Goal: Information Seeking & Learning: Learn about a topic

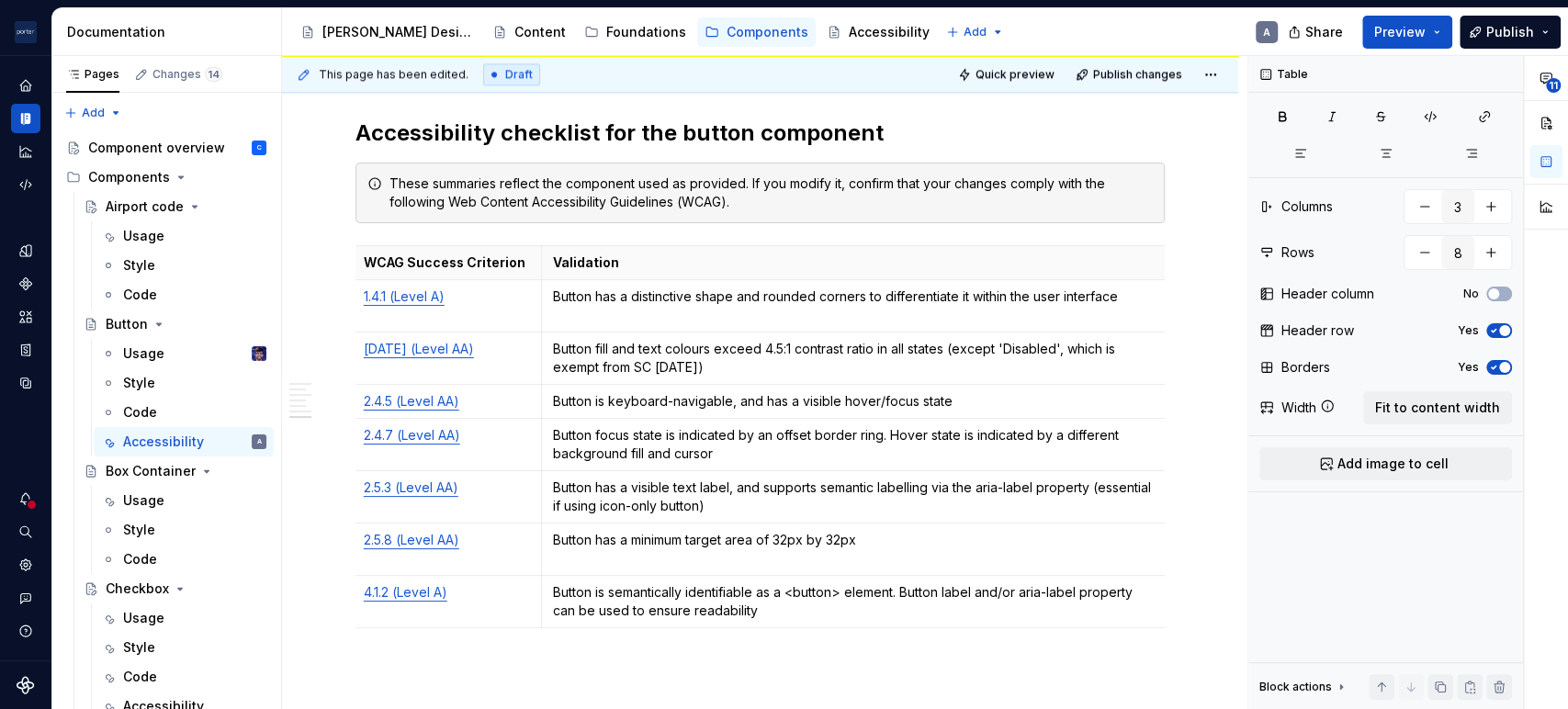
scroll to position [1713, 0]
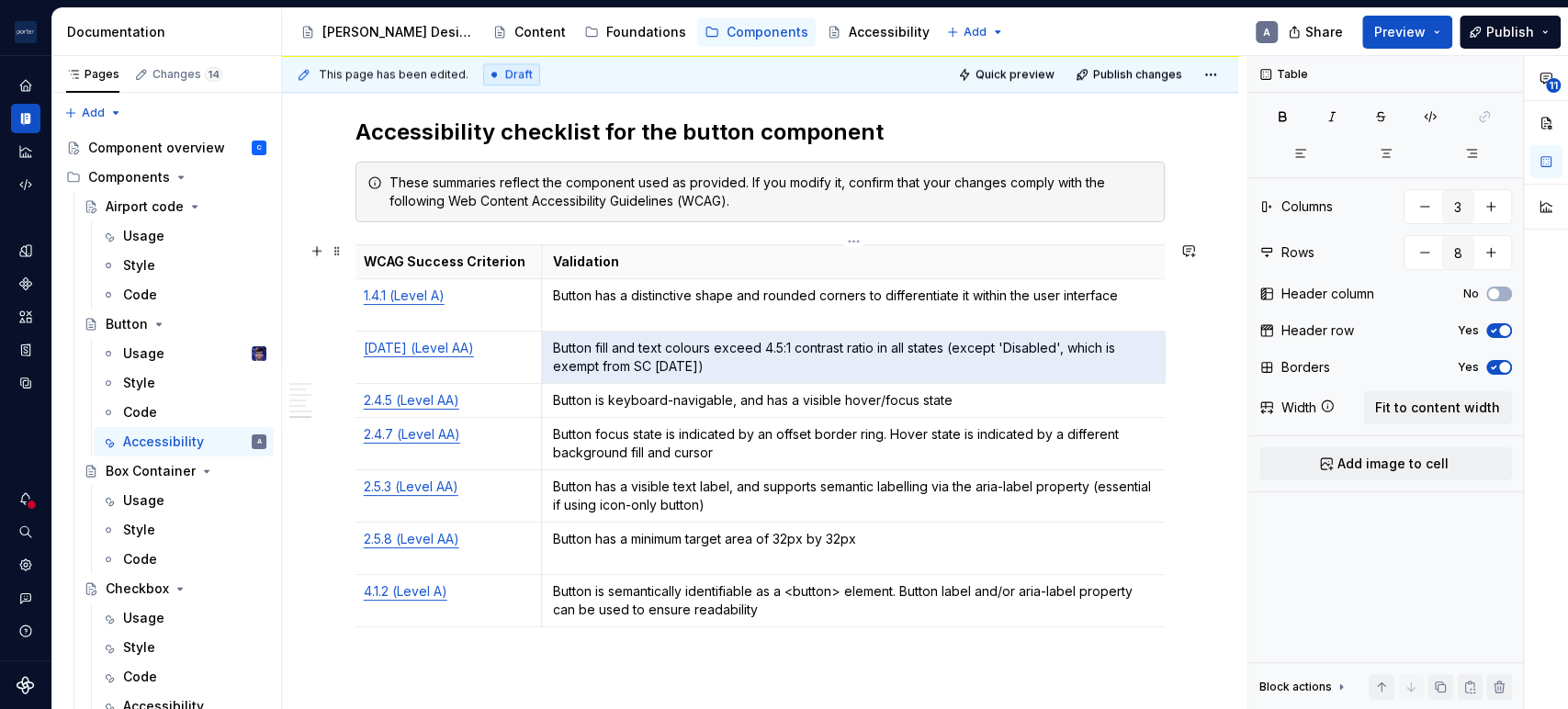
drag, startPoint x: 793, startPoint y: 357, endPoint x: 948, endPoint y: 348, distance: 155.3
click at [948, 348] on p "Button fill and text colours exceed 4.5:1 contrast ratio in all states (except …" at bounding box center [854, 357] width 602 height 37
click at [946, 348] on p "Button fill and text colours exceed 4.5:1 contrast ratio in all states (except …" at bounding box center [854, 357] width 602 height 37
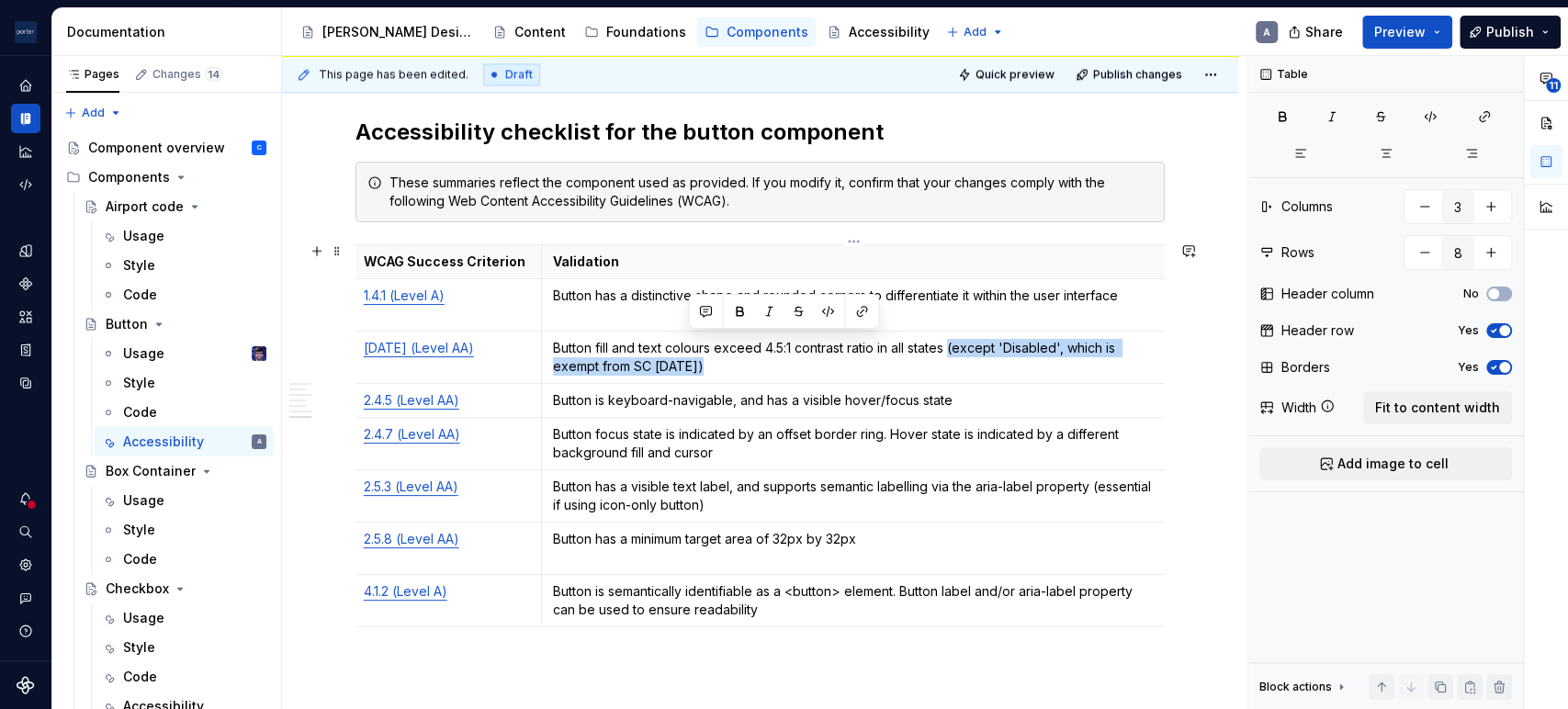
drag, startPoint x: 949, startPoint y: 343, endPoint x: 952, endPoint y: 364, distance: 21.2
click at [952, 364] on p "Button fill and text colours exceed 4.5:1 contrast ratio in all states (except …" at bounding box center [854, 357] width 602 height 37
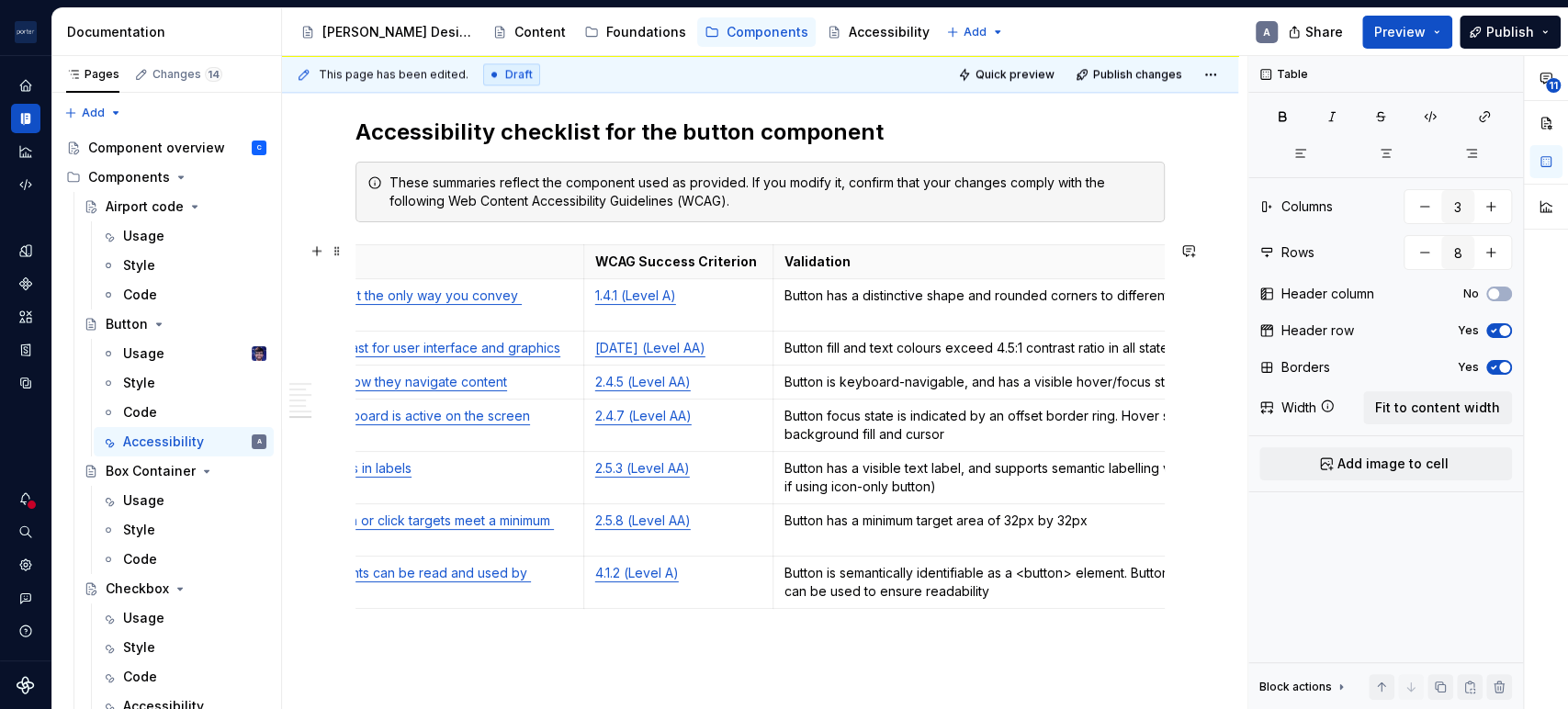
scroll to position [0, 360]
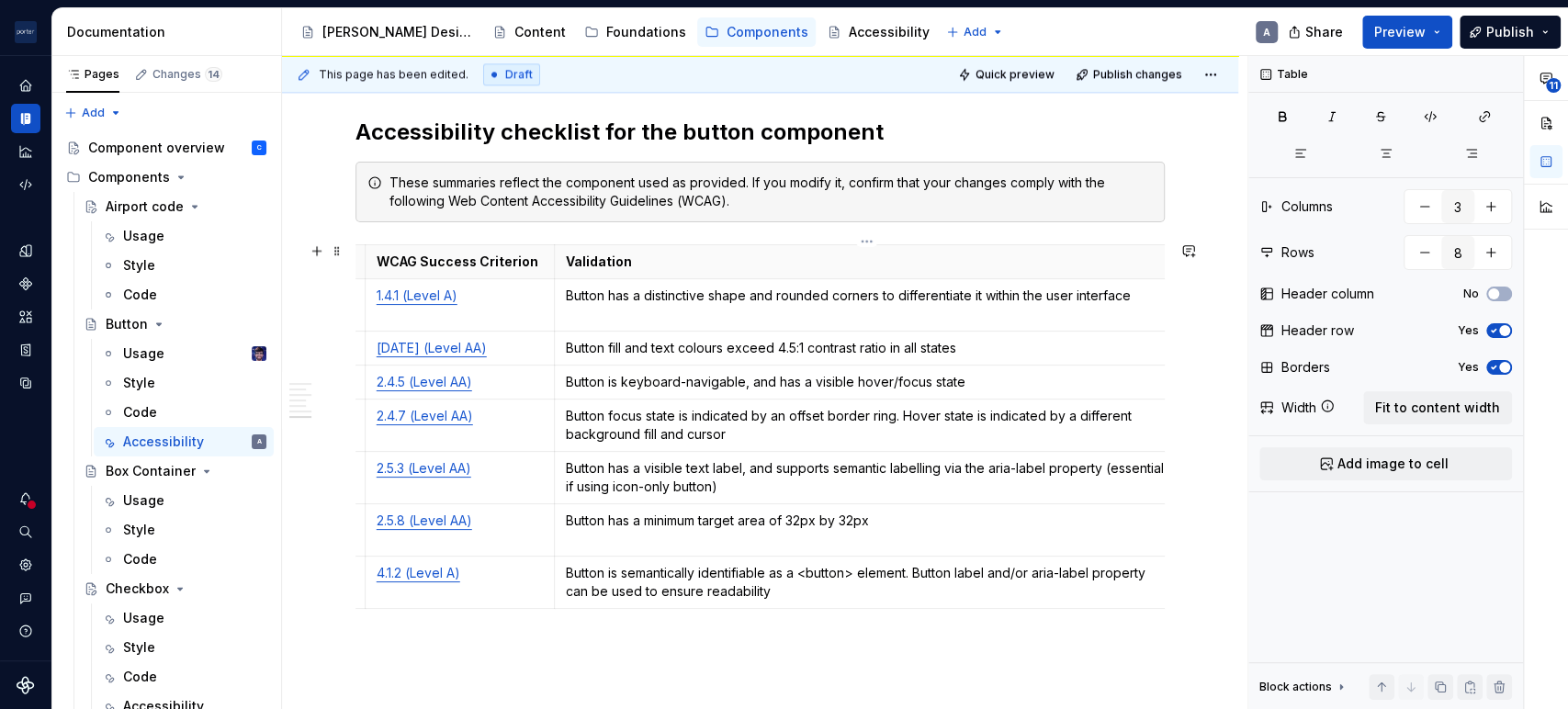
click at [892, 379] on p "Button is keyboard-navigable, and has a visible hover/focus state" at bounding box center [867, 382] width 602 height 19
click at [994, 427] on p "Button focus state is indicated by an offset border ring. Hover state is indica…" at bounding box center [867, 426] width 602 height 37
click at [965, 495] on td "Button has a visible text label, and supports semantic labelling via the aria-l…" at bounding box center [867, 477] width 625 height 53
click at [777, 428] on p "Button focus state is indicated by an offset border ring. Hover state is indica…" at bounding box center [867, 426] width 602 height 37
click at [887, 479] on p "Button has a visible text label, and supports semantic labelling via the aria-l…" at bounding box center [867, 478] width 602 height 37
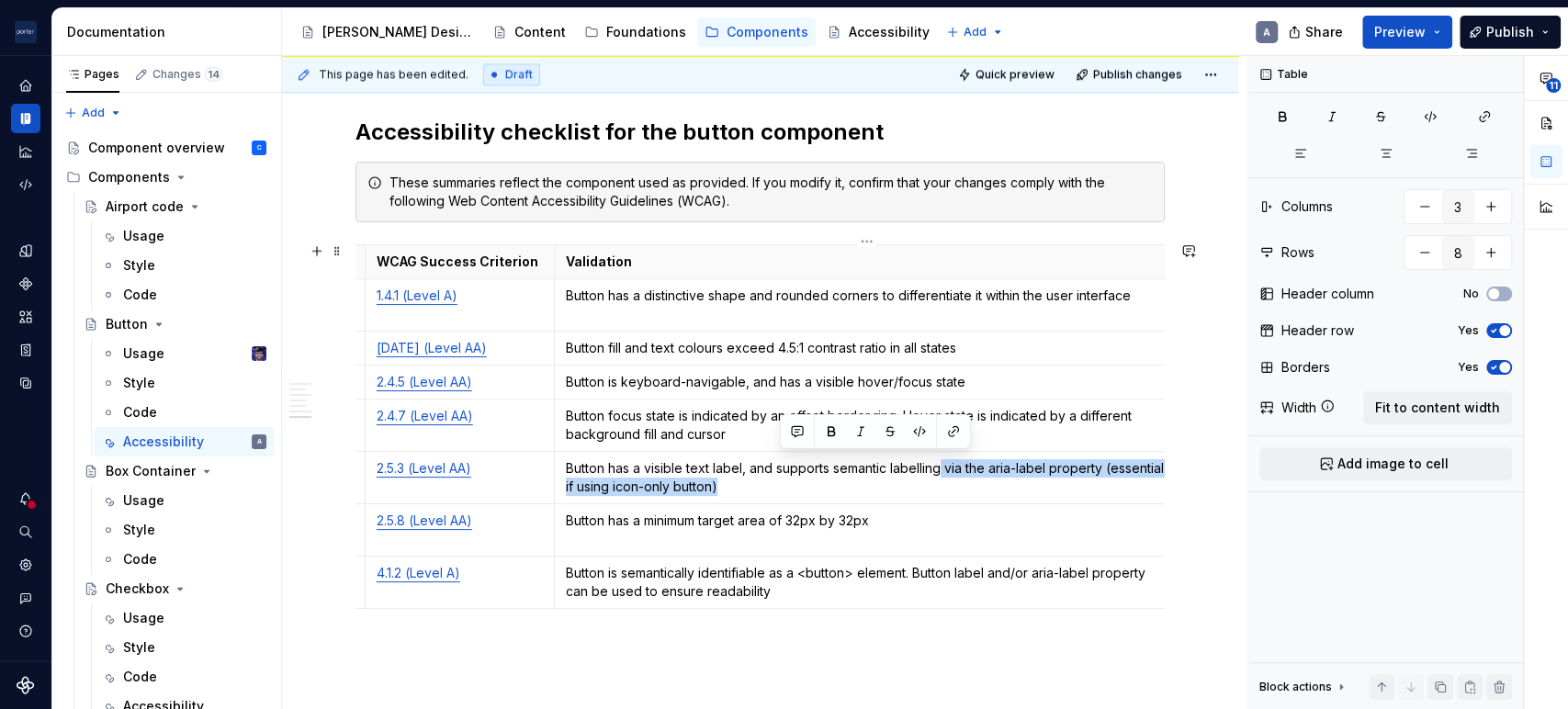
drag, startPoint x: 822, startPoint y: 483, endPoint x: 939, endPoint y: 461, distance: 119.1
click at [939, 461] on p "Button has a visible text label, and supports semantic labelling via the aria-l…" at bounding box center [867, 478] width 602 height 37
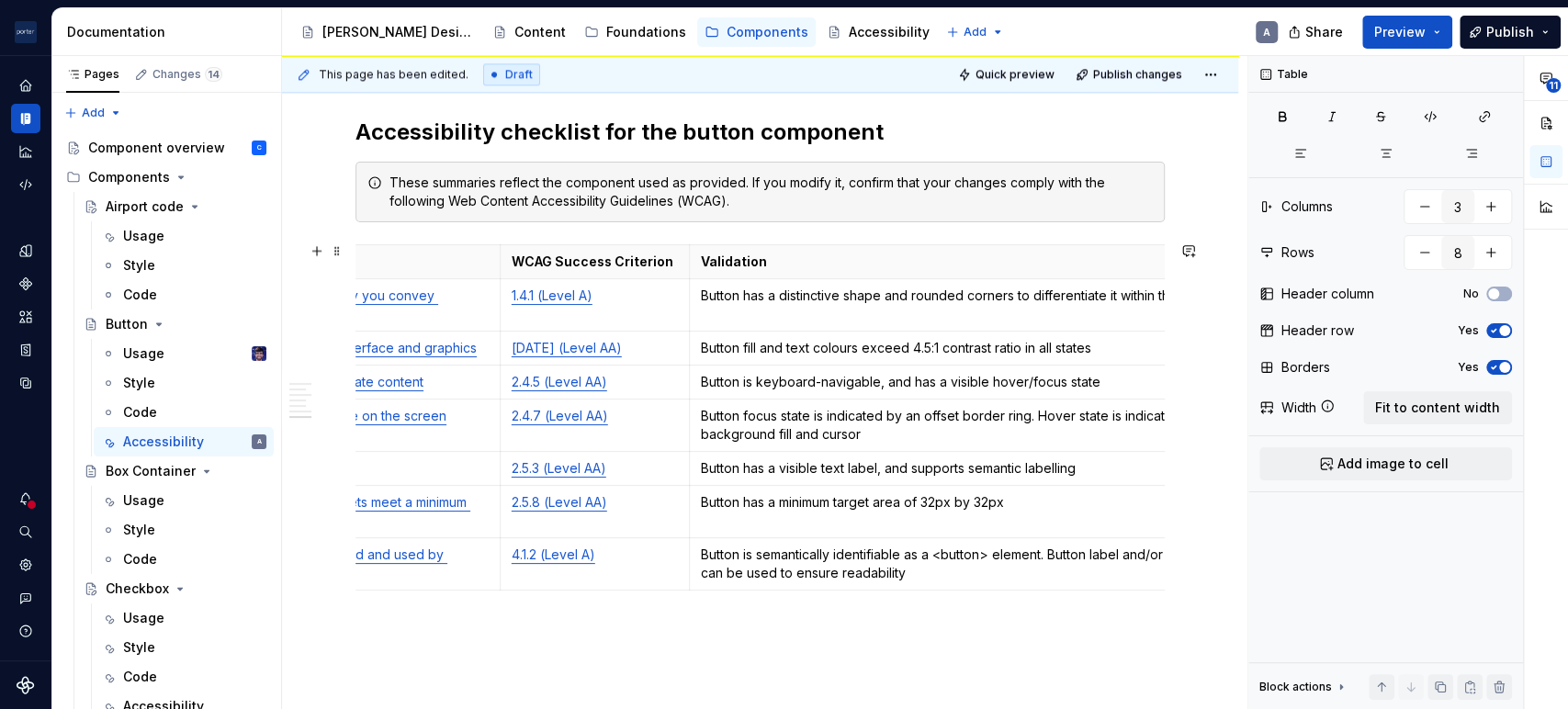
scroll to position [0, 377]
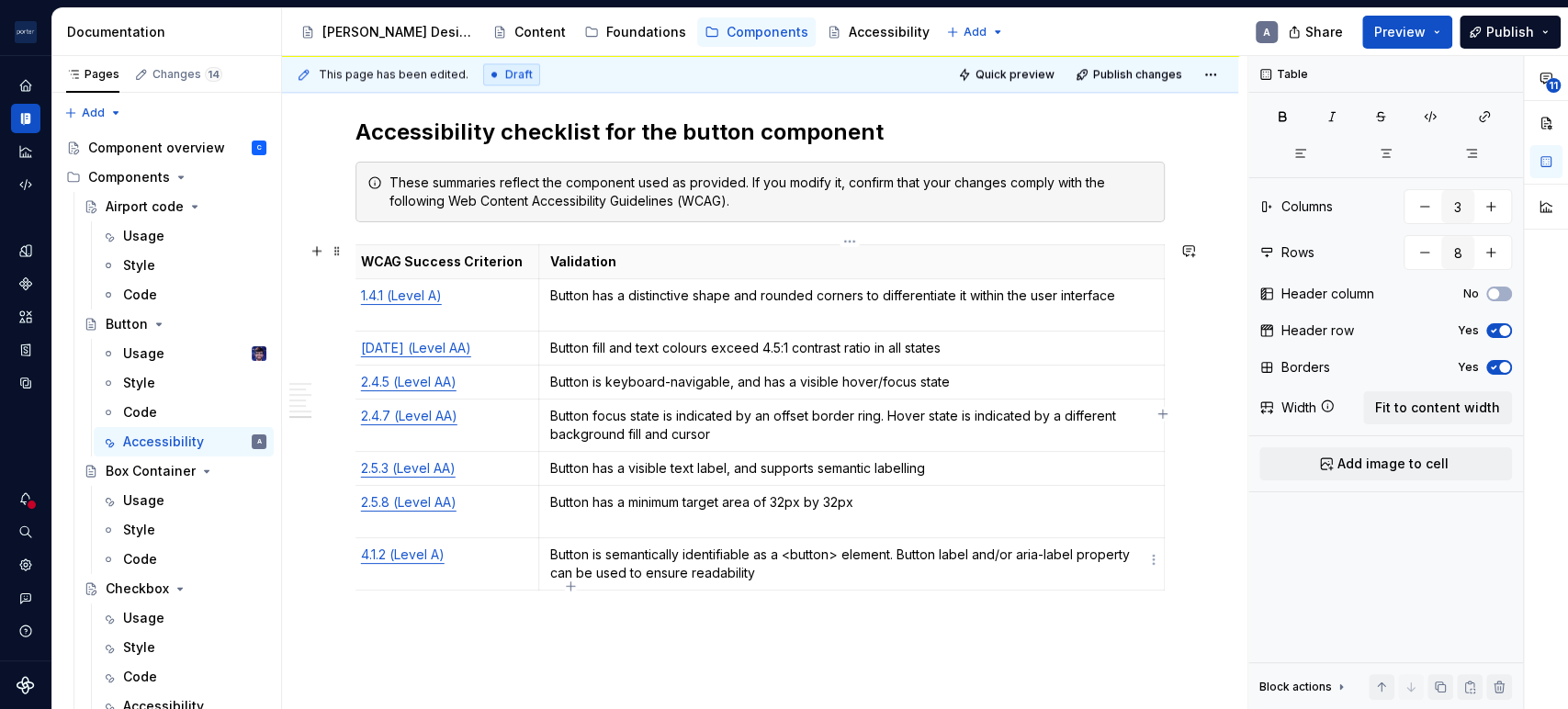
click at [900, 546] on p "Button is semantically identifiable as a <button> element. Button label and/or …" at bounding box center [851, 565] width 602 height 37
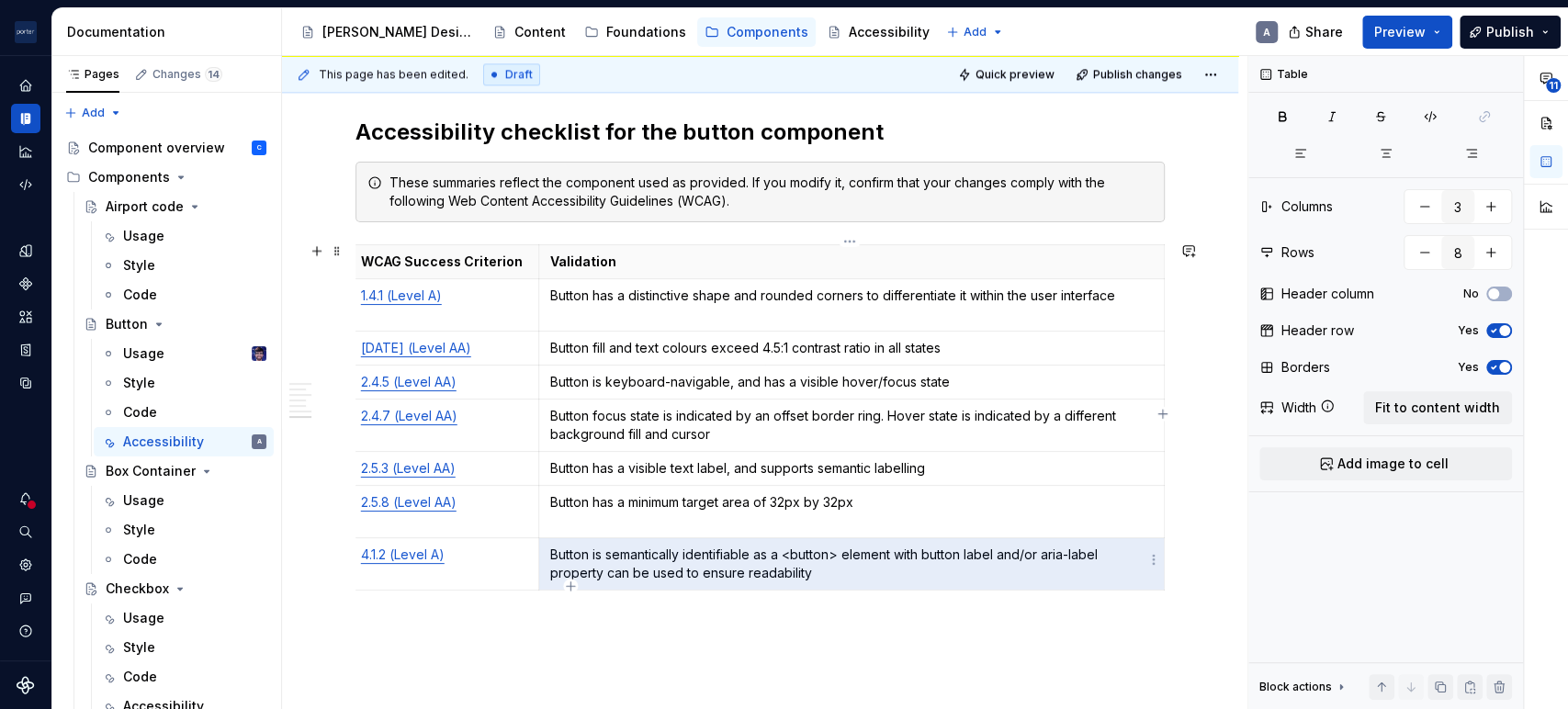
drag, startPoint x: 649, startPoint y: 573, endPoint x: 1018, endPoint y: 546, distance: 370.0
click at [1018, 546] on p "Button is semantically identifiable as a <button> element with button label and…" at bounding box center [851, 565] width 602 height 37
click at [994, 551] on p "Button is semantically identifiable as a <button> element with button label and…" at bounding box center [851, 565] width 602 height 37
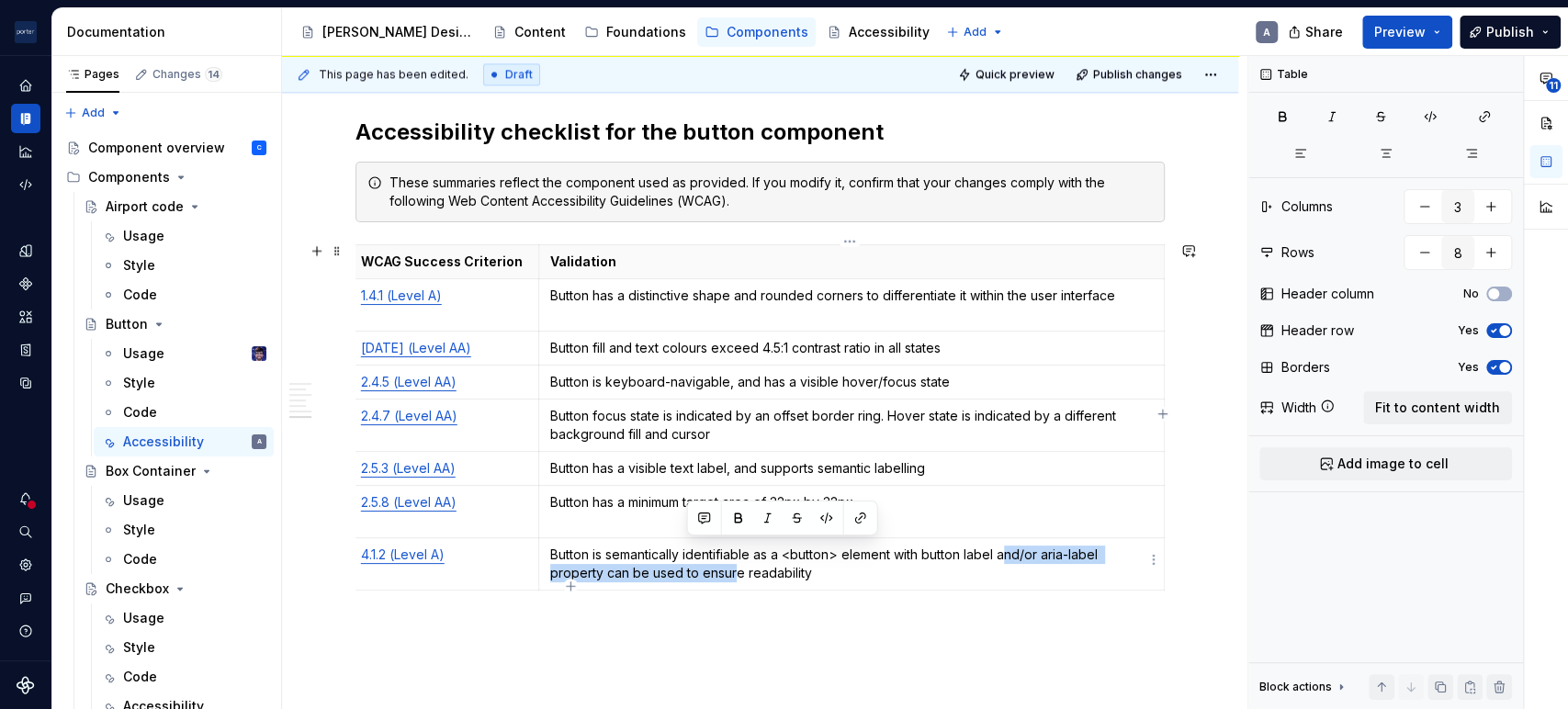
drag, startPoint x: 1004, startPoint y: 549, endPoint x: 747, endPoint y: 562, distance: 257.3
click at [737, 566] on p "Button is semantically identifiable as a <button> element with button label and…" at bounding box center [851, 565] width 602 height 37
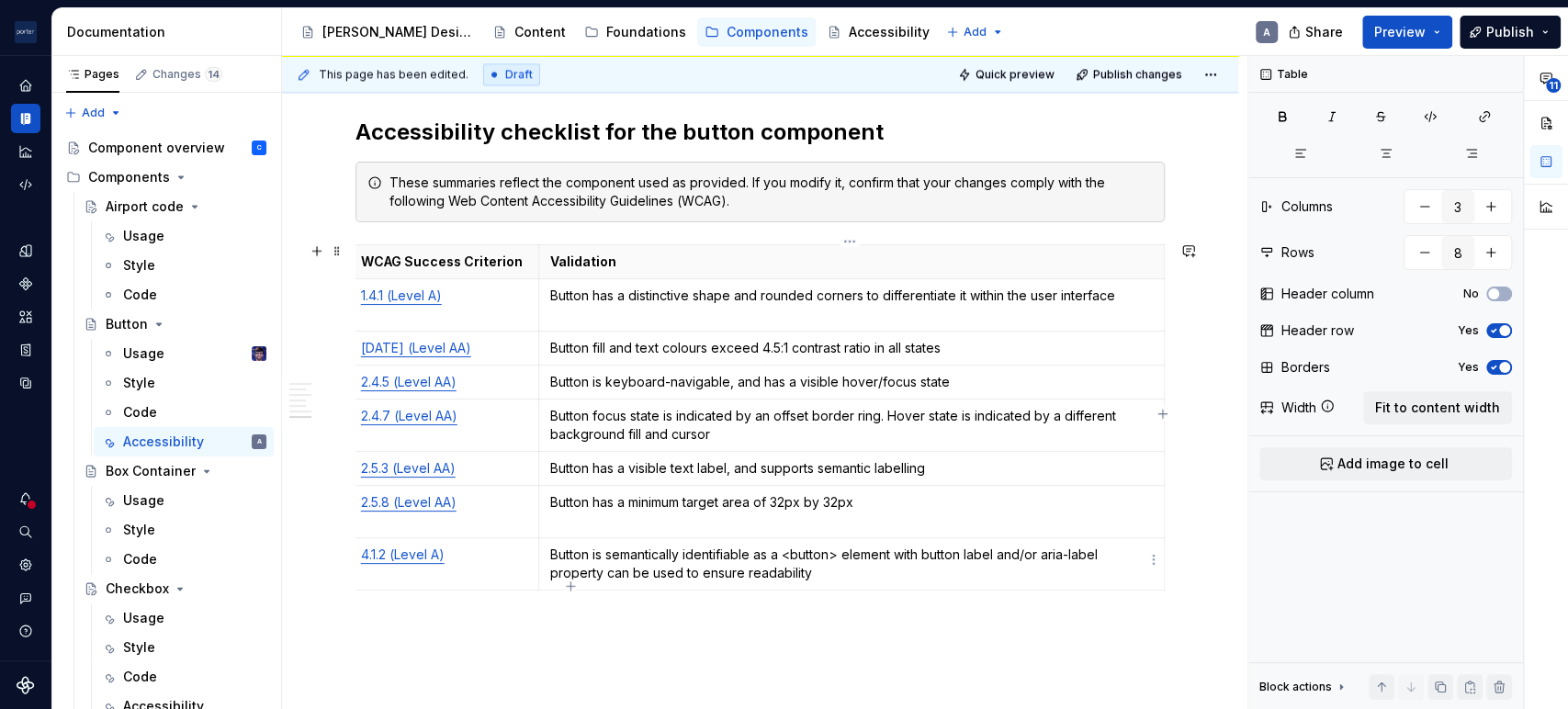
click at [1029, 566] on p "Button is semantically identifiable as a <button> element with button label and…" at bounding box center [851, 565] width 602 height 37
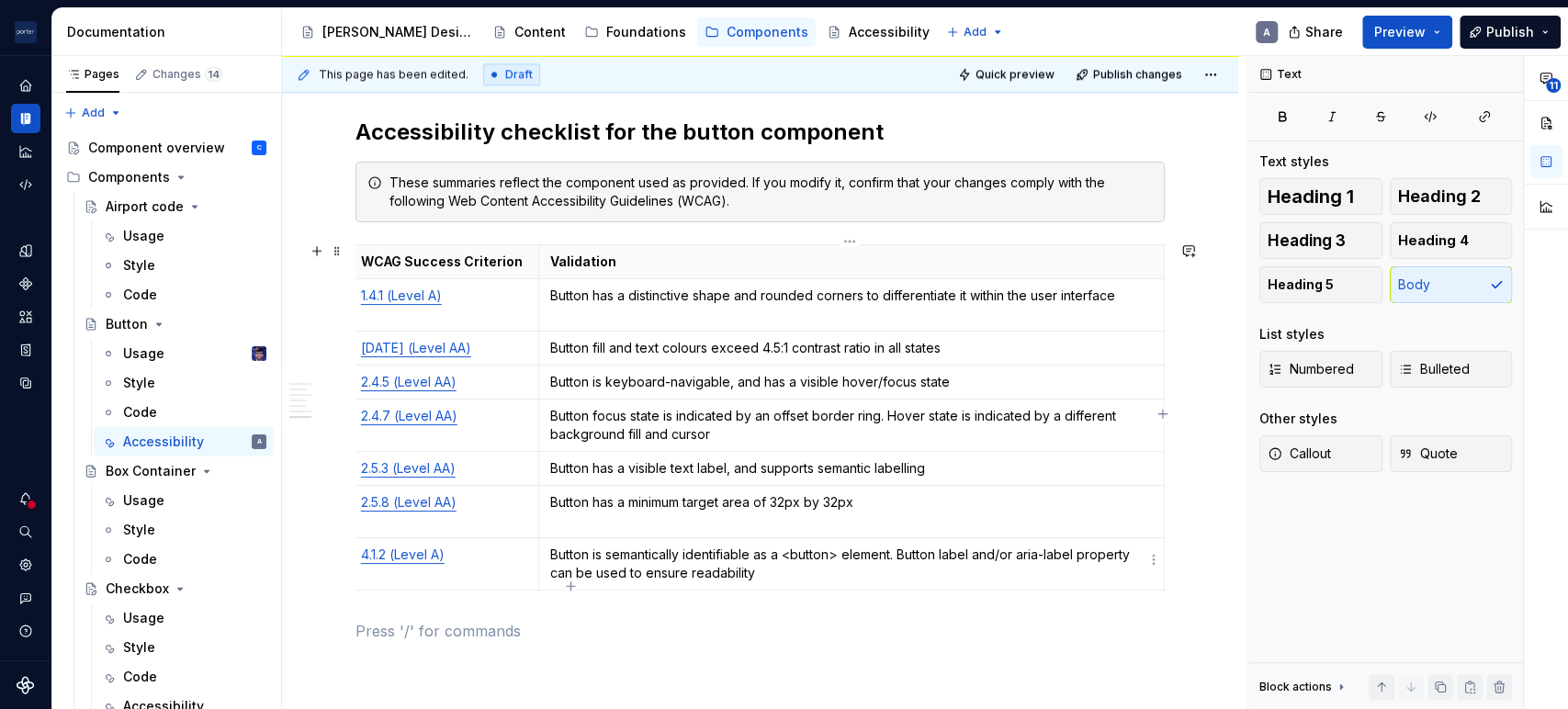
click at [879, 550] on p "Button is semantically identifiable as a <button> element. Button label and/or …" at bounding box center [851, 565] width 602 height 37
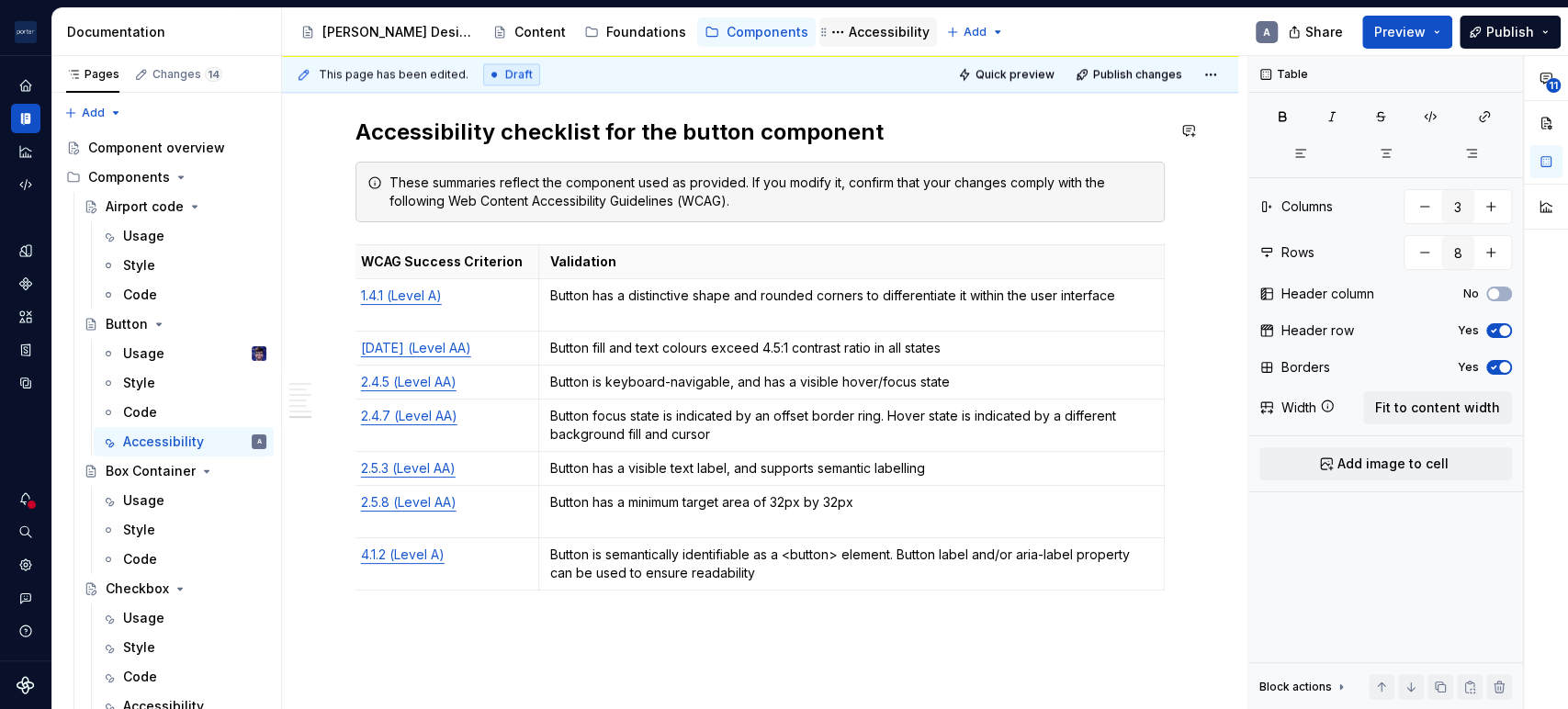
click at [819, 43] on div "Accessibility" at bounding box center [877, 32] width 117 height 30
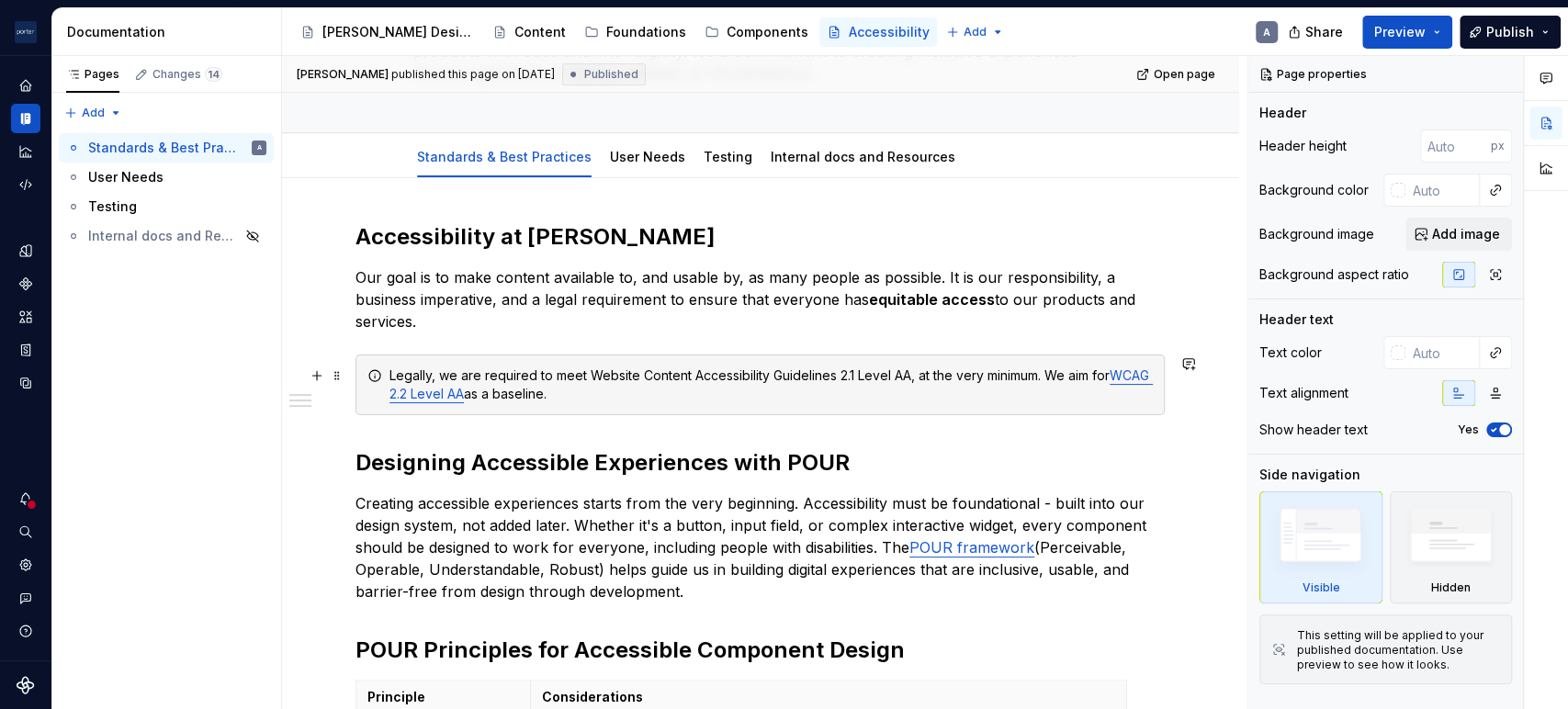
scroll to position [169, 0]
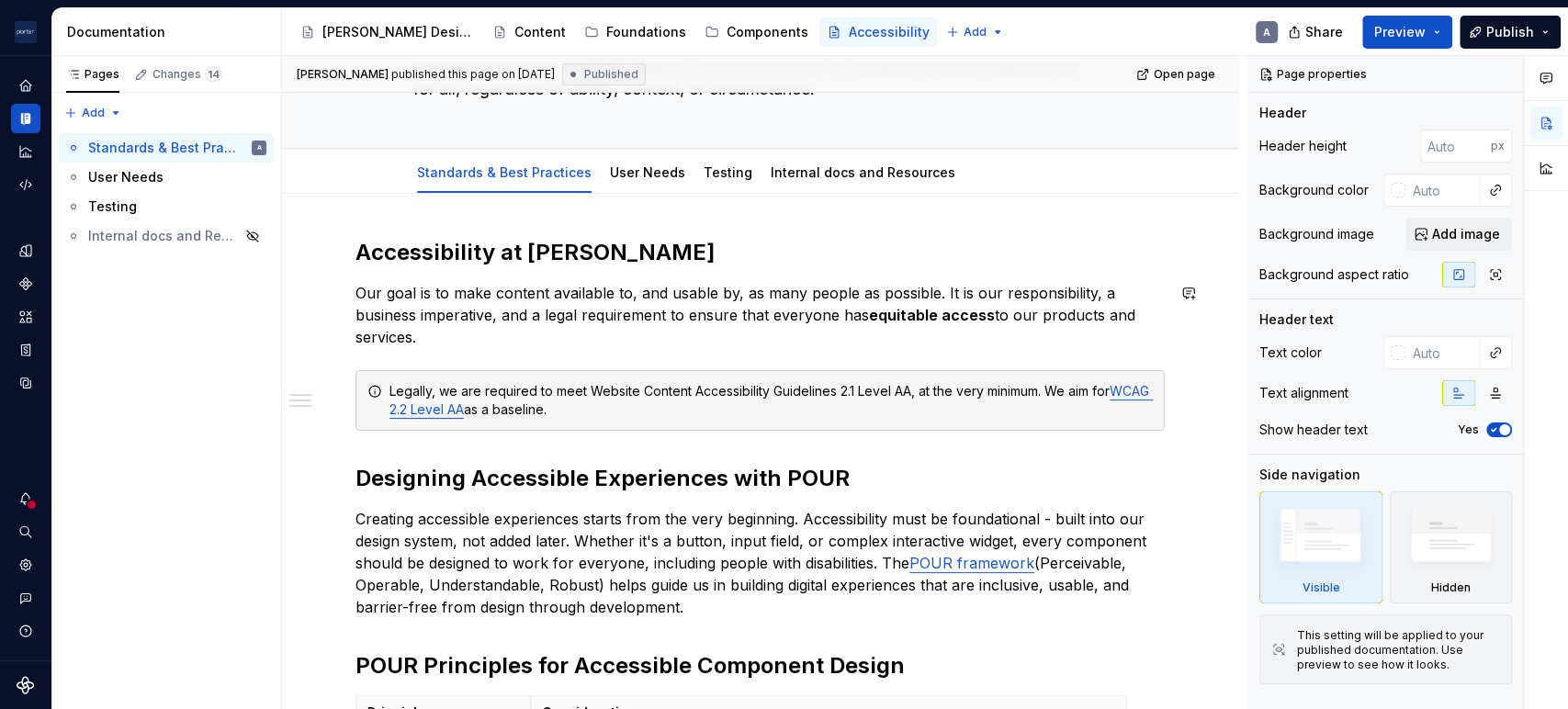
click at [692, 348] on div "Accessibility at [PERSON_NAME] Our goal is to make content available to, and us…" at bounding box center [759, 670] width 809 height 865
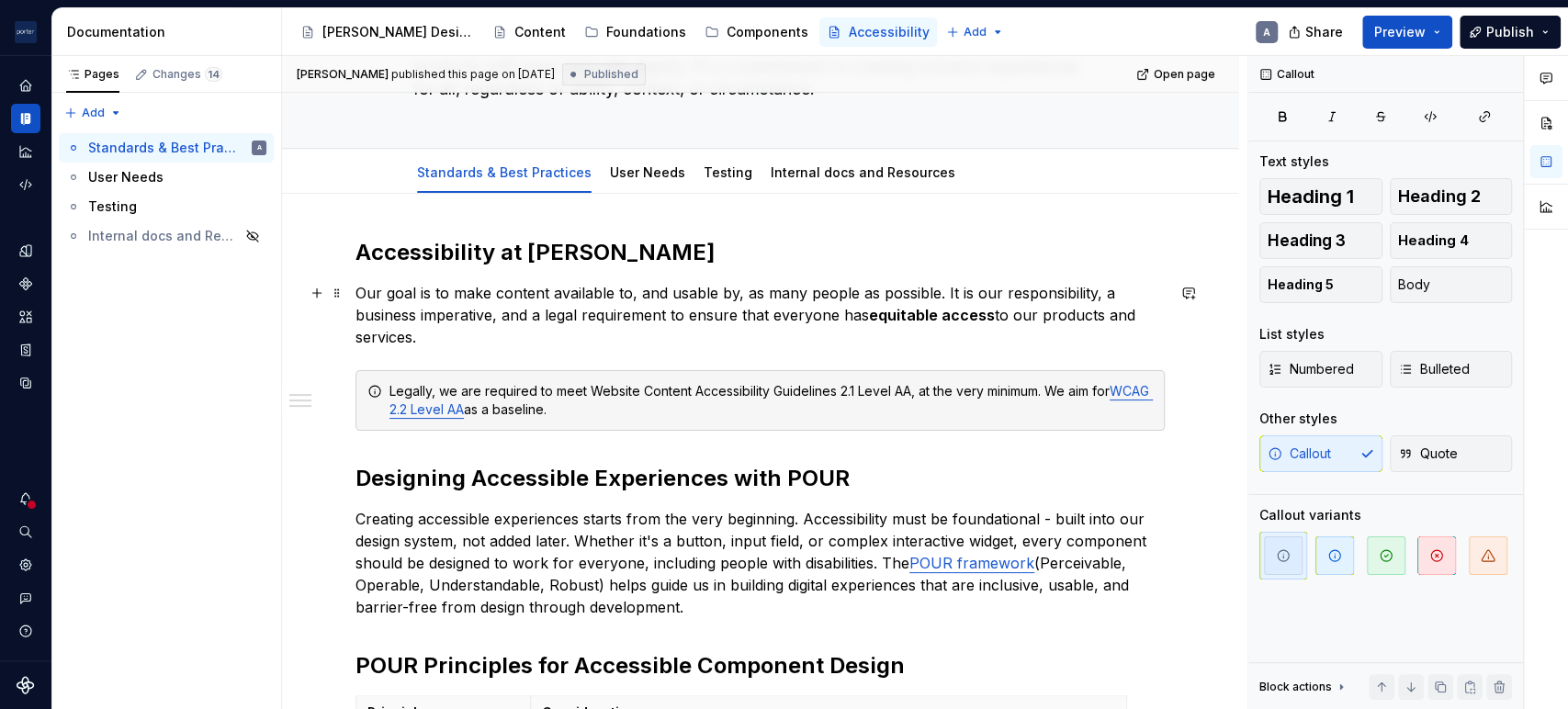
click at [693, 333] on p "Our goal is to make content available to, and usable by, as many people as poss…" at bounding box center [759, 315] width 809 height 66
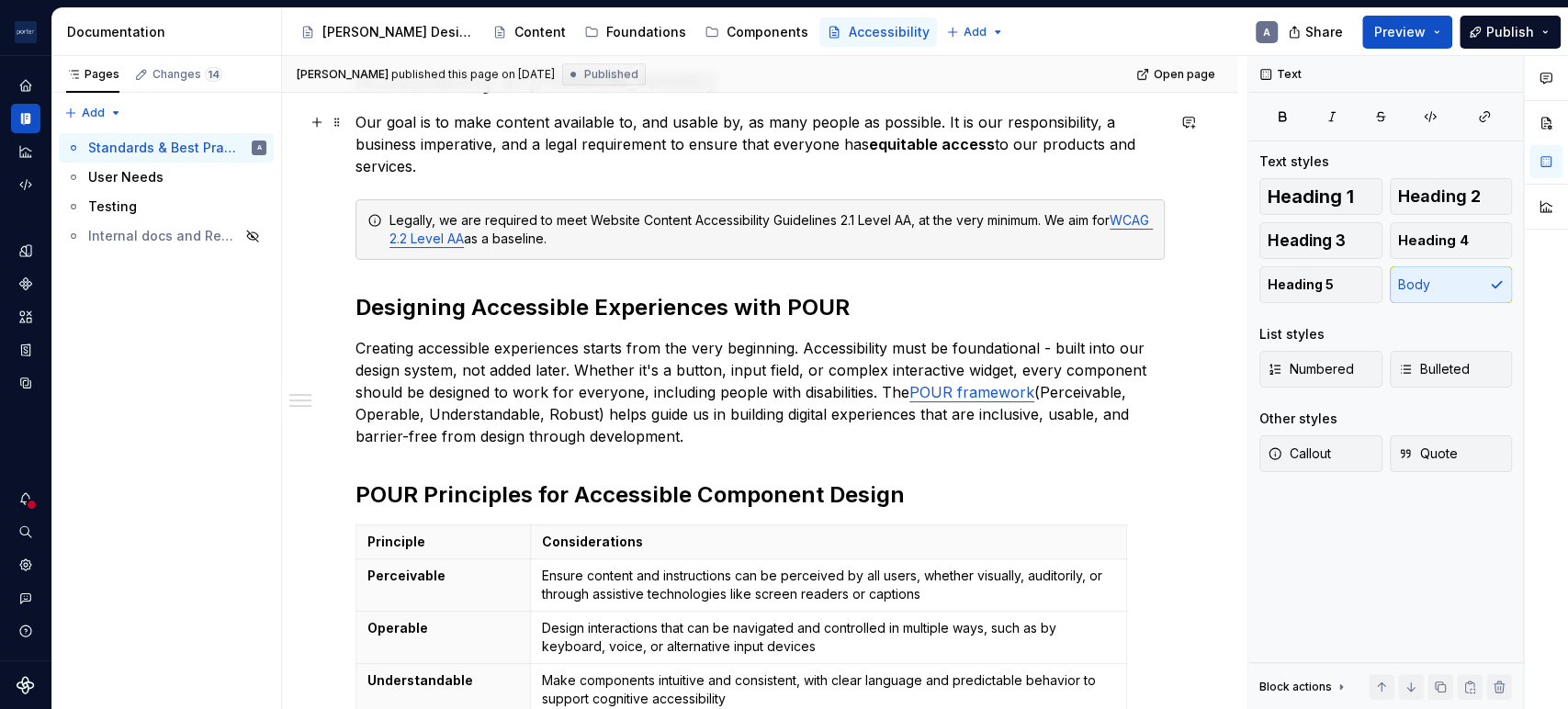
scroll to position [0, 0]
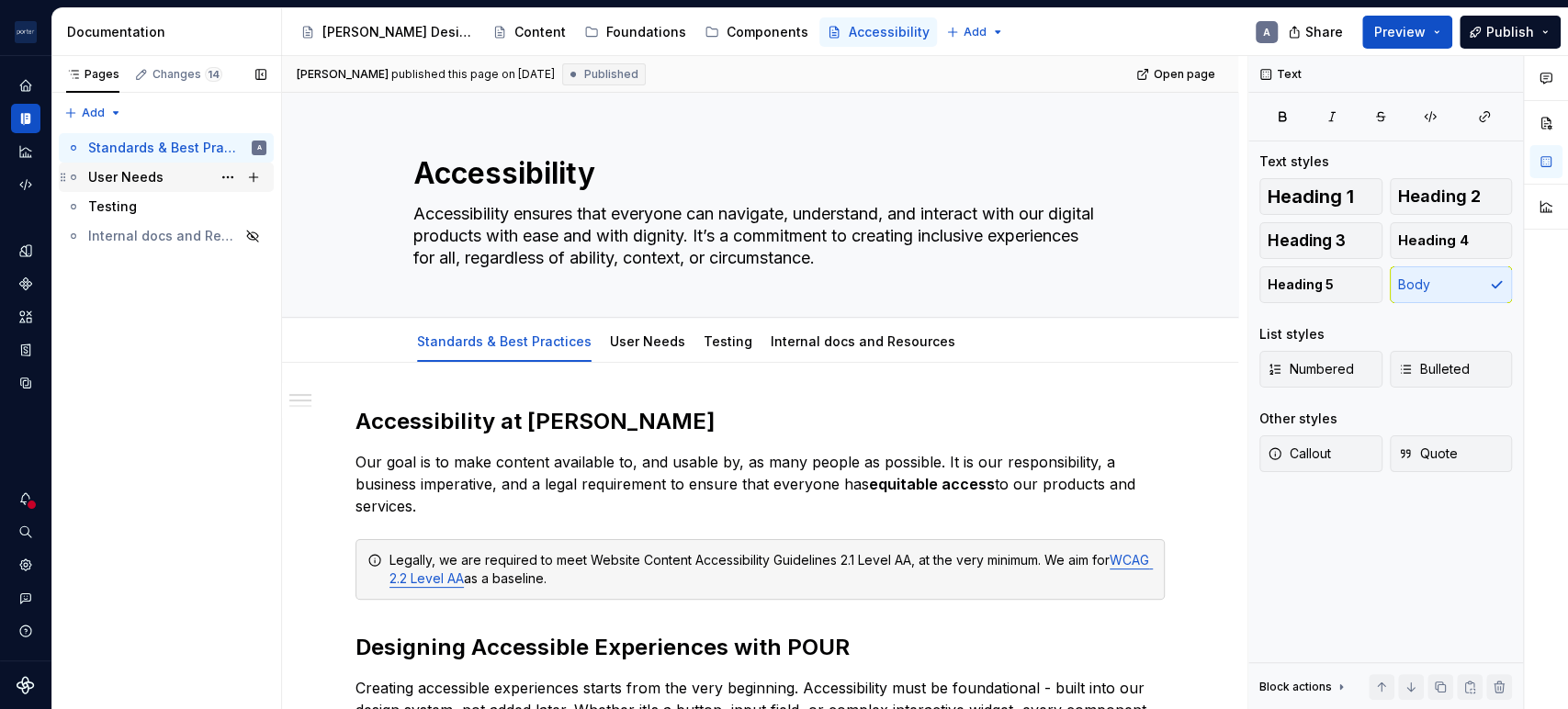
click at [144, 188] on div "User Needs" at bounding box center [177, 178] width 179 height 26
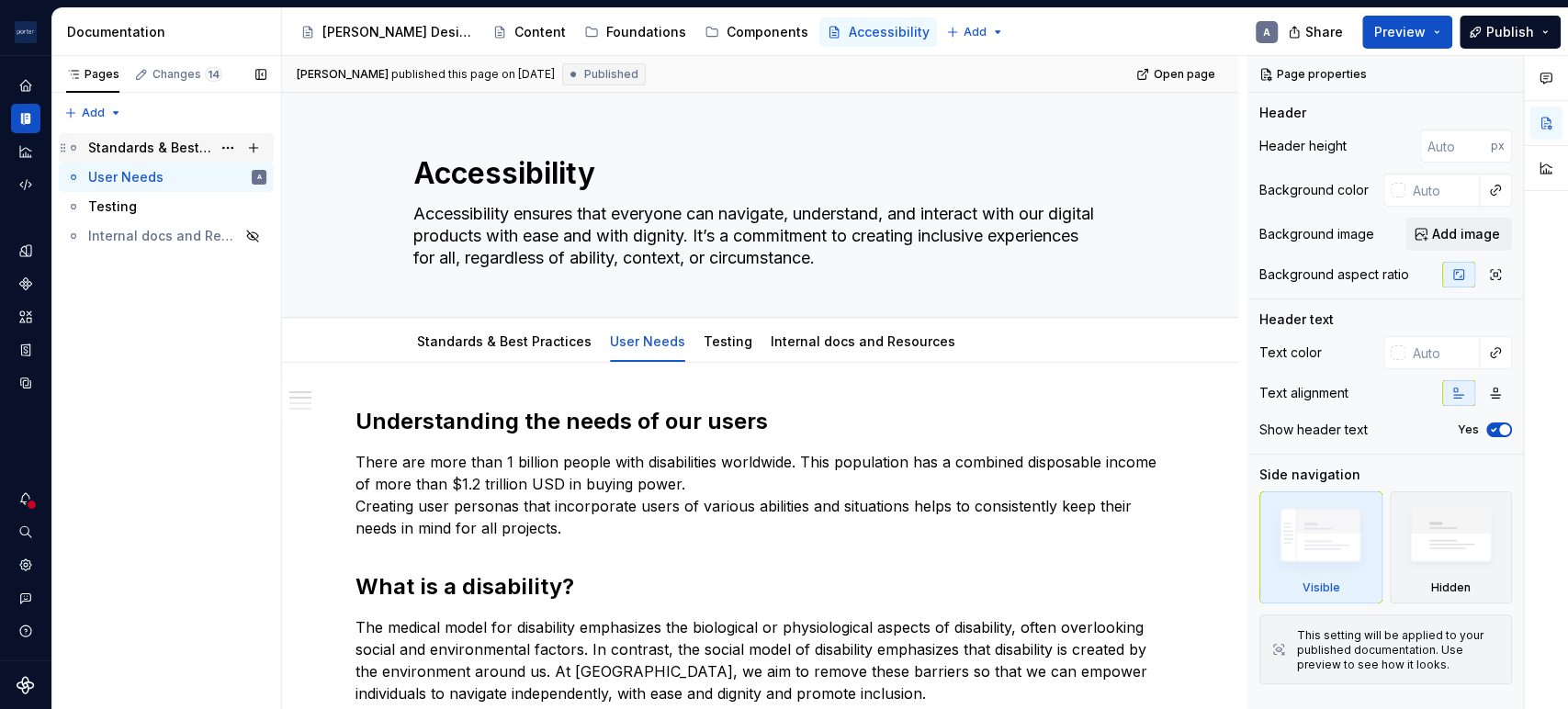
click at [148, 143] on div "Standards & Best Practices" at bounding box center [149, 148] width 123 height 19
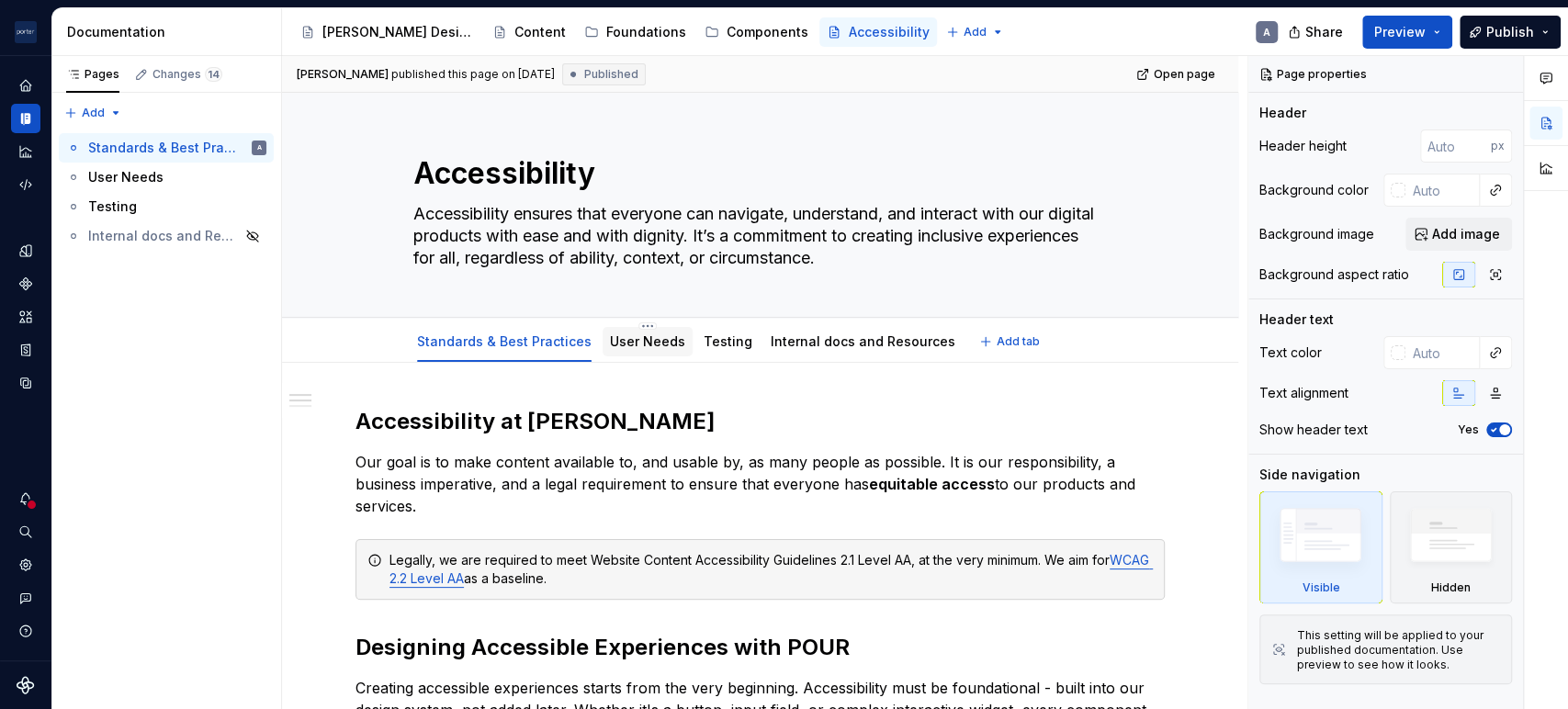
click at [619, 342] on link "User Needs" at bounding box center [647, 341] width 75 height 16
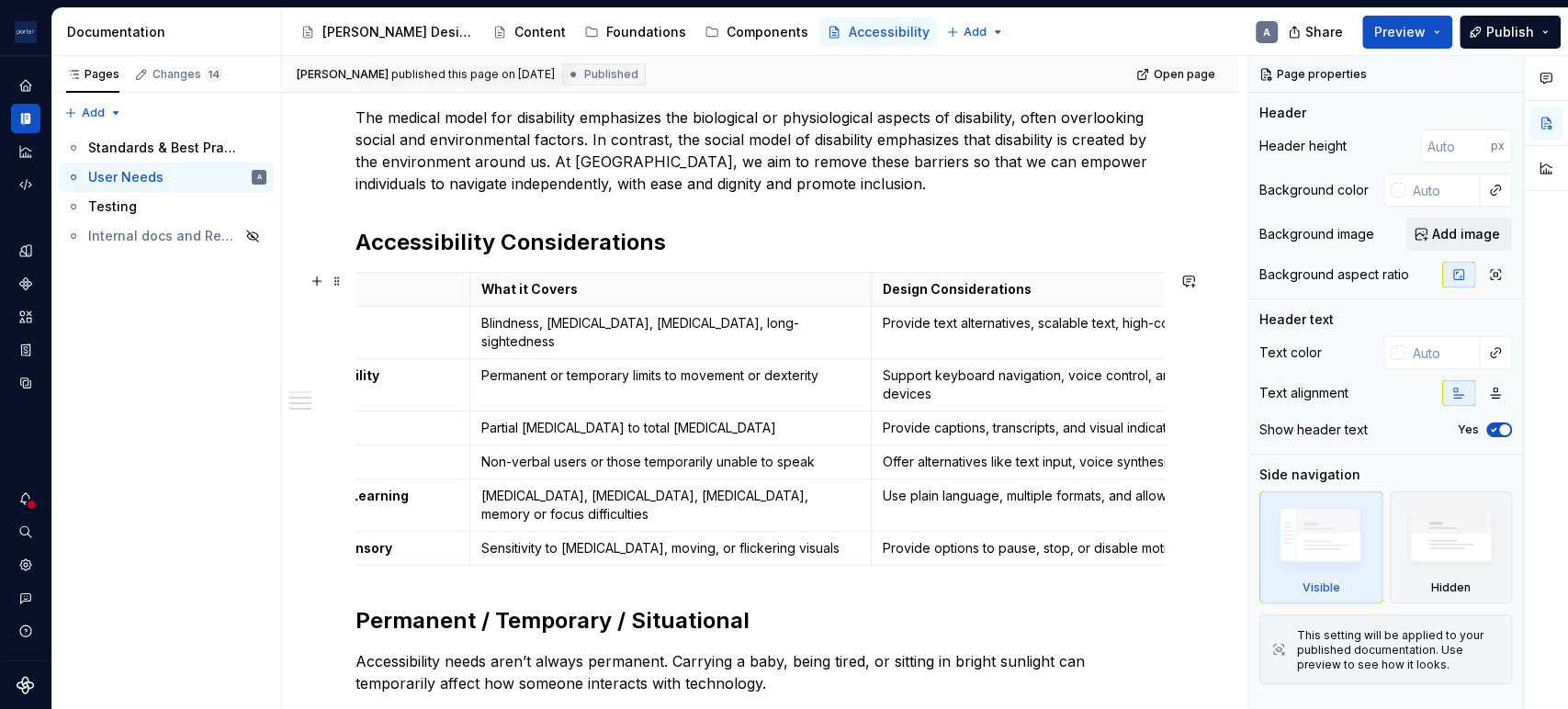
scroll to position [0, 198]
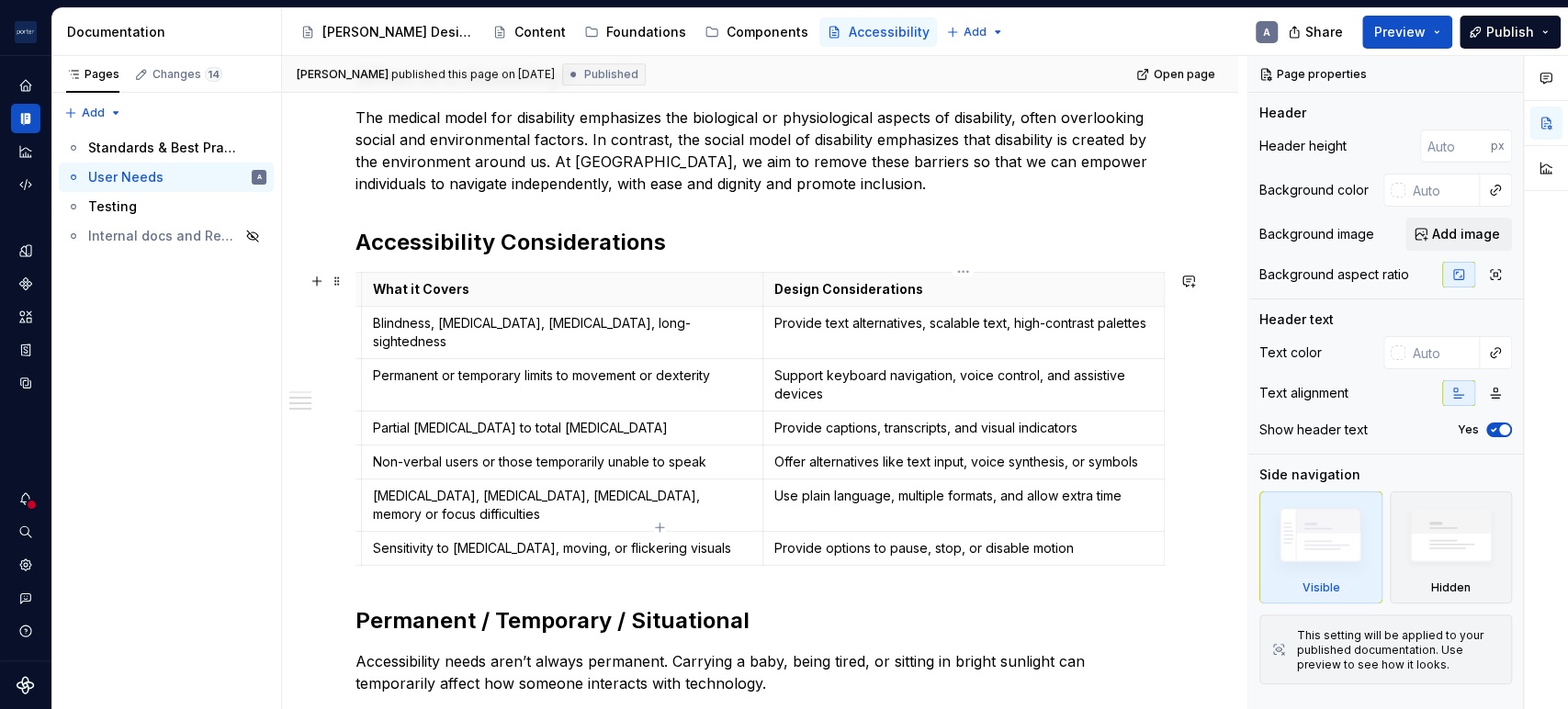
click at [1021, 540] on p "Provide options to pause, stop, or disable motion" at bounding box center [963, 549] width 378 height 19
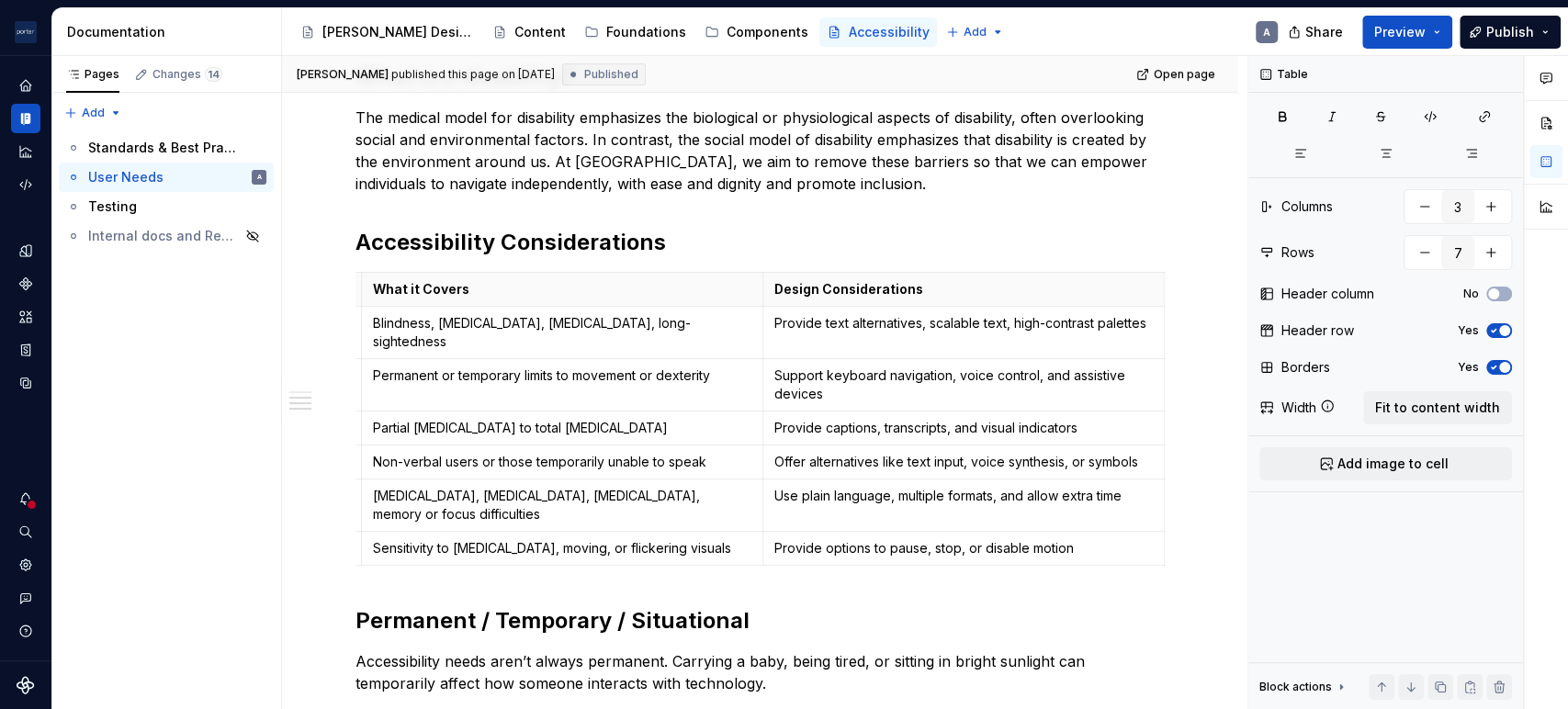
type textarea "*"
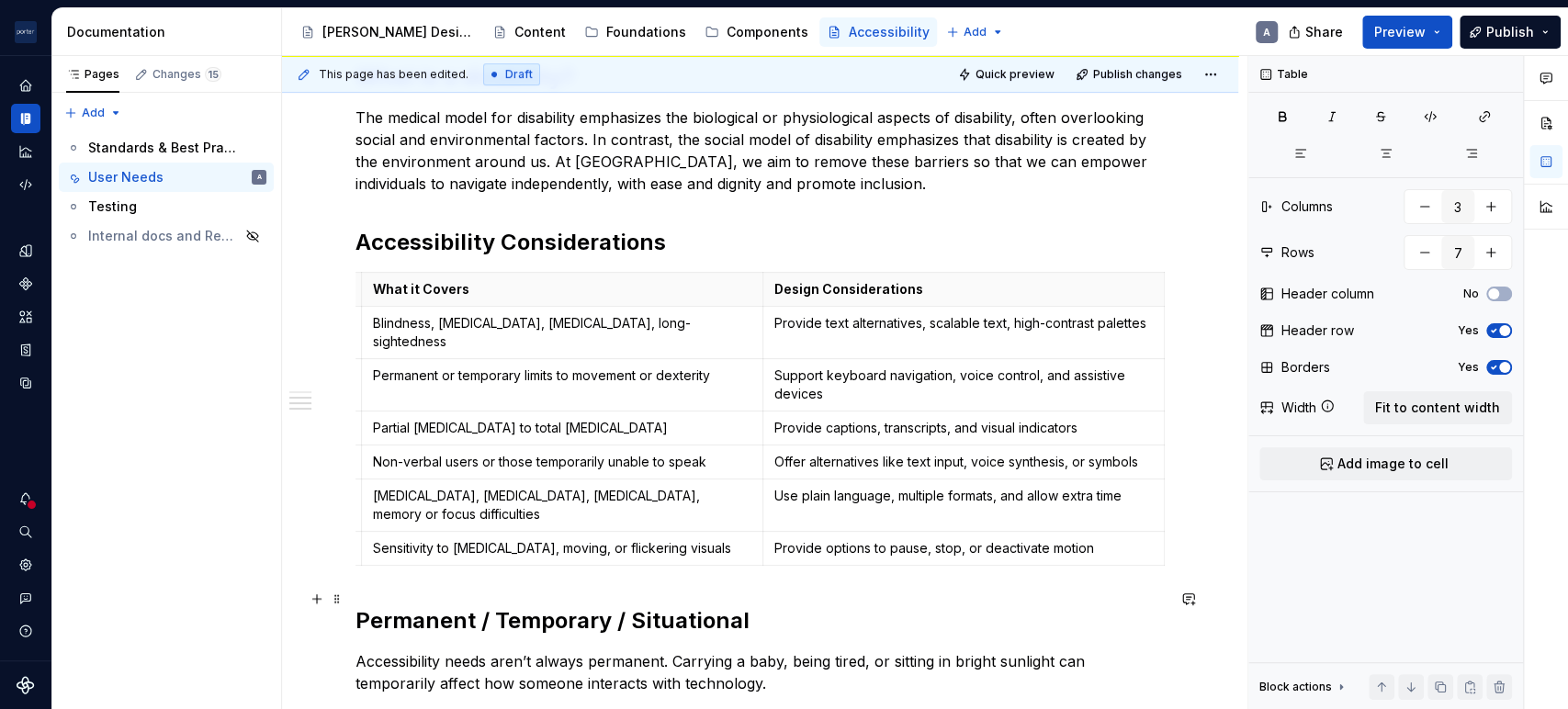
click at [1179, 606] on button "button" at bounding box center [1189, 599] width 26 height 26
click at [1062, 606] on h2 "Permanent / Temporary / Situational" at bounding box center [759, 621] width 809 height 30
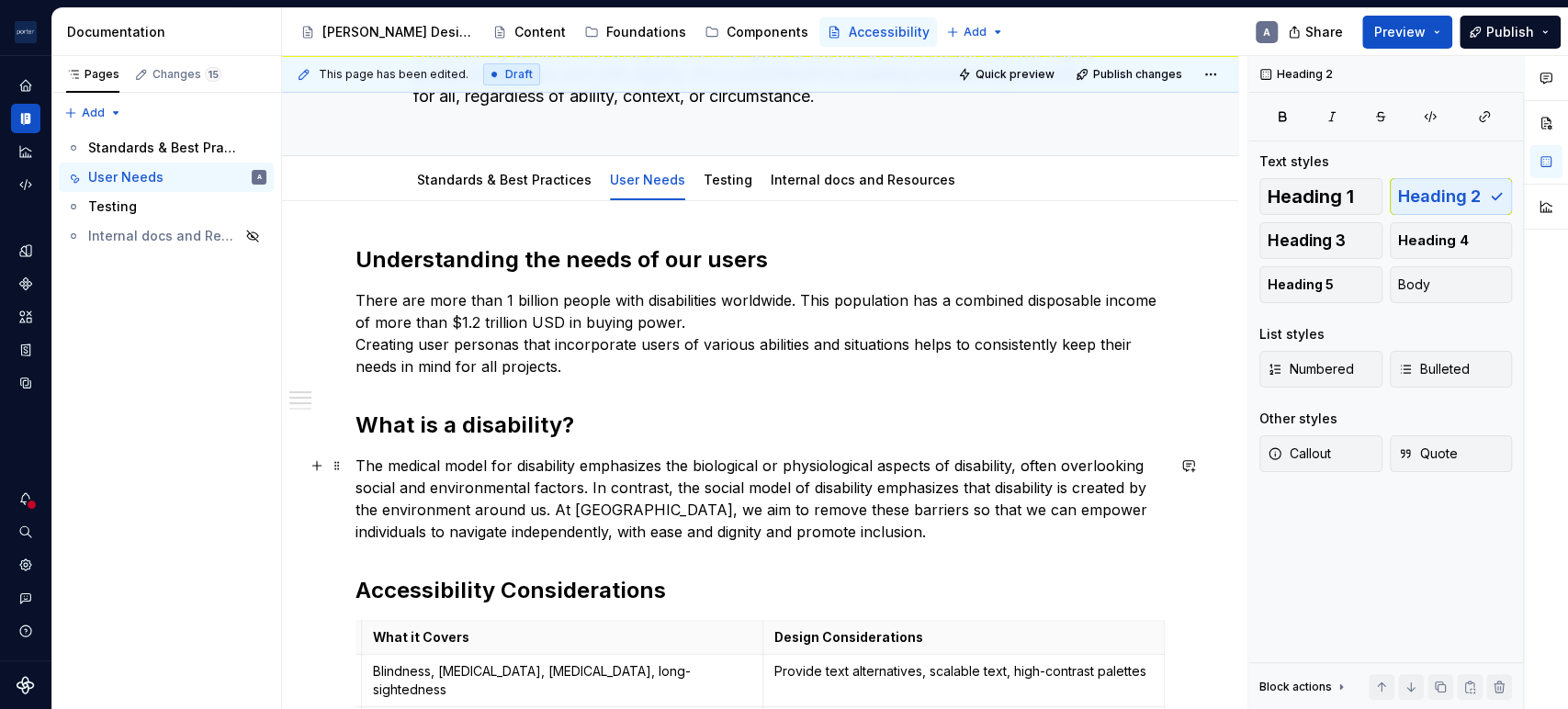
scroll to position [0, 0]
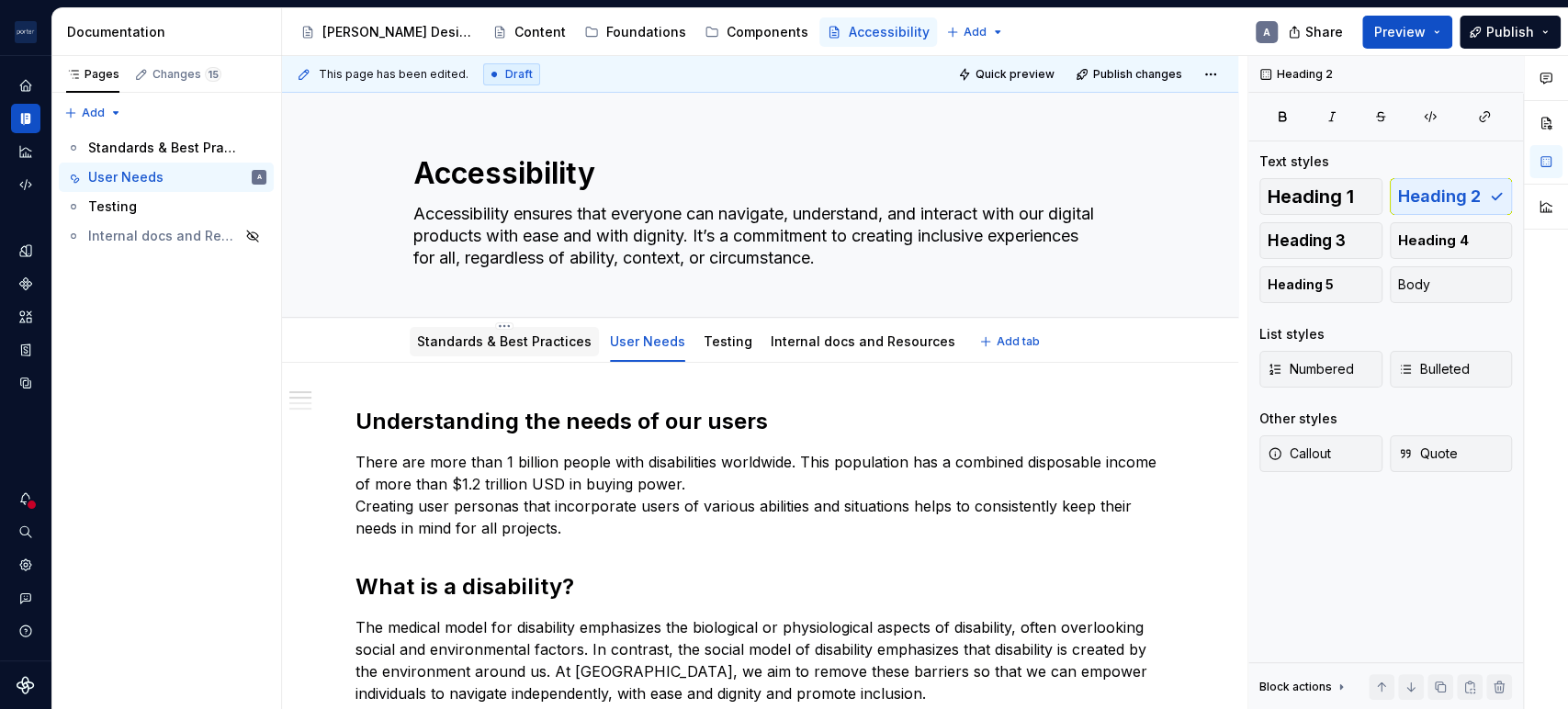
click at [516, 345] on link "Standards & Best Practices" at bounding box center [504, 341] width 175 height 16
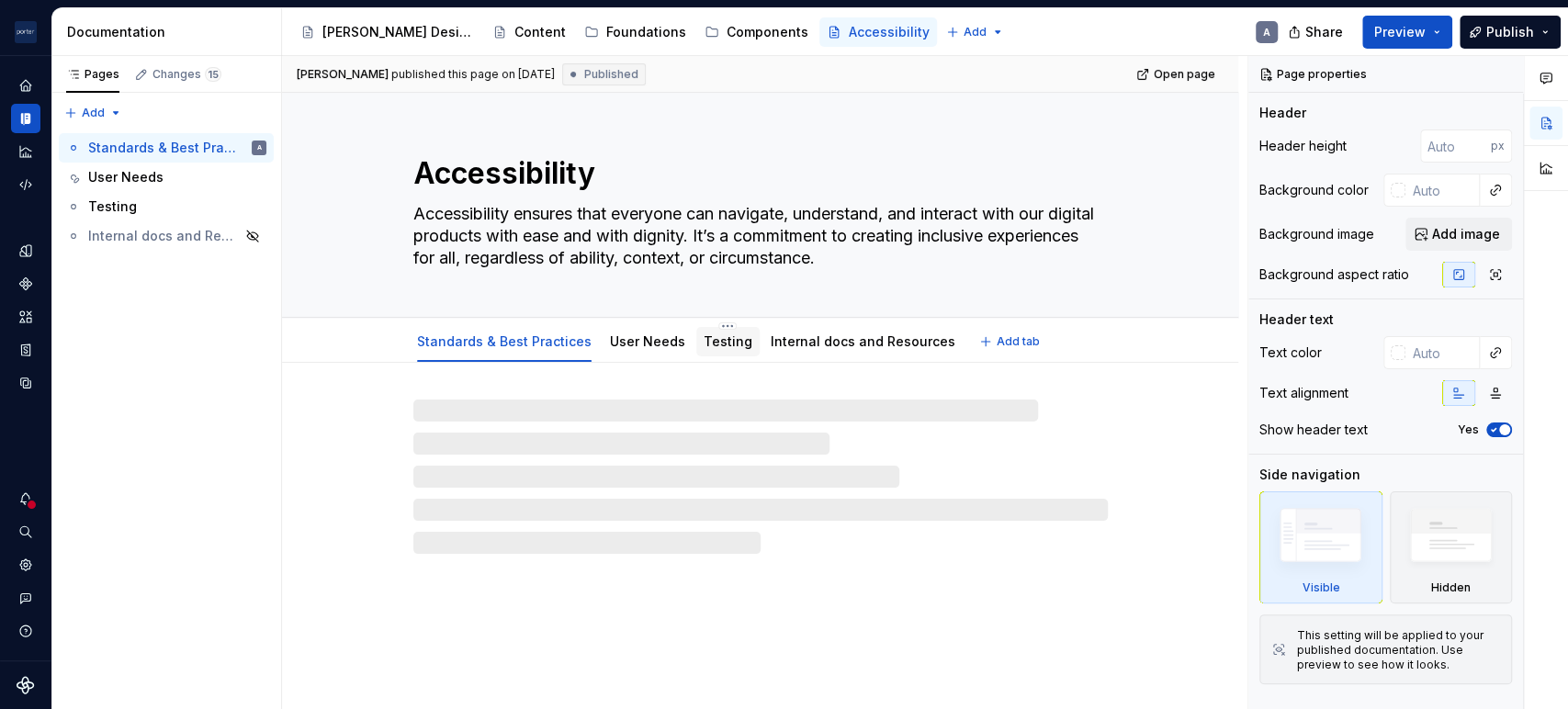
click at [719, 344] on link "Testing" at bounding box center [727, 341] width 49 height 16
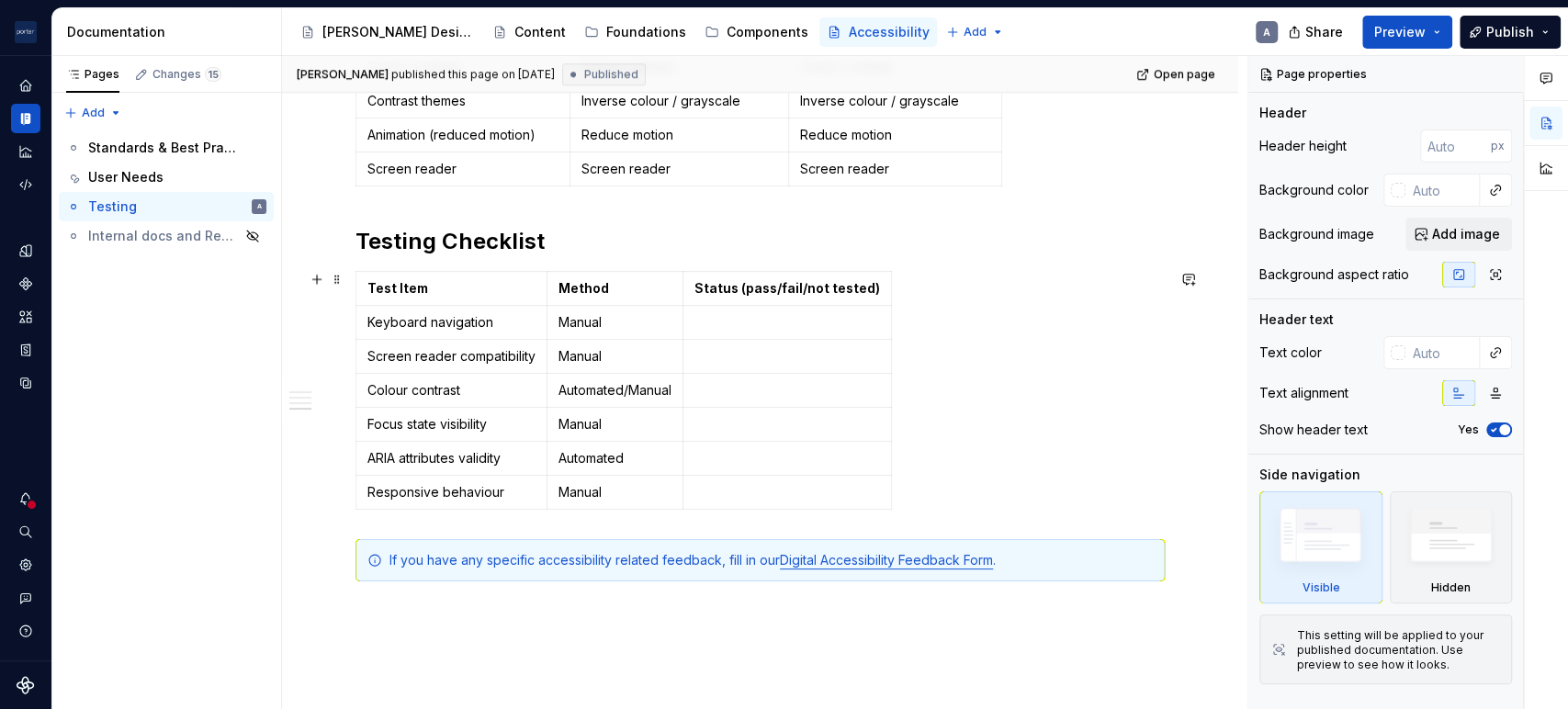
scroll to position [1005, 0]
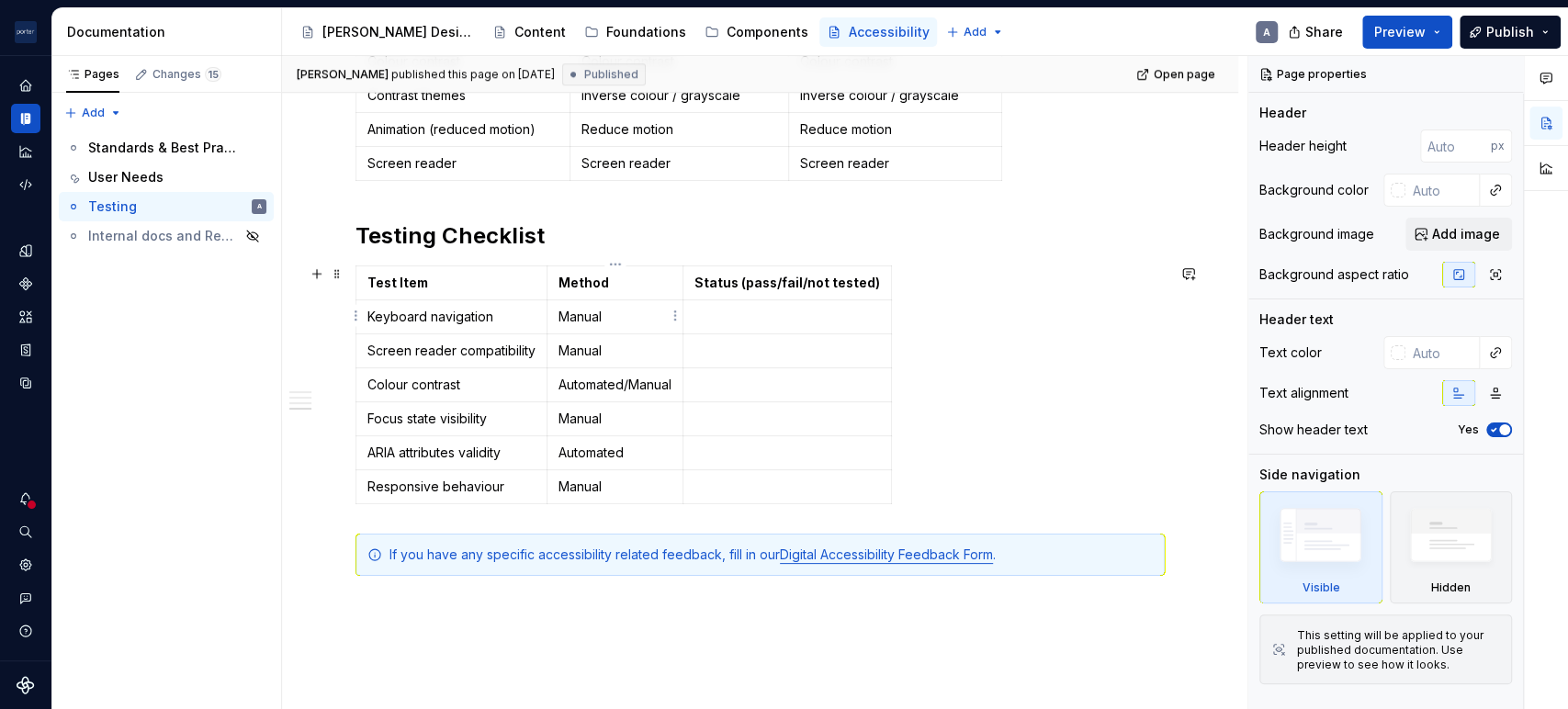
click at [642, 317] on p "Manual" at bounding box center [615, 317] width 113 height 19
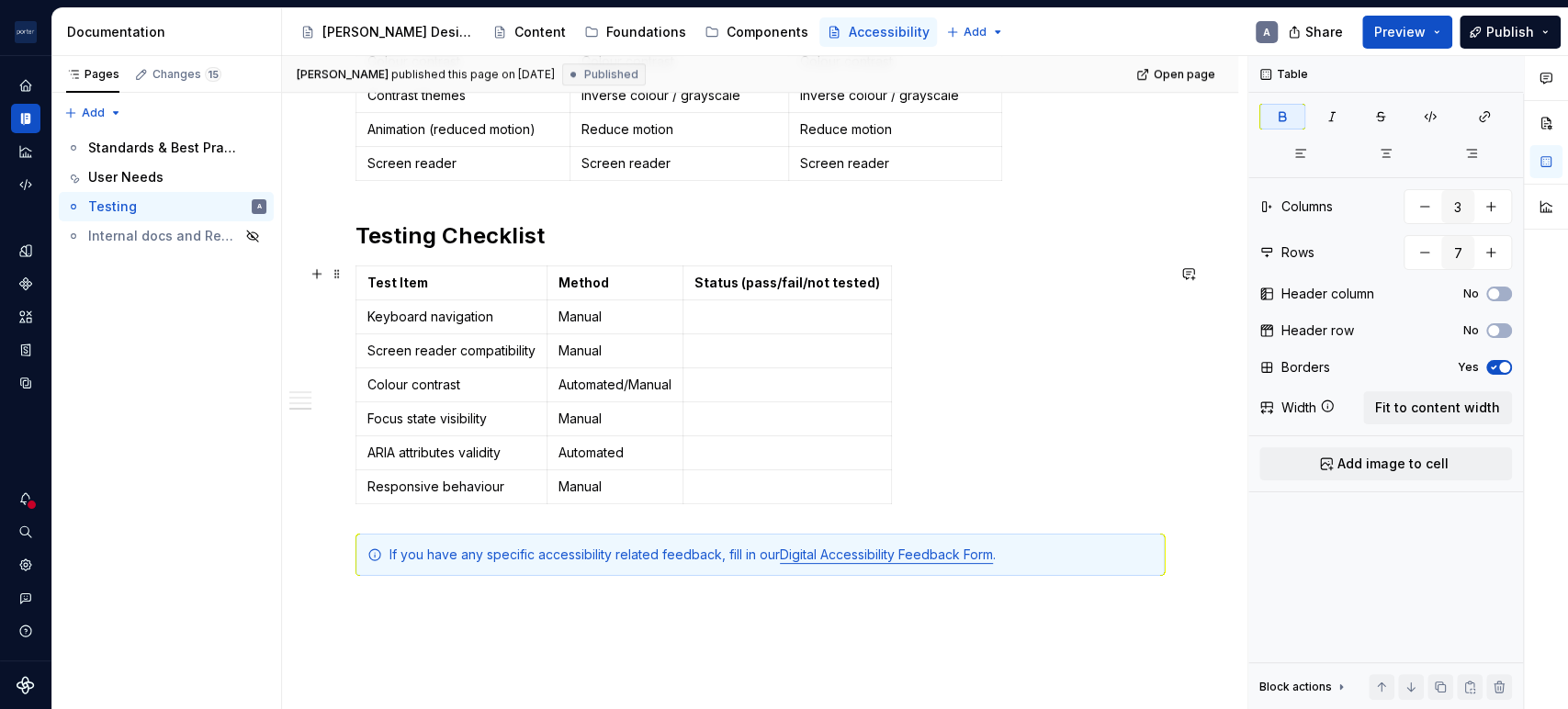
click at [1015, 383] on div "Test Item Method Status (pass/fail/not tested) Keyboard navigation Manual Scree…" at bounding box center [759, 389] width 809 height 246
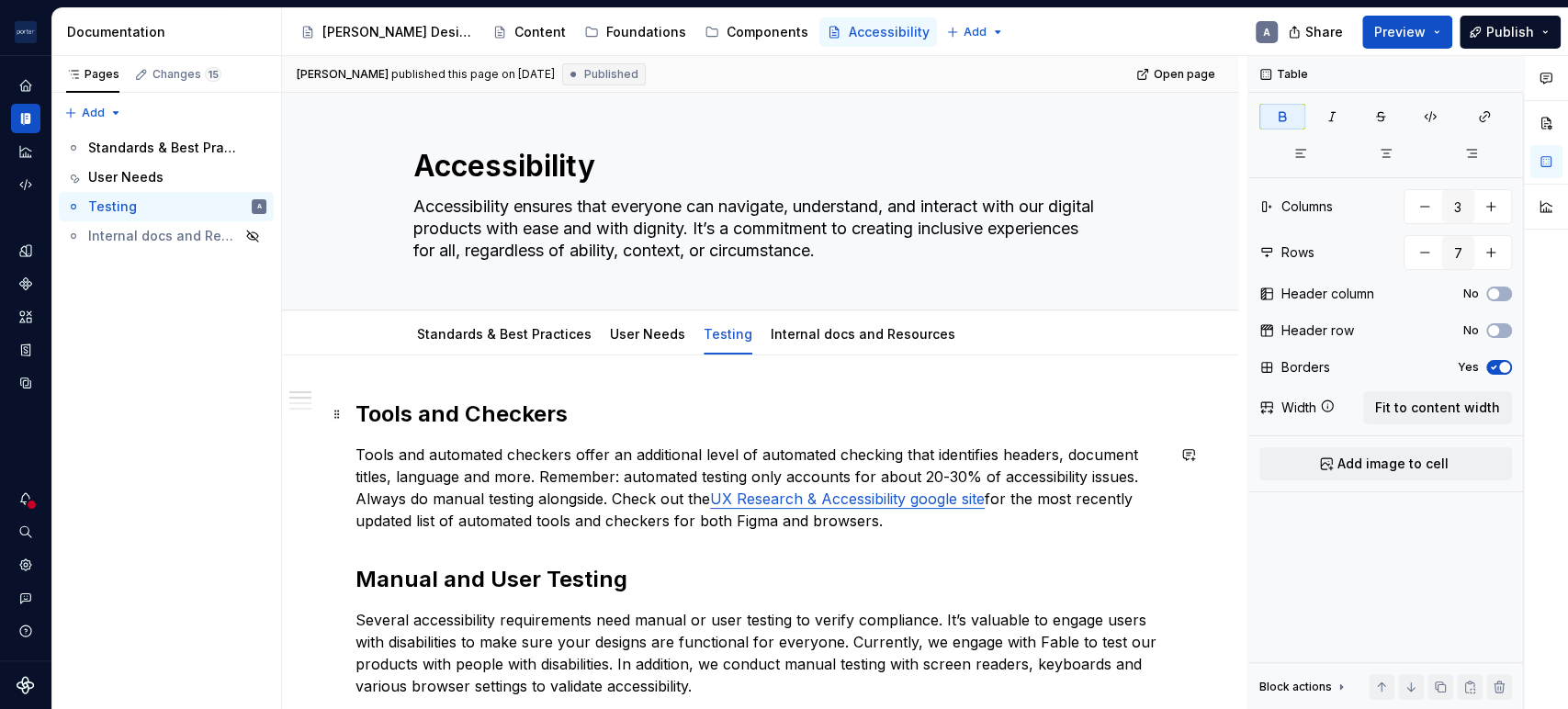
scroll to position [0, 0]
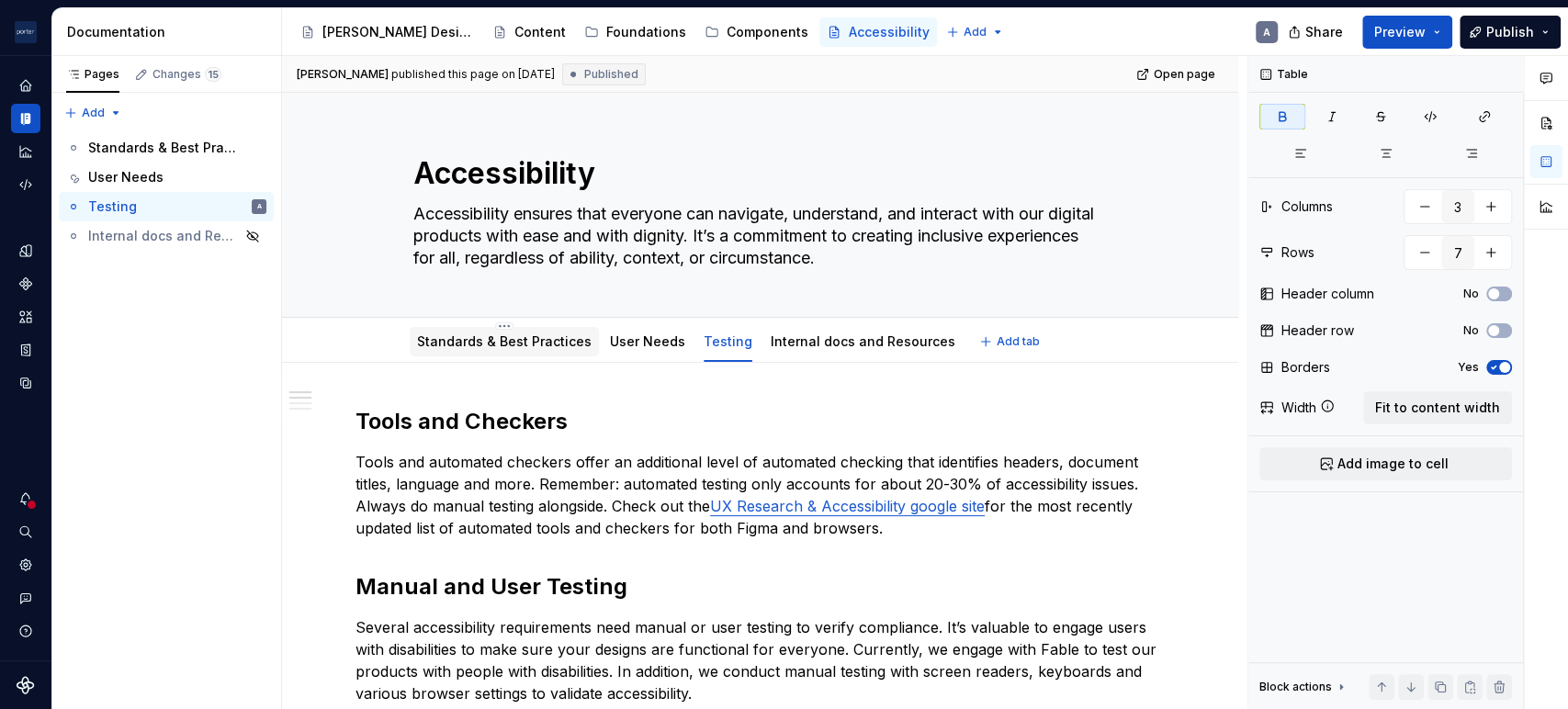
drag, startPoint x: 546, startPoint y: 354, endPoint x: 512, endPoint y: 344, distance: 35.4
click at [512, 344] on link "Standards & Best Practices" at bounding box center [504, 341] width 175 height 16
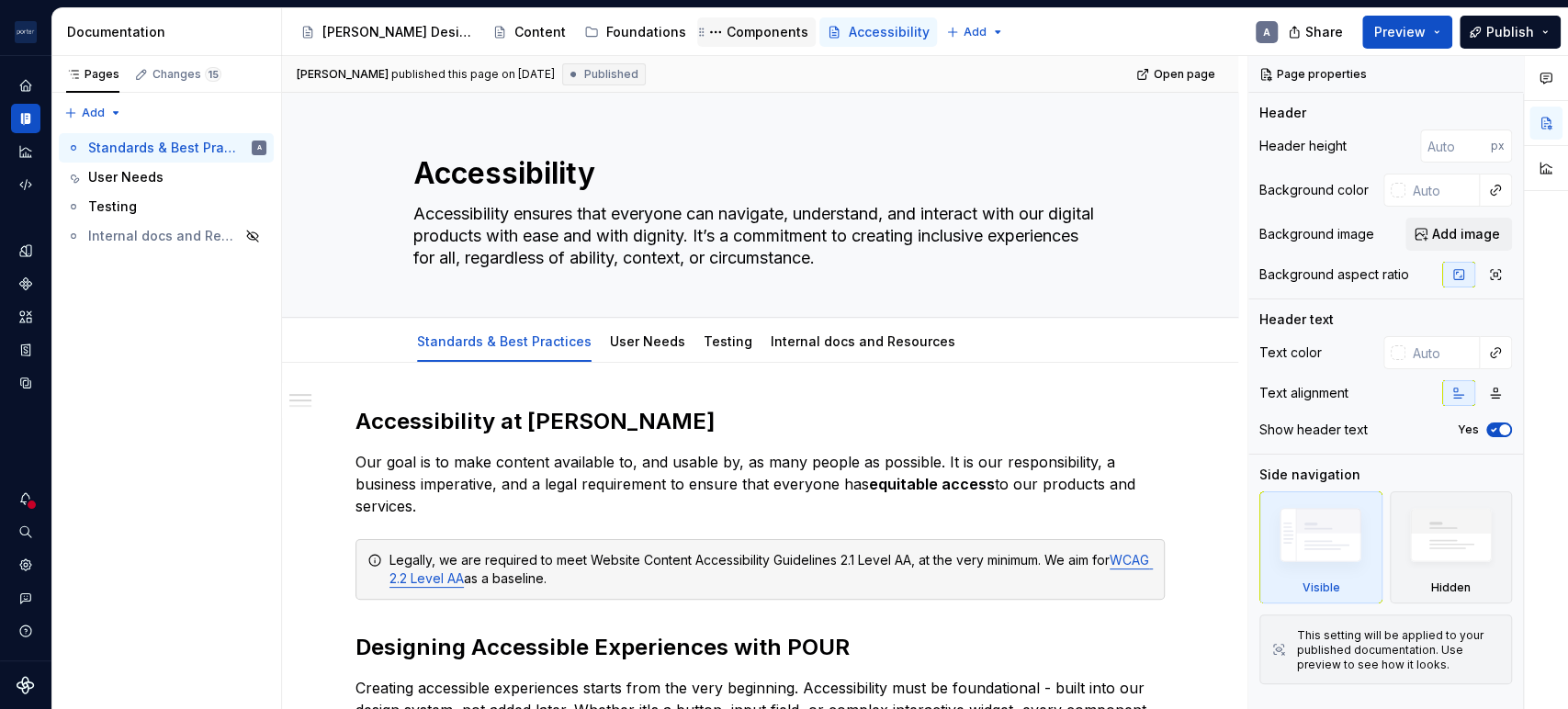
click at [726, 31] on div "Components" at bounding box center [767, 32] width 81 height 19
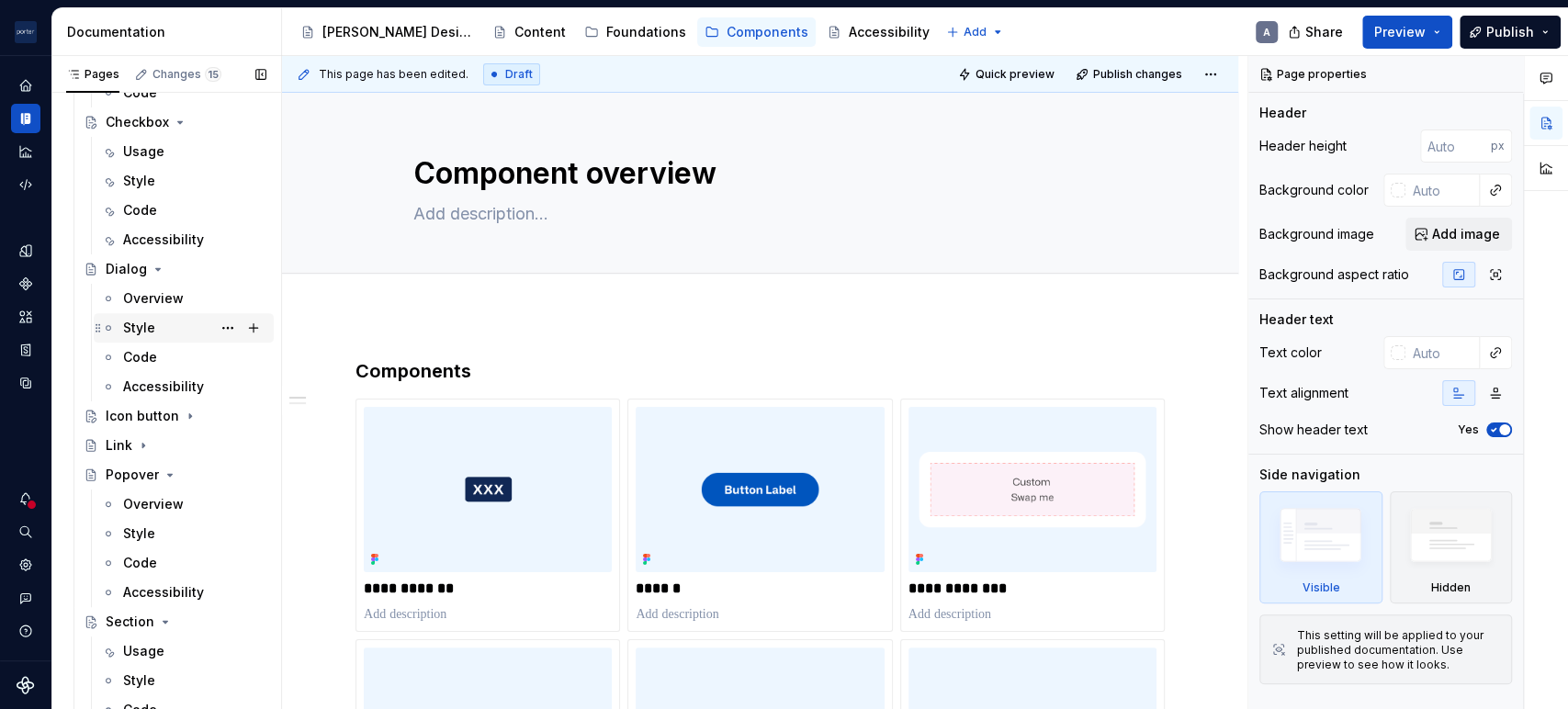
scroll to position [477, 0]
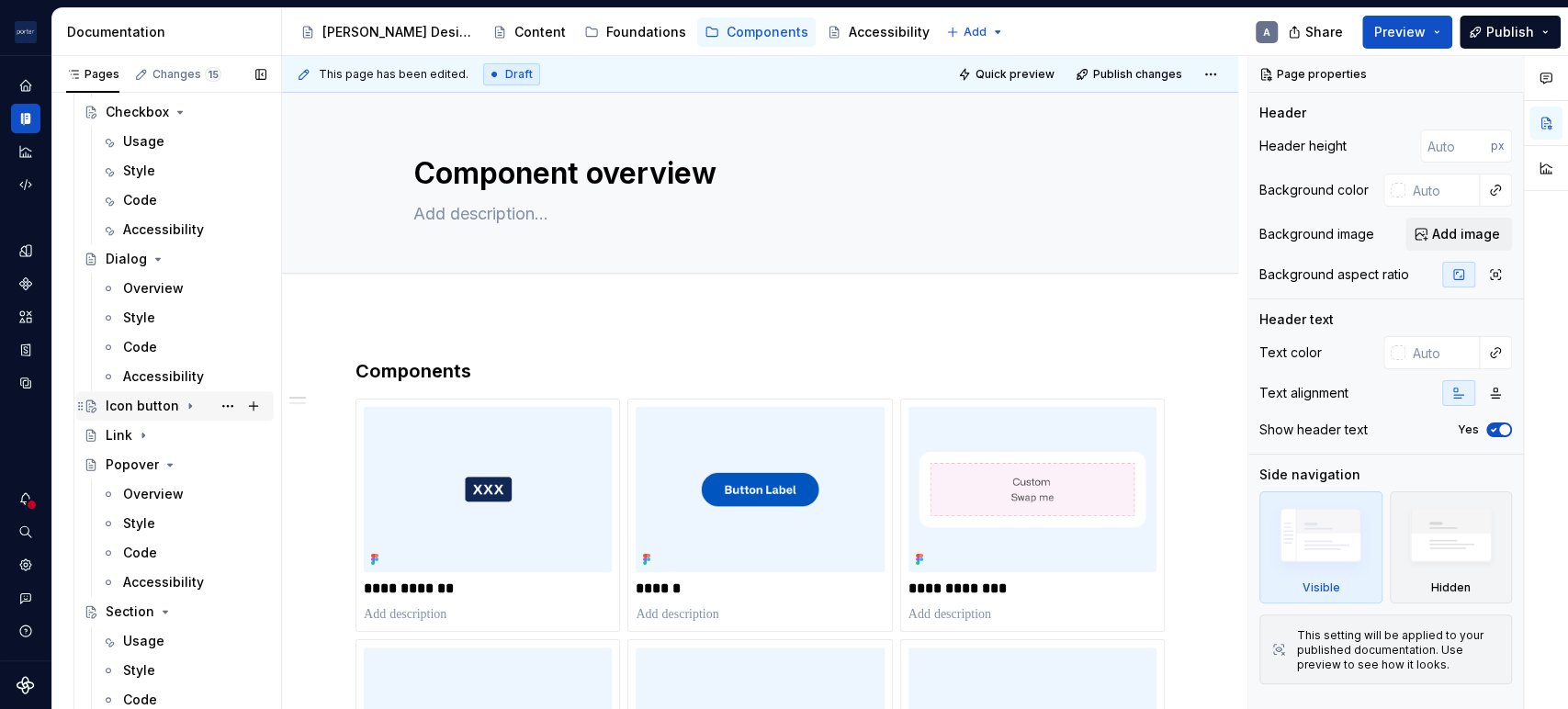
click at [167, 413] on div "Icon button" at bounding box center [142, 406] width 73 height 19
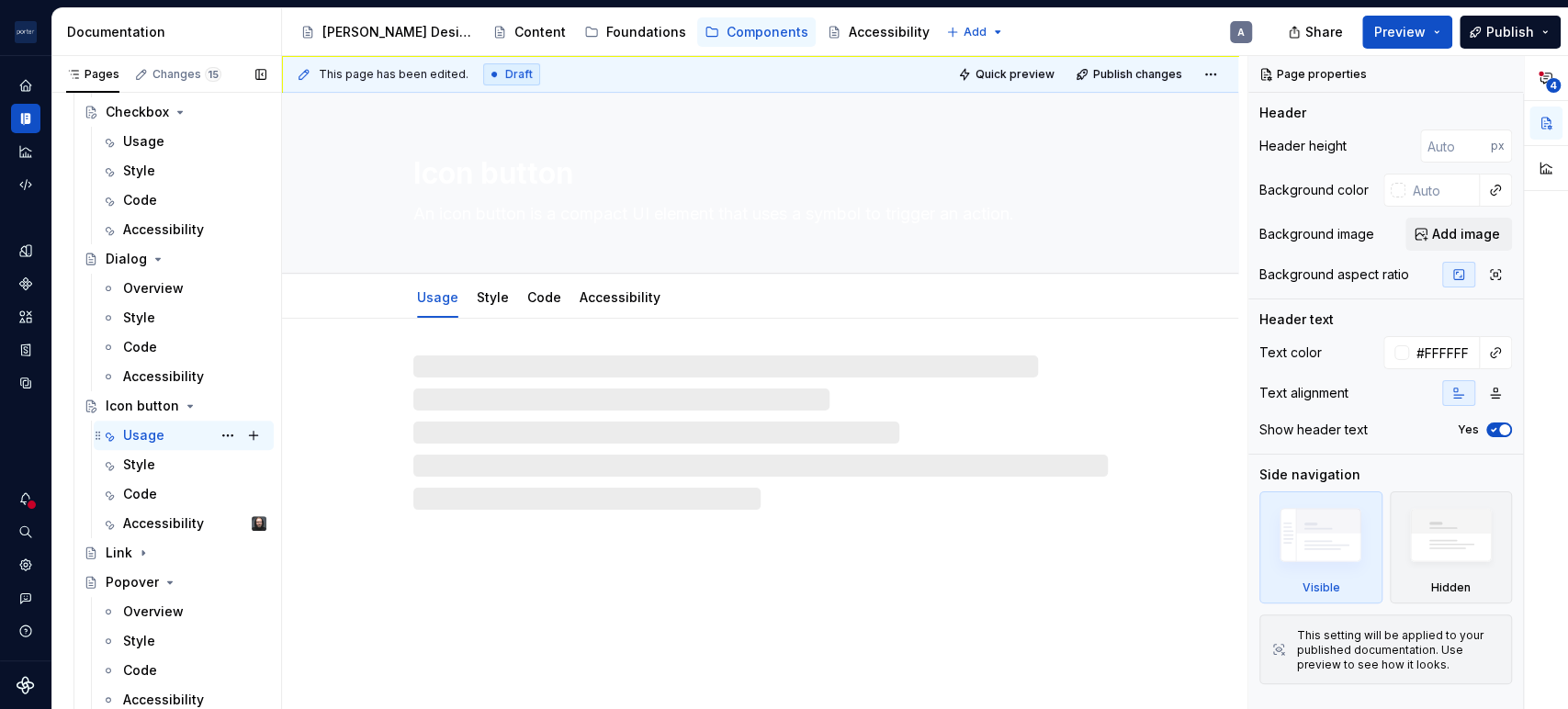
click at [170, 429] on div "Usage A SP" at bounding box center [194, 436] width 143 height 26
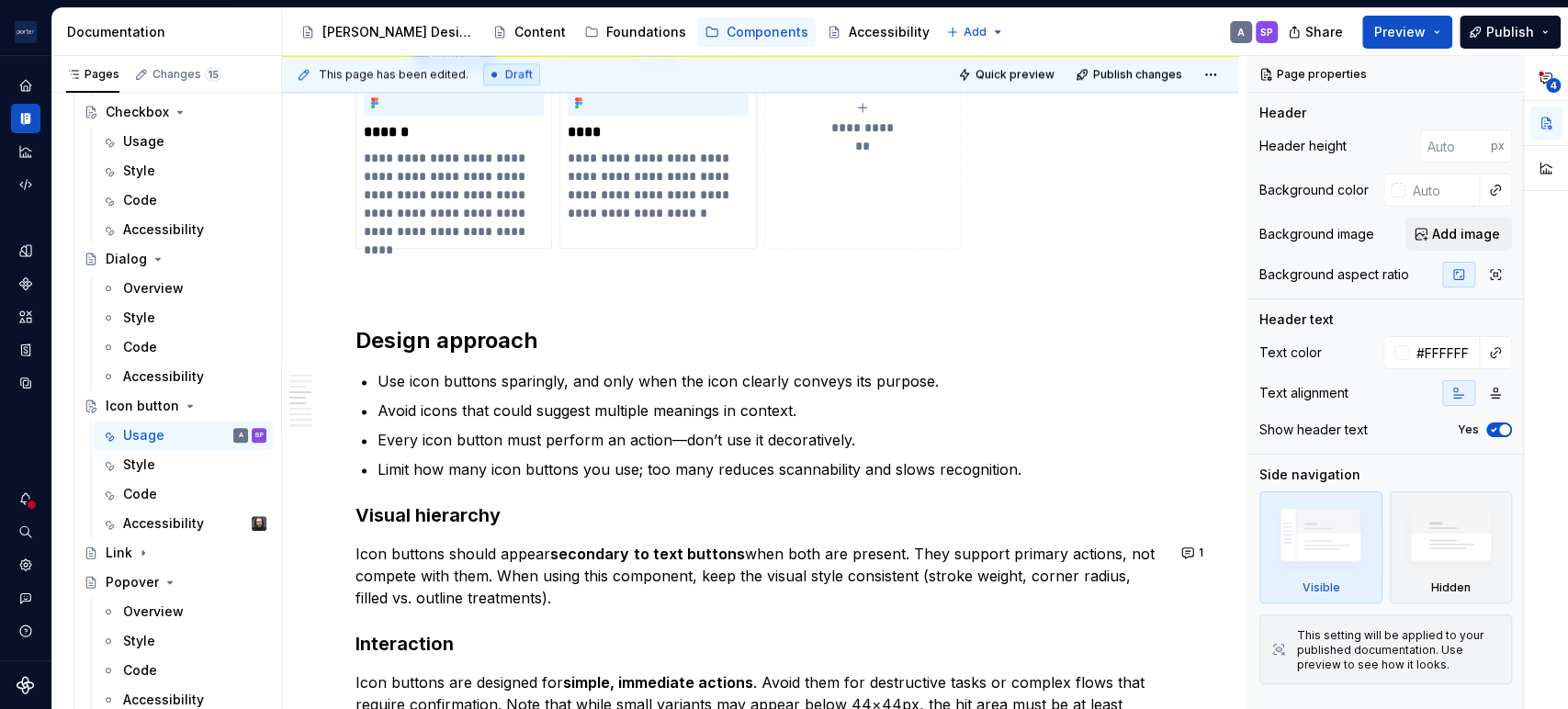
scroll to position [1531, 0]
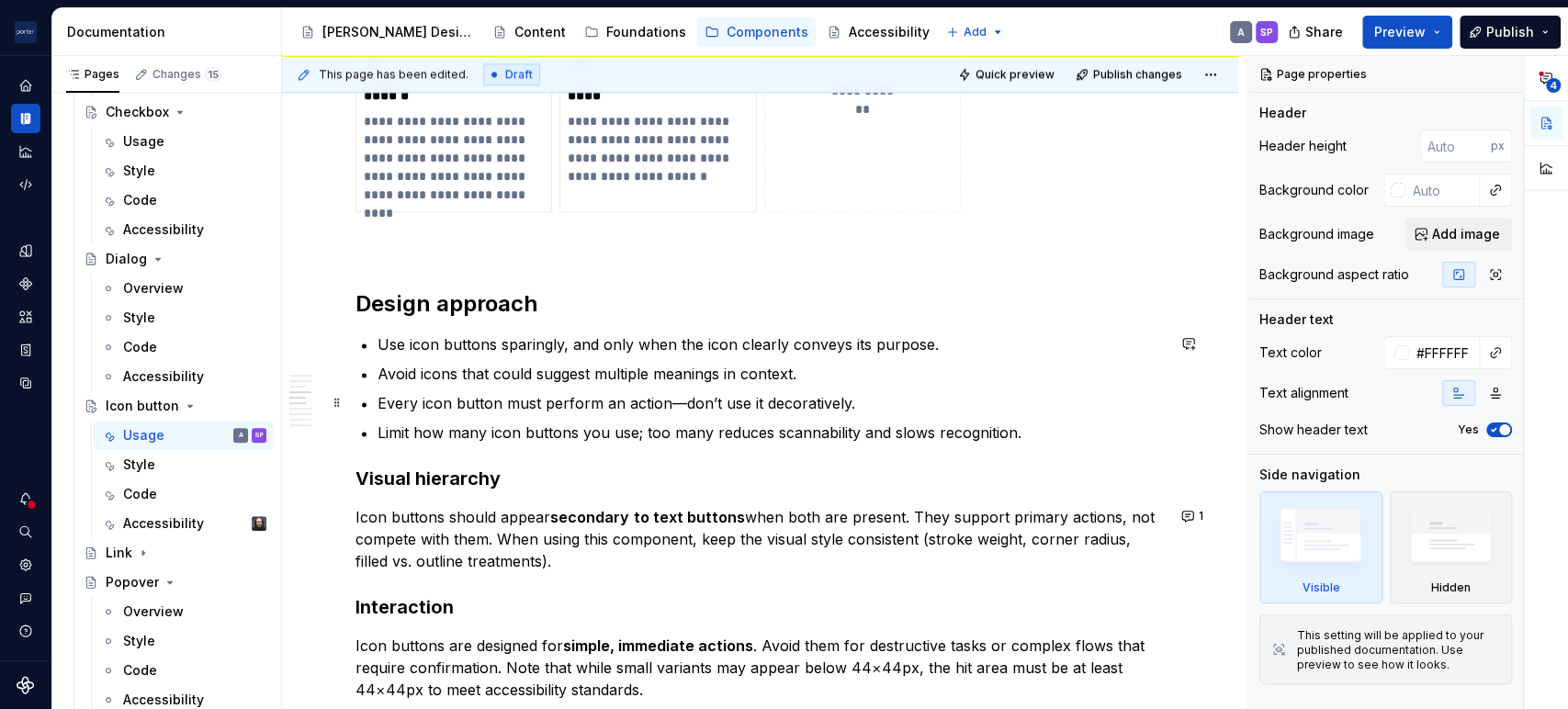
type textarea "*"
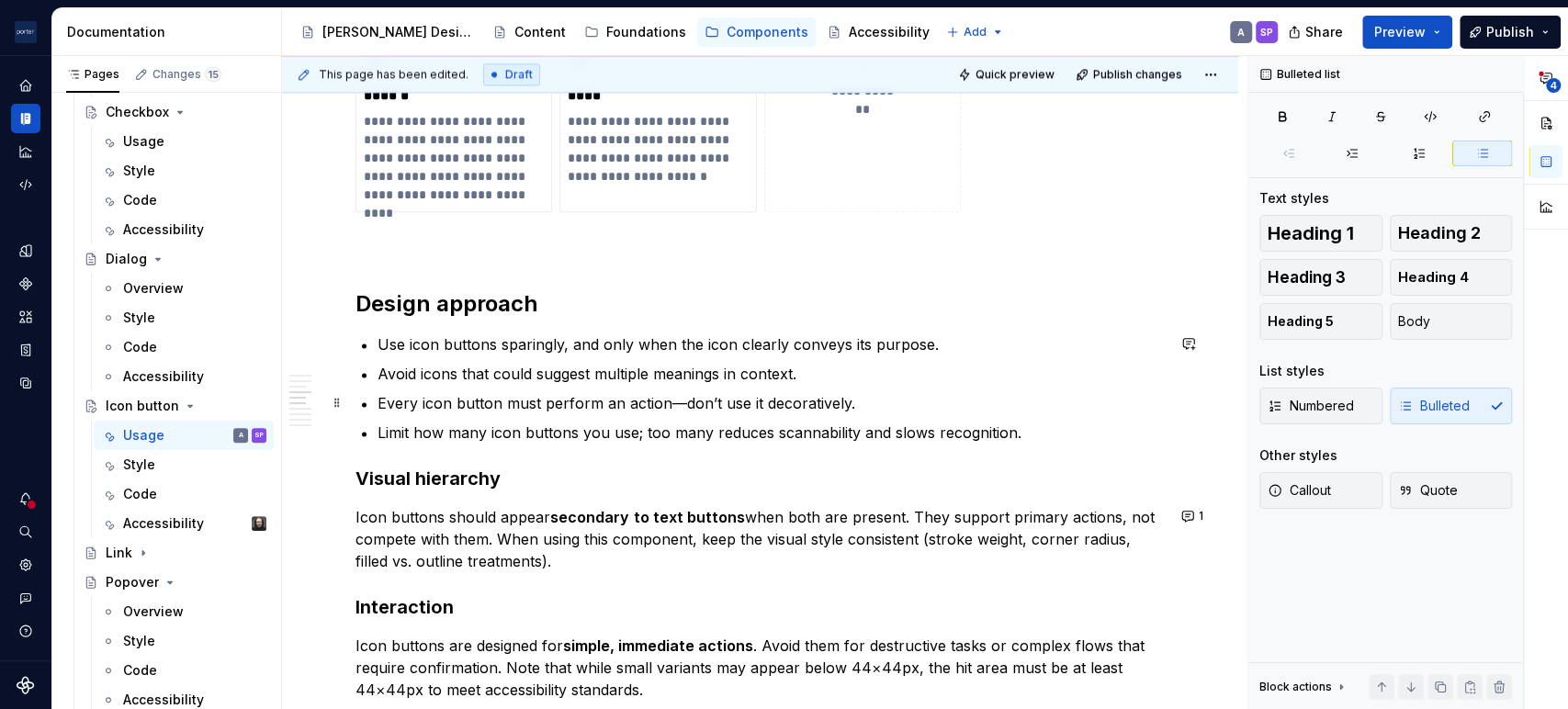
click at [787, 402] on p "Every icon button must perform an action—don’t use it decoratively." at bounding box center [771, 404] width 787 height 22
click at [933, 379] on p "Avoid icons that could suggest multiple meanings in context." at bounding box center [771, 374] width 787 height 22
click at [873, 394] on p "Every icon button must perform an action—don’t use it decoratively." at bounding box center [771, 404] width 787 height 22
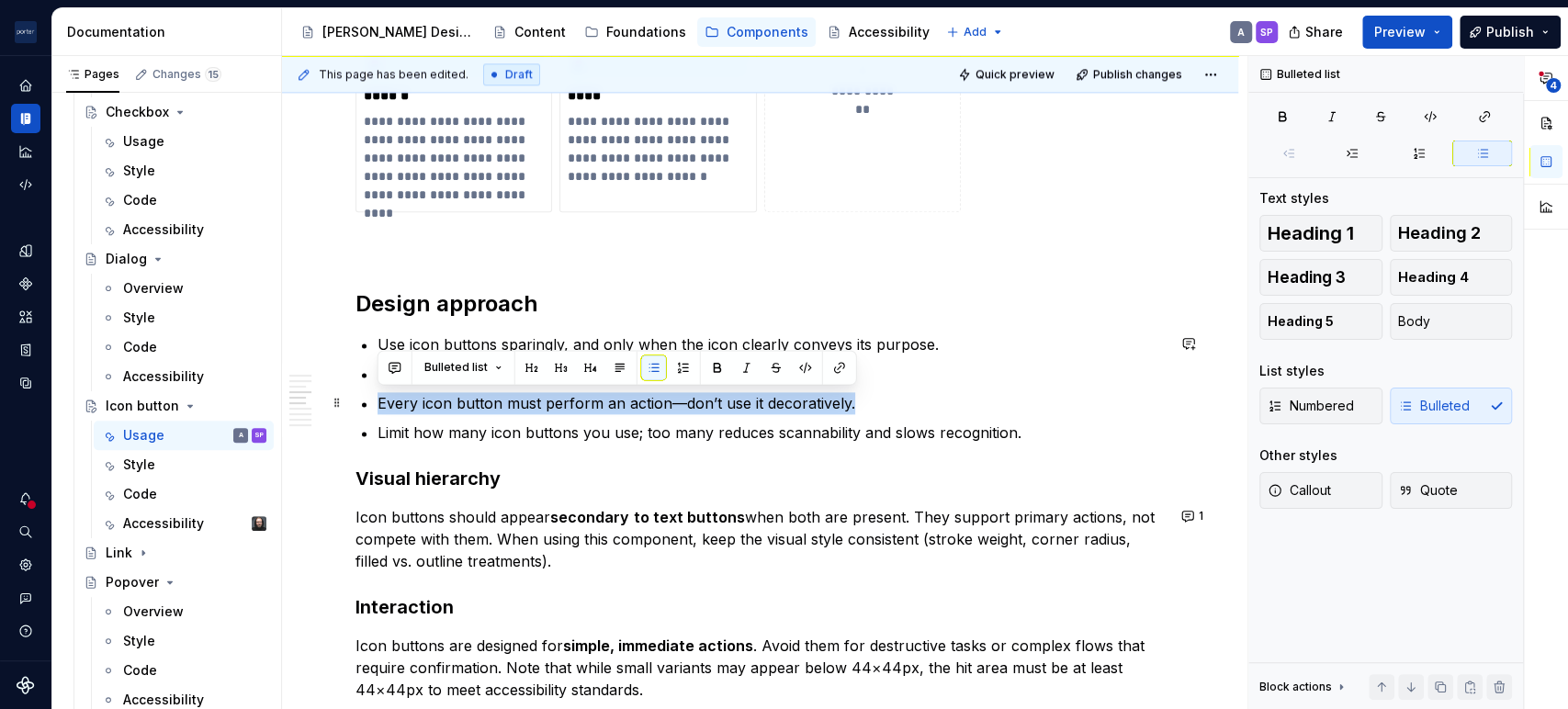
drag, startPoint x: 872, startPoint y: 399, endPoint x: 373, endPoint y: 411, distance: 499.1
click at [373, 411] on div "**********" at bounding box center [759, 431] width 809 height 3199
click at [397, 368] on button "button" at bounding box center [395, 367] width 26 height 26
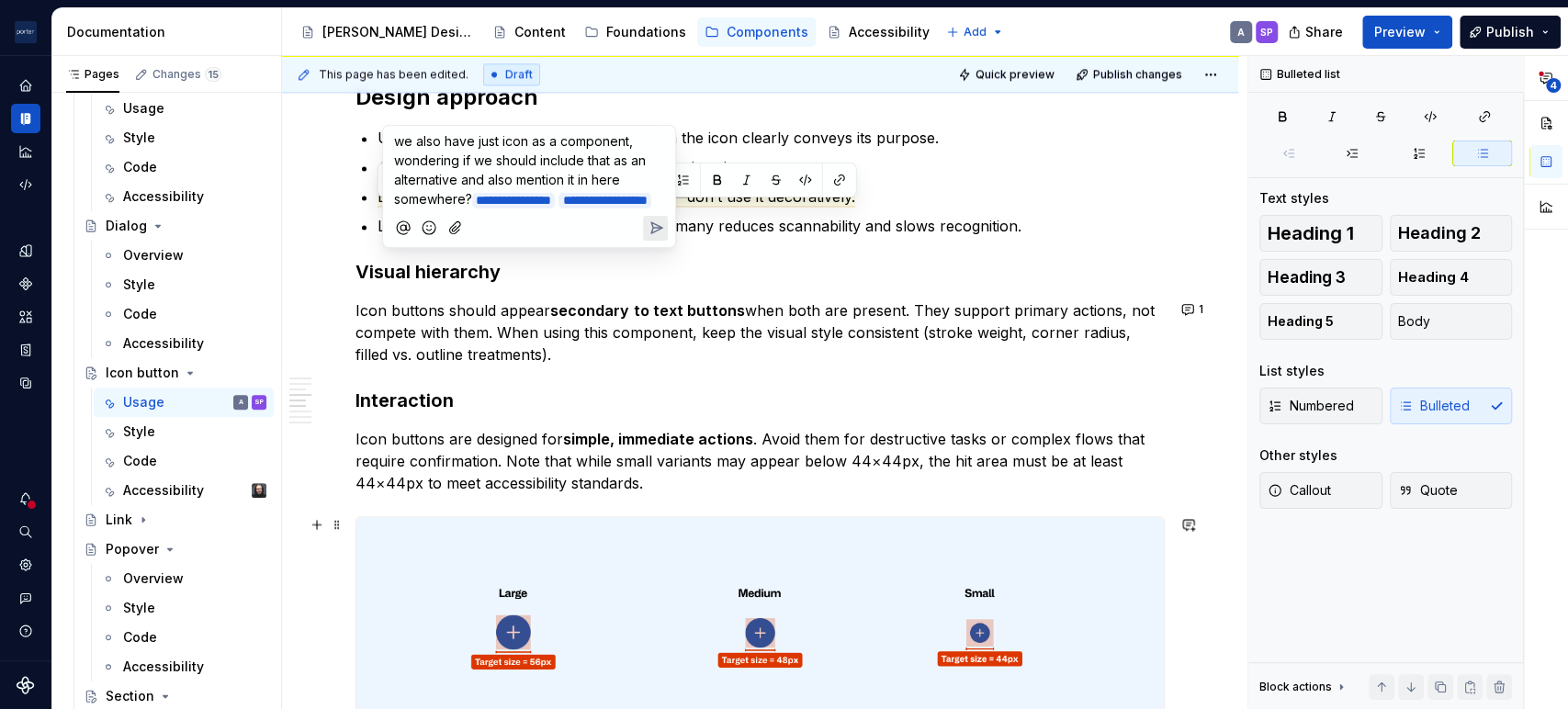
scroll to position [1700, 0]
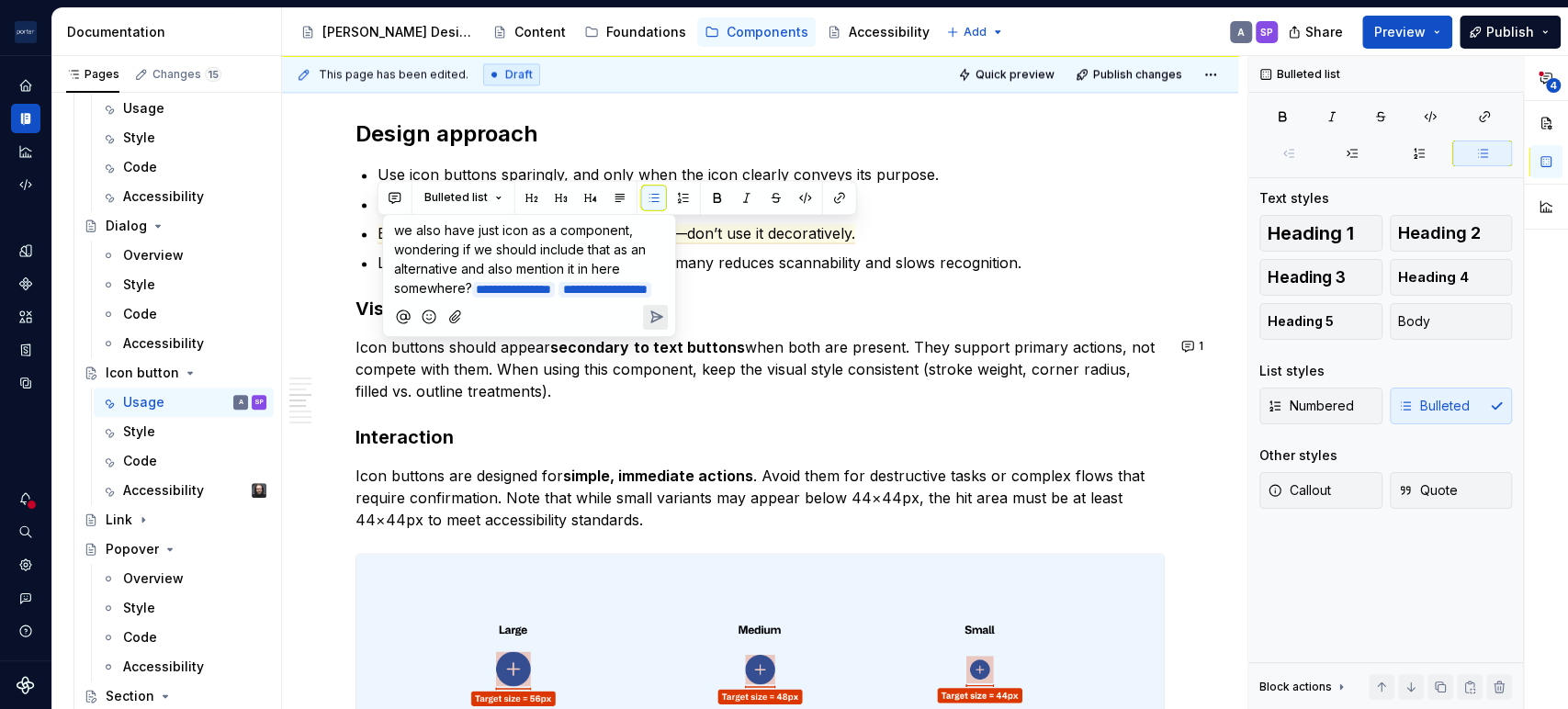
click at [648, 326] on icon "Send" at bounding box center [656, 317] width 19 height 19
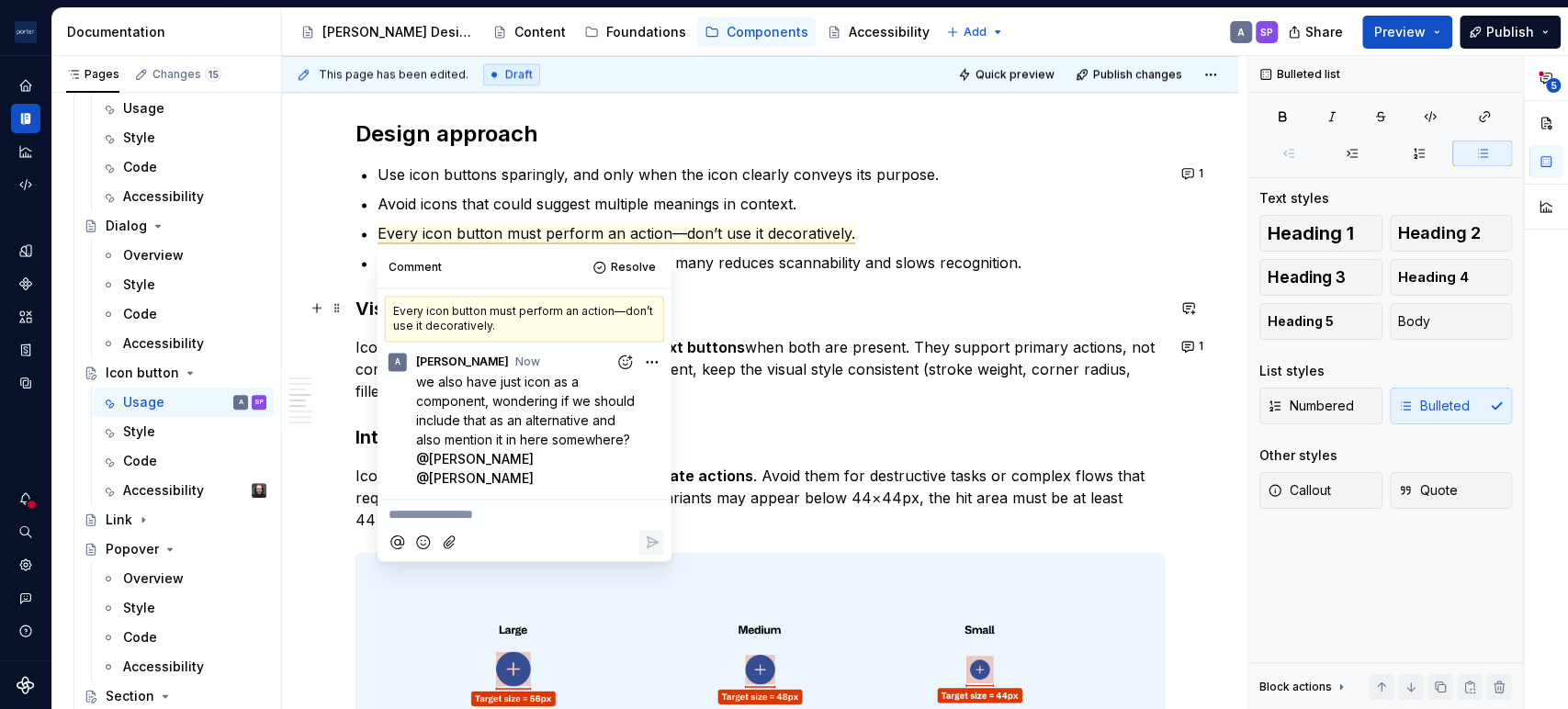
click at [933, 298] on h3 "Visual hierarchy" at bounding box center [759, 309] width 809 height 26
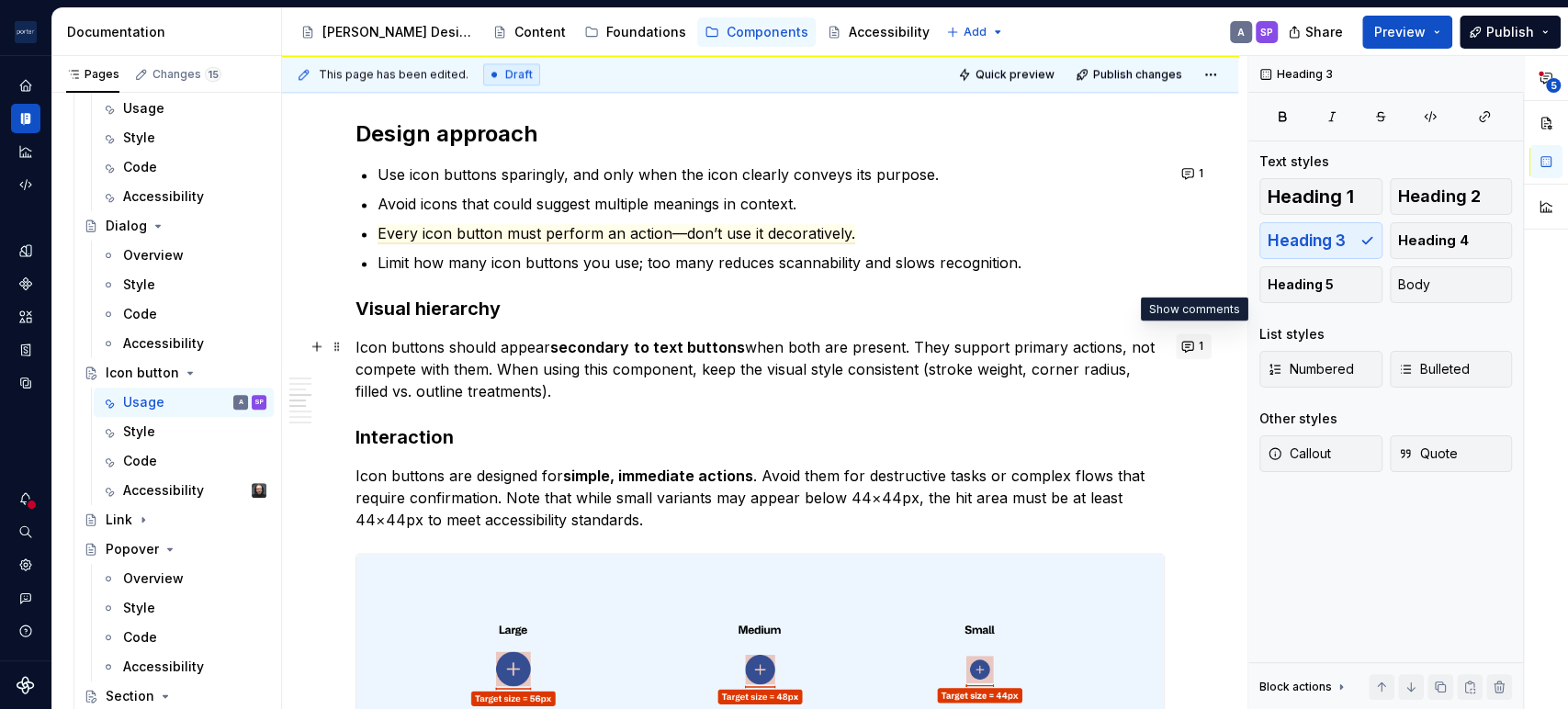
click at [1201, 354] on button "1" at bounding box center [1193, 346] width 36 height 26
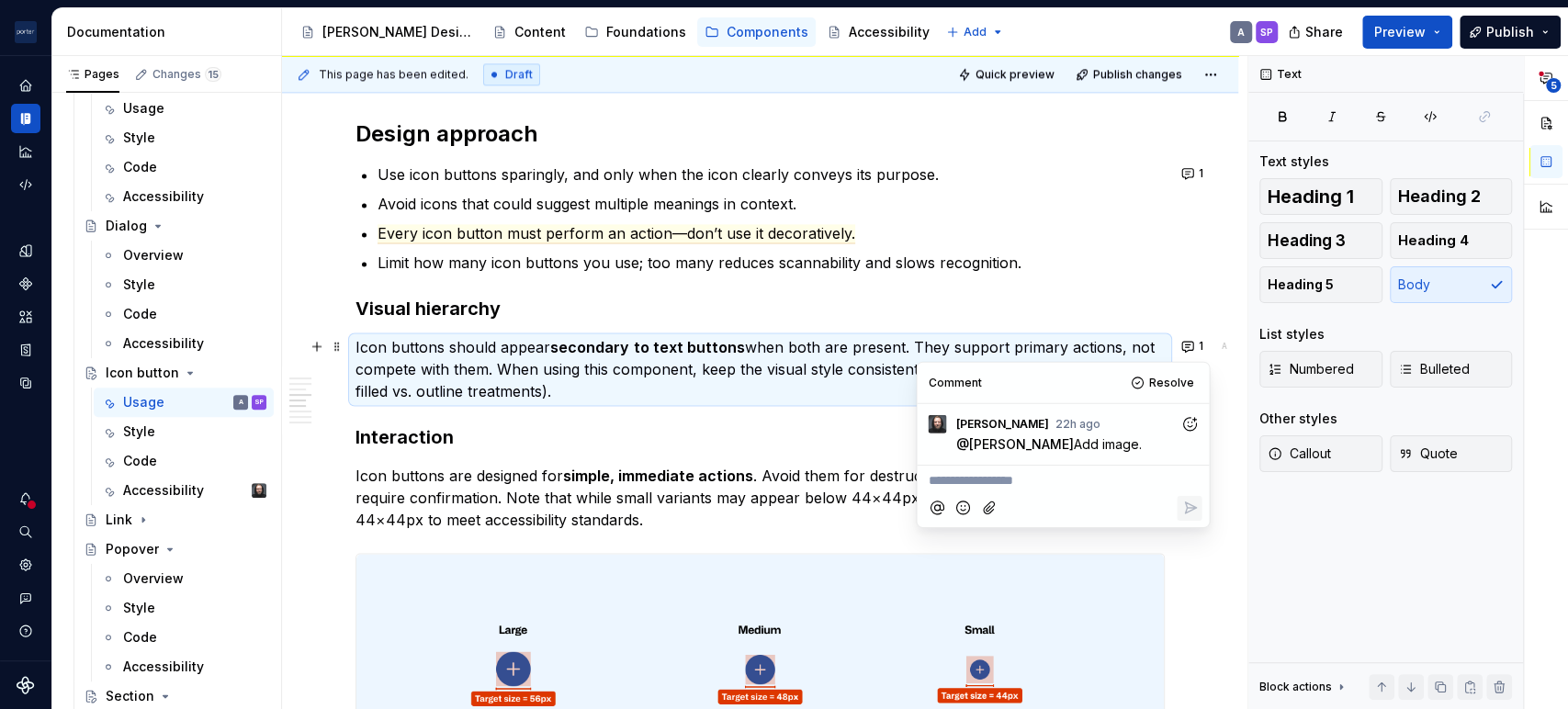
click at [764, 363] on p "Icon buttons should appear secondary to text buttons when both are present. The…" at bounding box center [759, 368] width 809 height 66
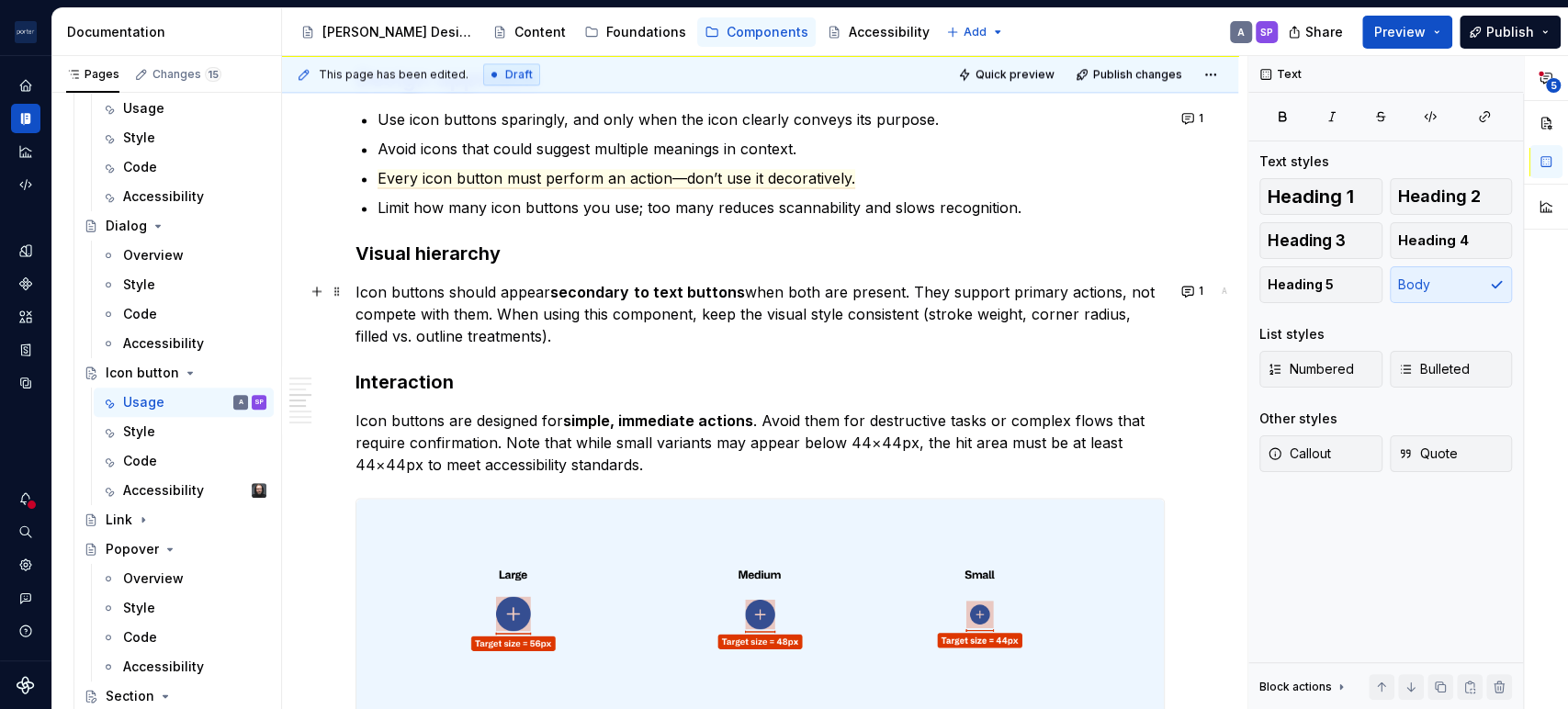
scroll to position [1872, 0]
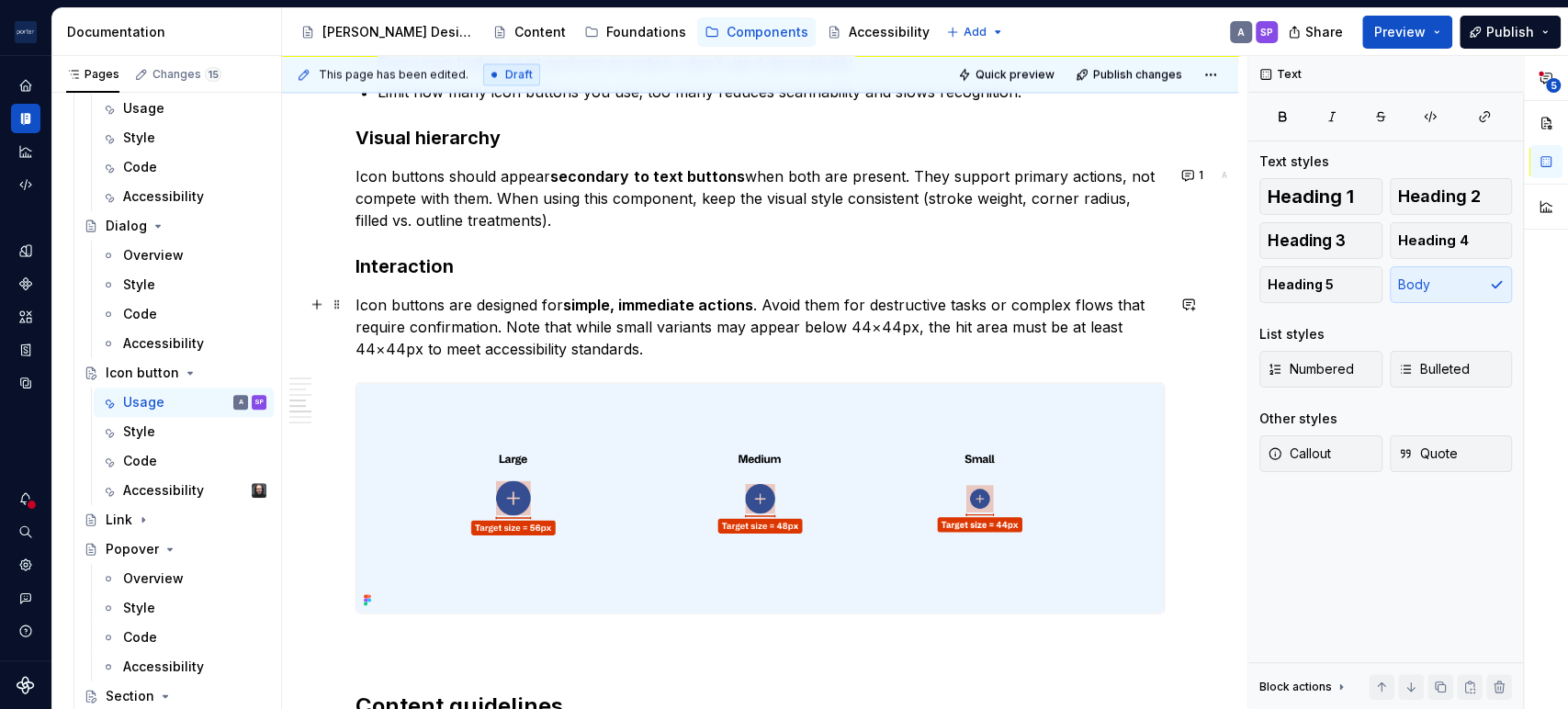
click at [606, 307] on strong "simple, immediate actions" at bounding box center [658, 305] width 190 height 19
click at [699, 344] on p "Icon buttons are designed for simple, immediate actions . Avoid them for destru…" at bounding box center [759, 327] width 809 height 66
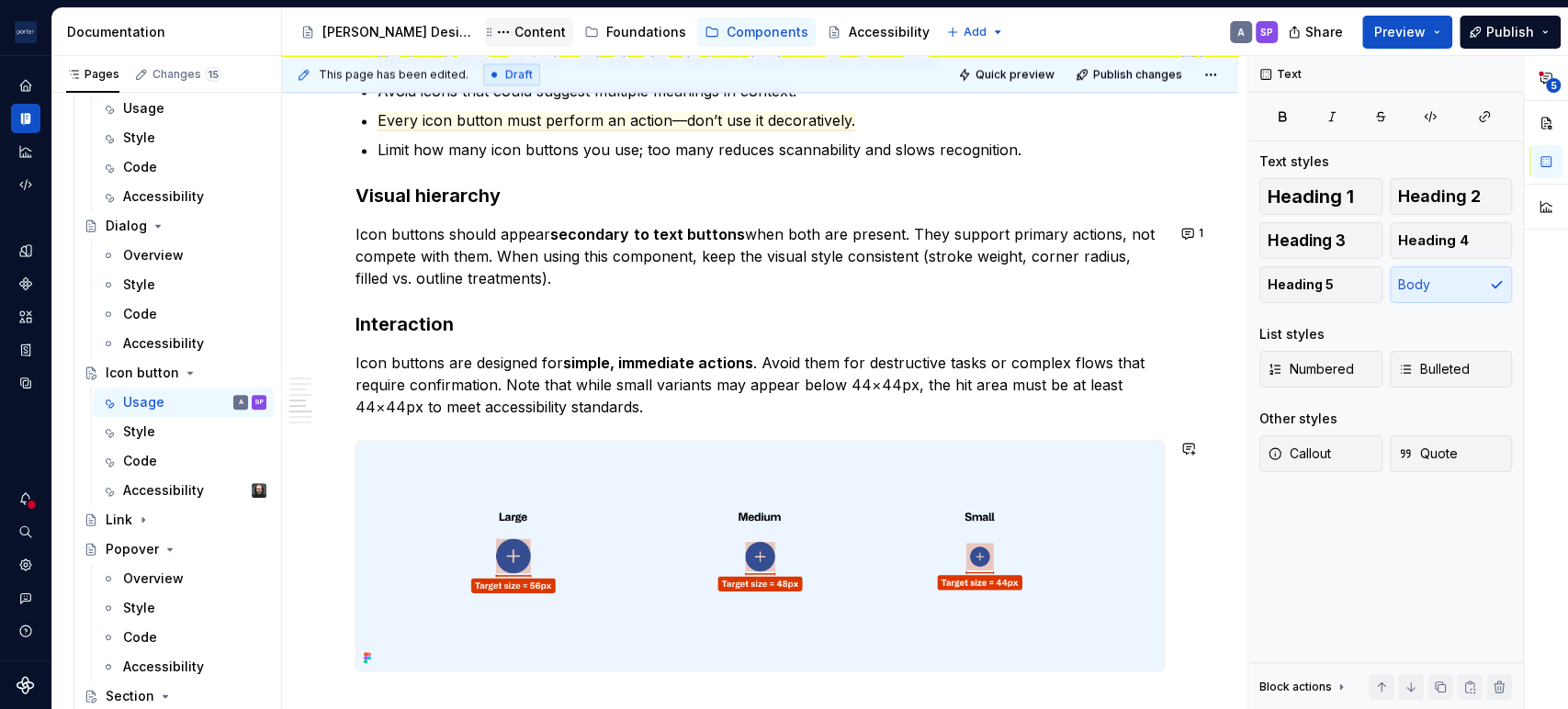
scroll to position [1810, 0]
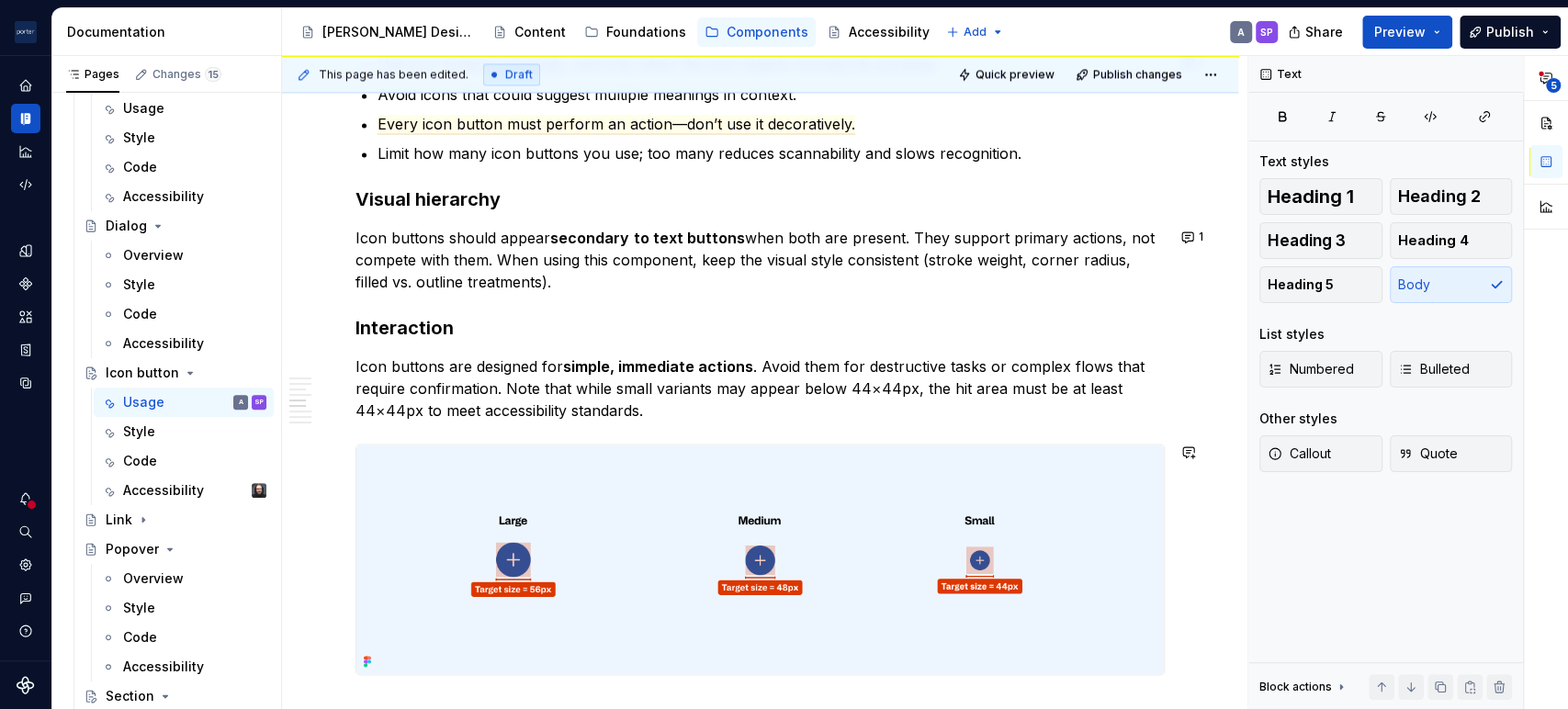
type textarea "*"
click at [1197, 359] on button "button" at bounding box center [1189, 366] width 26 height 26
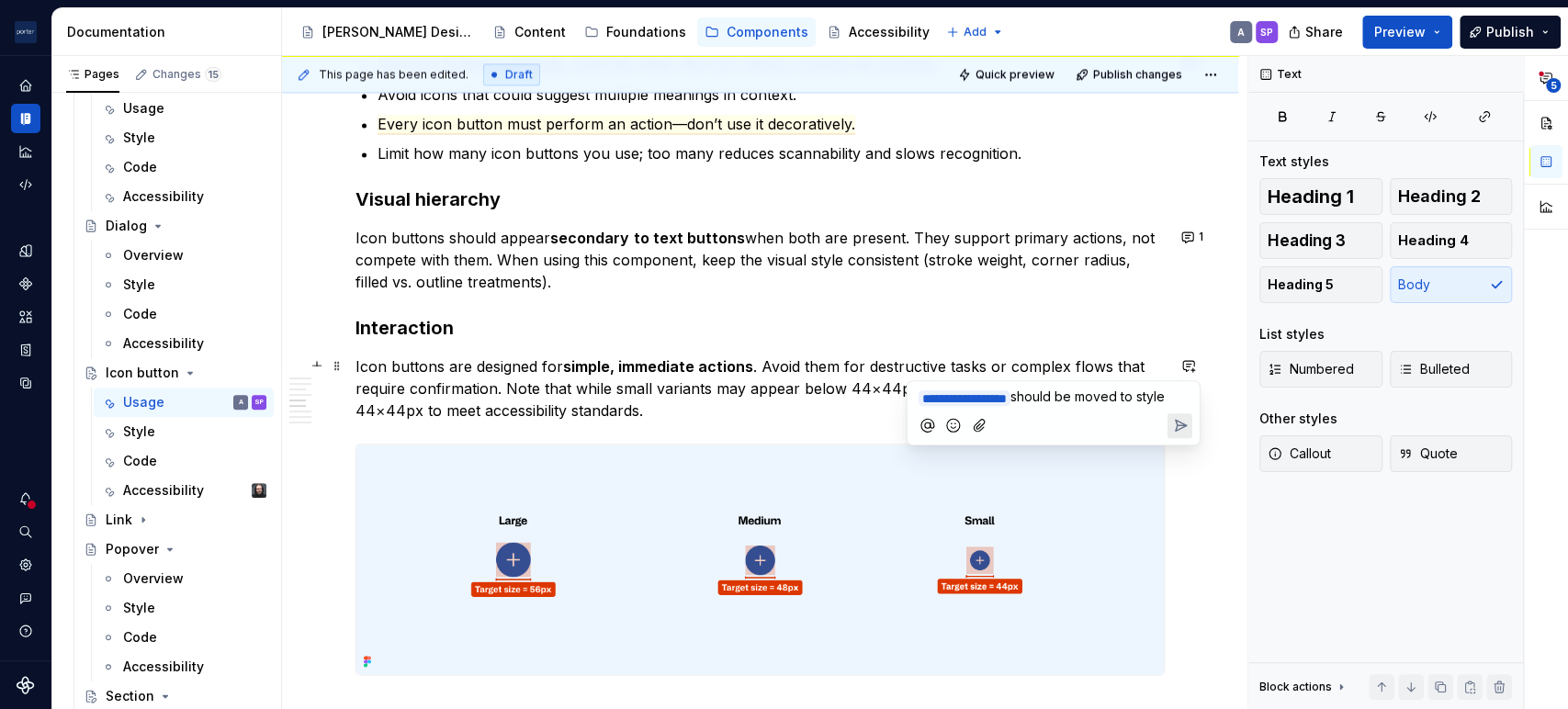
click at [1182, 431] on icon "Send" at bounding box center [1180, 426] width 11 height 11
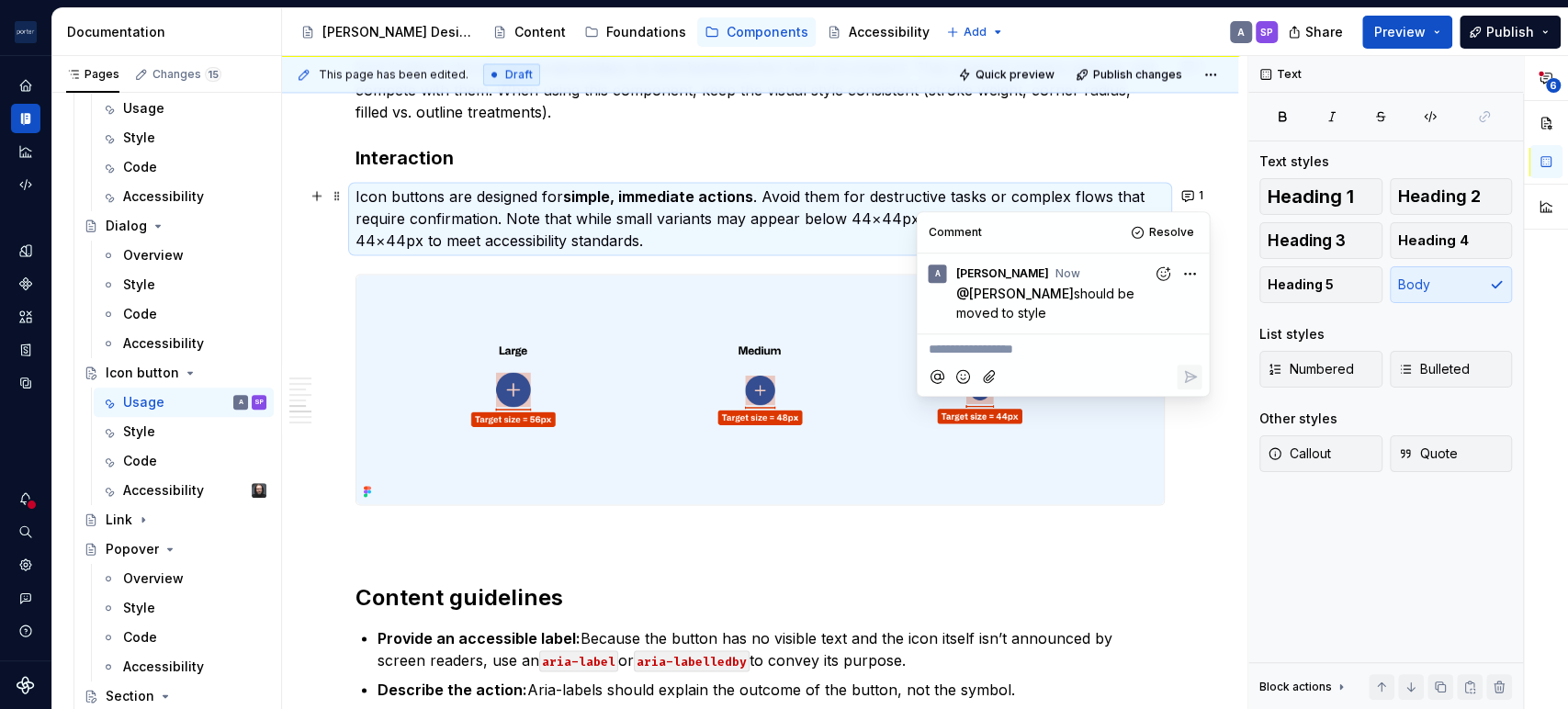
scroll to position [2321, 0]
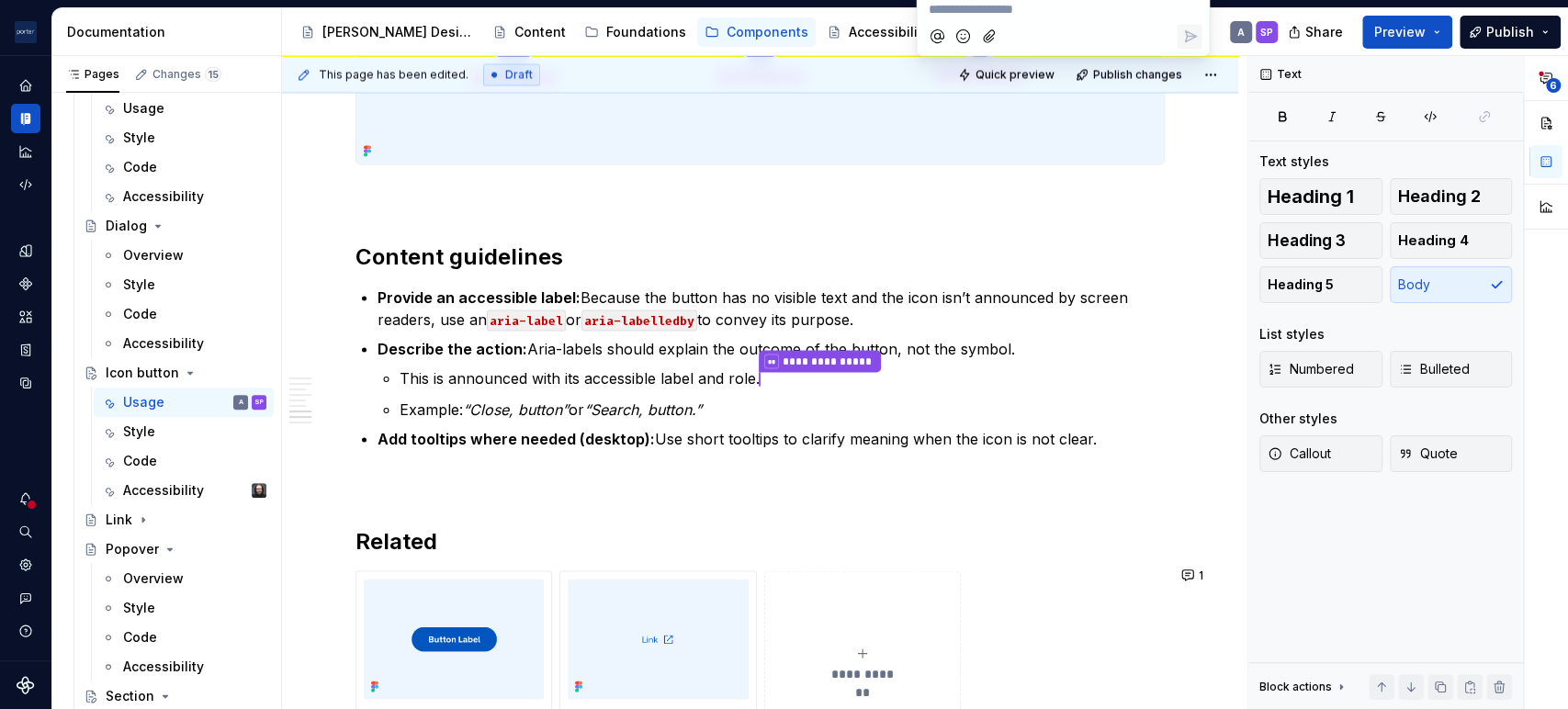
type textarea "*"
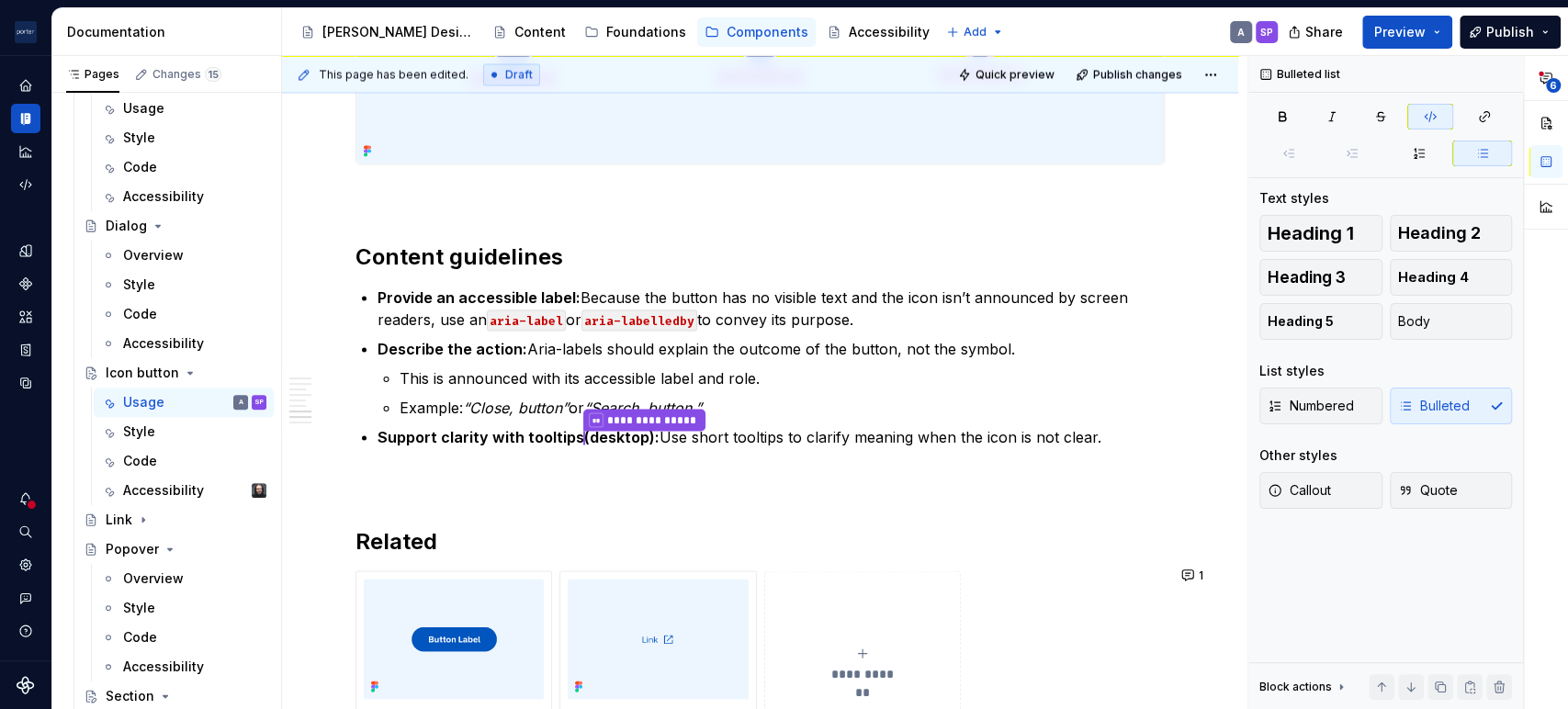
click at [704, 317] on p "Provide an accessible label: Because the button has no visible text and the ico…" at bounding box center [771, 308] width 787 height 44
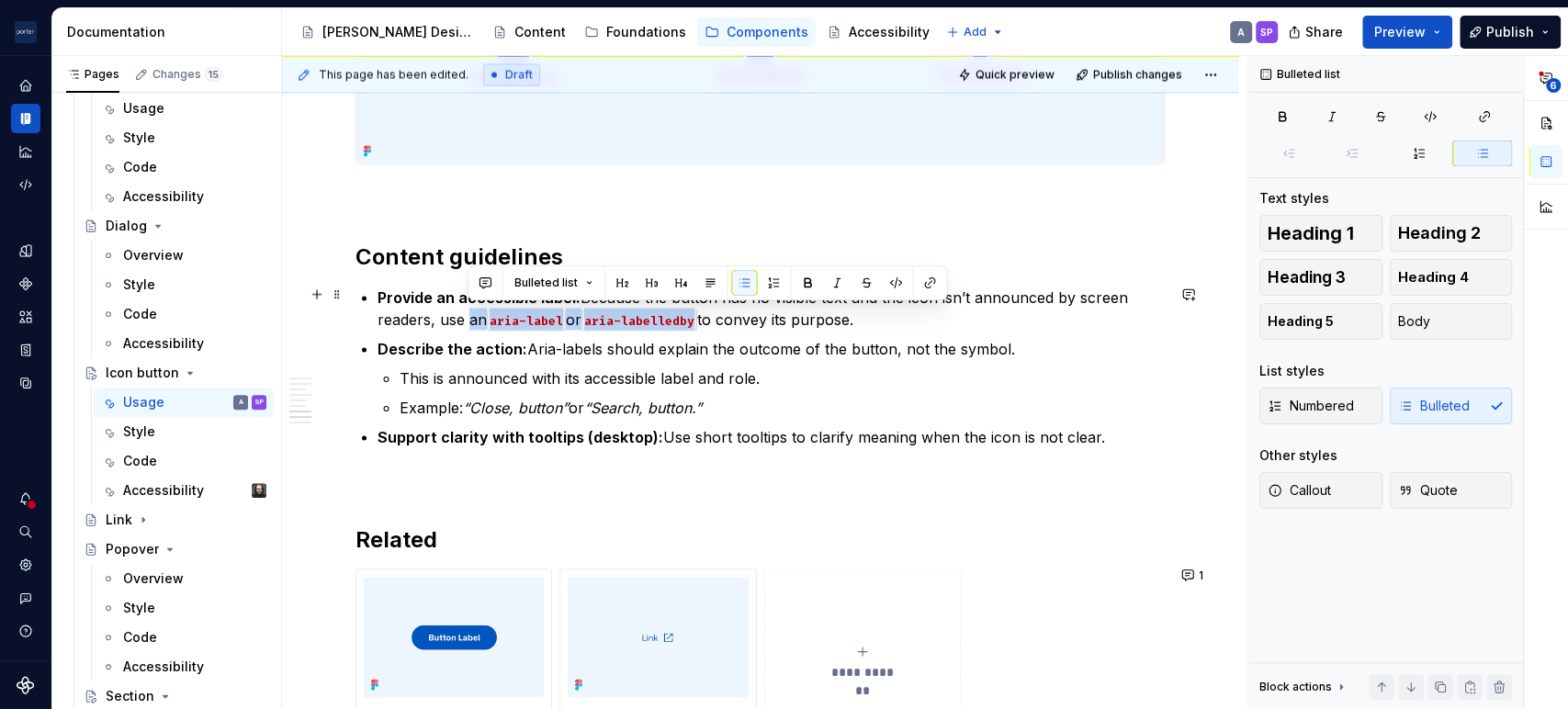
drag, startPoint x: 704, startPoint y: 317, endPoint x: 465, endPoint y: 315, distance: 239.0
click at [465, 315] on p "Provide an accessible label: Because the button has no visible text and the ico…" at bounding box center [771, 308] width 787 height 44
click at [587, 307] on p "Provide an accessible label: Because the button has no visible text and the ico…" at bounding box center [771, 308] width 787 height 44
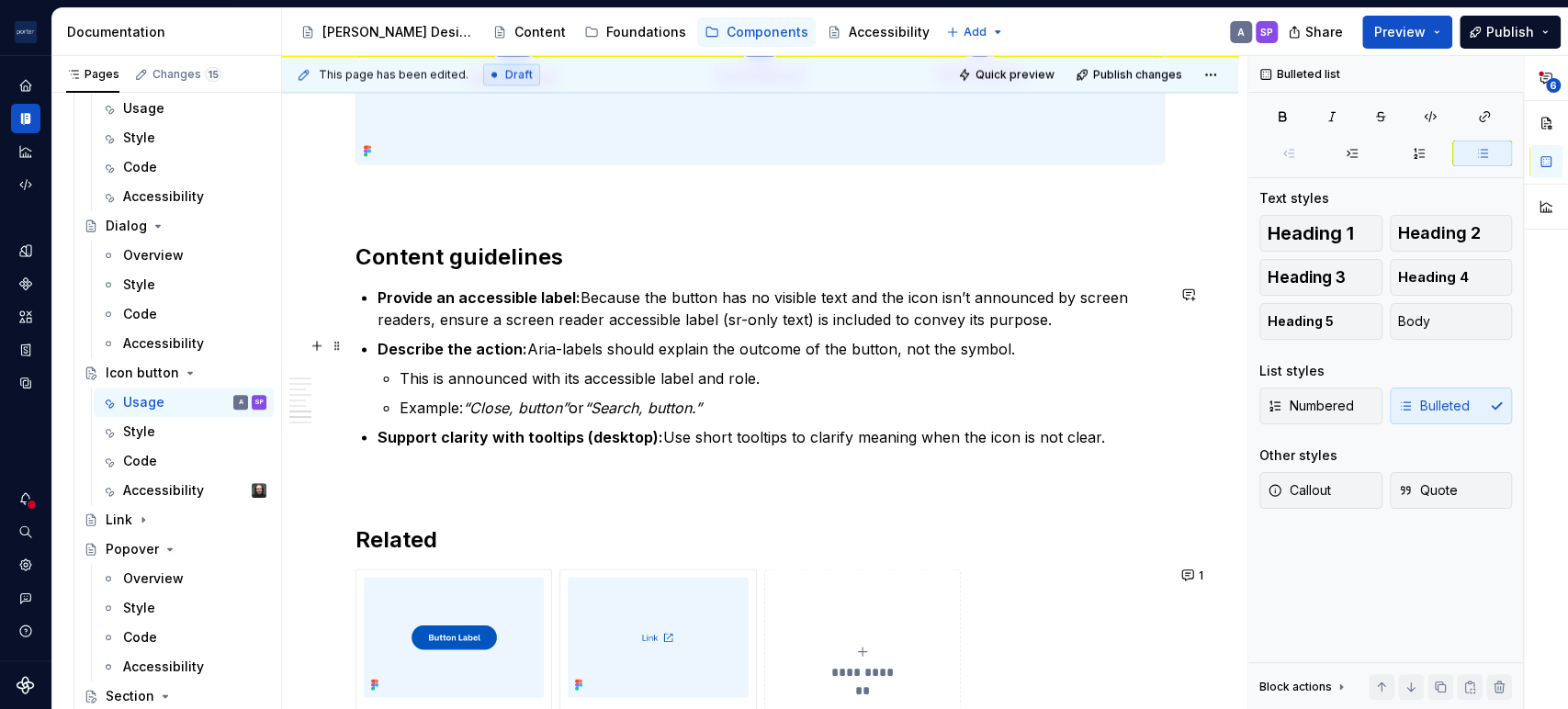
click at [566, 350] on p "Describe the action: Aria-labels should explain the outcome of the button, not …" at bounding box center [771, 348] width 787 height 22
click at [920, 343] on p "Describe the action: Labels should explain the outcome of the button, not the s…" at bounding box center [771, 348] width 787 height 22
click at [1179, 300] on button "button" at bounding box center [1189, 294] width 26 height 26
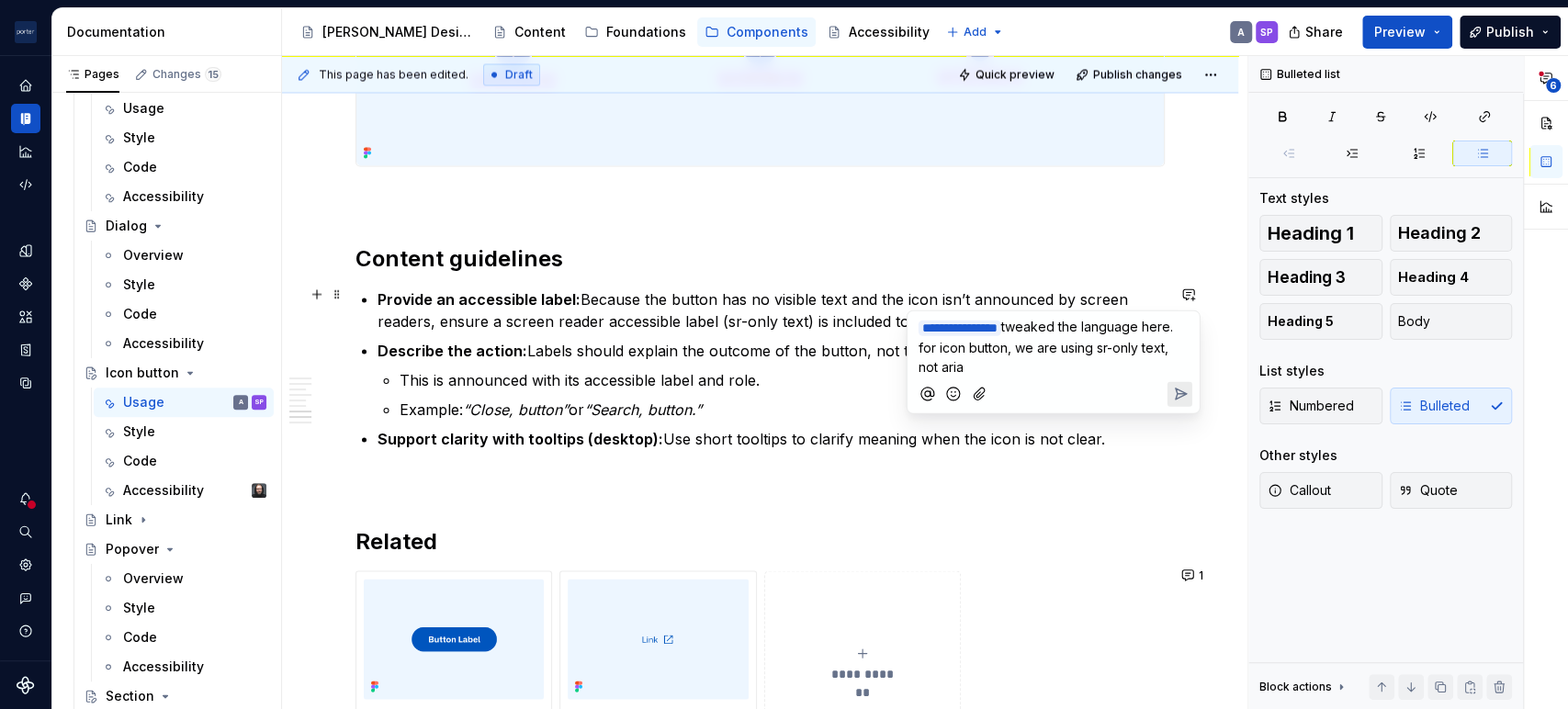
click at [1164, 398] on div at bounding box center [1054, 393] width 278 height 38
click at [1170, 395] on icon "Send" at bounding box center [1179, 394] width 19 height 19
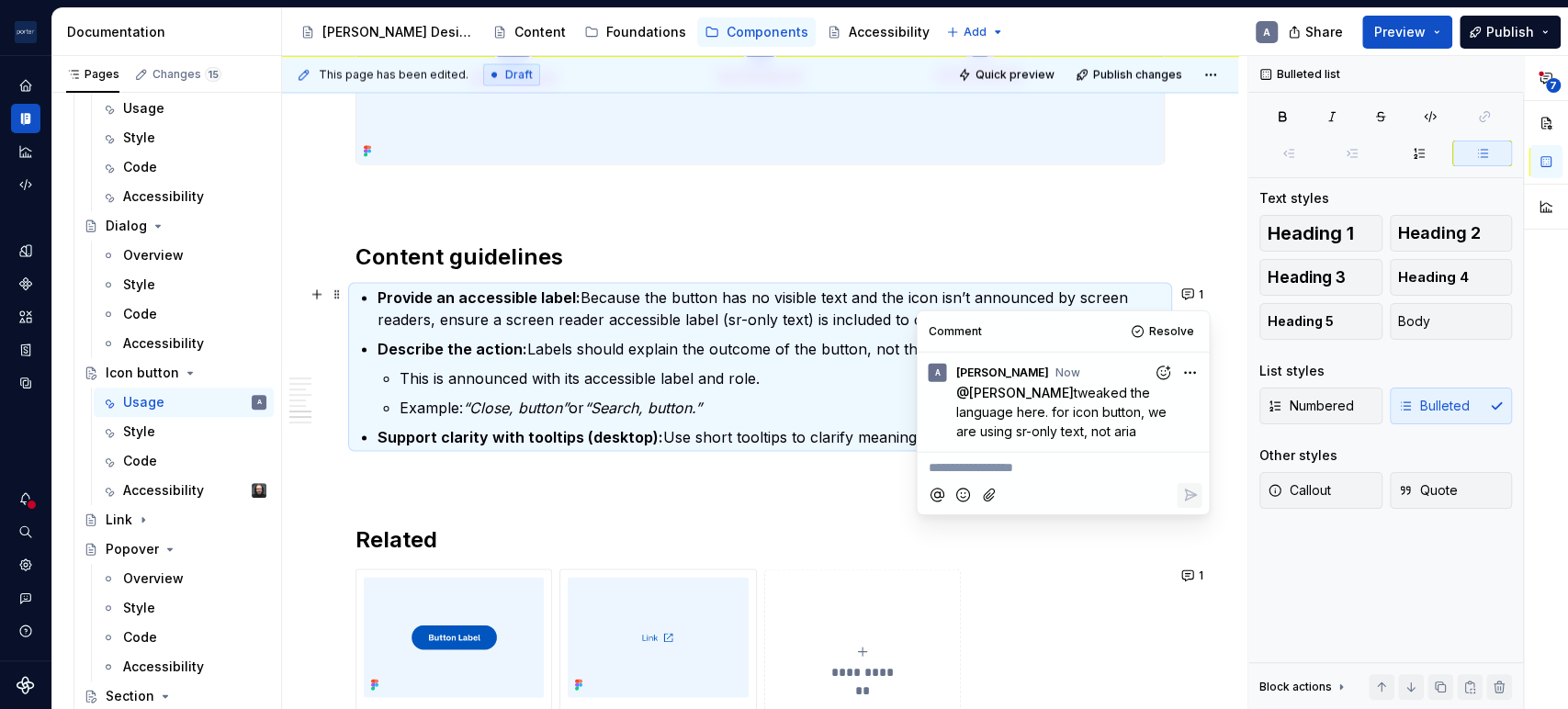
click at [858, 383] on p "This is announced with its accessible label and role." at bounding box center [782, 378] width 765 height 22
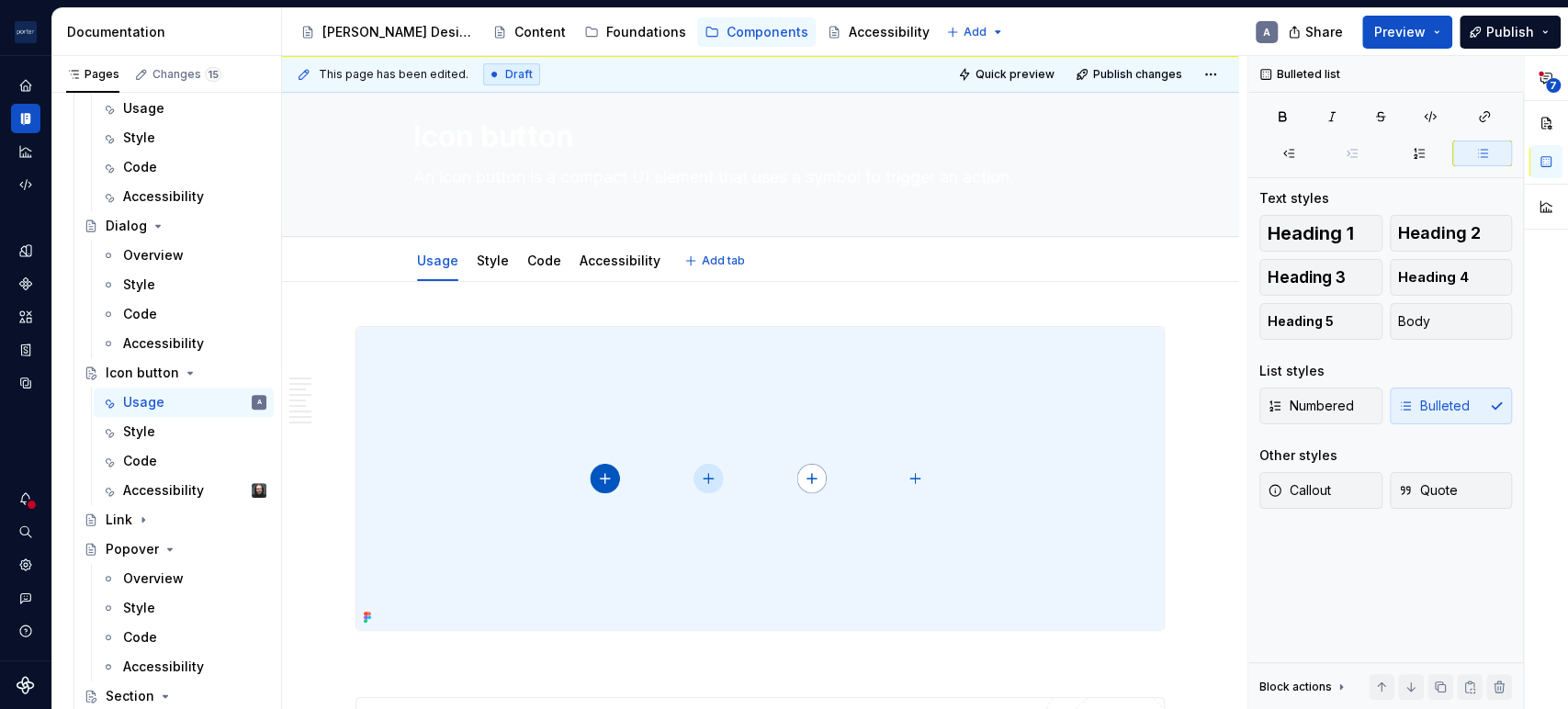
scroll to position [0, 0]
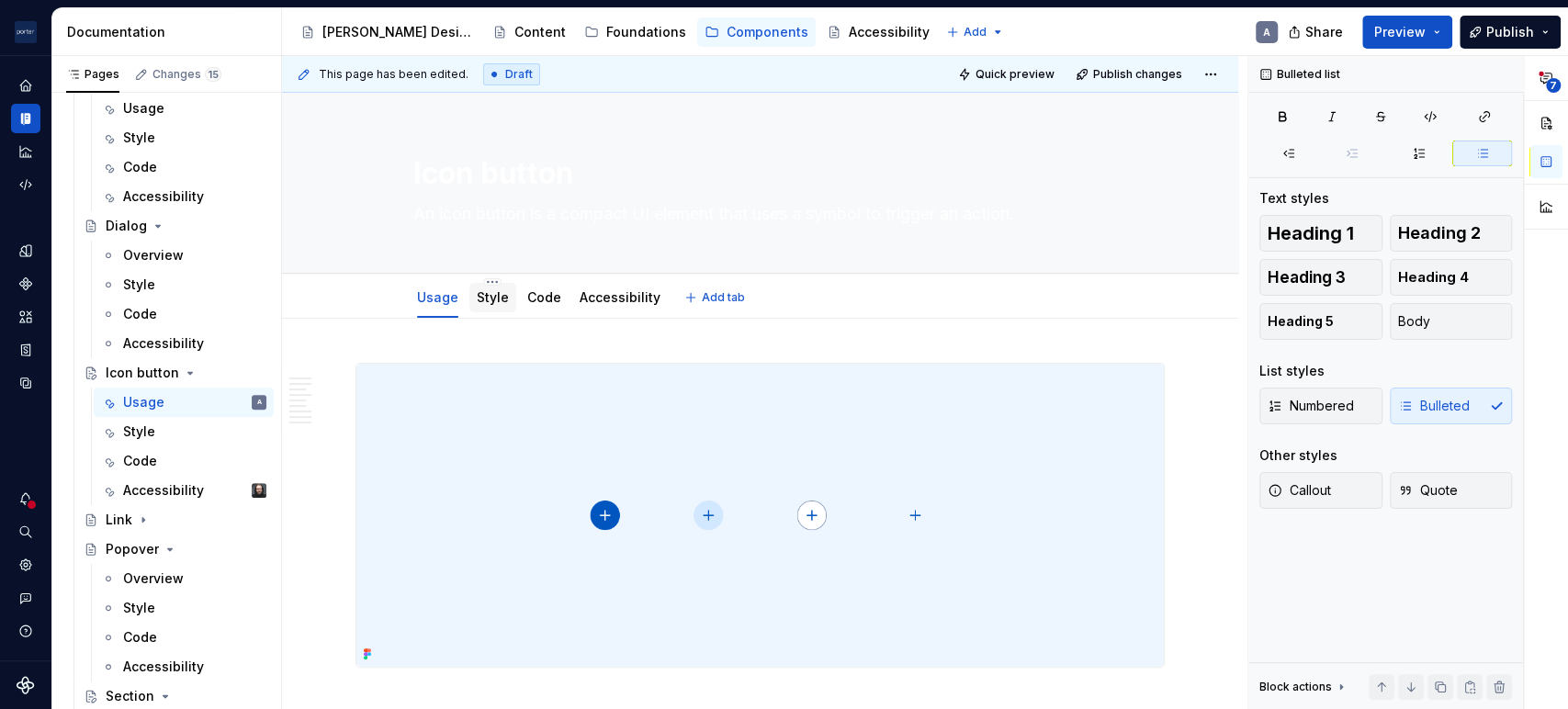
click at [505, 303] on div "Style" at bounding box center [492, 298] width 47 height 30
click at [488, 293] on link "Style" at bounding box center [492, 297] width 32 height 16
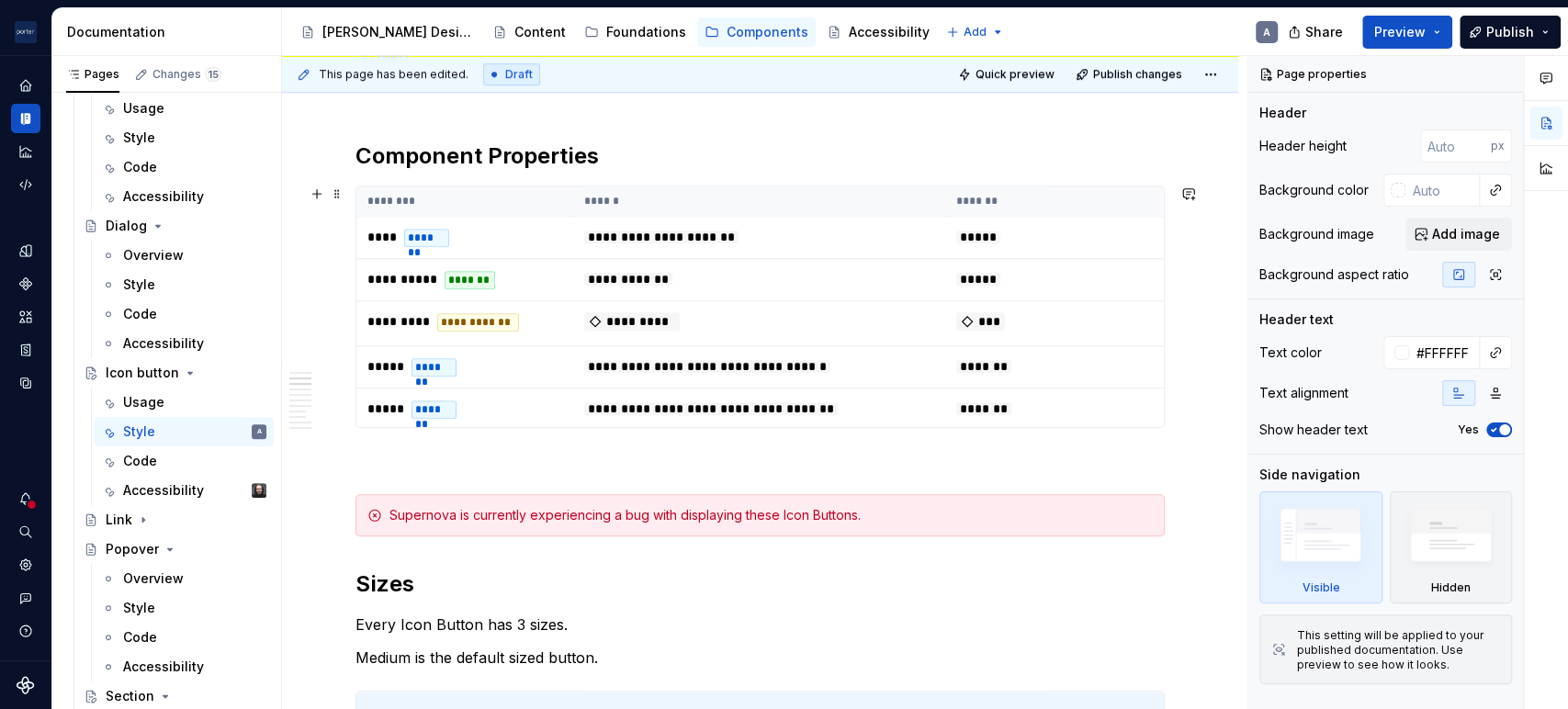
scroll to position [22, 0]
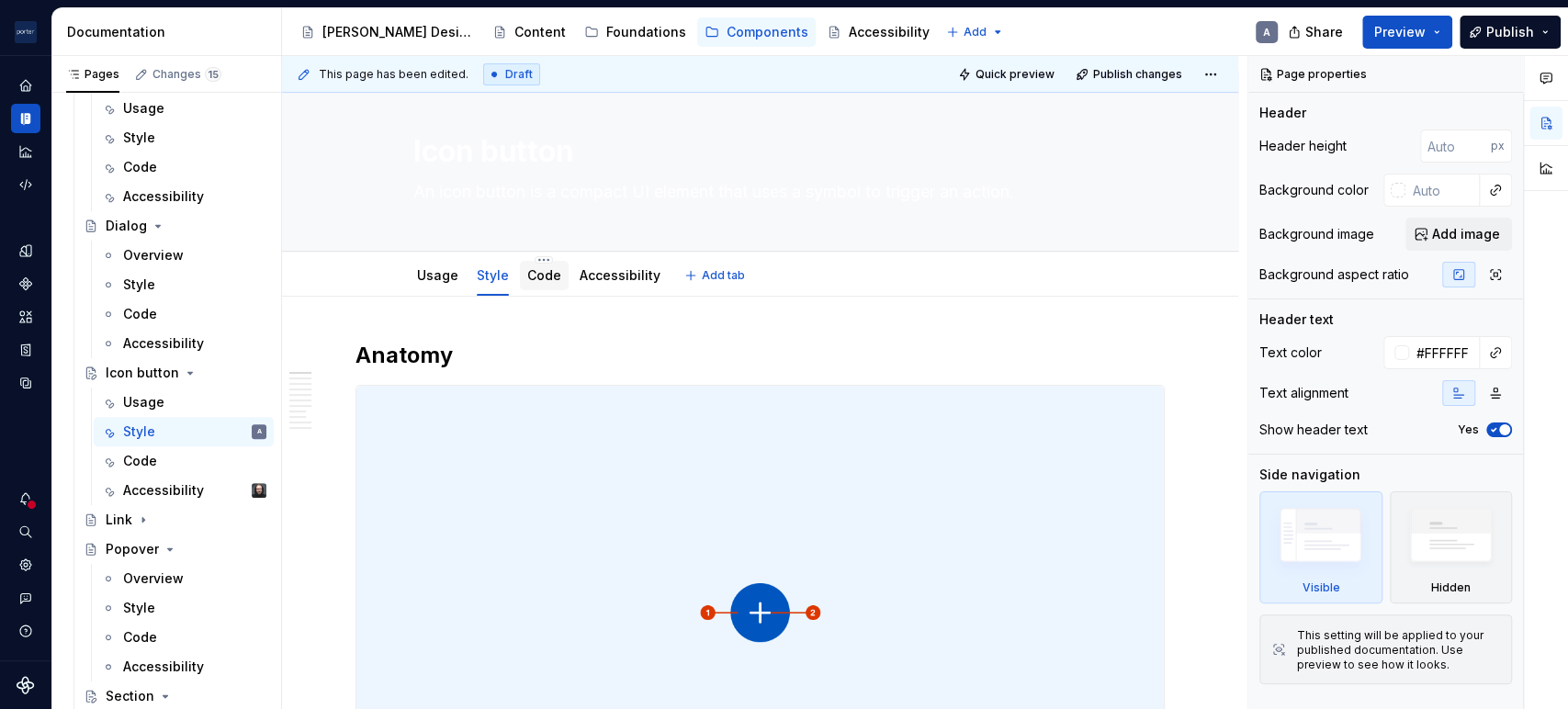
click at [549, 275] on link "Code" at bounding box center [544, 275] width 34 height 16
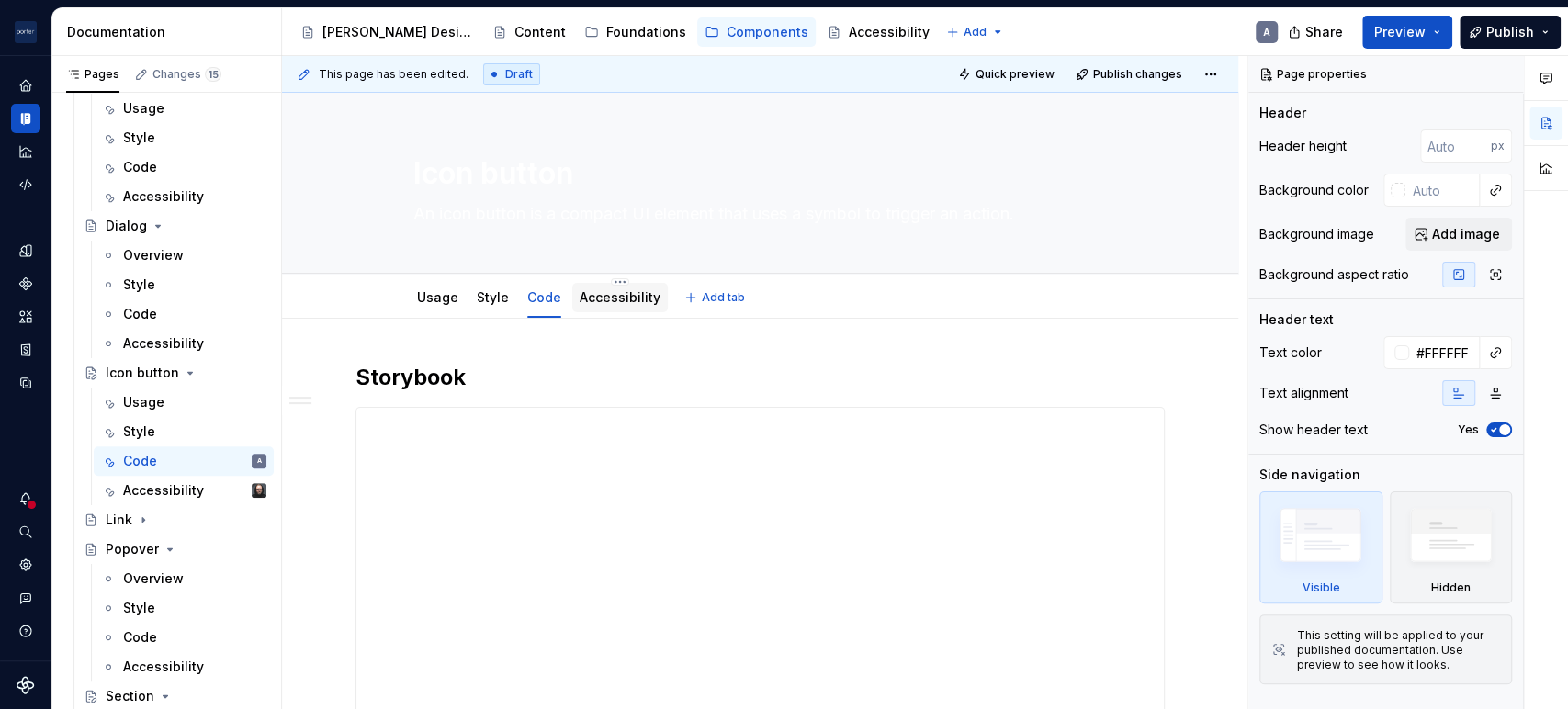
click at [588, 299] on link "Accessibility" at bounding box center [619, 297] width 80 height 16
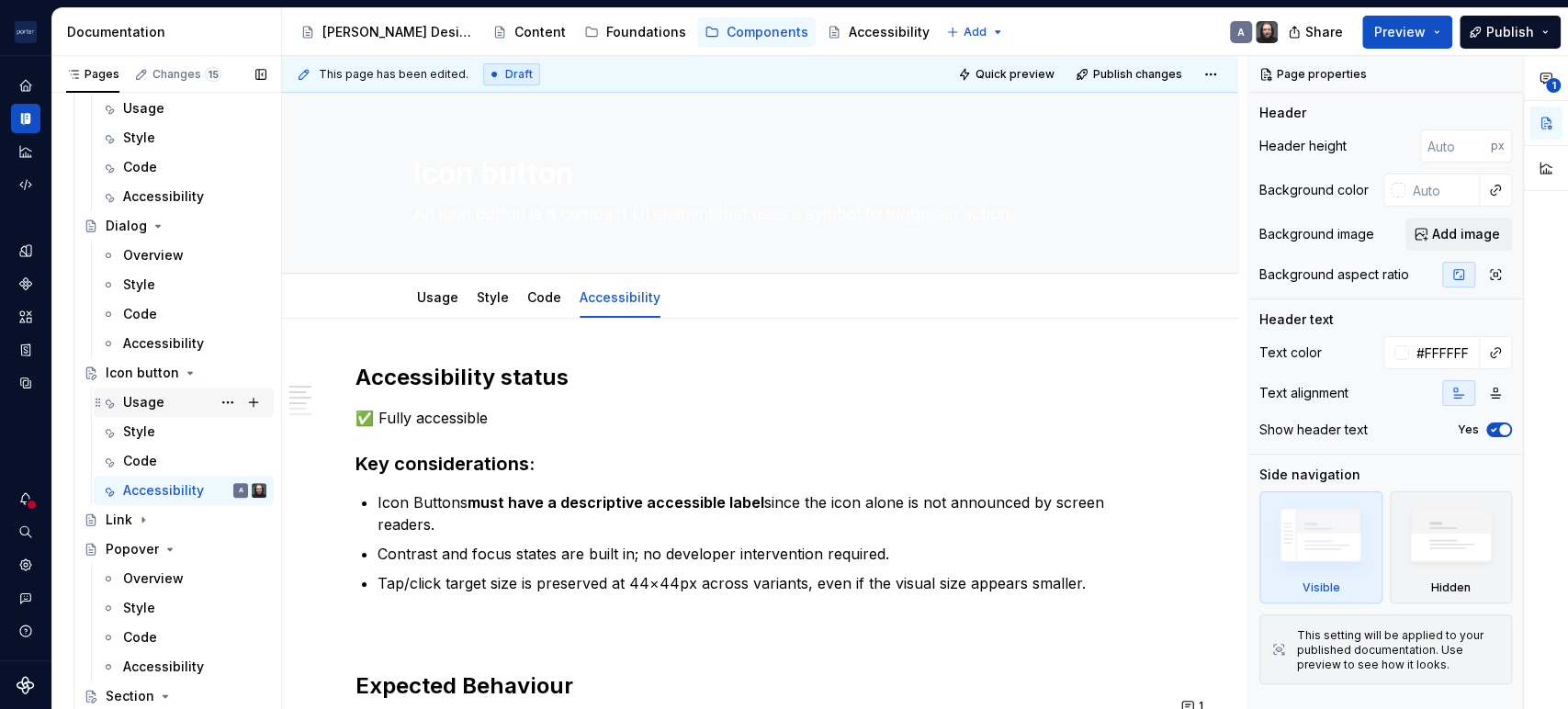
click at [154, 394] on div "Usage" at bounding box center [143, 403] width 42 height 19
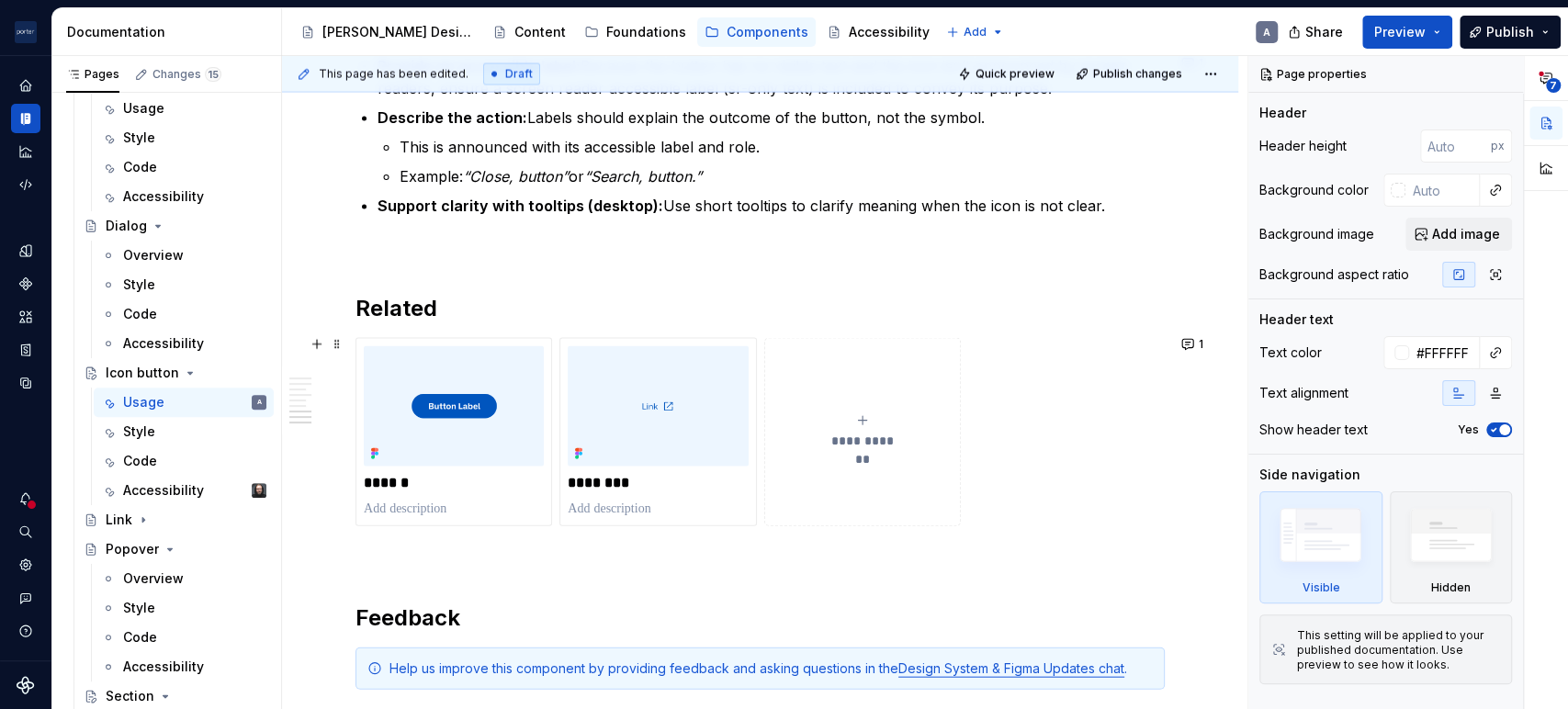
scroll to position [2382, 0]
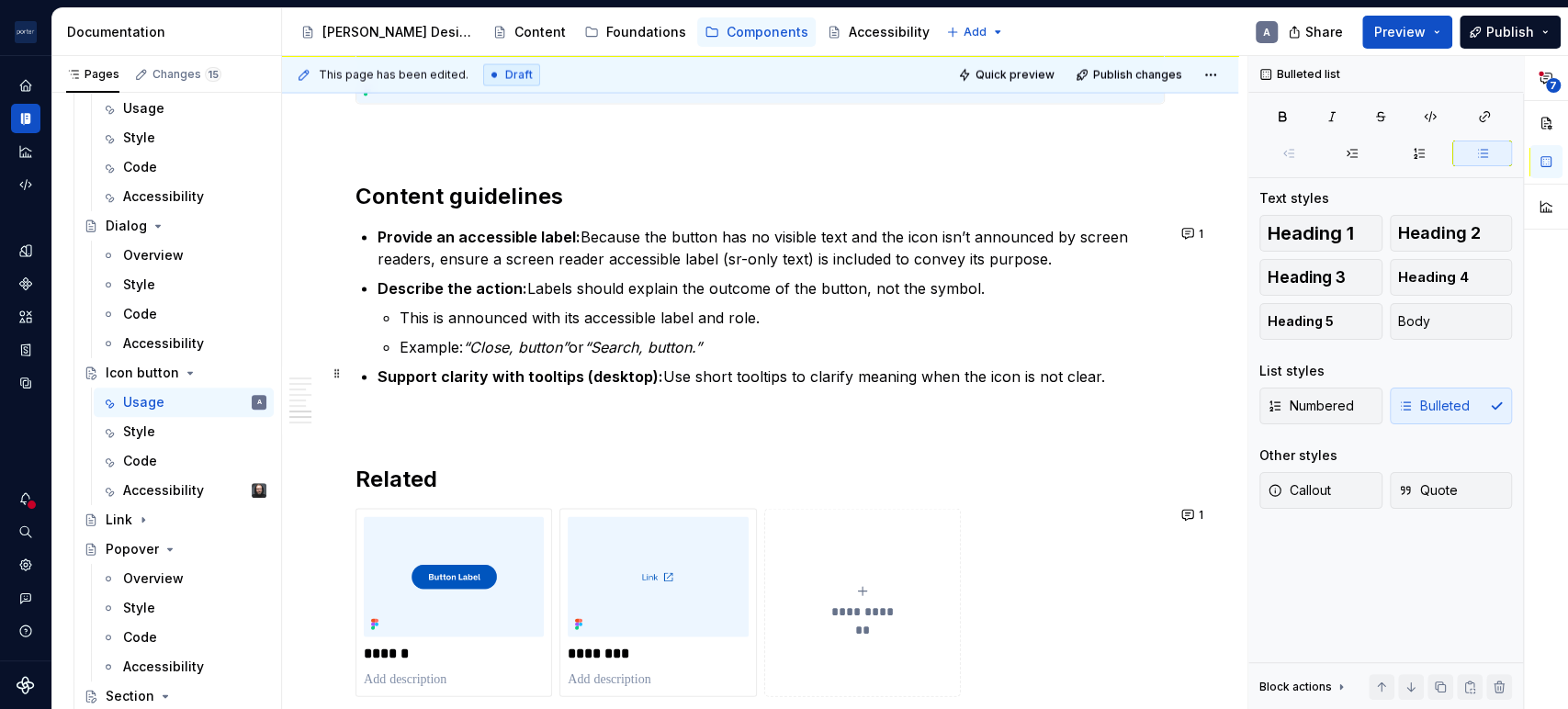
click at [1127, 381] on p "Support clarity with tooltips (desktop): Use short tooltips to clarify meaning …" at bounding box center [771, 376] width 787 height 22
type textarea "*"
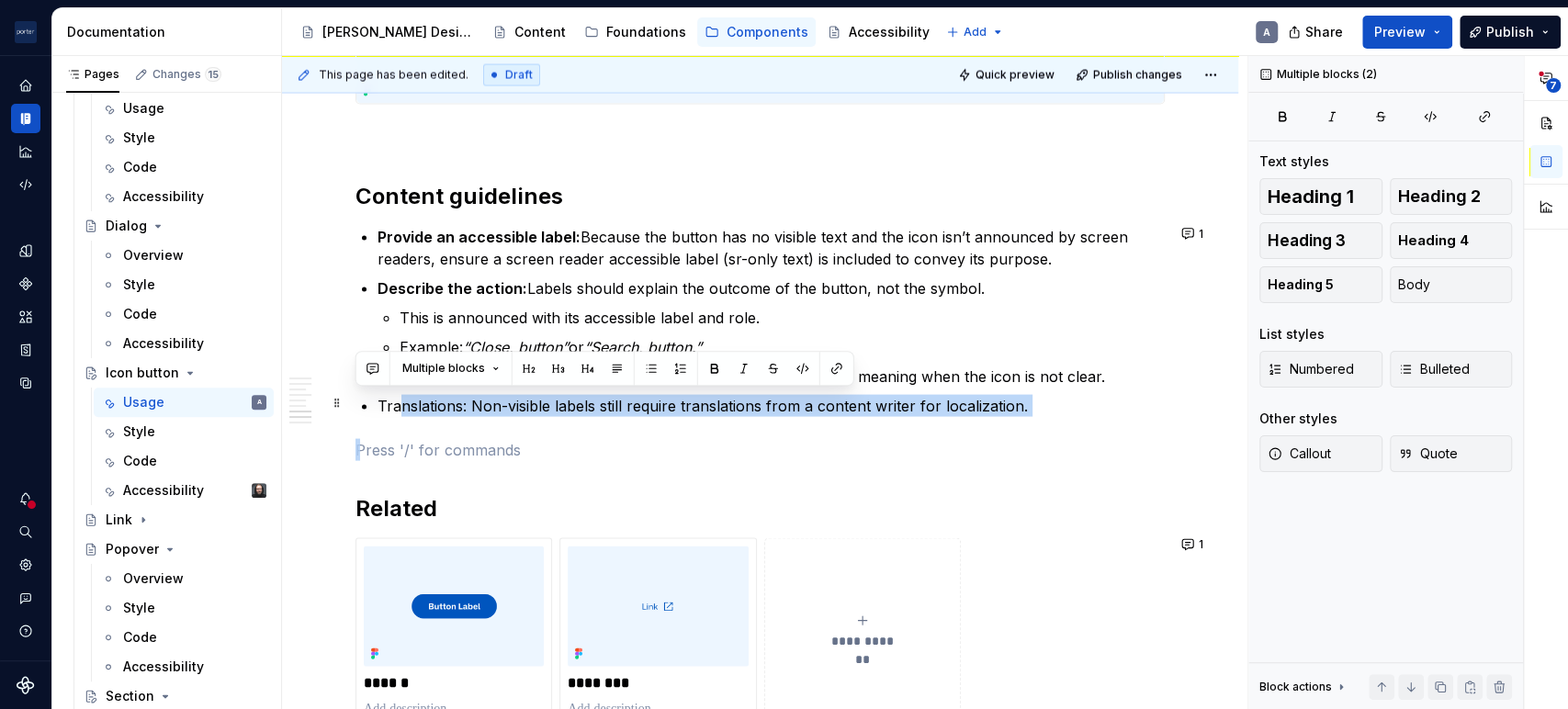
drag, startPoint x: 470, startPoint y: 414, endPoint x: 402, endPoint y: 408, distance: 68.3
click at [522, 404] on p "Translations: Non-visible labels still require translations from a content writ…" at bounding box center [771, 405] width 787 height 22
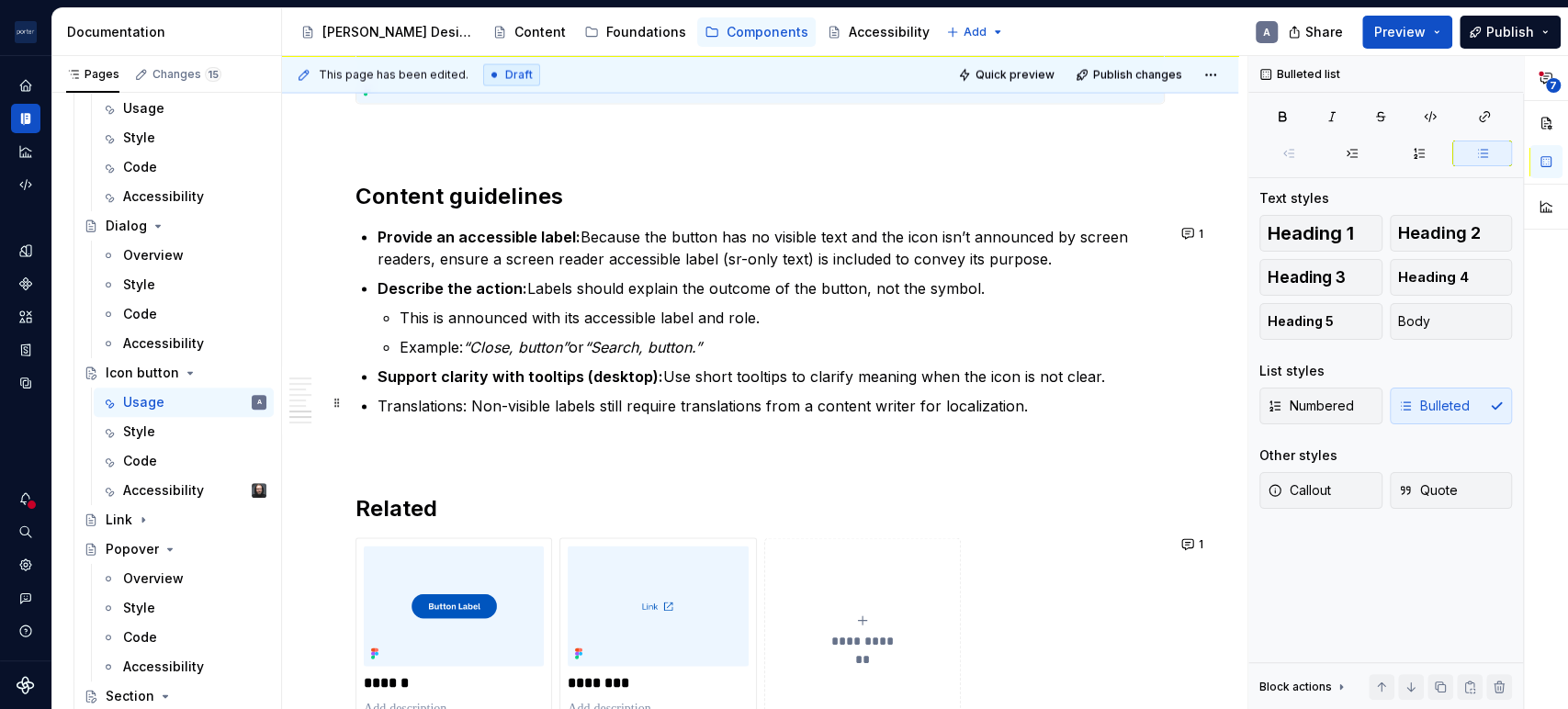
click at [471, 403] on p "Translations: Non-visible labels still require translations from a content writ…" at bounding box center [771, 405] width 787 height 22
drag, startPoint x: 470, startPoint y: 403, endPoint x: 381, endPoint y: 401, distance: 89.0
click at [381, 401] on p "Translations: Non-visible labels still require translations from a content writ…" at bounding box center [771, 405] width 787 height 22
click at [666, 263] on p "Provide an accessible label: Because the button has no visible text and the ico…" at bounding box center [771, 247] width 787 height 44
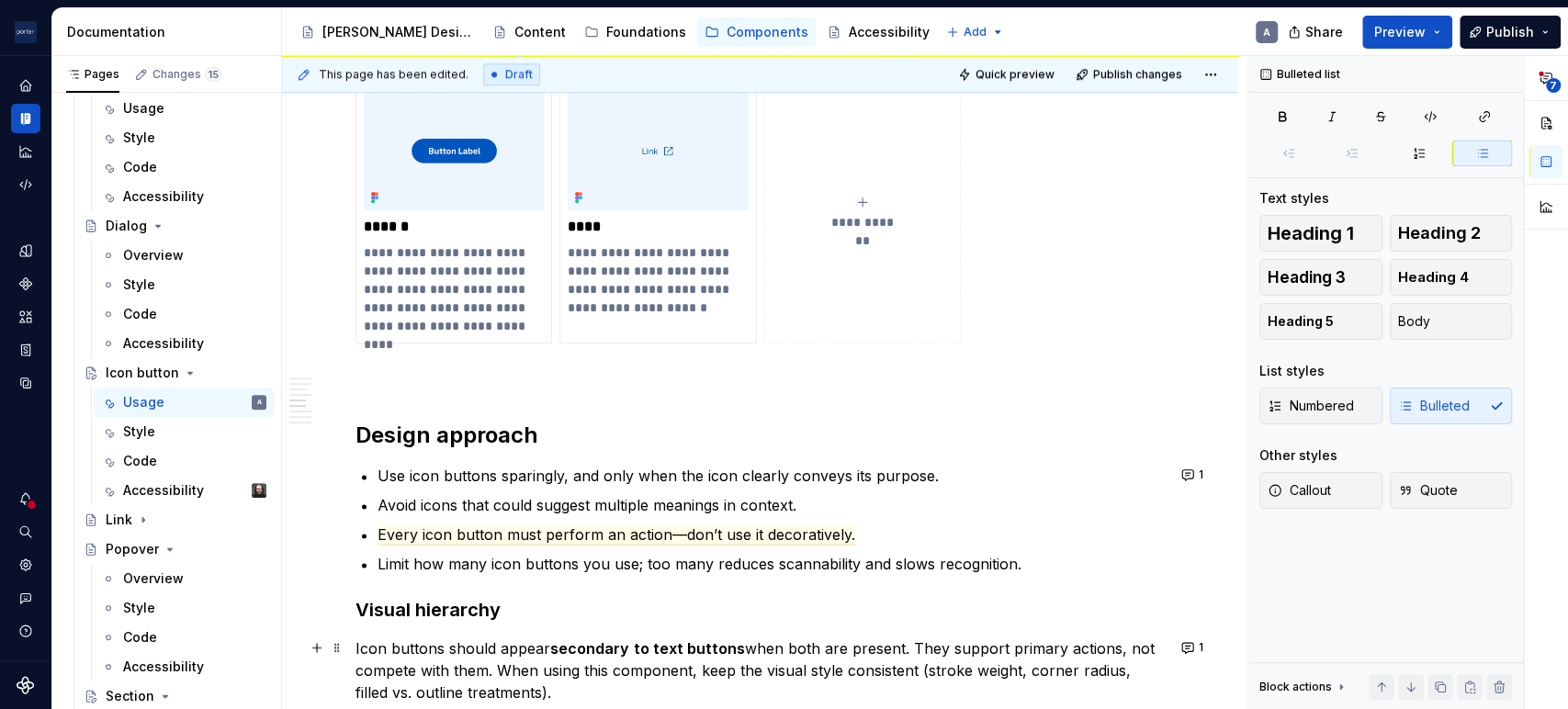
scroll to position [1191, 0]
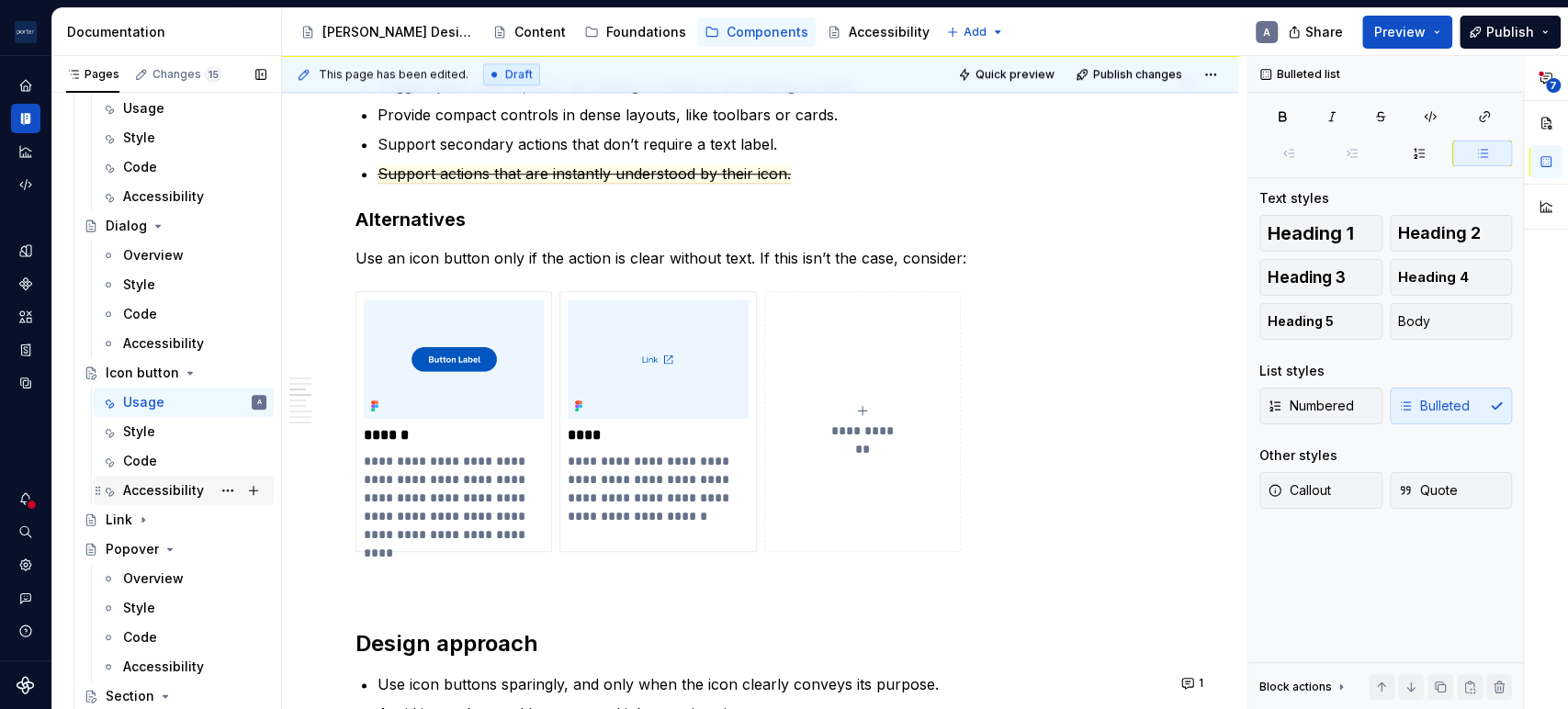
click at [147, 490] on div "Accessibility" at bounding box center [163, 491] width 80 height 19
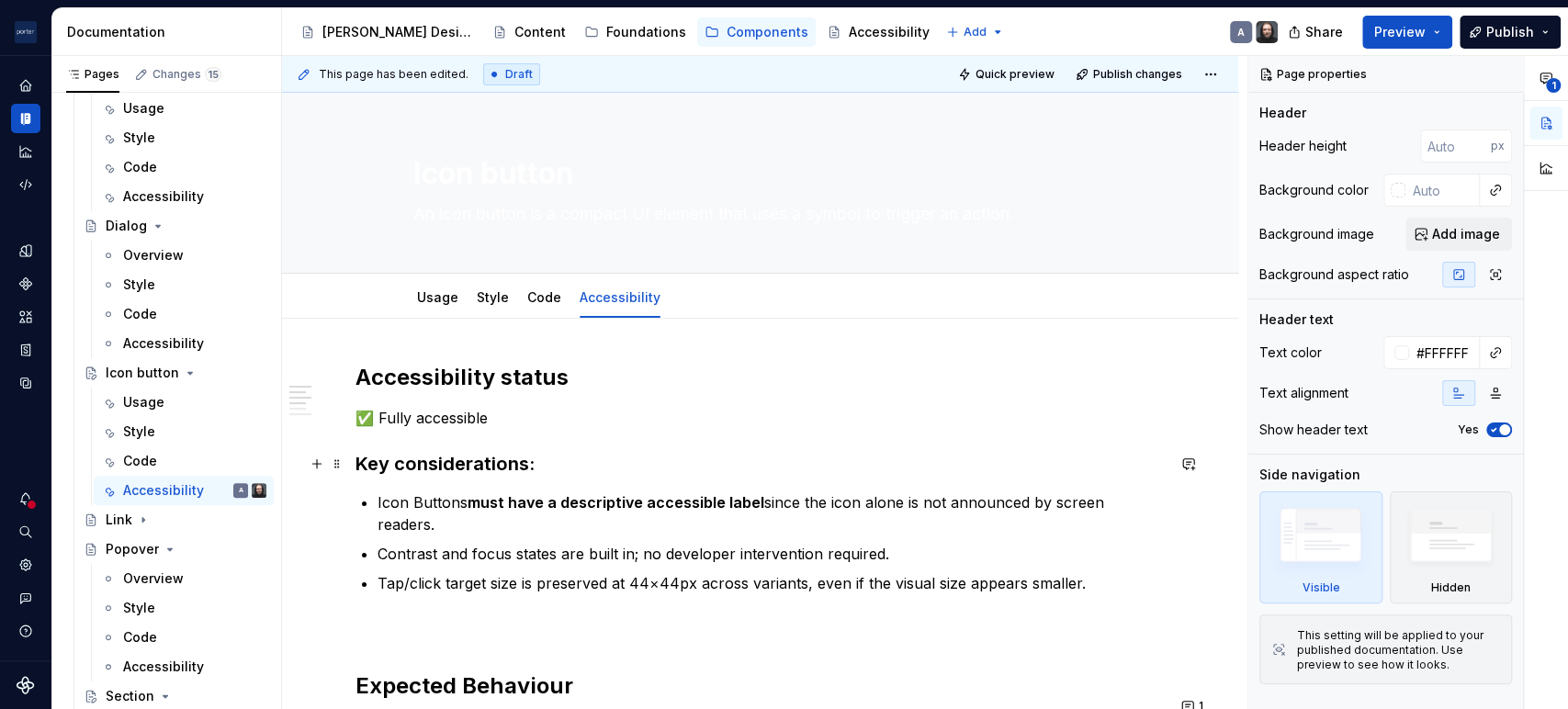
scroll to position [169, 0]
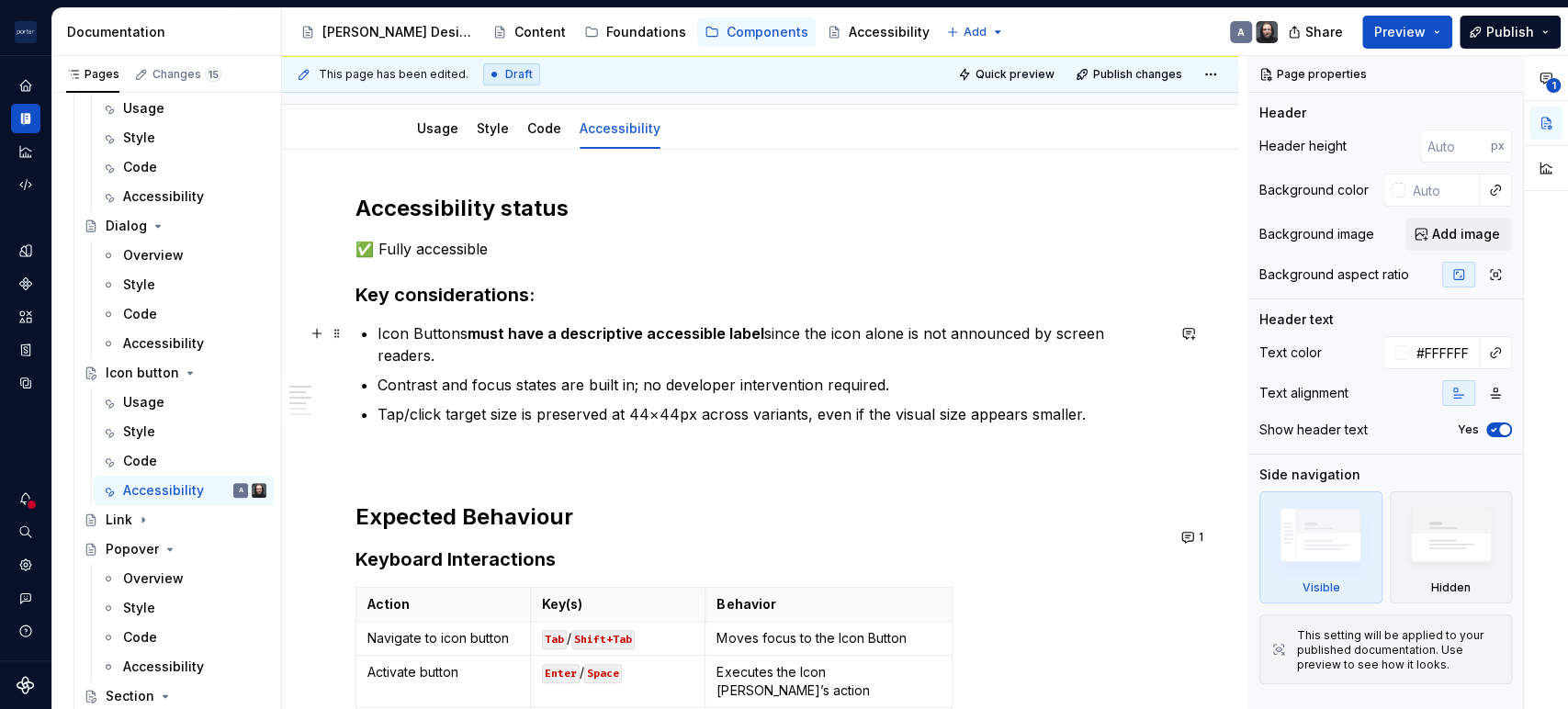
click at [636, 335] on strong "must have a descriptive accessible label" at bounding box center [615, 333] width 297 height 19
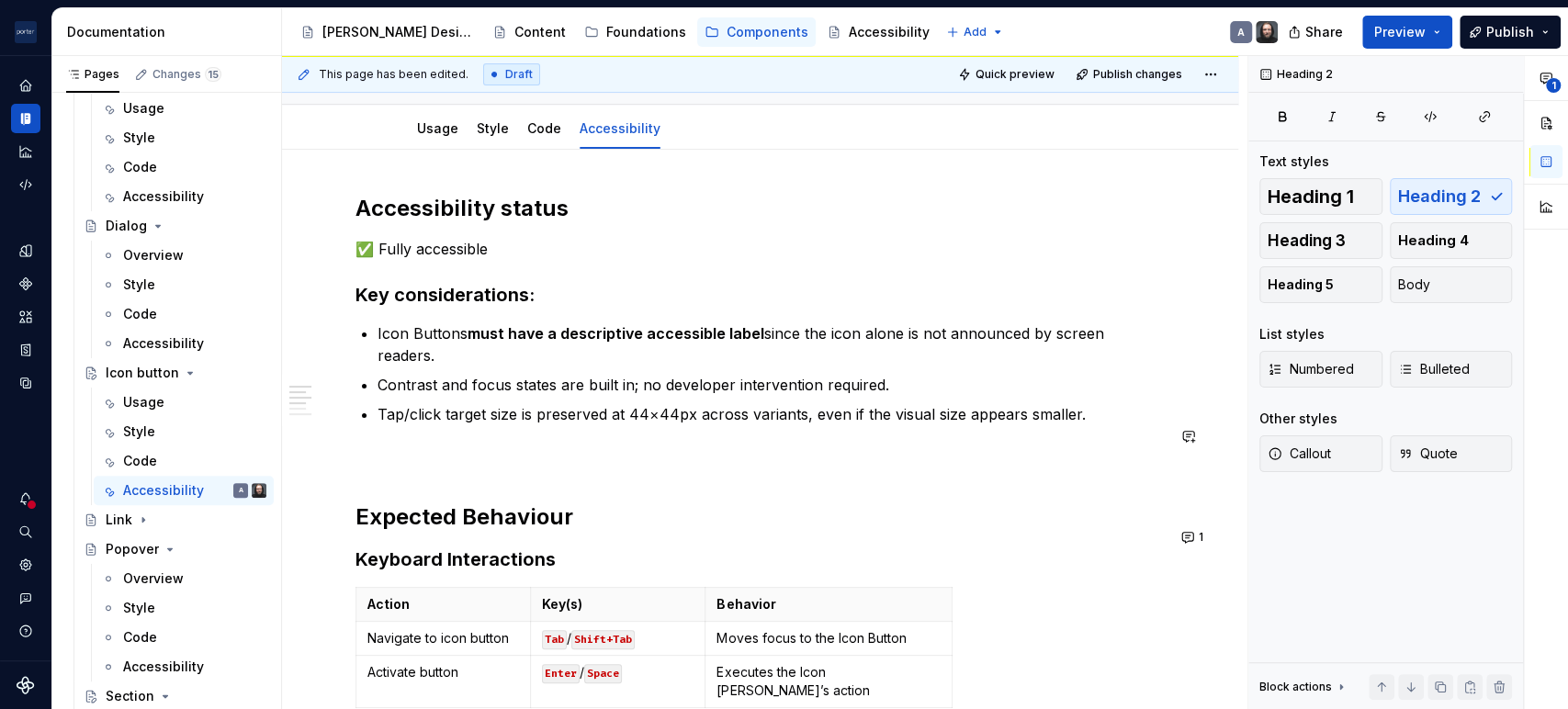
click at [495, 447] on p at bounding box center [759, 458] width 809 height 22
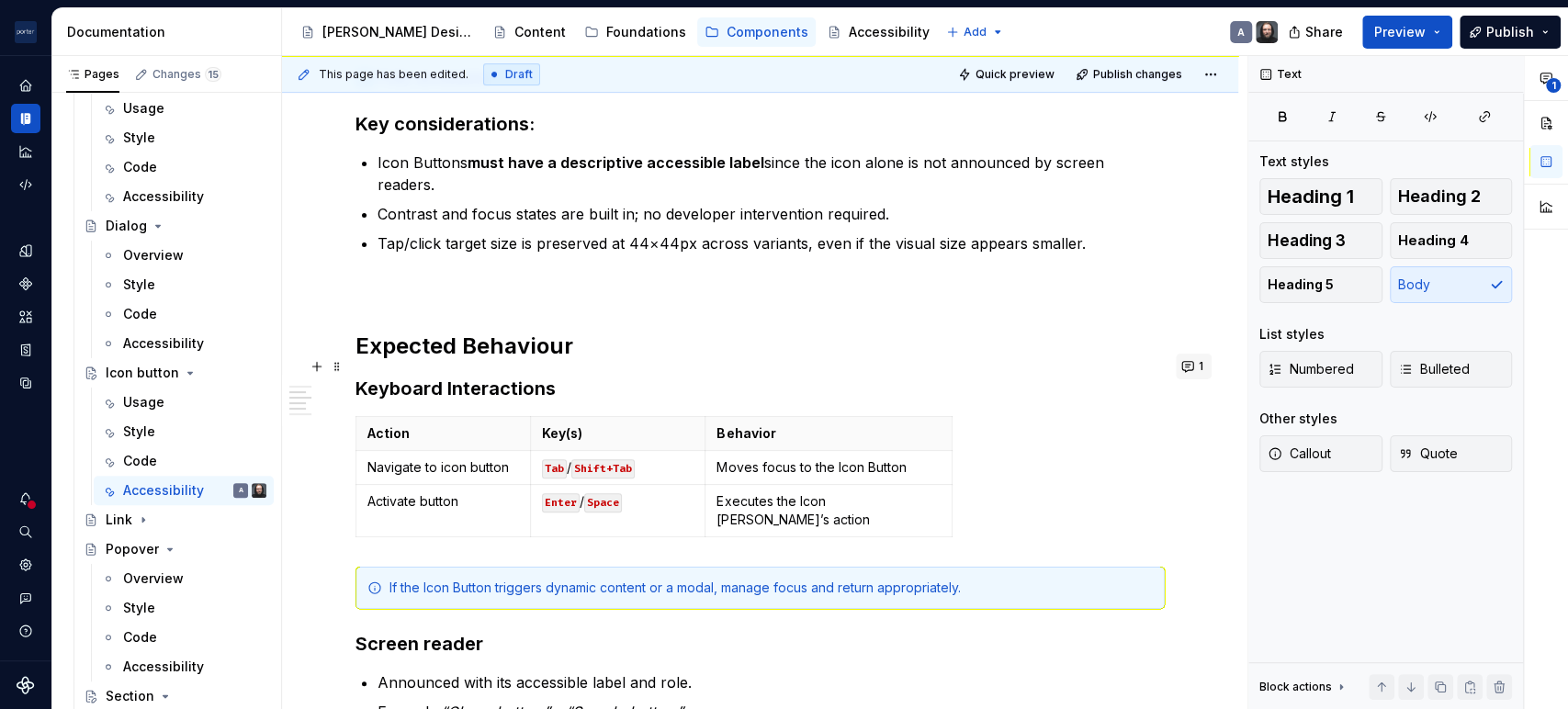
click at [1176, 366] on button "1" at bounding box center [1193, 367] width 36 height 26
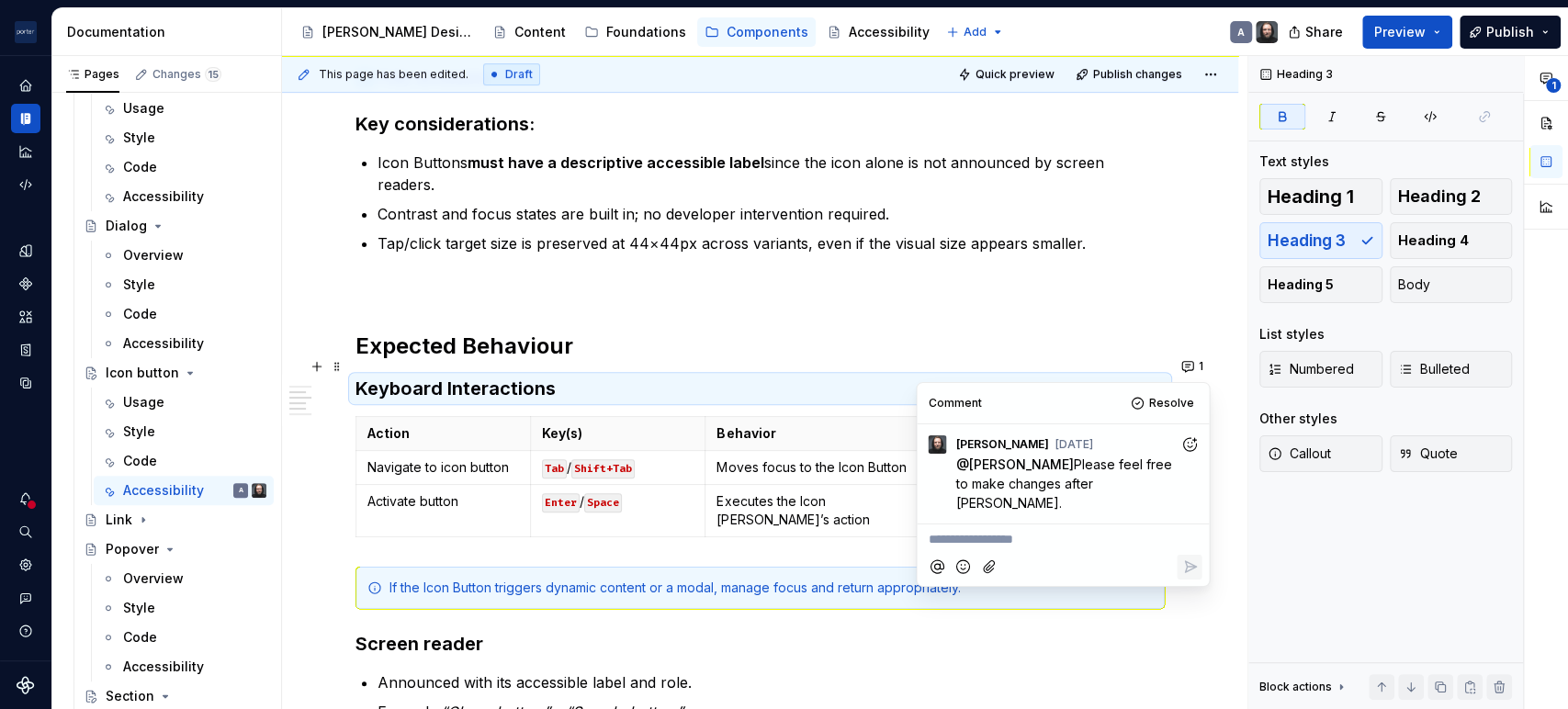
click at [796, 451] on td "Moves focus to the Icon Button" at bounding box center [828, 467] width 247 height 34
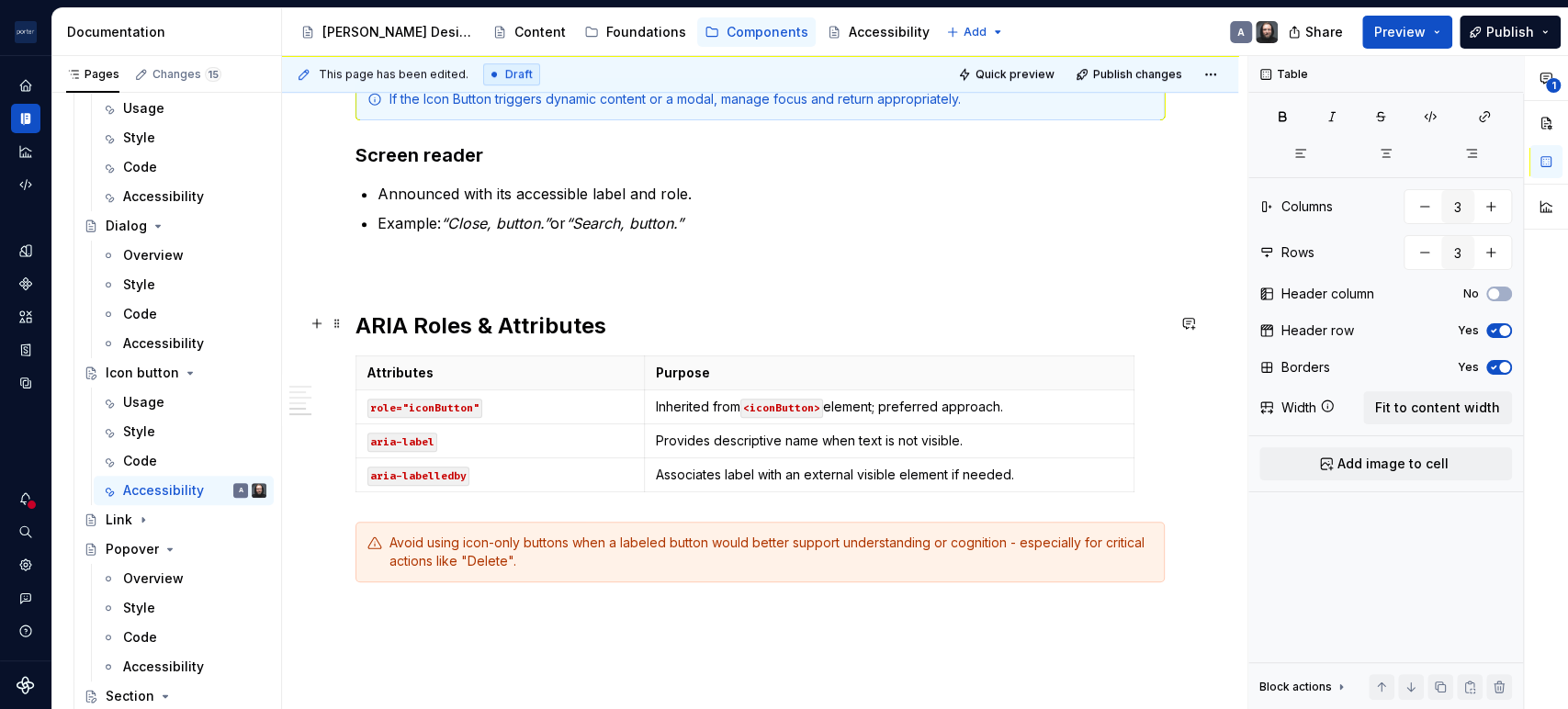
scroll to position [851, 0]
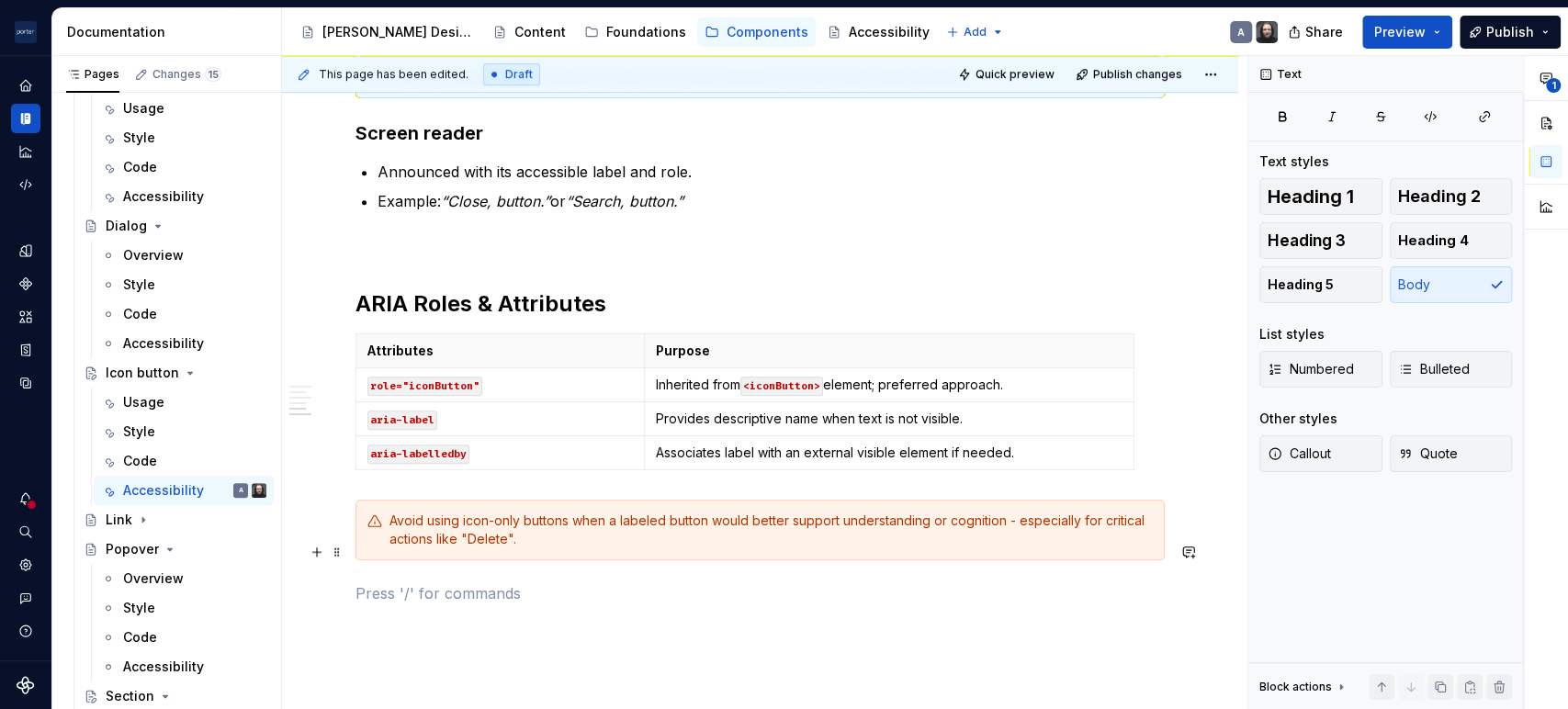
click at [1017, 582] on p at bounding box center [759, 593] width 809 height 22
click at [617, 228] on div "Accessibility status ✅ Fully accessible Key considerations: Icon Buttons must h…" at bounding box center [759, 58] width 809 height 1092
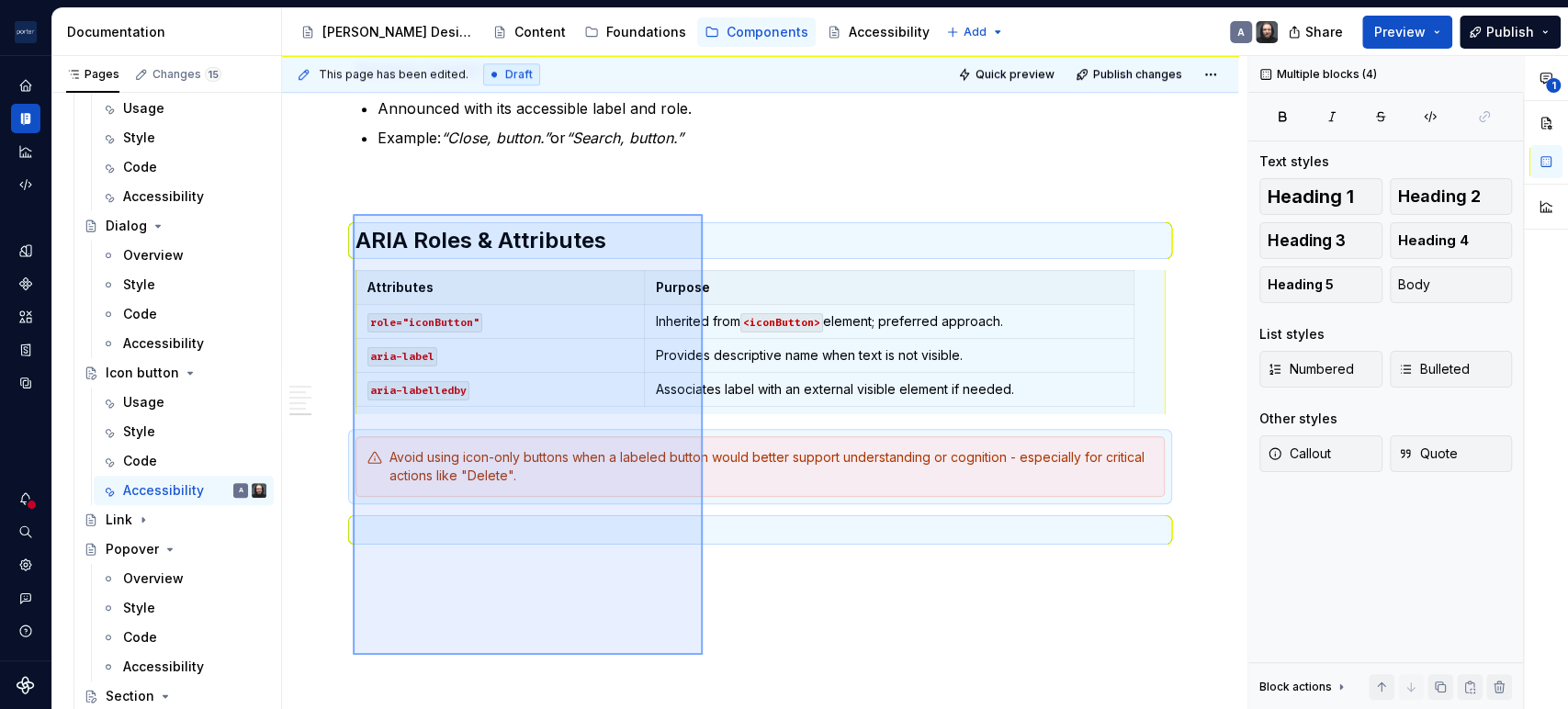
drag, startPoint x: 352, startPoint y: 262, endPoint x: 702, endPoint y: 655, distance: 526.3
click at [702, 655] on div "This page has been edited. Draft Quick preview Publish changes Icon button An i…" at bounding box center [764, 383] width 965 height 654
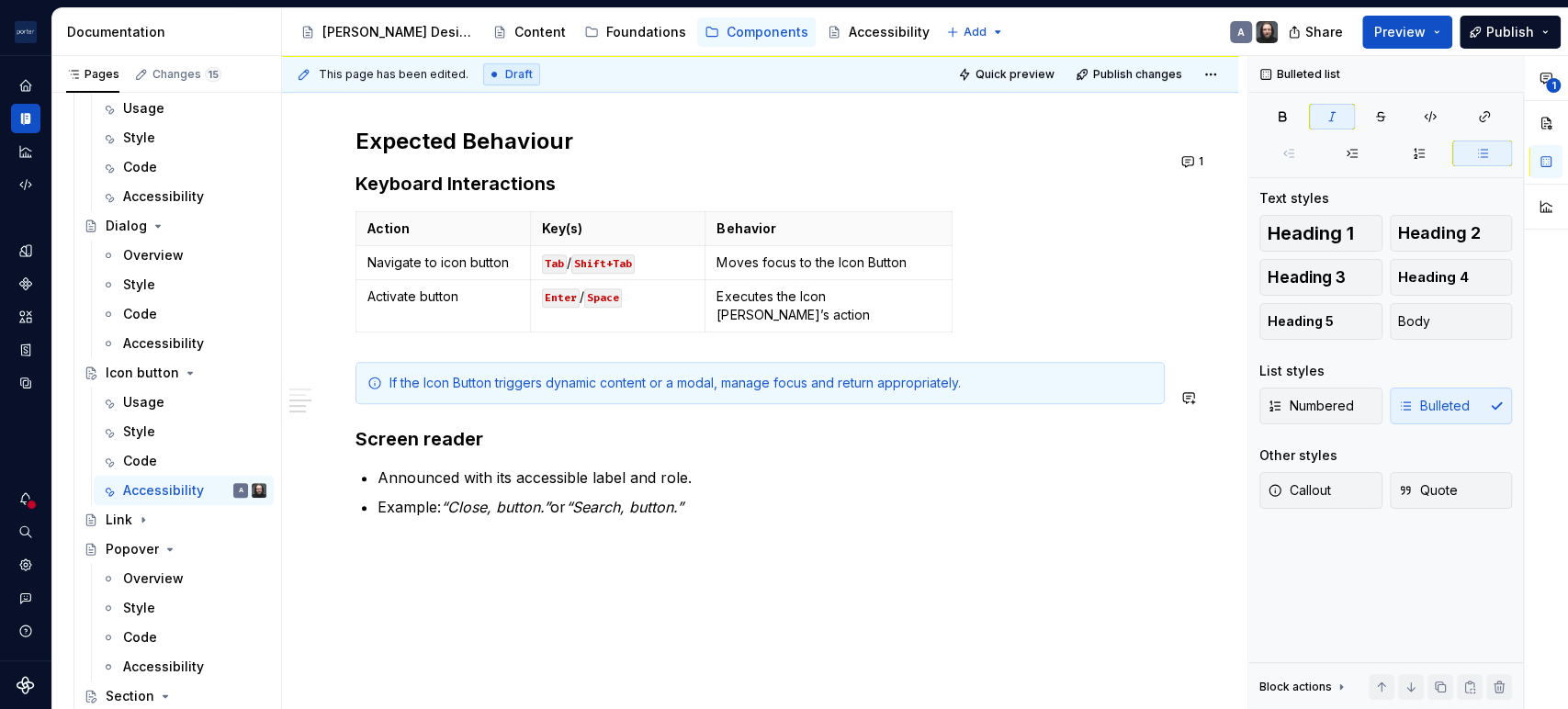
scroll to position [35, 0]
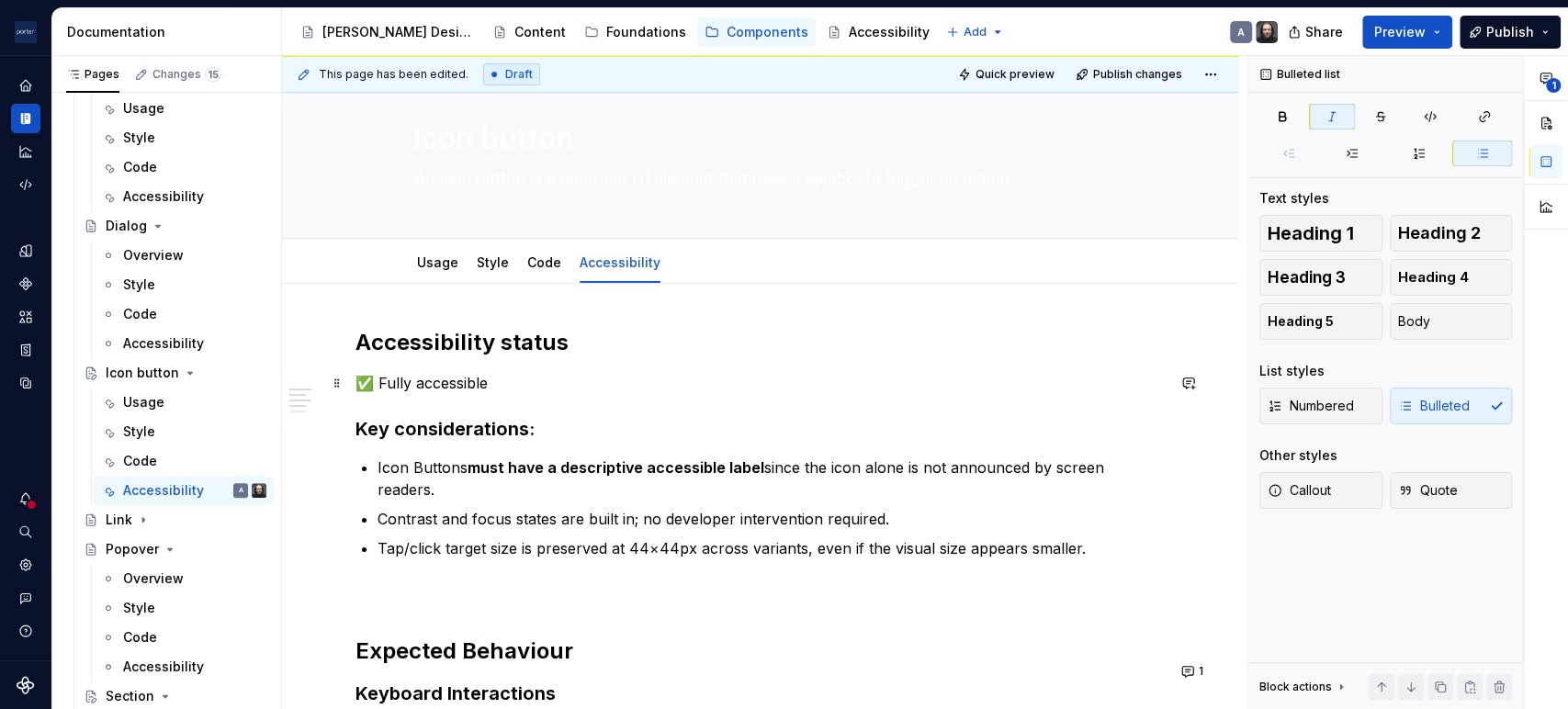
click at [502, 380] on p "✅ Fully accessible" at bounding box center [759, 383] width 809 height 22
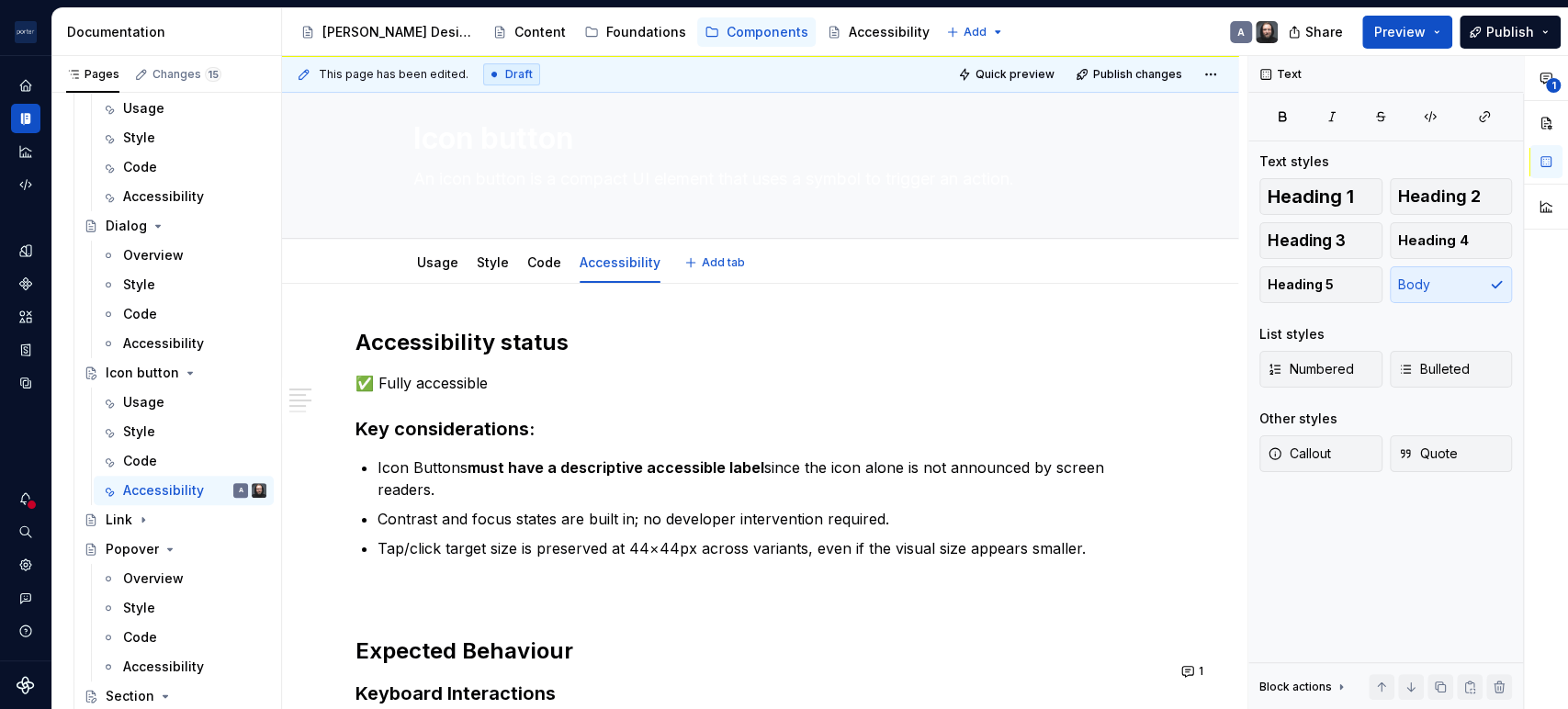
type textarea "*"
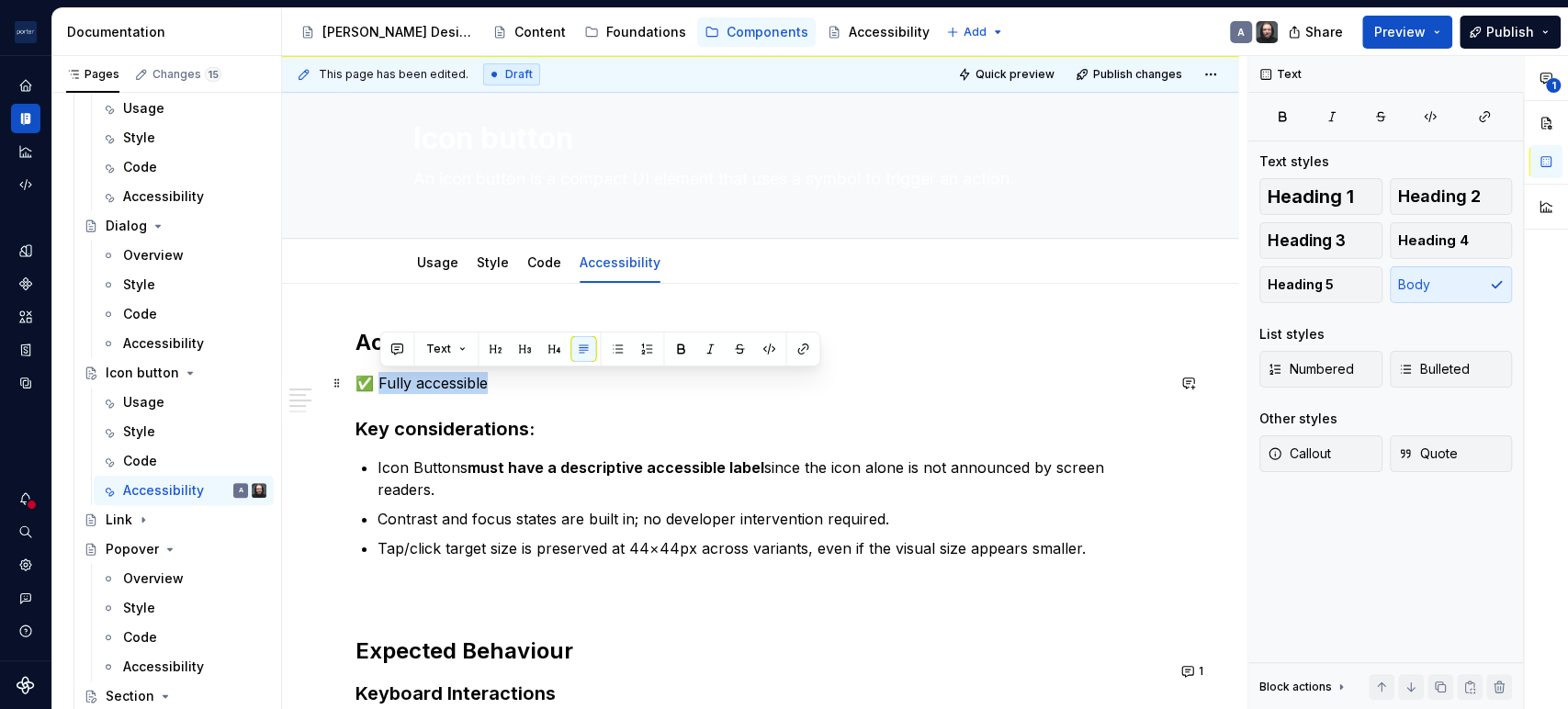
drag, startPoint x: 524, startPoint y: 383, endPoint x: 380, endPoint y: 383, distance: 144.0
click at [380, 383] on p "✅ Fully accessible" at bounding box center [759, 383] width 809 height 22
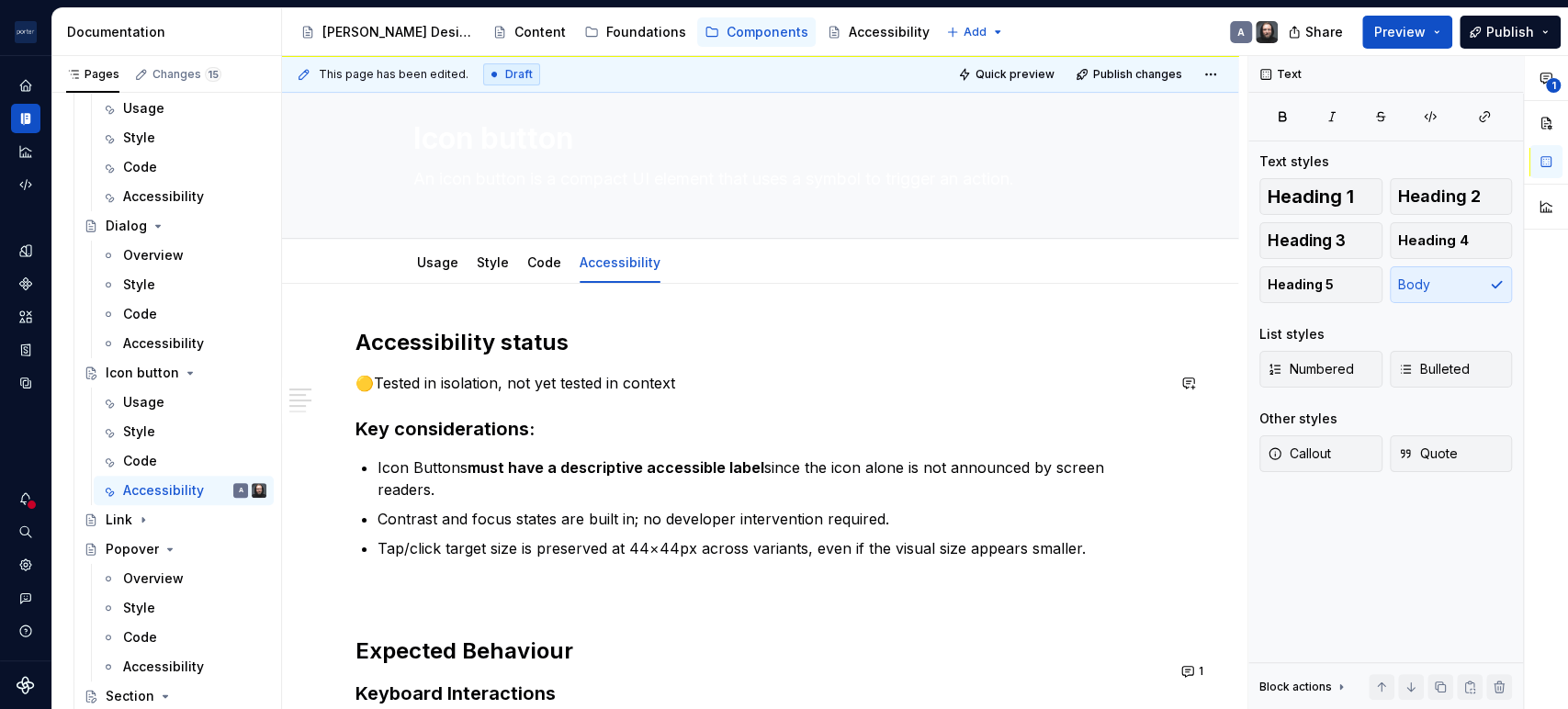
click at [489, 394] on div "Accessibility status 🟡Tested in isolation, not yet tested in context Key consid…" at bounding box center [759, 678] width 809 height 700
click at [448, 425] on strong "Key considerations:" at bounding box center [445, 429] width 179 height 22
click at [484, 453] on div "Accessibility status 🟡Tested in isolation, not yet tested in context Key consid…" at bounding box center [759, 678] width 809 height 700
click at [670, 386] on p "🟡Tested in isolation, not yet tested in context" at bounding box center [759, 383] width 809 height 22
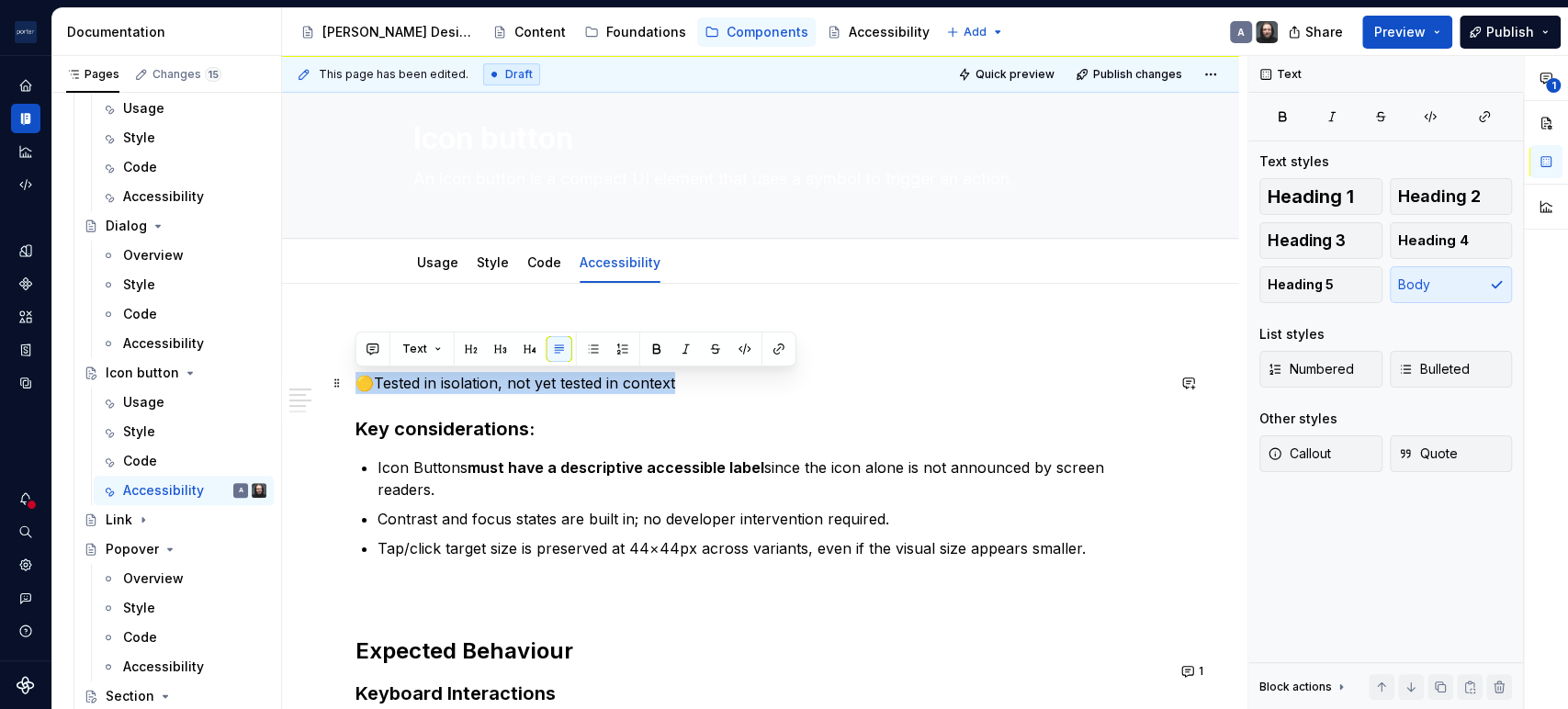
drag, startPoint x: 707, startPoint y: 386, endPoint x: 355, endPoint y: 379, distance: 352.1
click at [355, 379] on p "🟡Tested in isolation, not yet tested in context" at bounding box center [759, 383] width 809 height 22
copy p "🟡Tested in isolation, not yet tested in context"
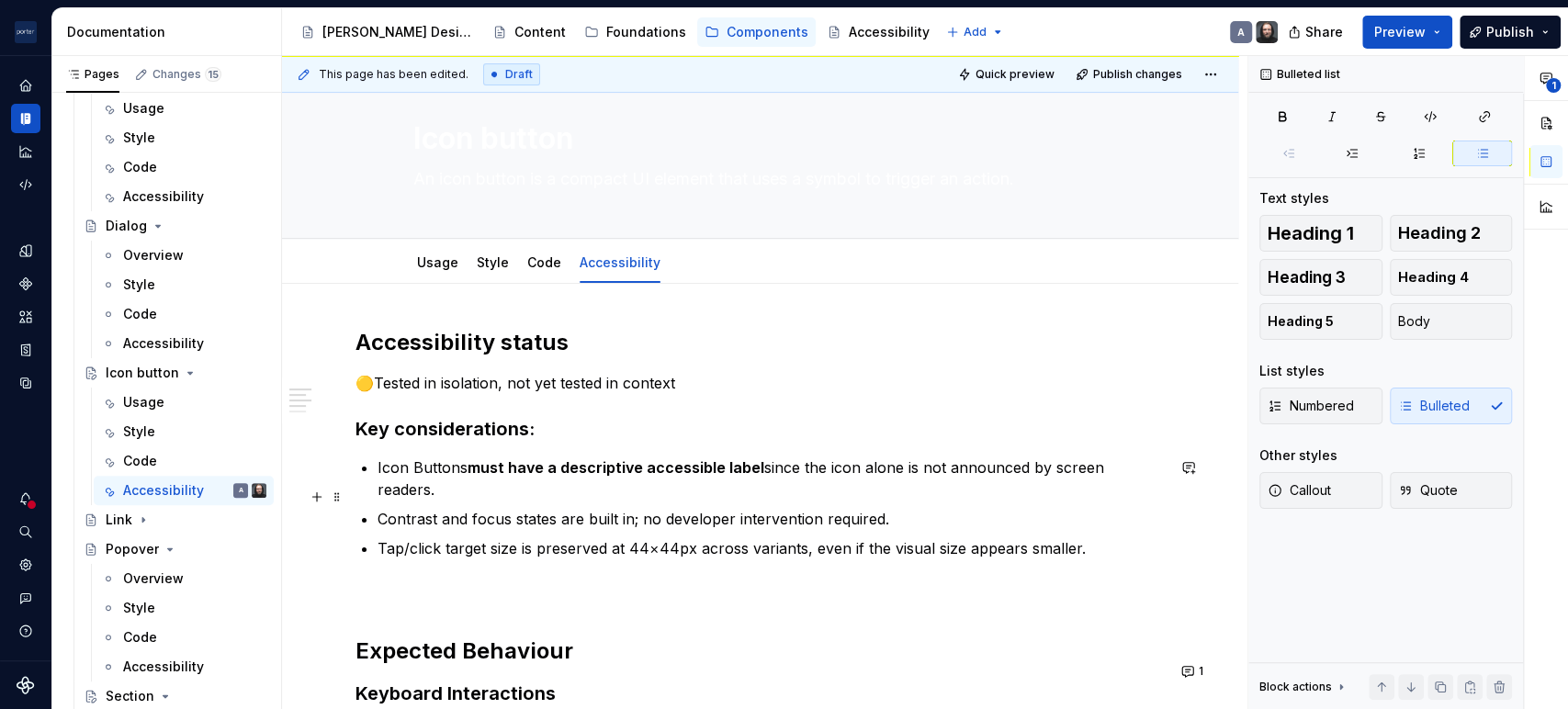
click at [672, 508] on p "Contrast and focus states are built in; no developer intervention required." at bounding box center [771, 519] width 787 height 22
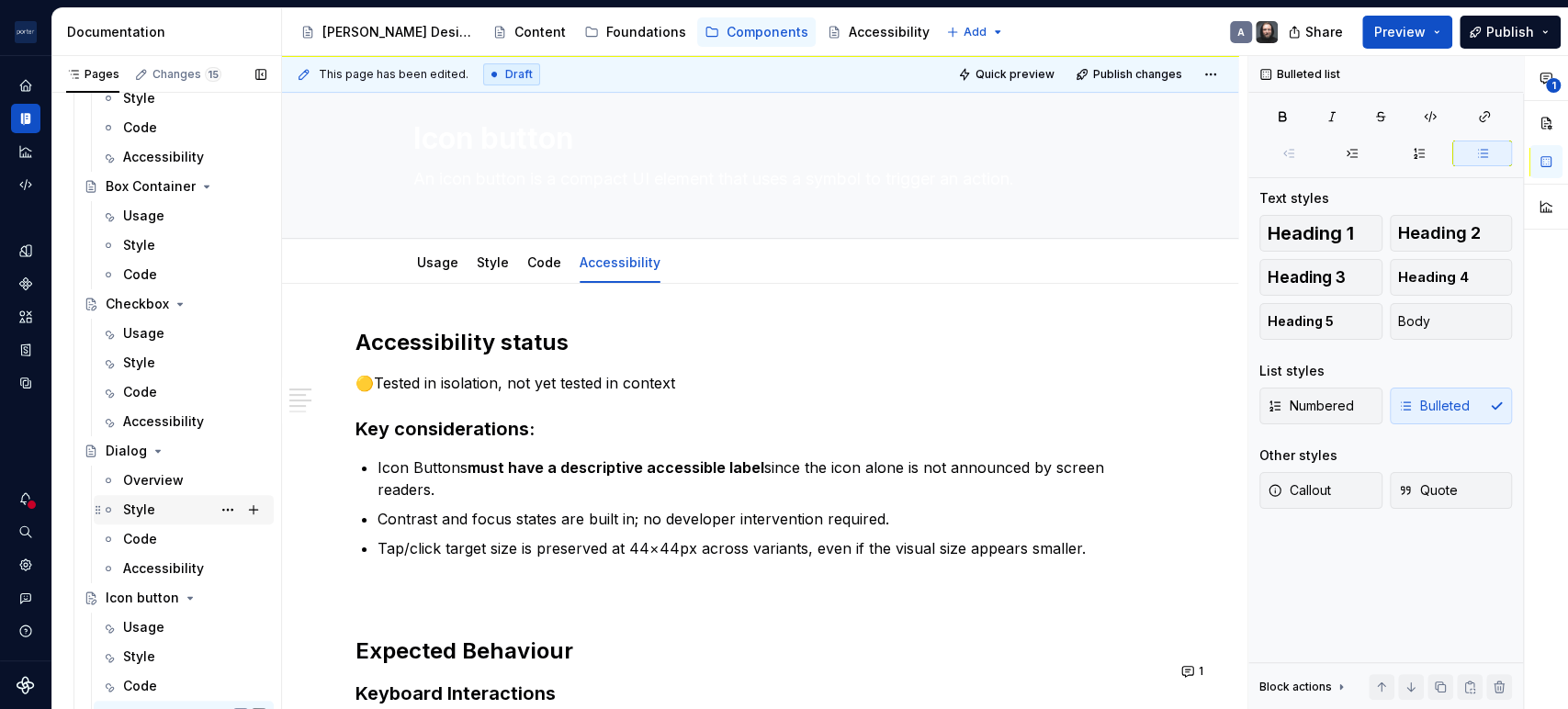
scroll to position [169, 0]
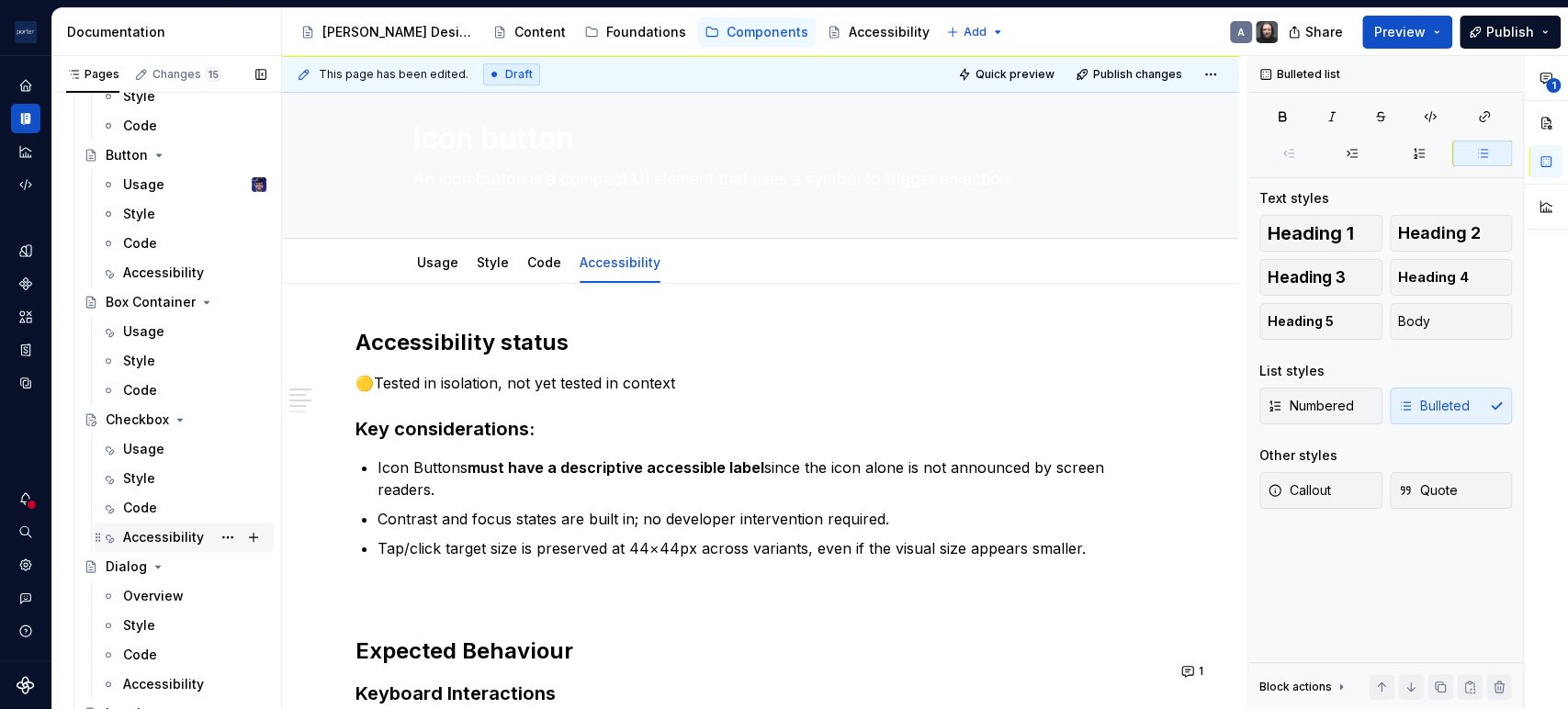
click at [156, 544] on div "Accessibility" at bounding box center [163, 538] width 80 height 19
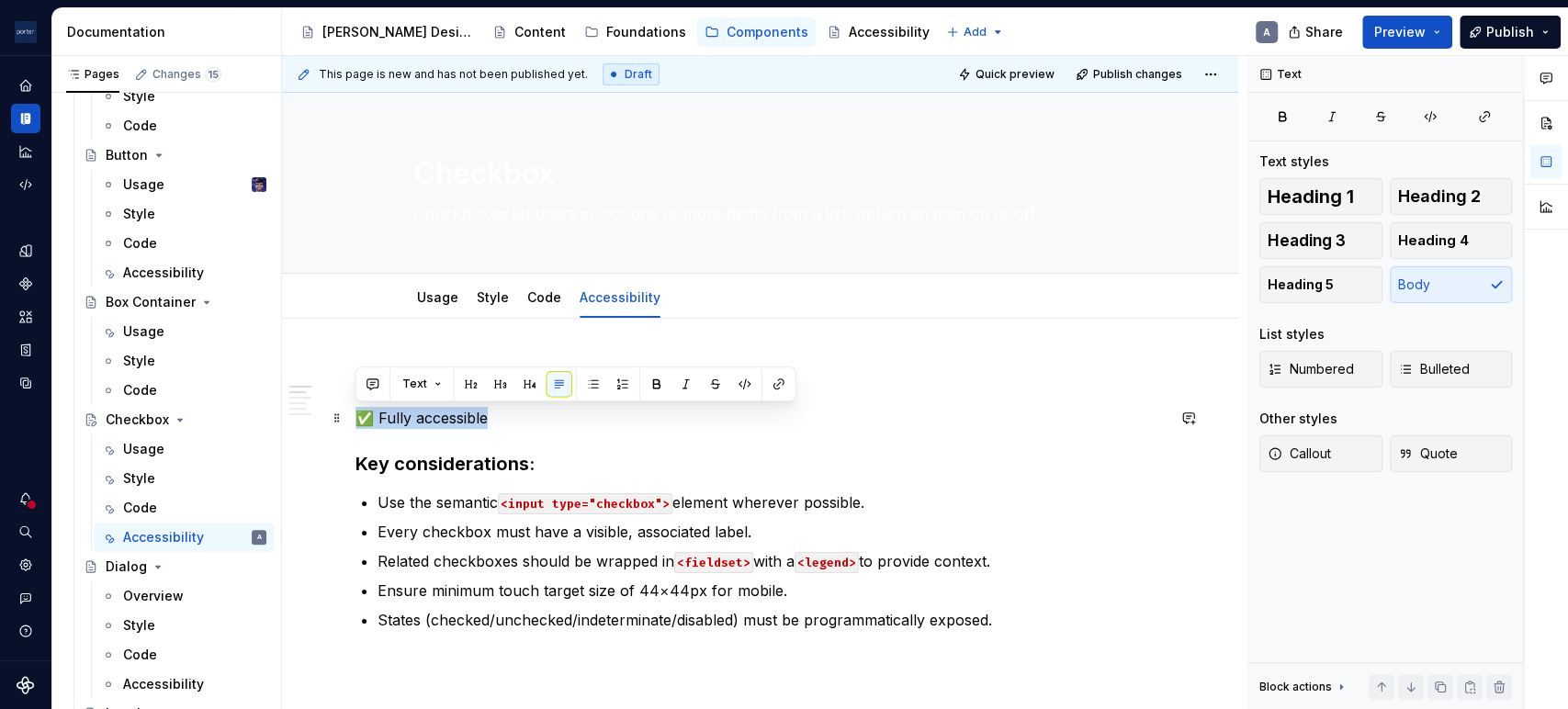
drag, startPoint x: 518, startPoint y: 413, endPoint x: 352, endPoint y: 417, distance: 166.0
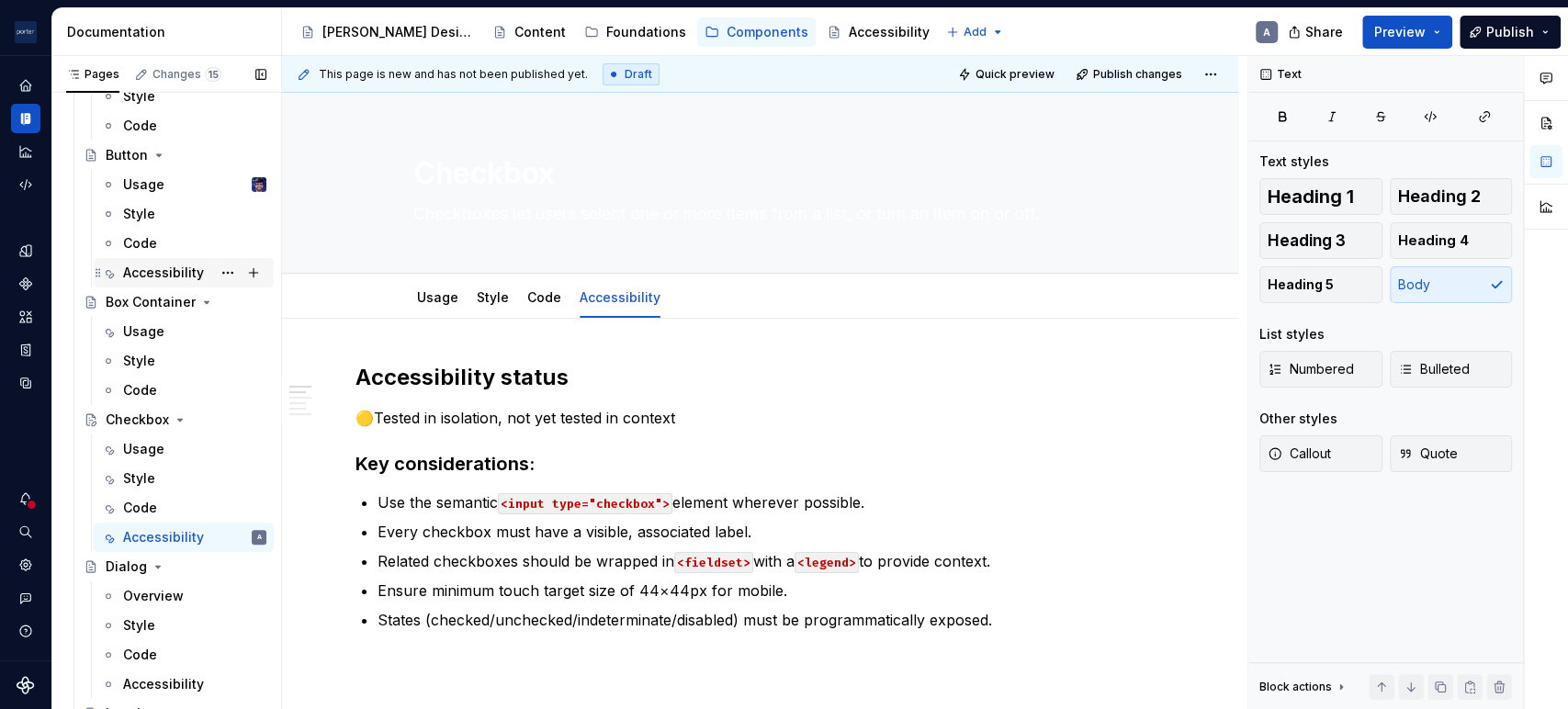
click at [173, 271] on div "Accessibility" at bounding box center [163, 273] width 80 height 19
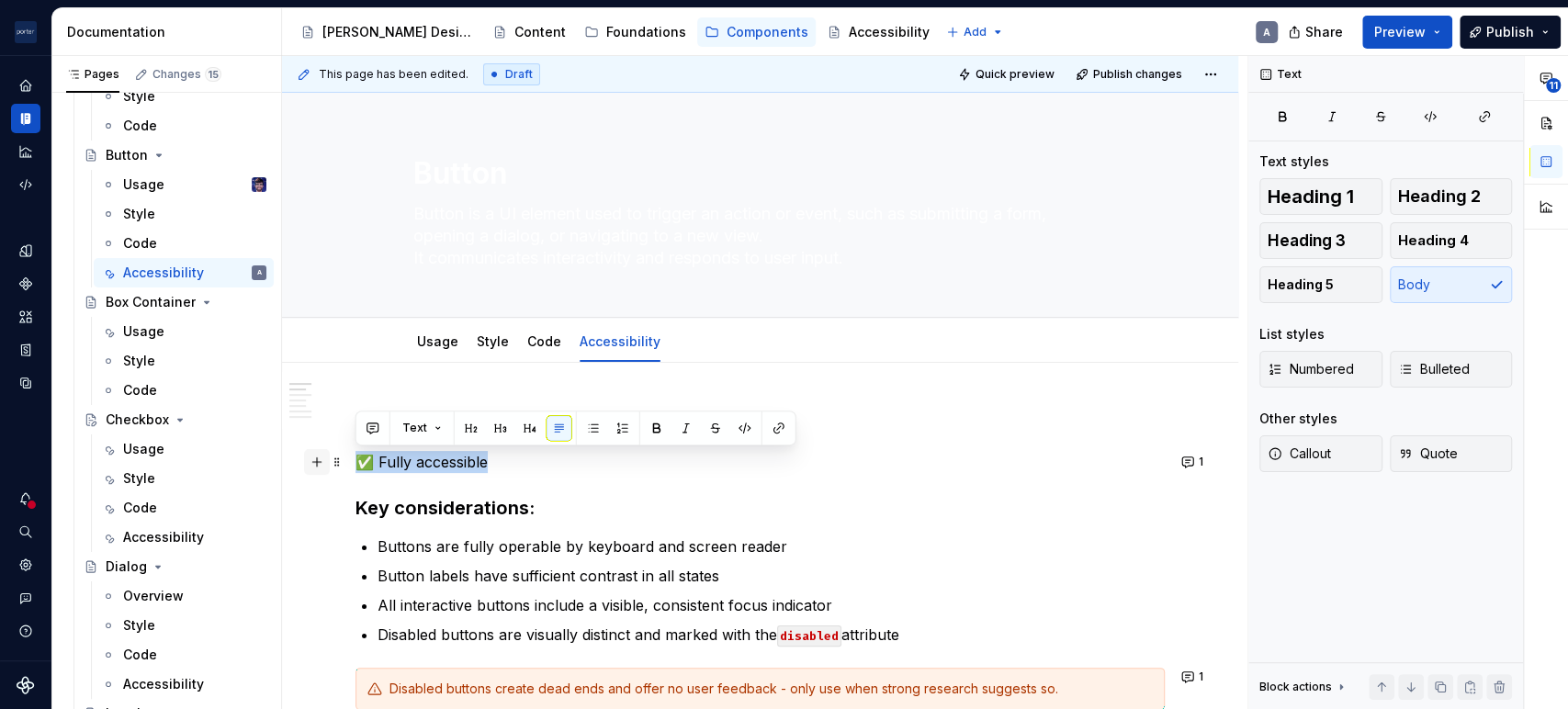
drag, startPoint x: 609, startPoint y: 449, endPoint x: 303, endPoint y: 453, distance: 306.0
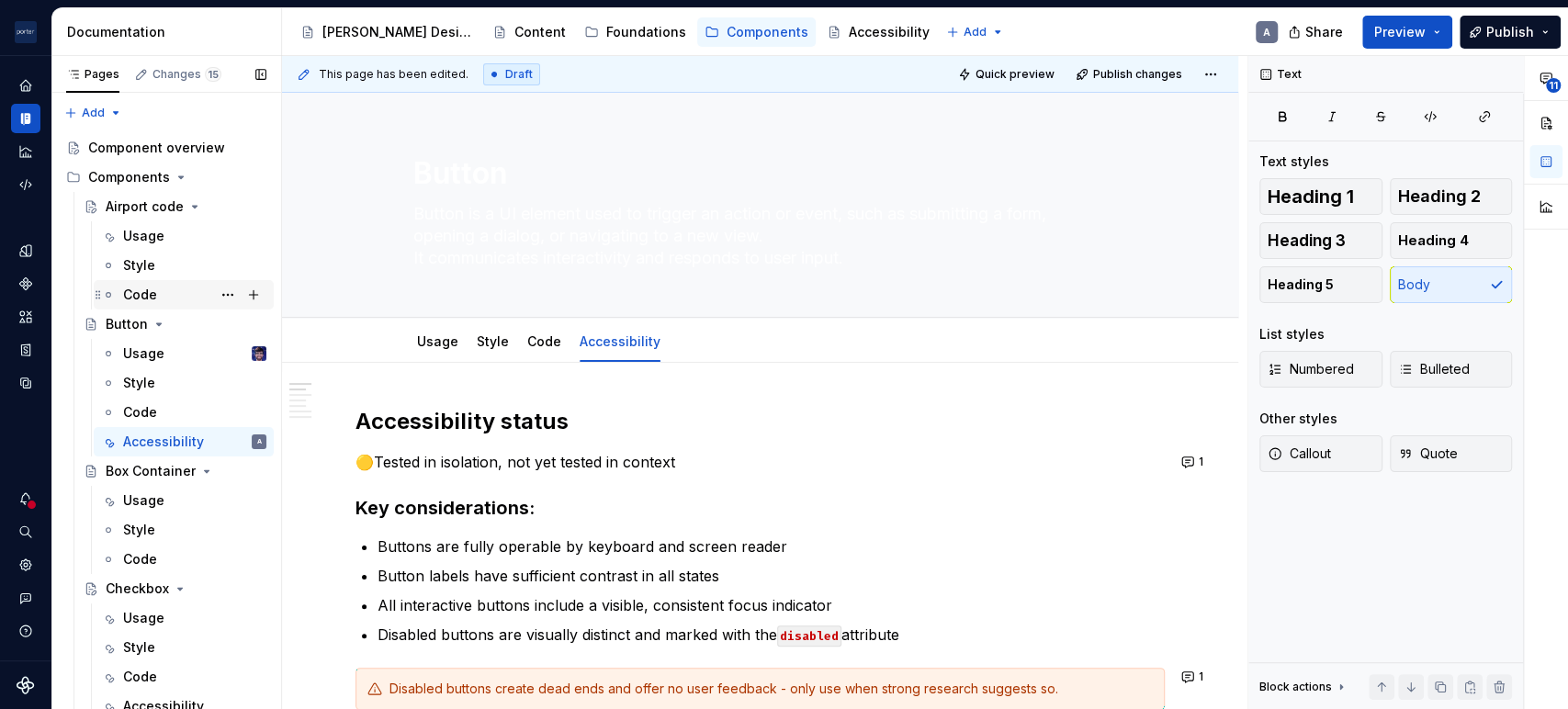
click at [113, 291] on icon "Page tree" at bounding box center [108, 295] width 15 height 15
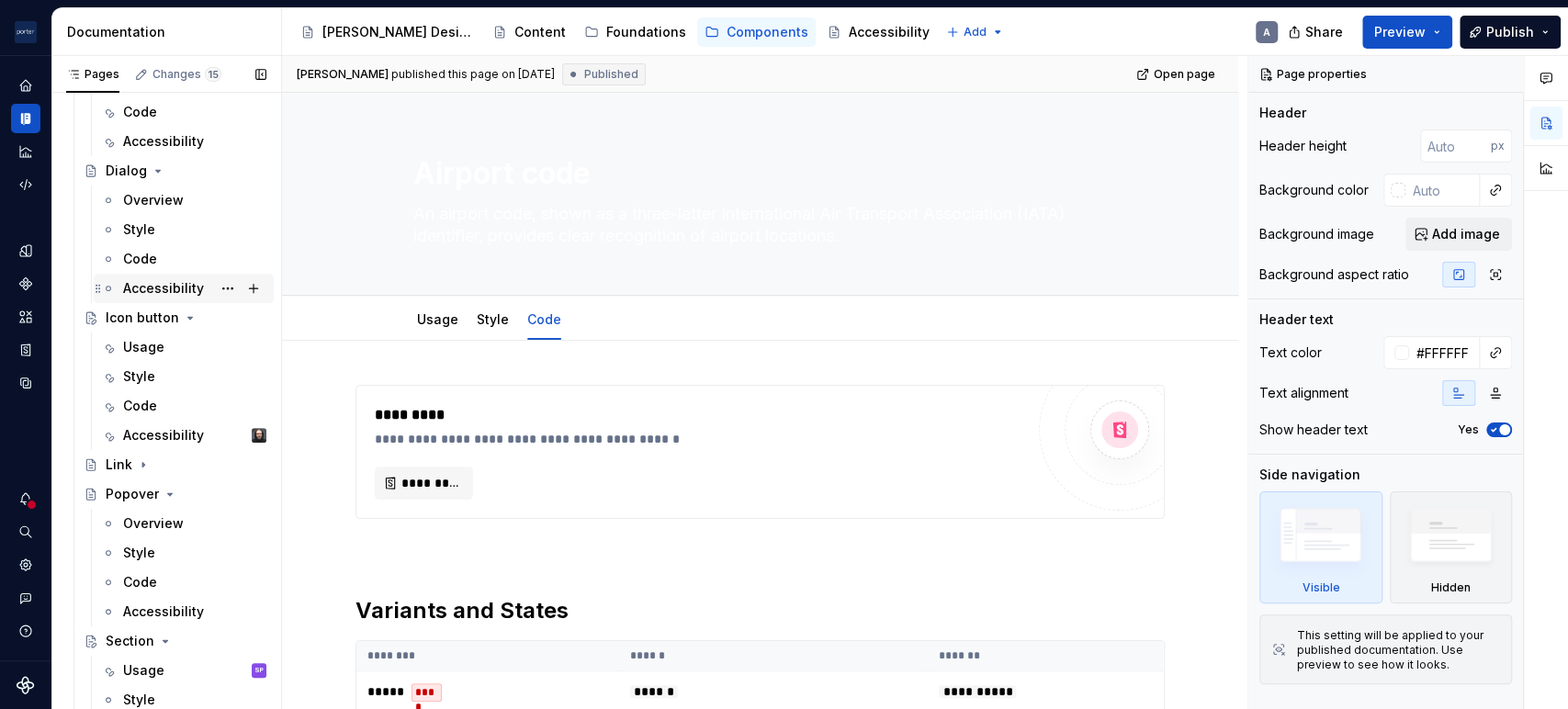
scroll to position [594, 0]
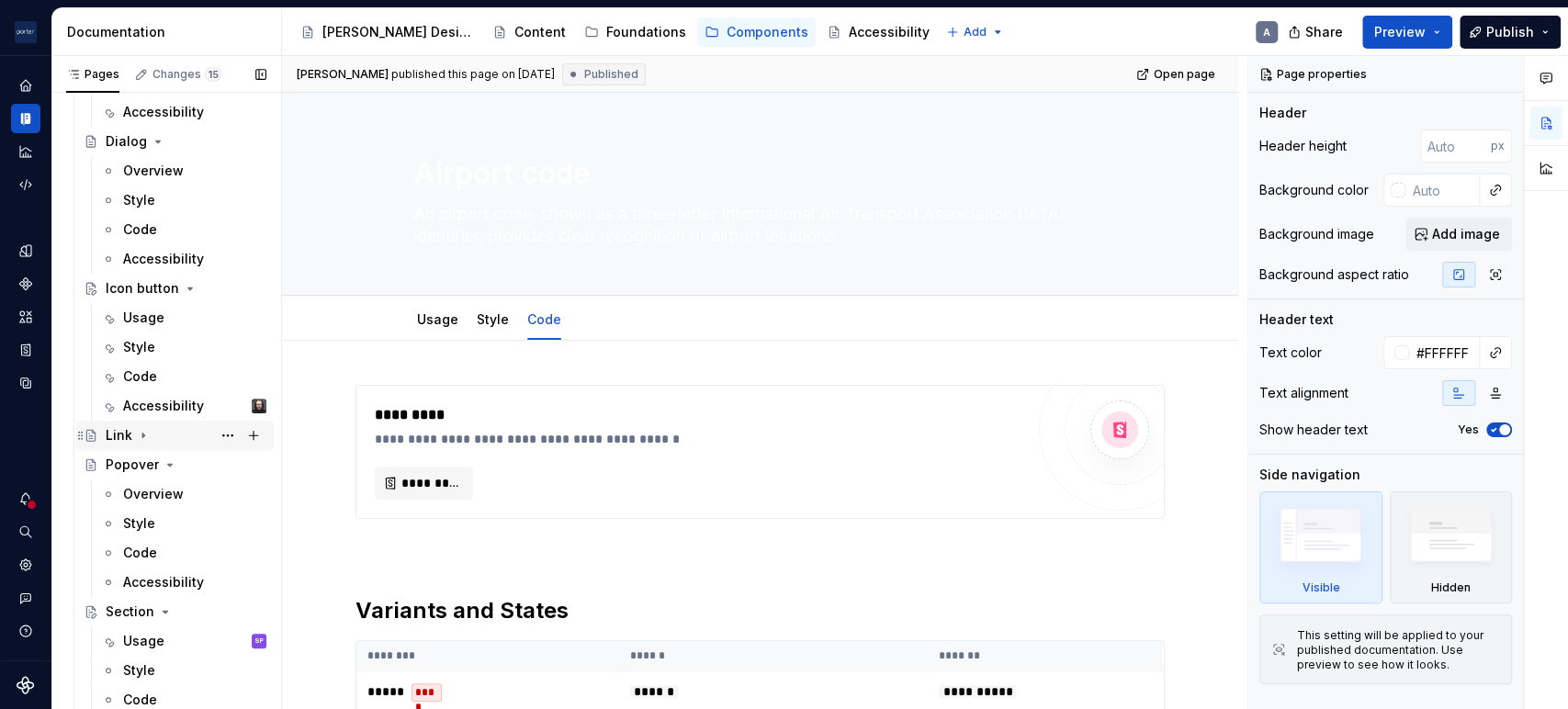
click at [127, 437] on div "Link" at bounding box center [118, 436] width 27 height 19
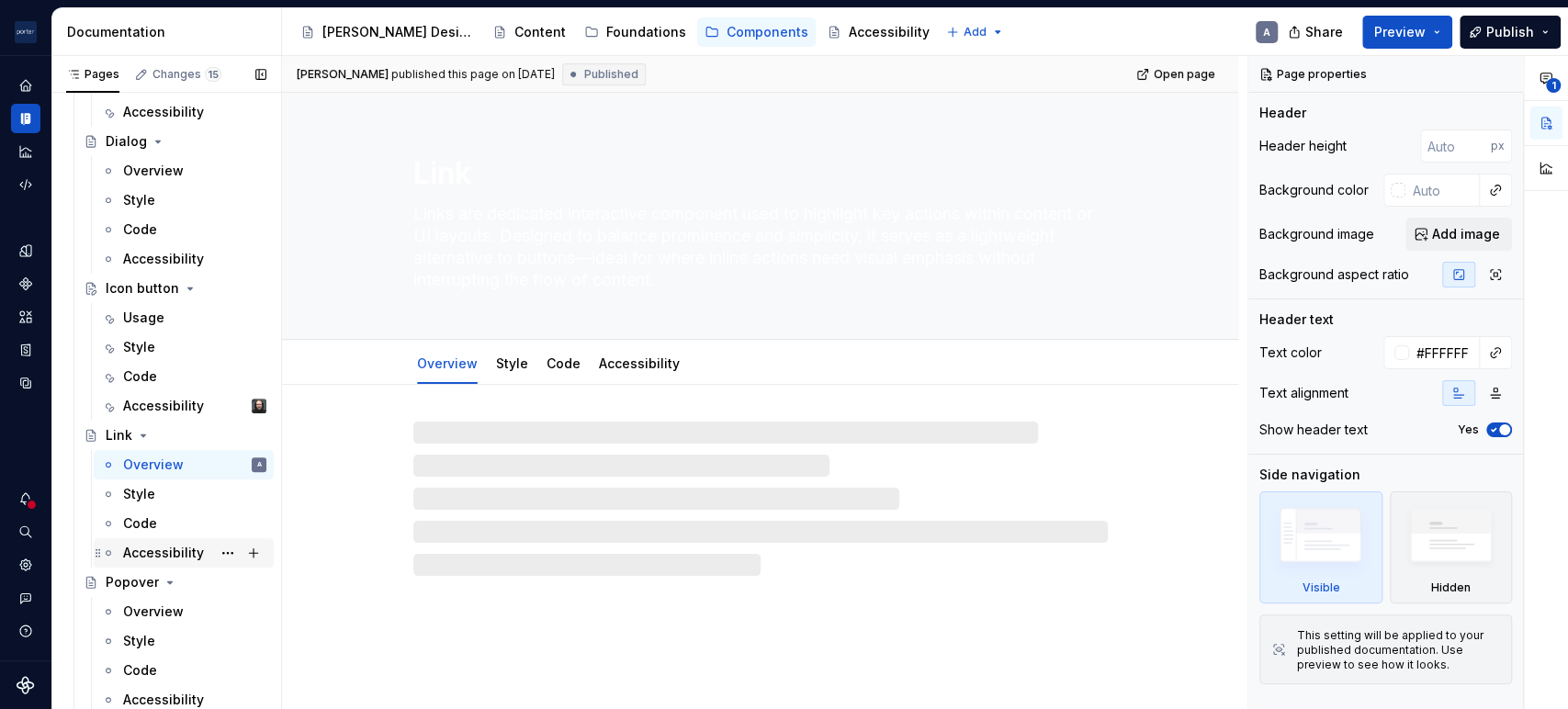
click at [184, 549] on div "Accessibility" at bounding box center [163, 554] width 80 height 19
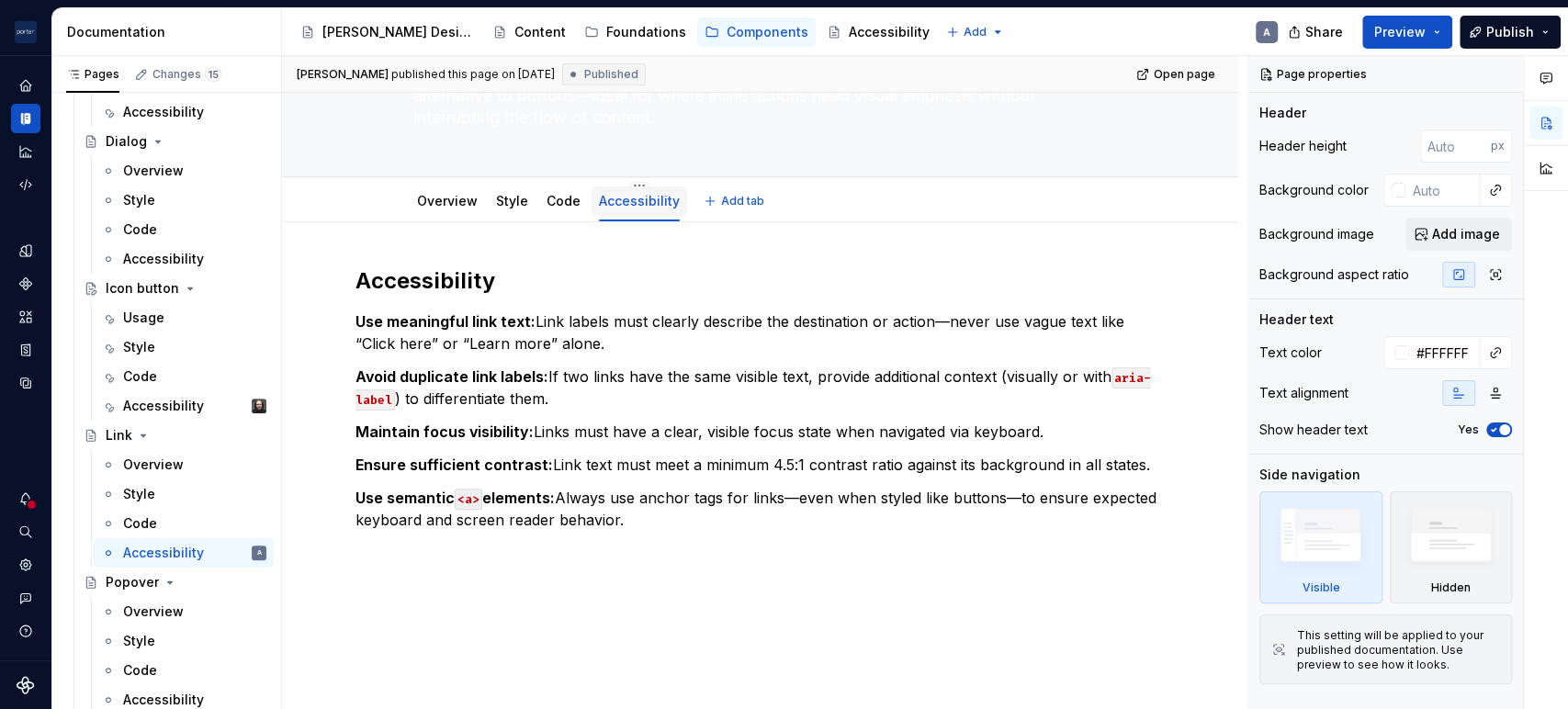
scroll to position [169, 0]
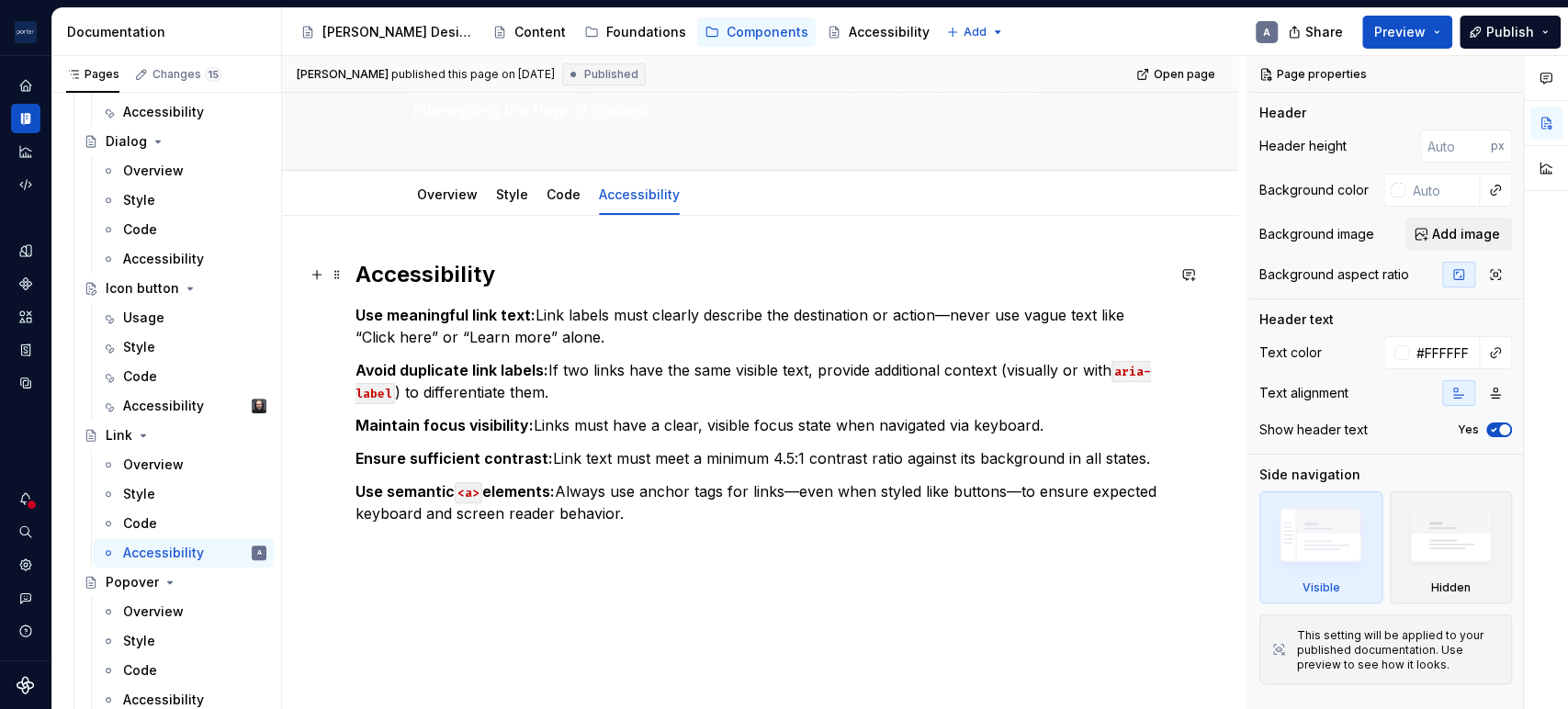
type textarea "*"
click at [355, 269] on h2 "Accessibility" at bounding box center [759, 275] width 809 height 30
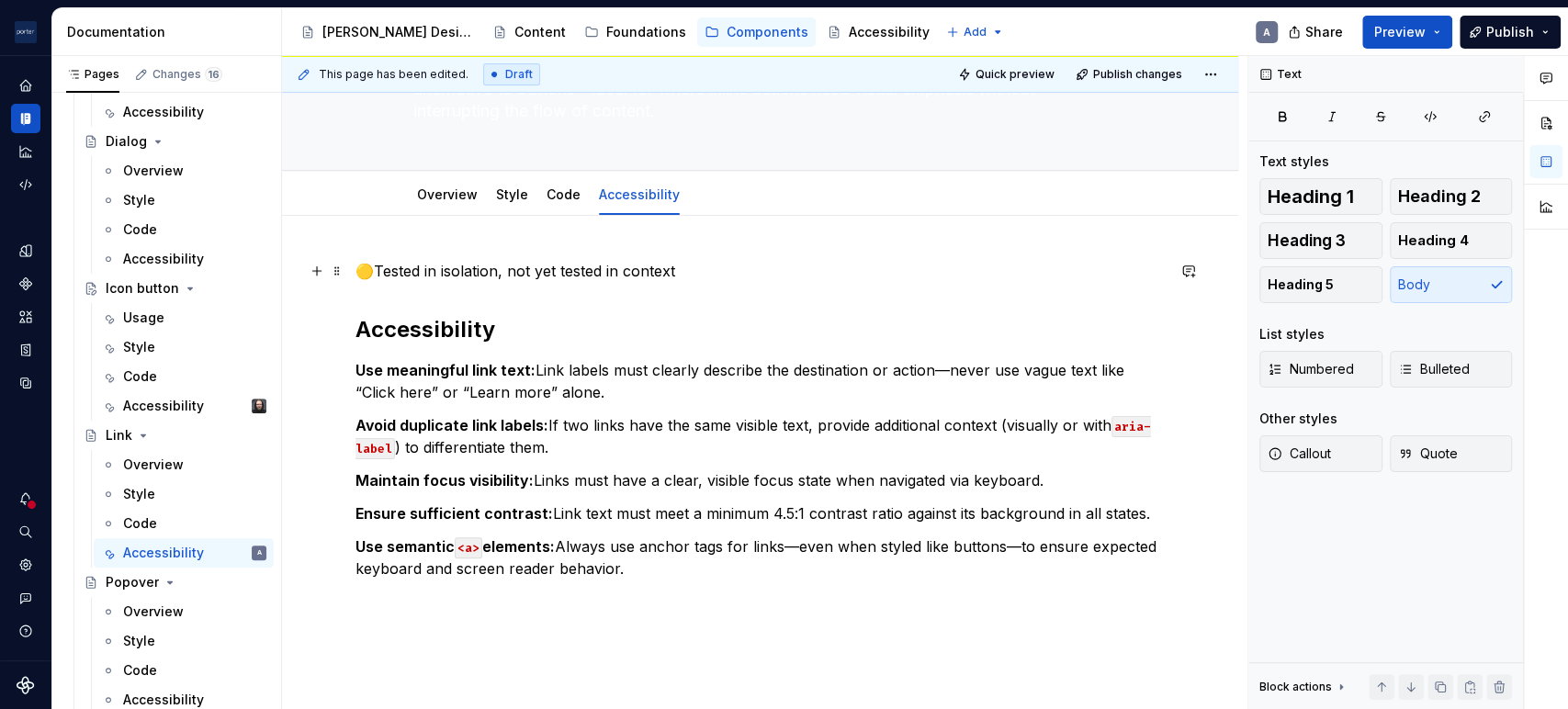
click at [348, 261] on div "🟡Tested in isolation, not yet tested in context Accessibility Use meaningful li…" at bounding box center [759, 531] width 956 height 632
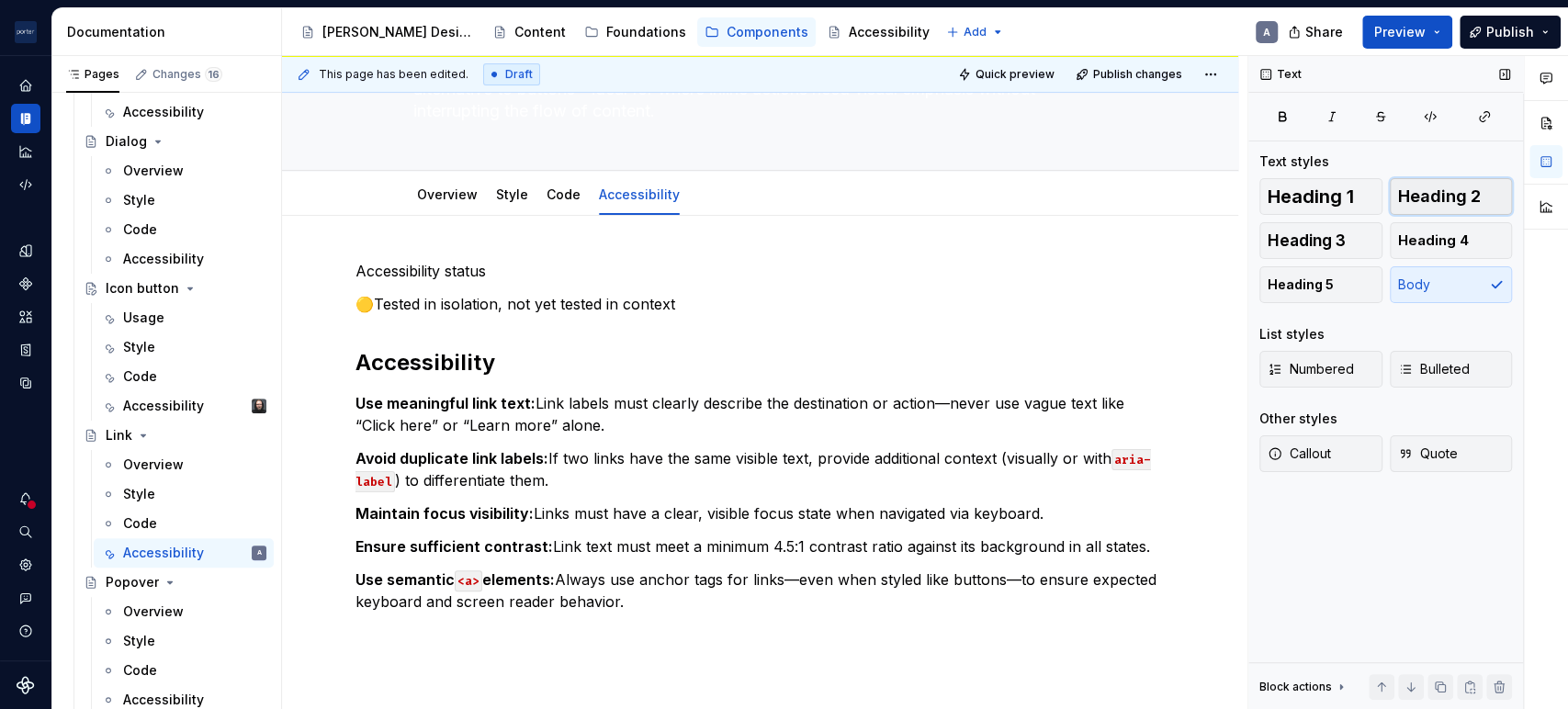
click at [1412, 189] on span "Heading 2" at bounding box center [1438, 197] width 82 height 19
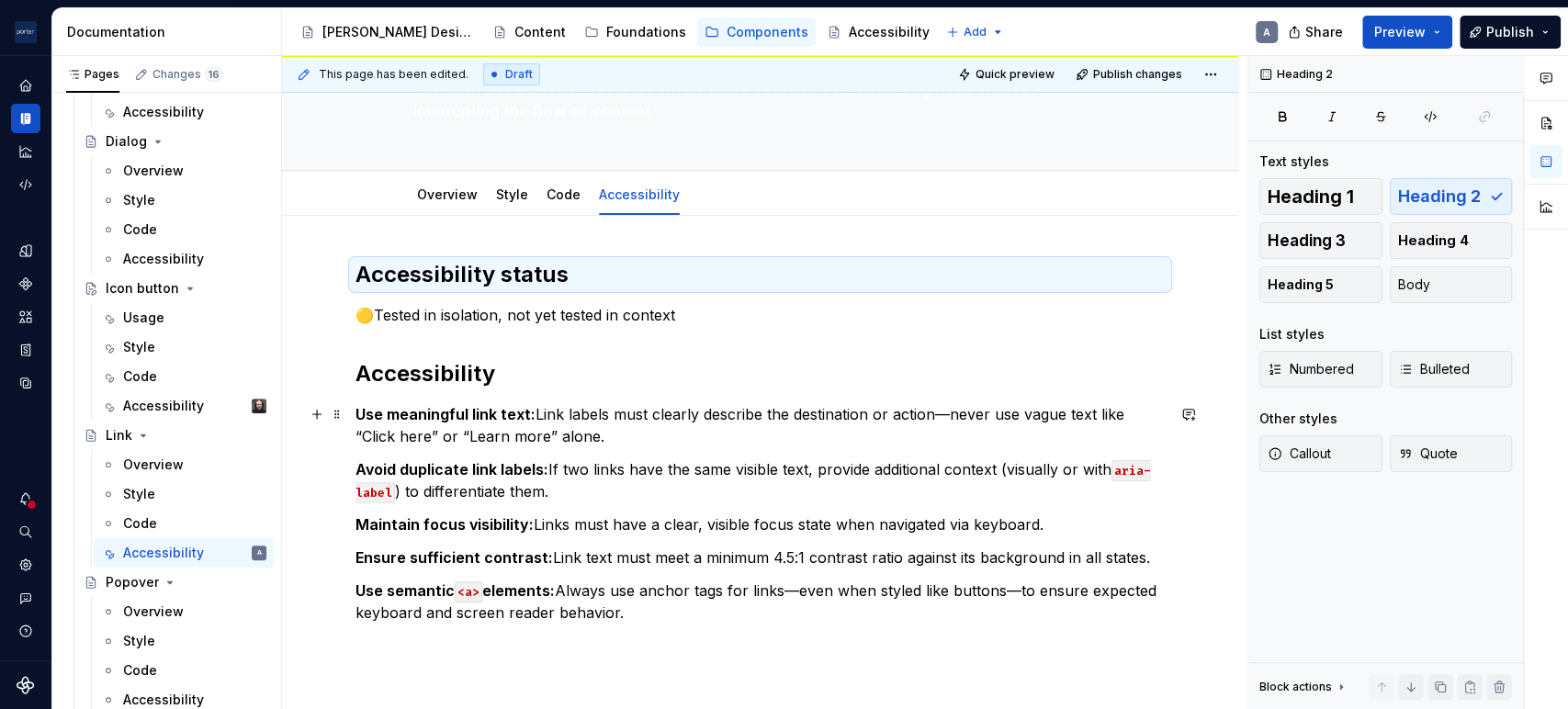
click at [792, 404] on p "Use meaningful link text: Link labels must clearly describe the destination or …" at bounding box center [759, 426] width 809 height 44
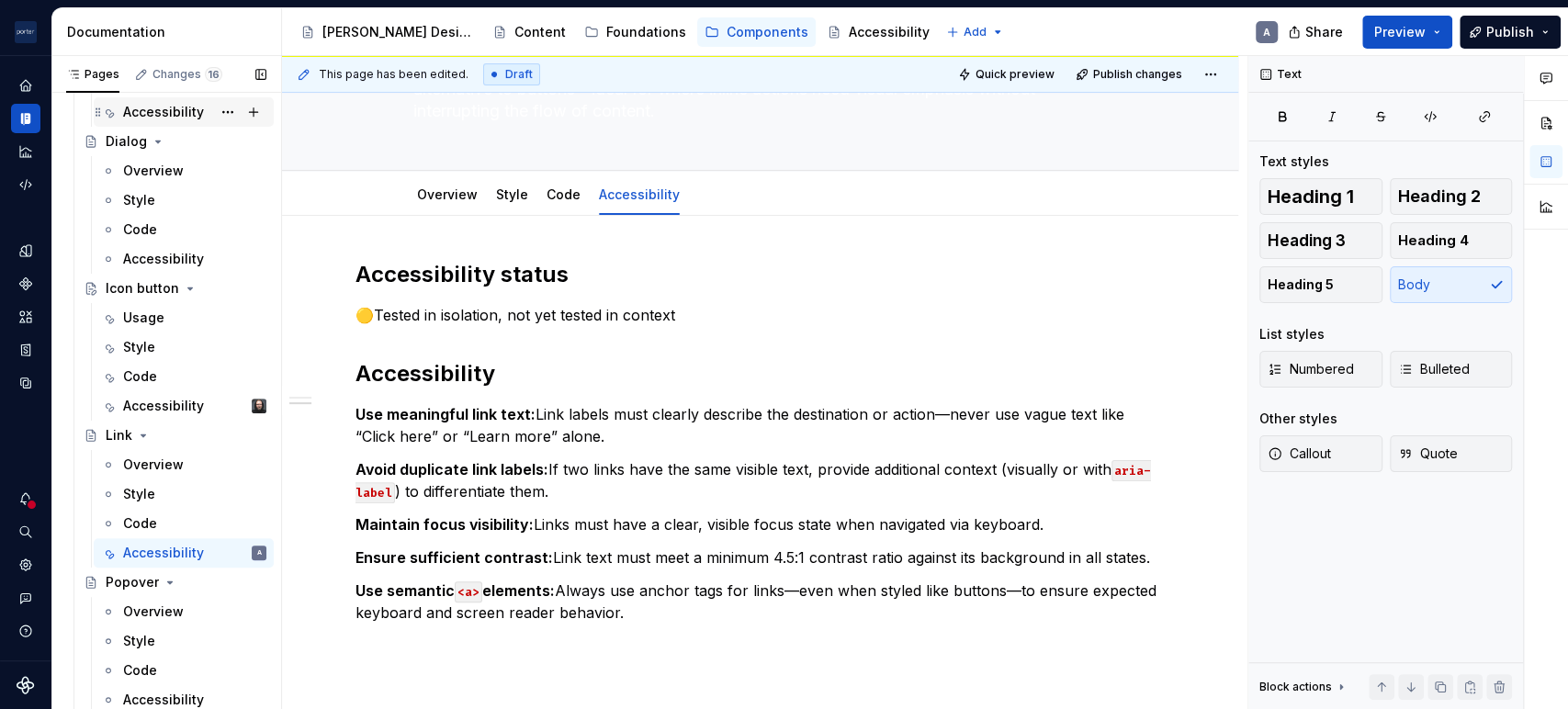
click at [164, 118] on div "Accessibility" at bounding box center [163, 112] width 80 height 19
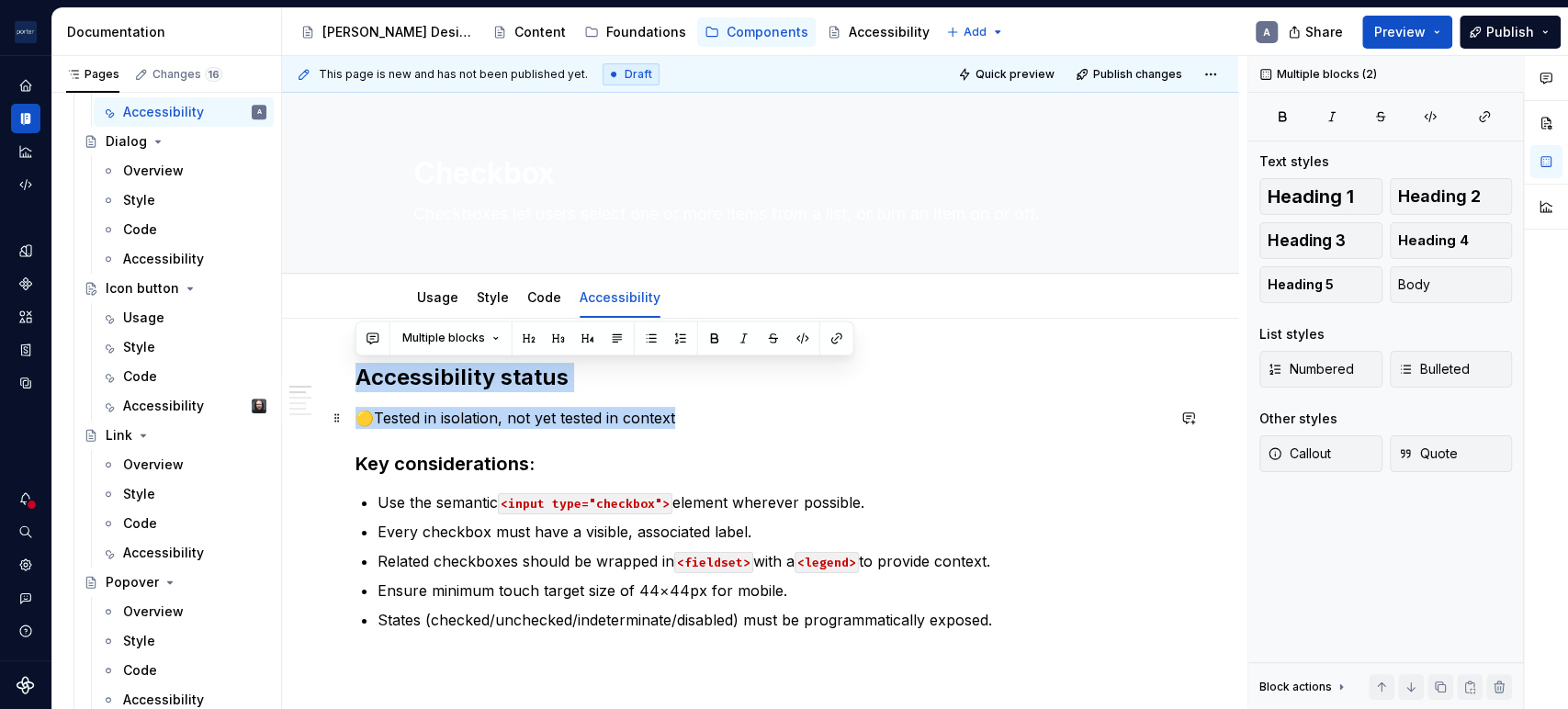
drag, startPoint x: 355, startPoint y: 390, endPoint x: 703, endPoint y: 422, distance: 349.5
copy div "Accessibility status 🟡Tested in isolation, not yet tested in context"
click at [170, 264] on div "Accessibility" at bounding box center [163, 259] width 80 height 19
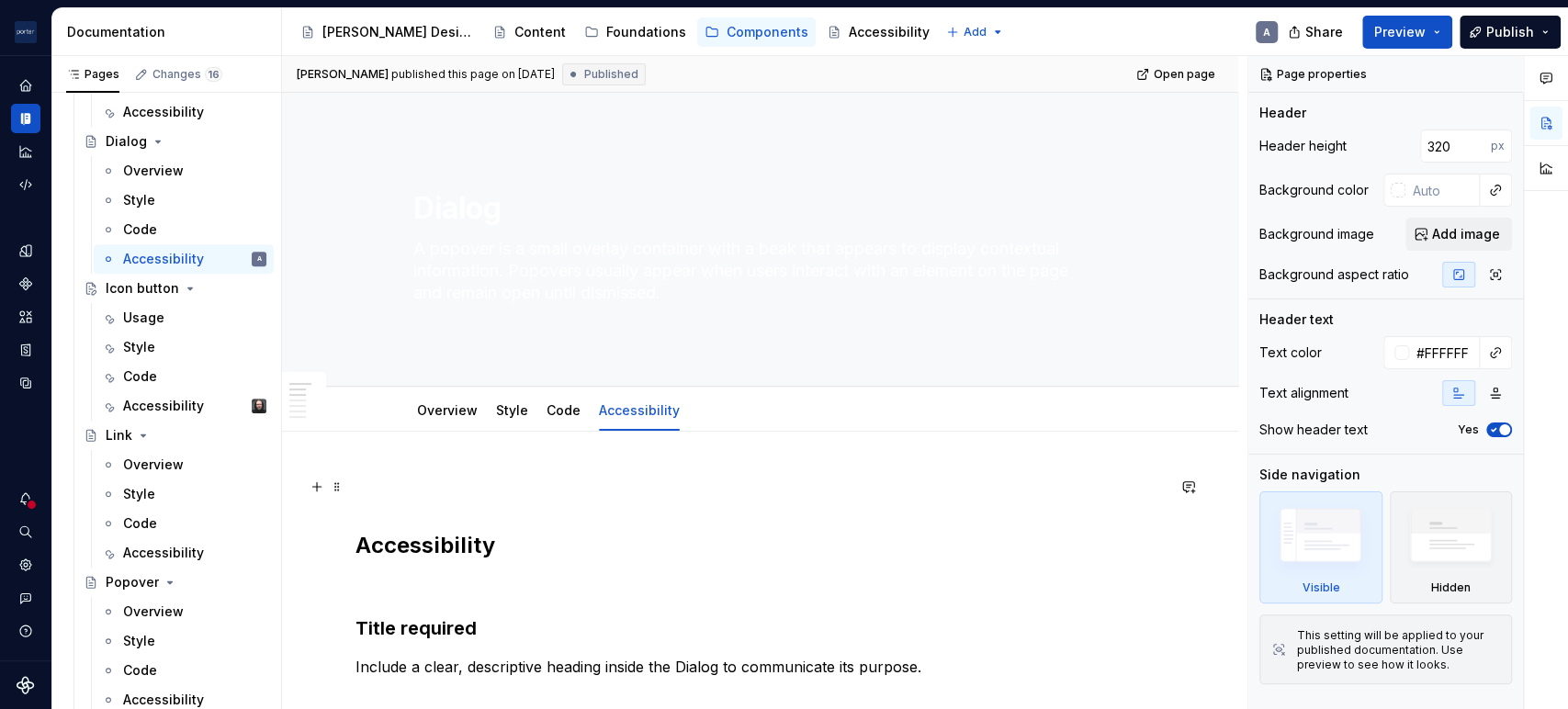
click at [387, 479] on p at bounding box center [759, 487] width 809 height 22
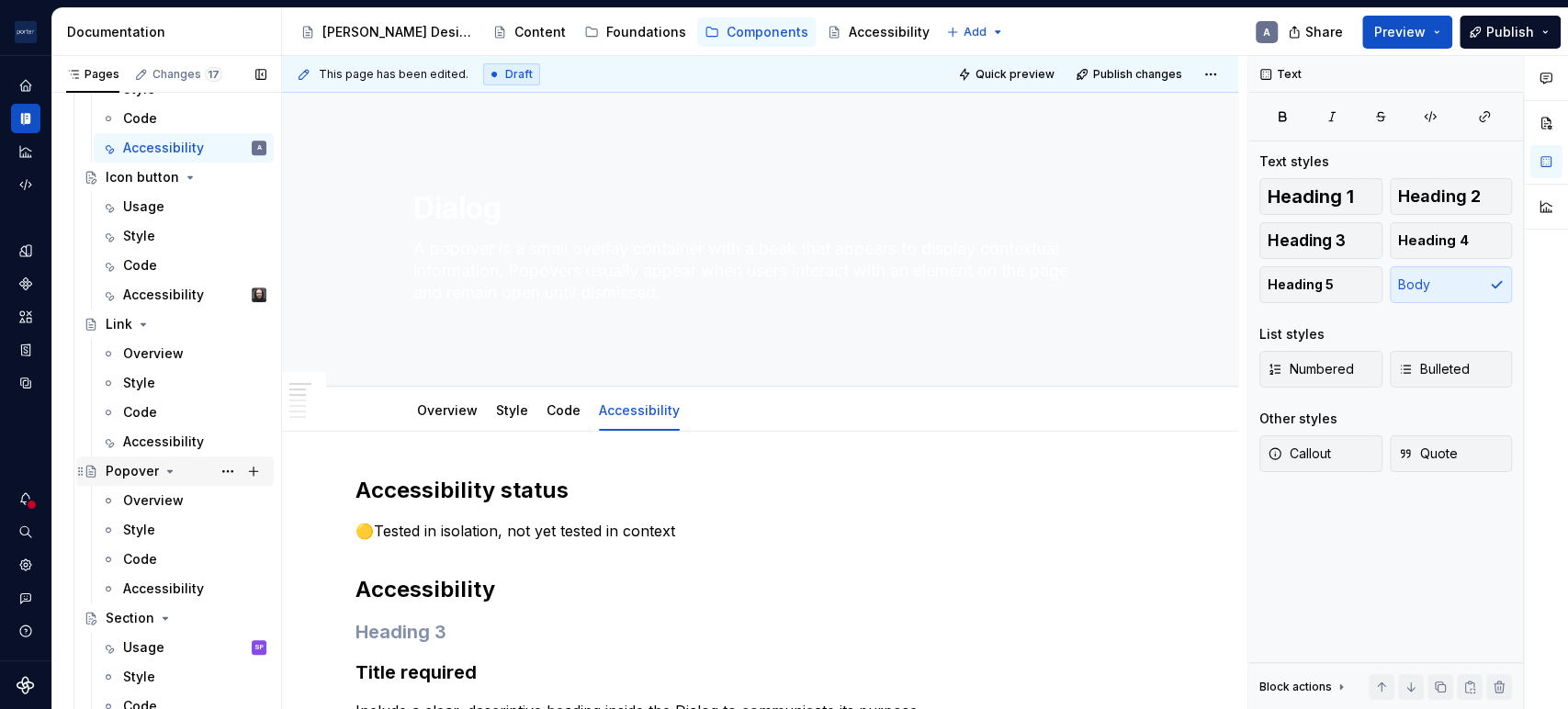
scroll to position [712, 0]
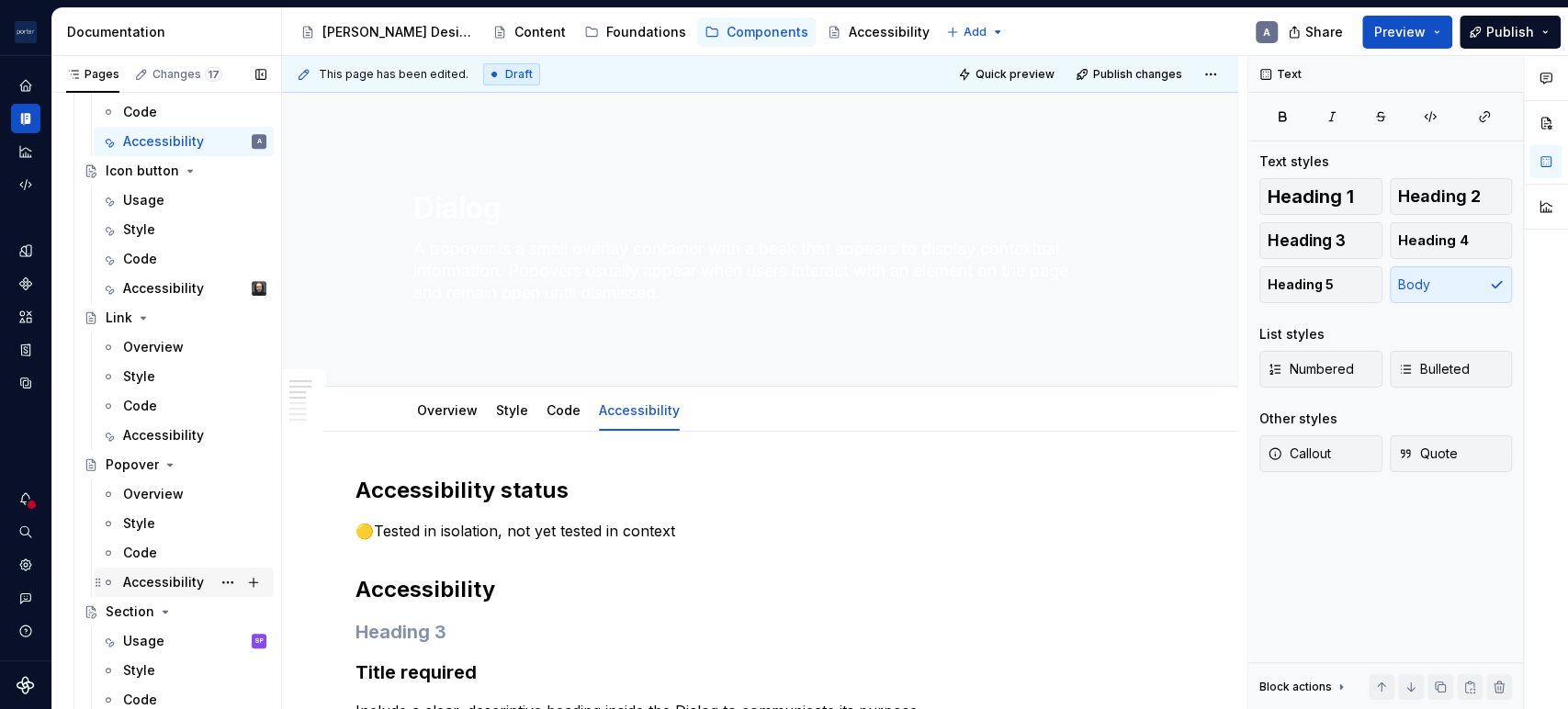
click at [158, 588] on div "Accessibility" at bounding box center [163, 582] width 80 height 19
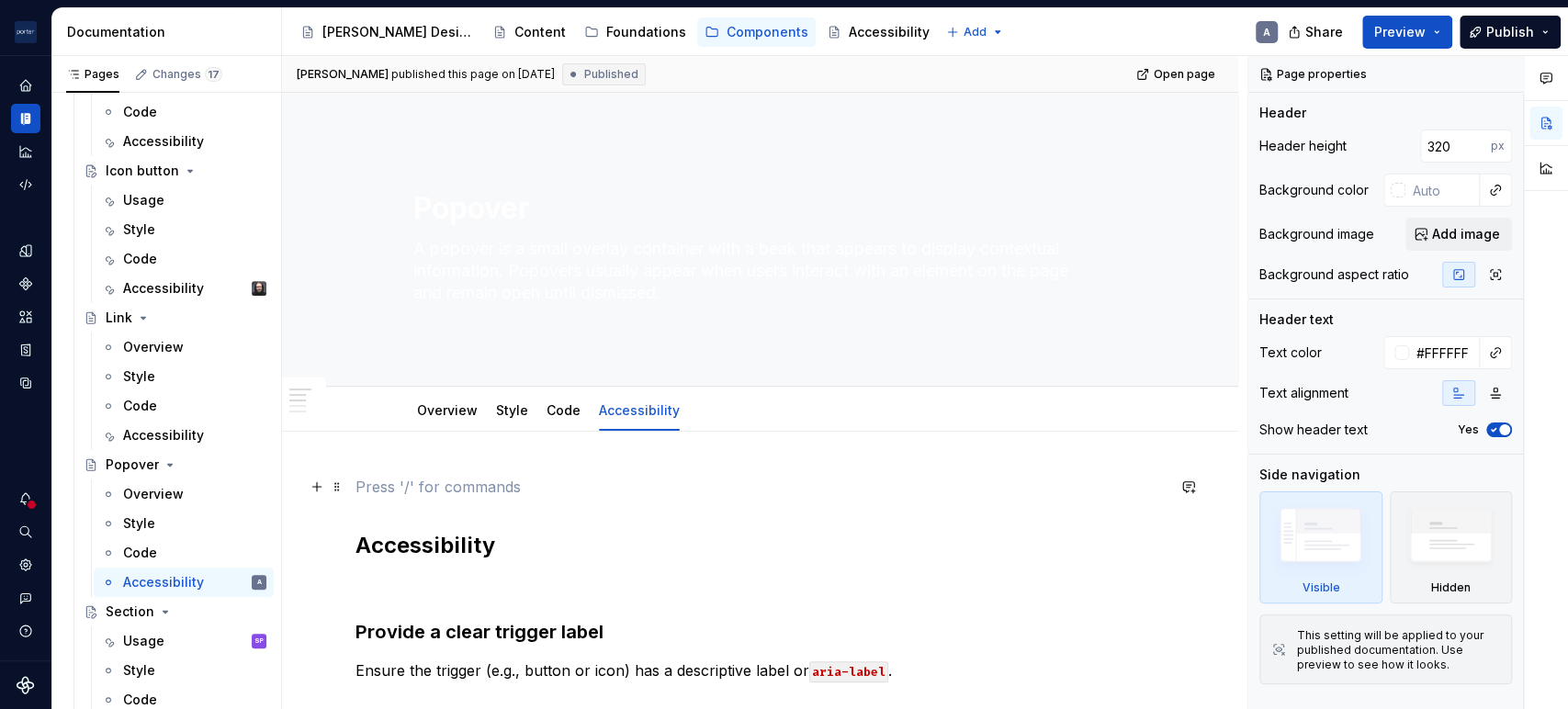
drag, startPoint x: 455, startPoint y: 493, endPoint x: 451, endPoint y: 505, distance: 12.6
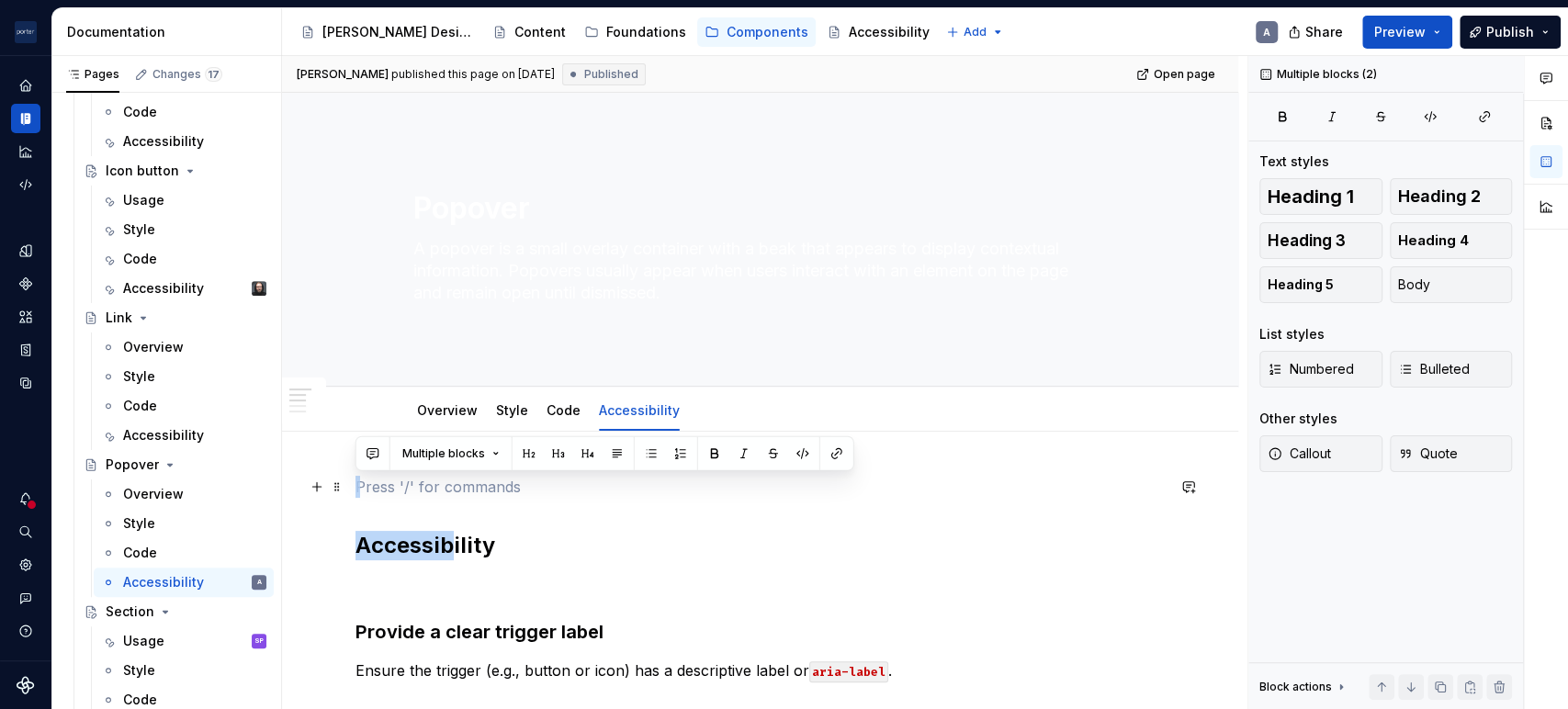
click at [455, 489] on p at bounding box center [759, 487] width 809 height 22
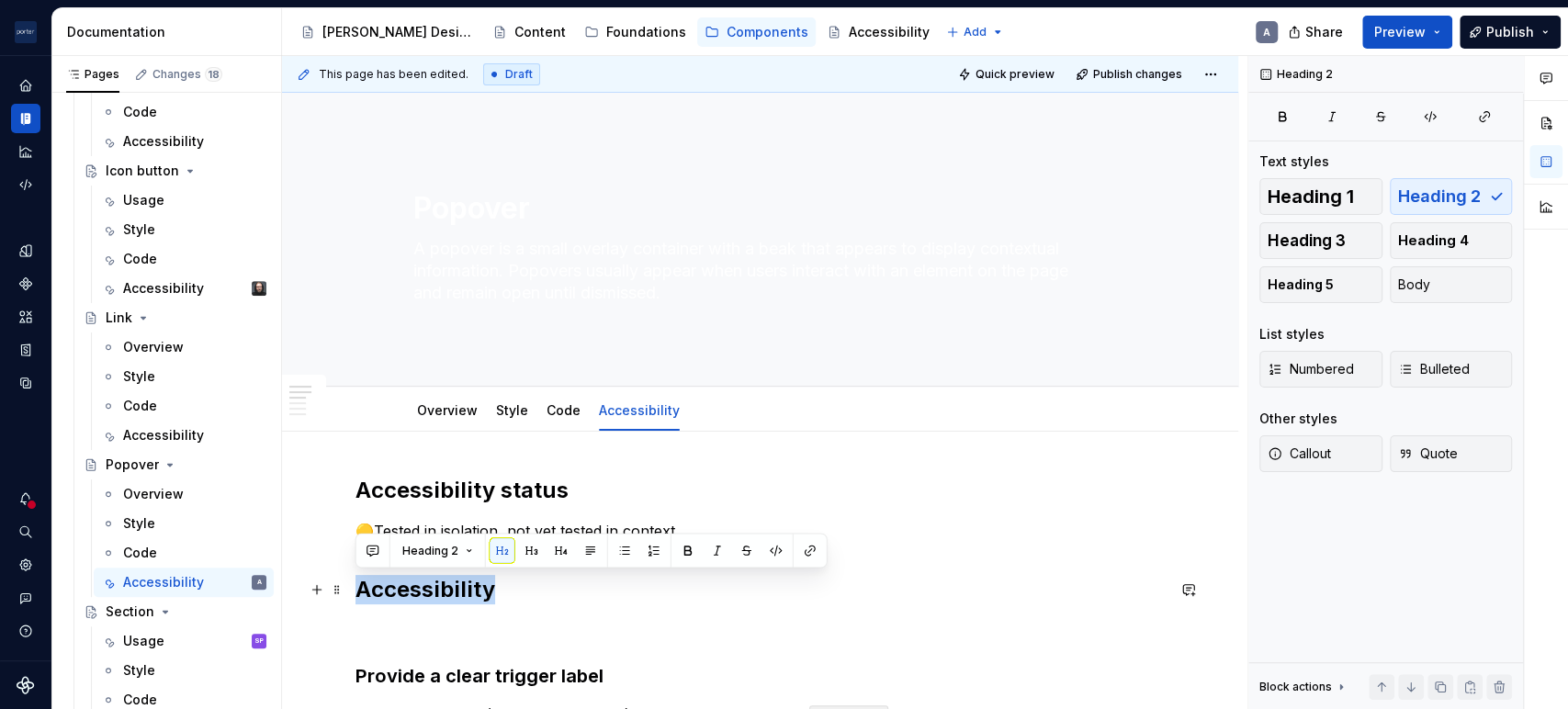
drag, startPoint x: 537, startPoint y: 591, endPoint x: 346, endPoint y: 592, distance: 191.0
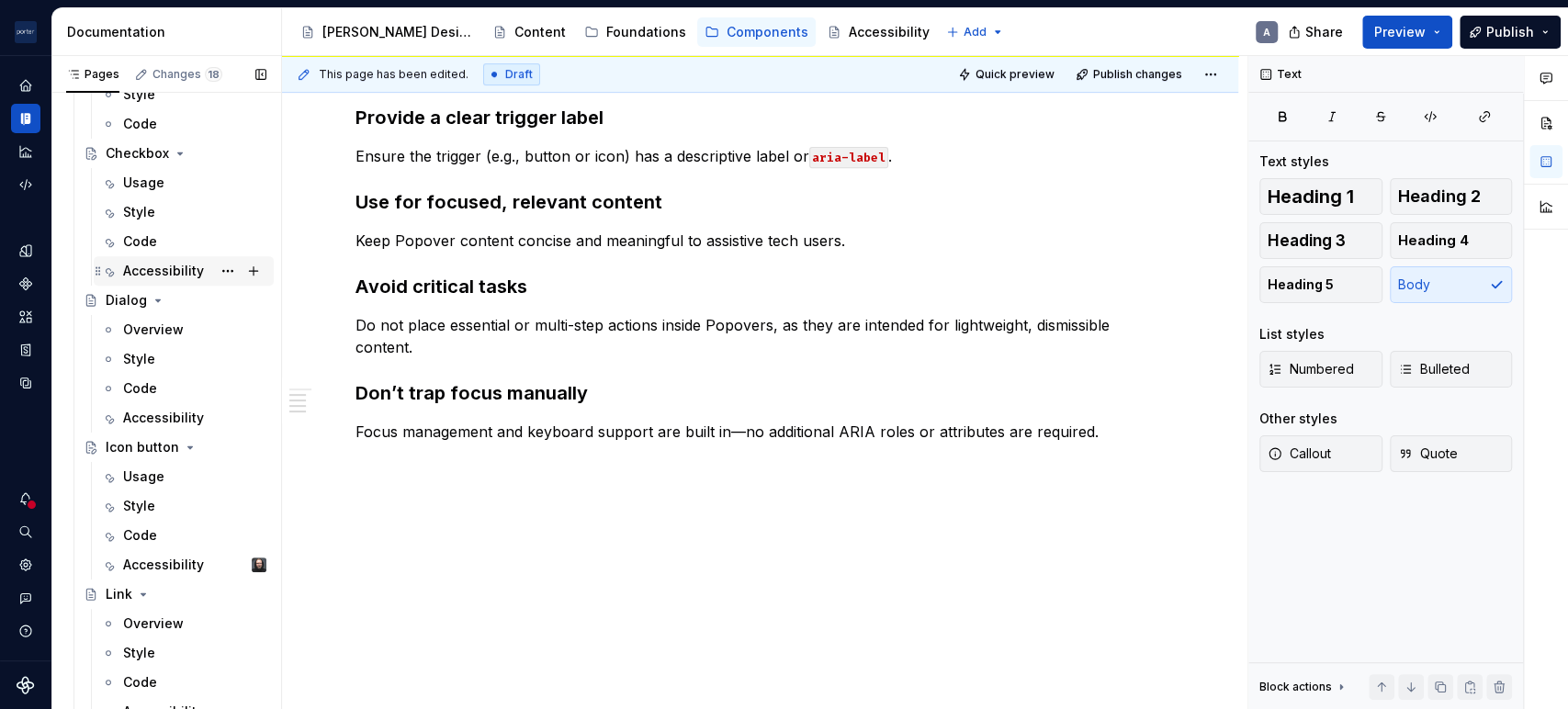
scroll to position [543, 0]
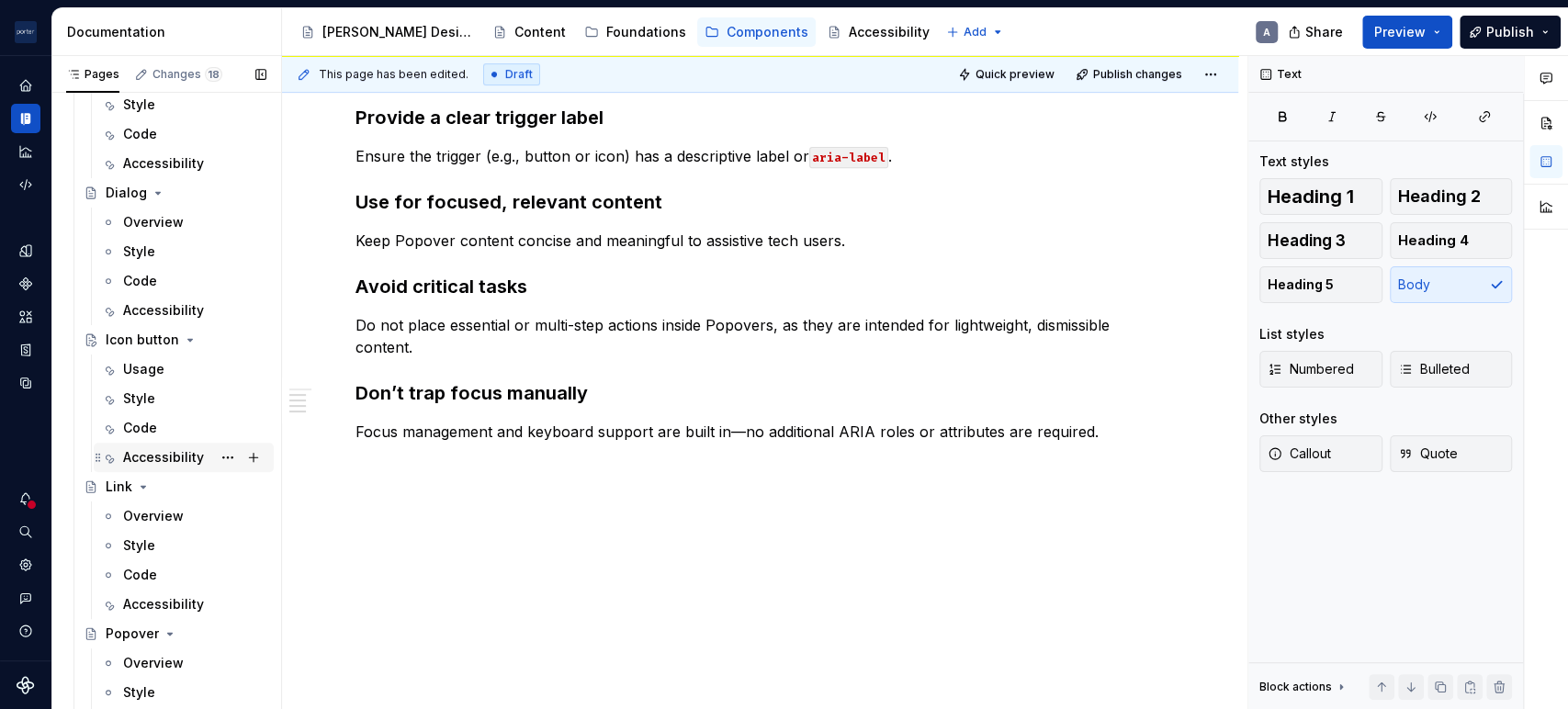
click at [167, 466] on div "Accessibility" at bounding box center [194, 457] width 143 height 26
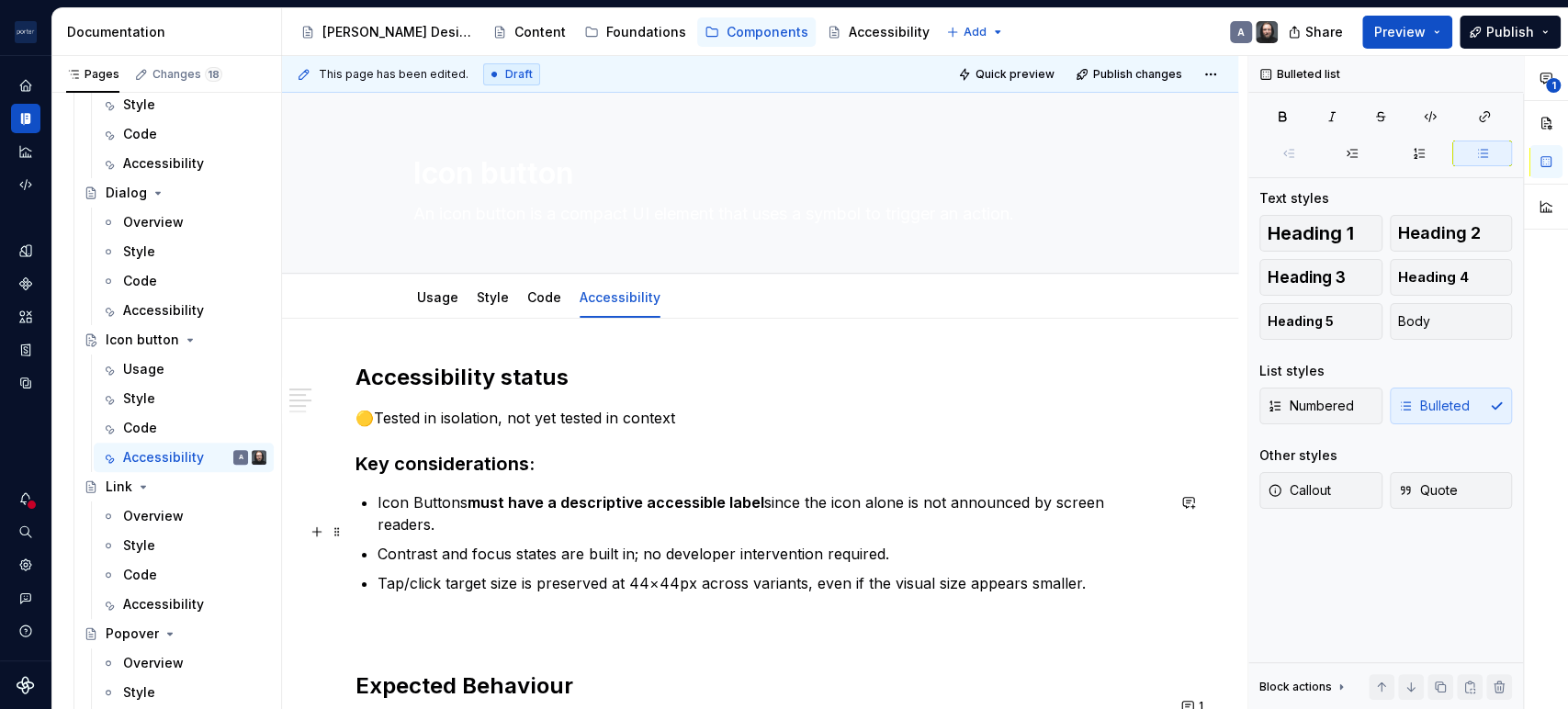
click at [864, 513] on ul "Icon Buttons must have a descriptive accessible label since the icon alone is n…" at bounding box center [771, 542] width 787 height 103
click at [968, 543] on p "Contrast and focus states are built in; no developer intervention required." at bounding box center [771, 554] width 787 height 22
click at [933, 572] on p "Tap/click target size is preserved at 44×44px across variants, even if the visu…" at bounding box center [771, 583] width 787 height 22
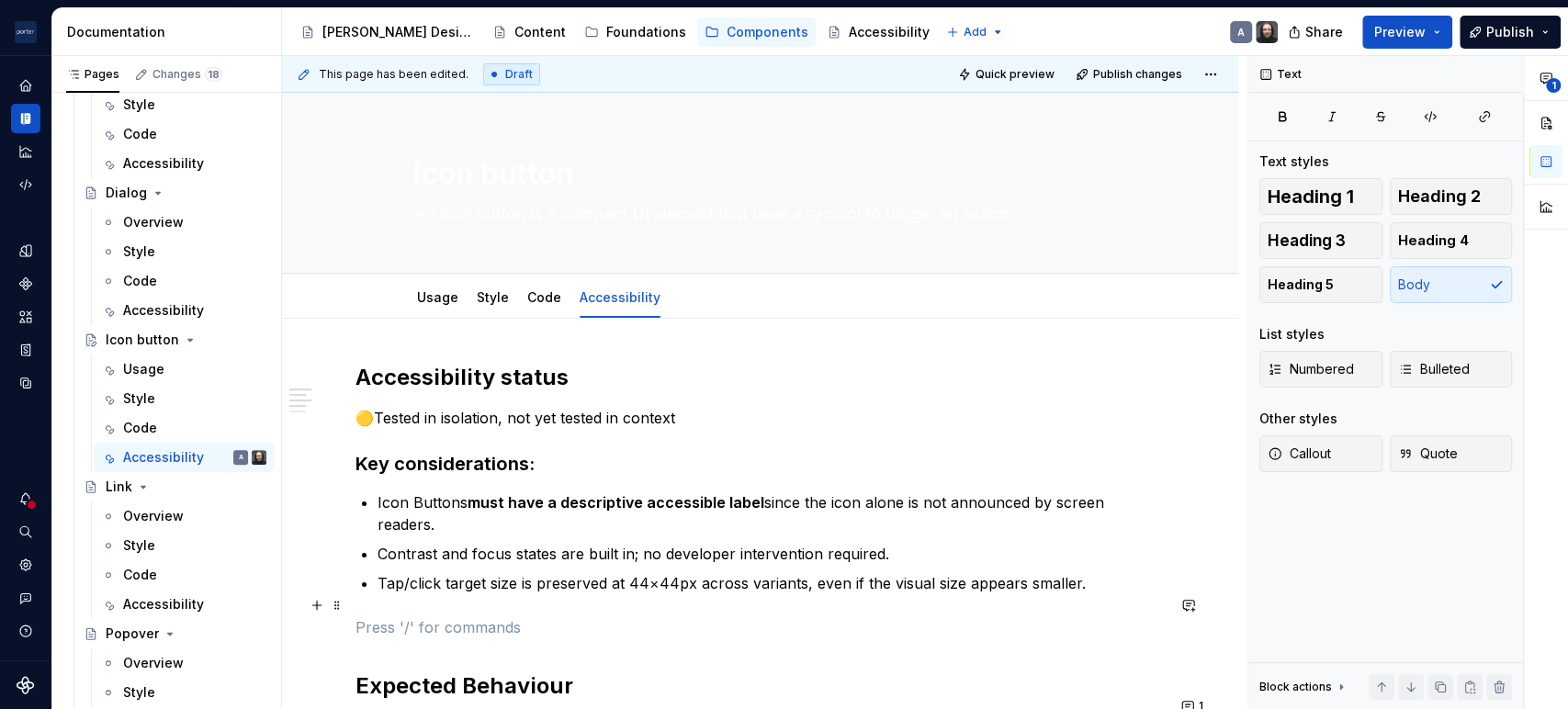
click at [782, 616] on p at bounding box center [759, 628] width 809 height 22
click at [437, 292] on link "Usage" at bounding box center [438, 297] width 42 height 16
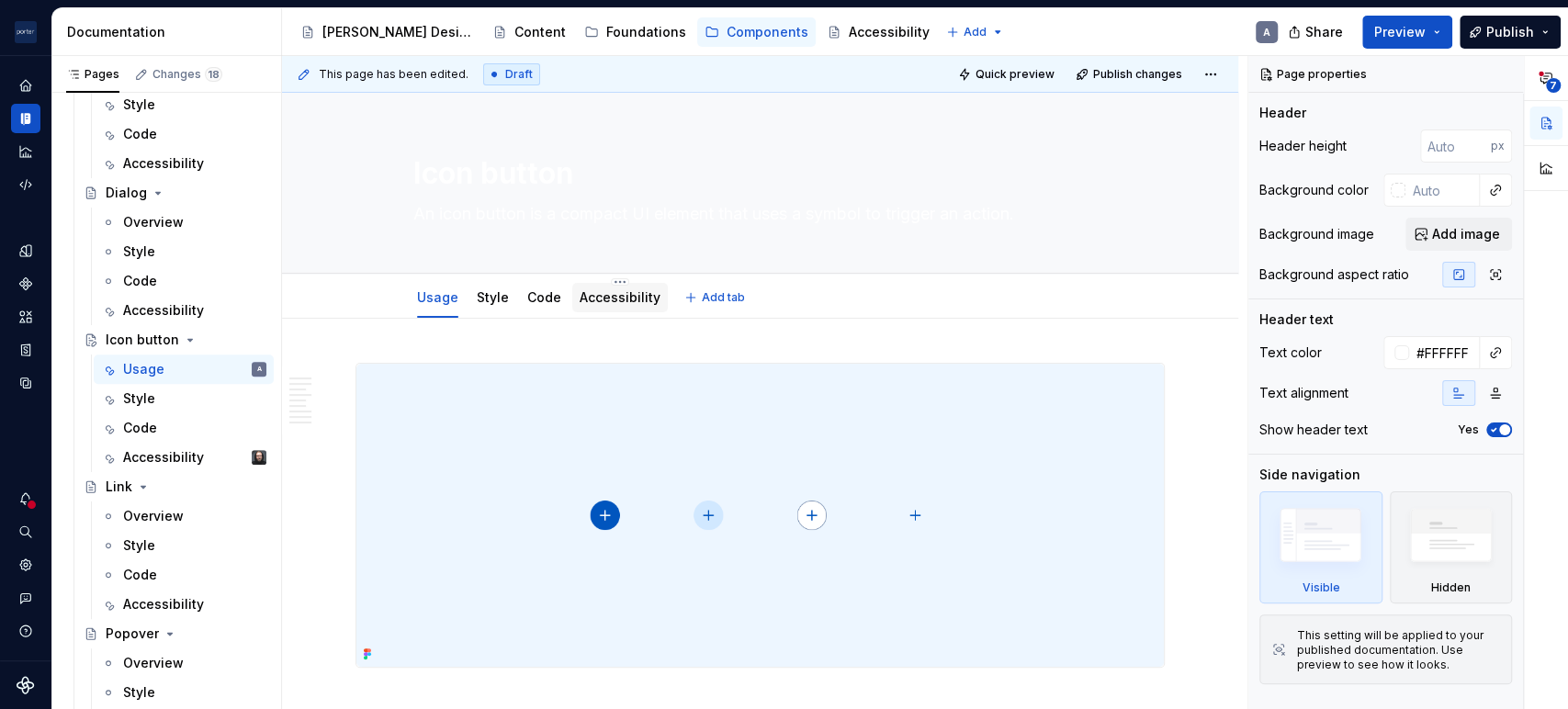
click at [597, 281] on div "Accessibility" at bounding box center [619, 298] width 95 height 33
click at [647, 303] on link "Accessibility" at bounding box center [619, 297] width 80 height 16
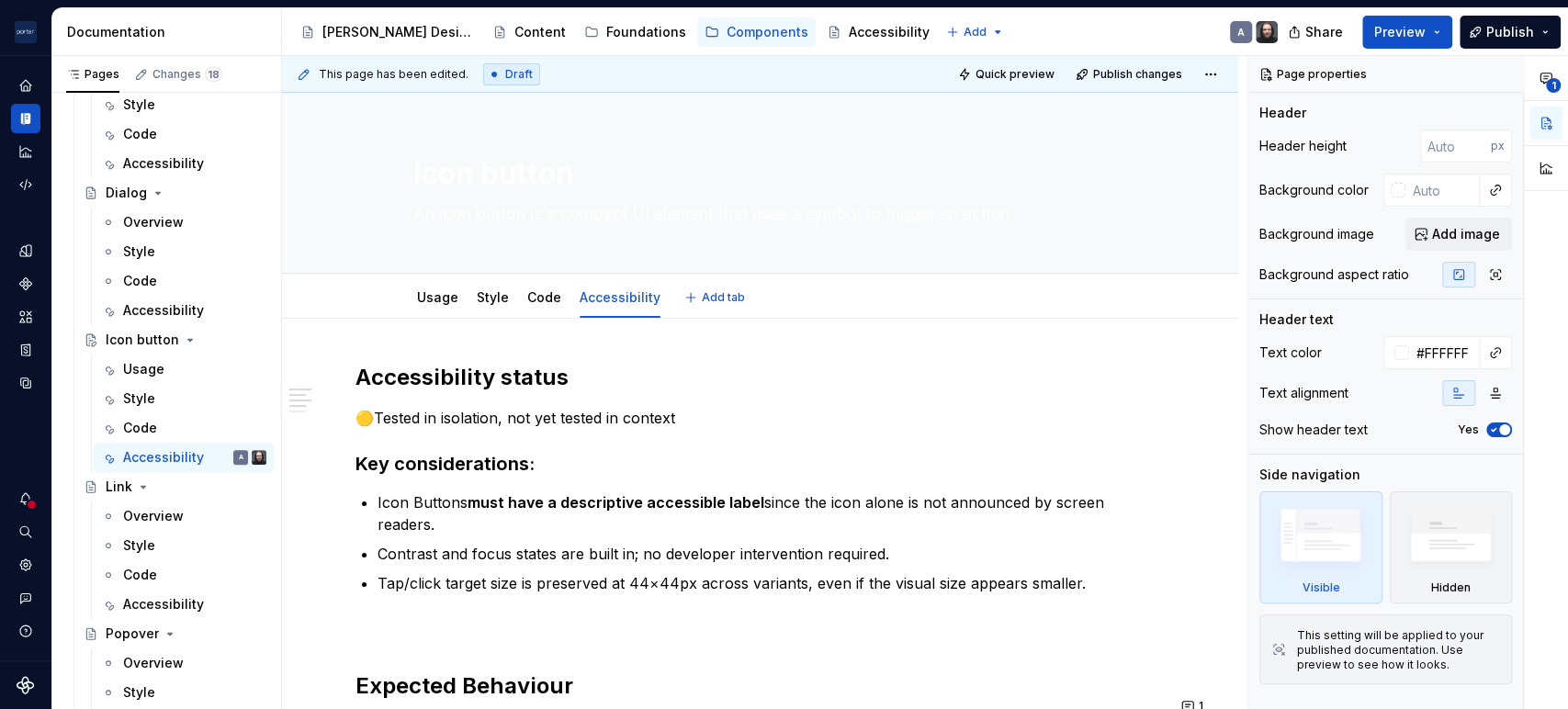
click at [440, 317] on div "Usage Style Code Accessibility" at bounding box center [538, 303] width 273 height 50
click at [440, 303] on link "Usage" at bounding box center [438, 297] width 42 height 16
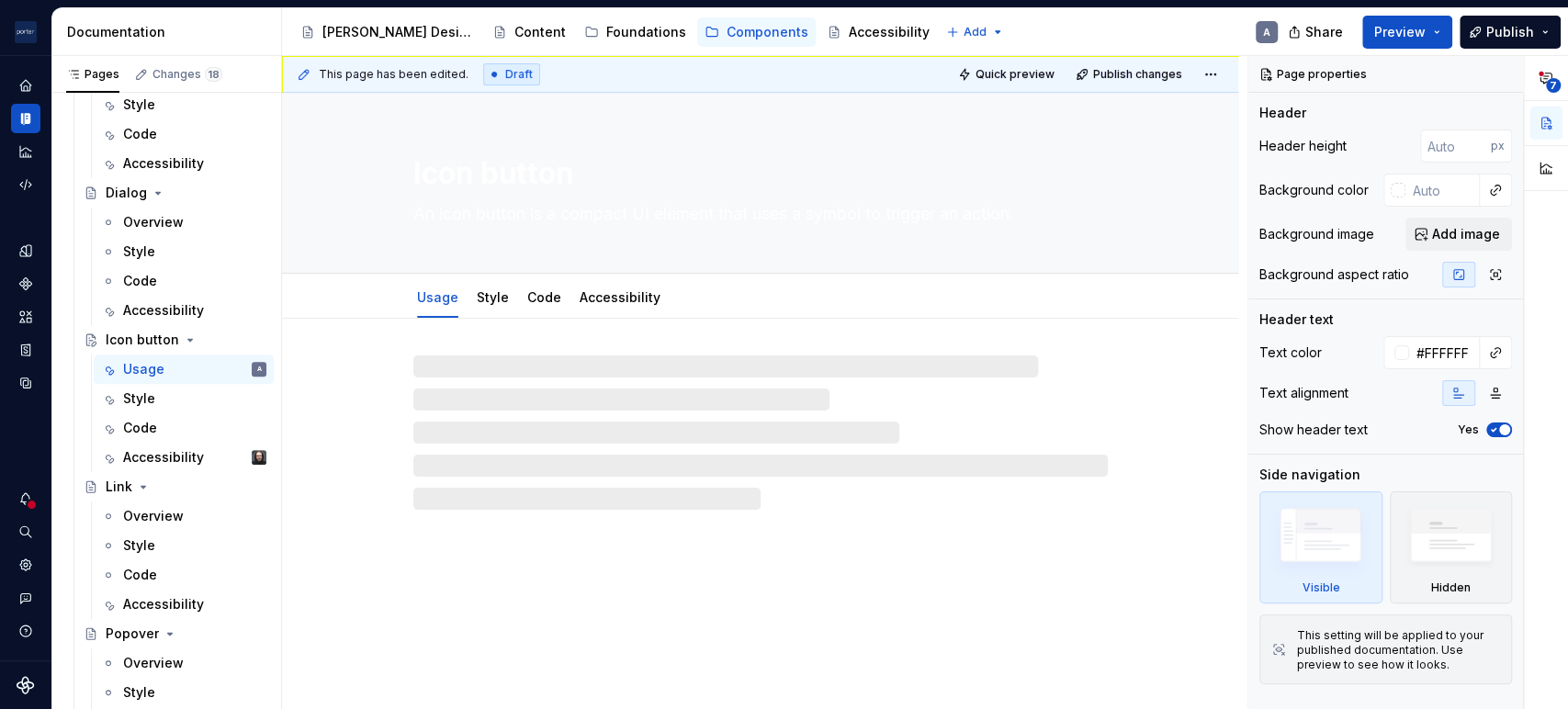
type textarea "*"
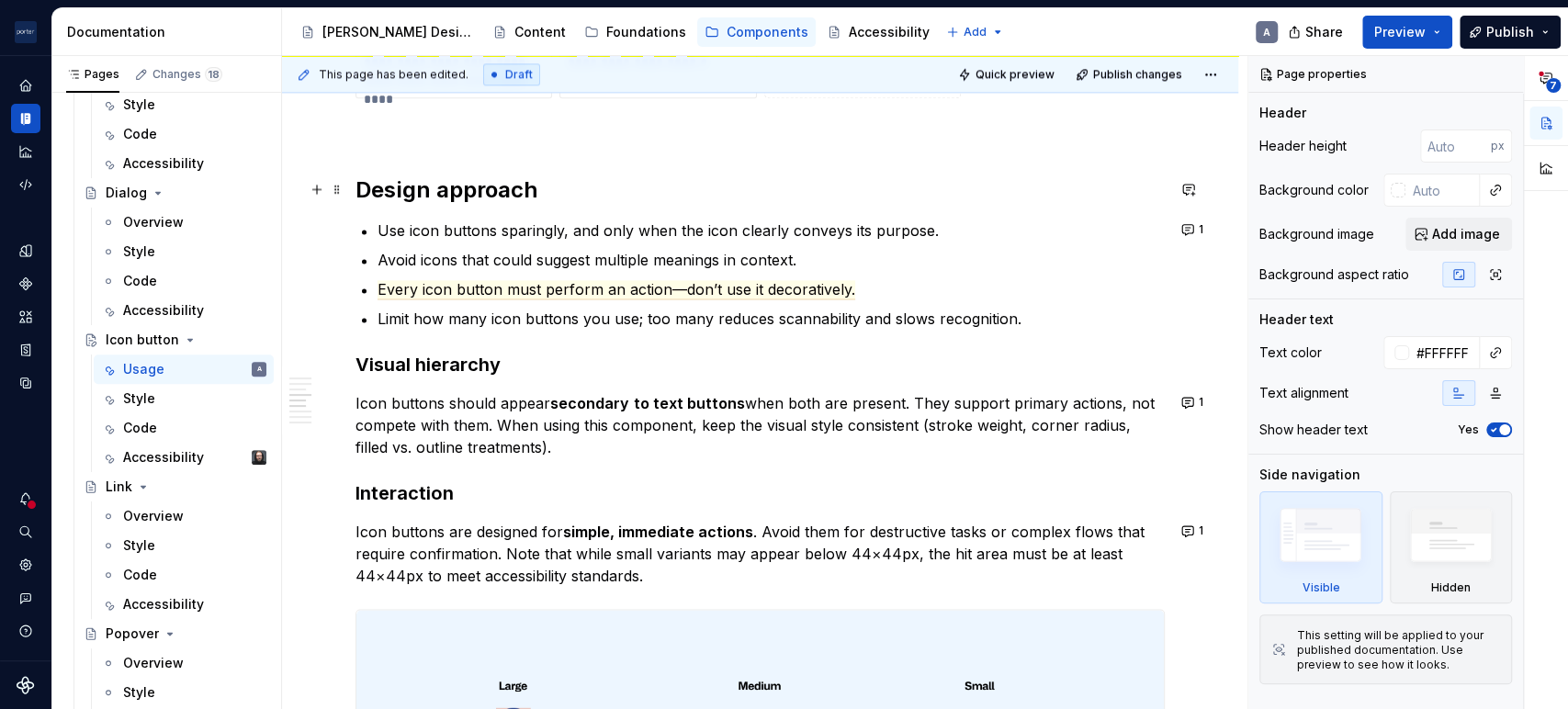
scroll to position [2211, 0]
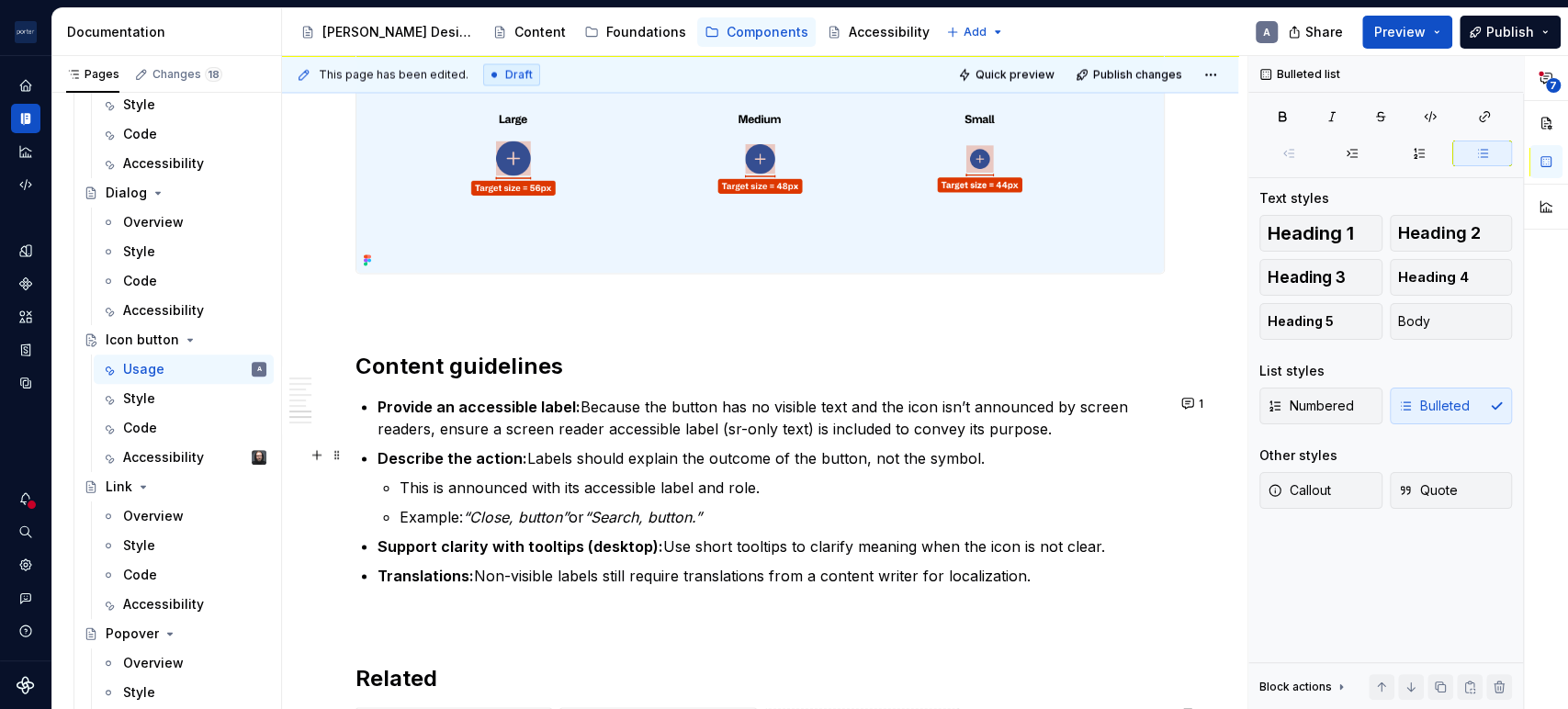
click at [1095, 449] on p "Describe the action: Labels should explain the outcome of the button, not the s…" at bounding box center [771, 457] width 787 height 22
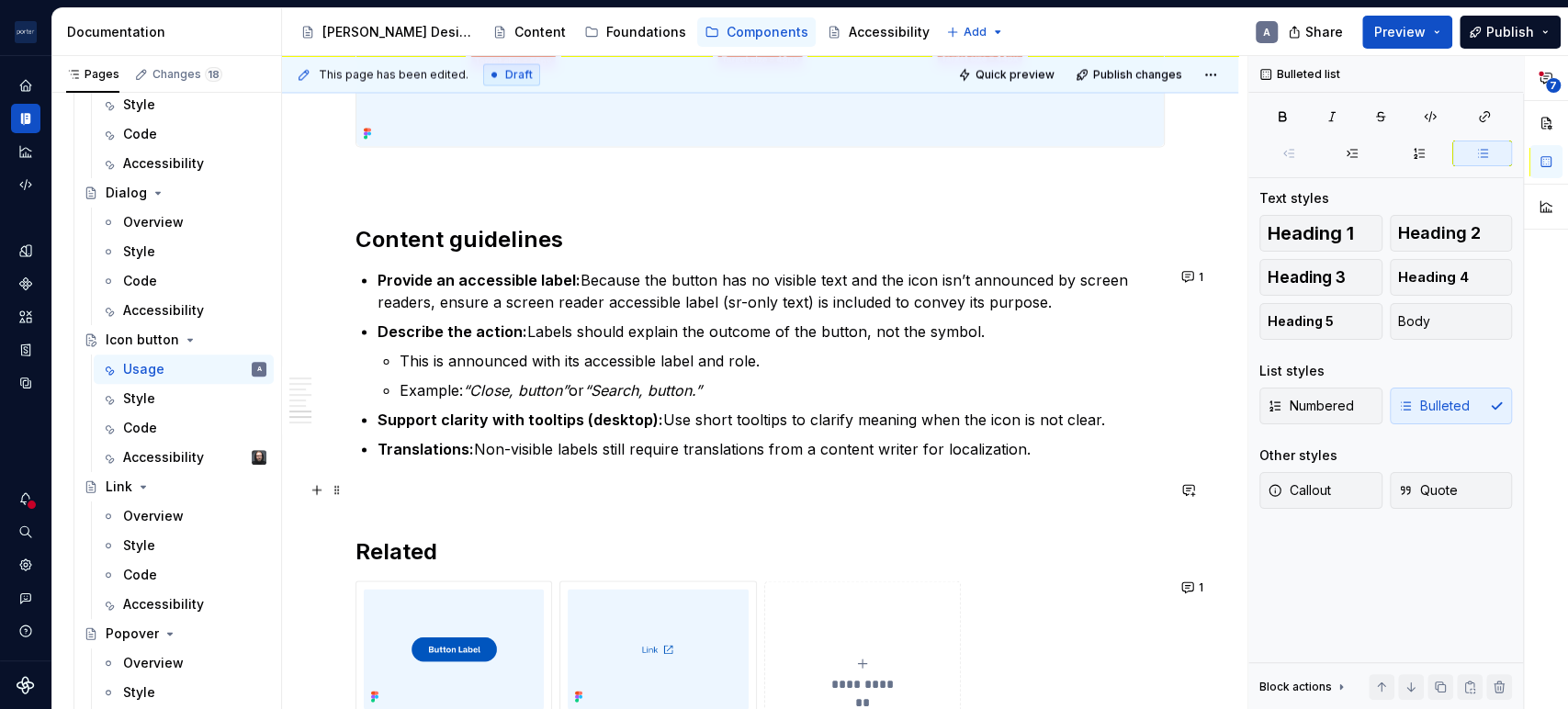
scroll to position [2325, 0]
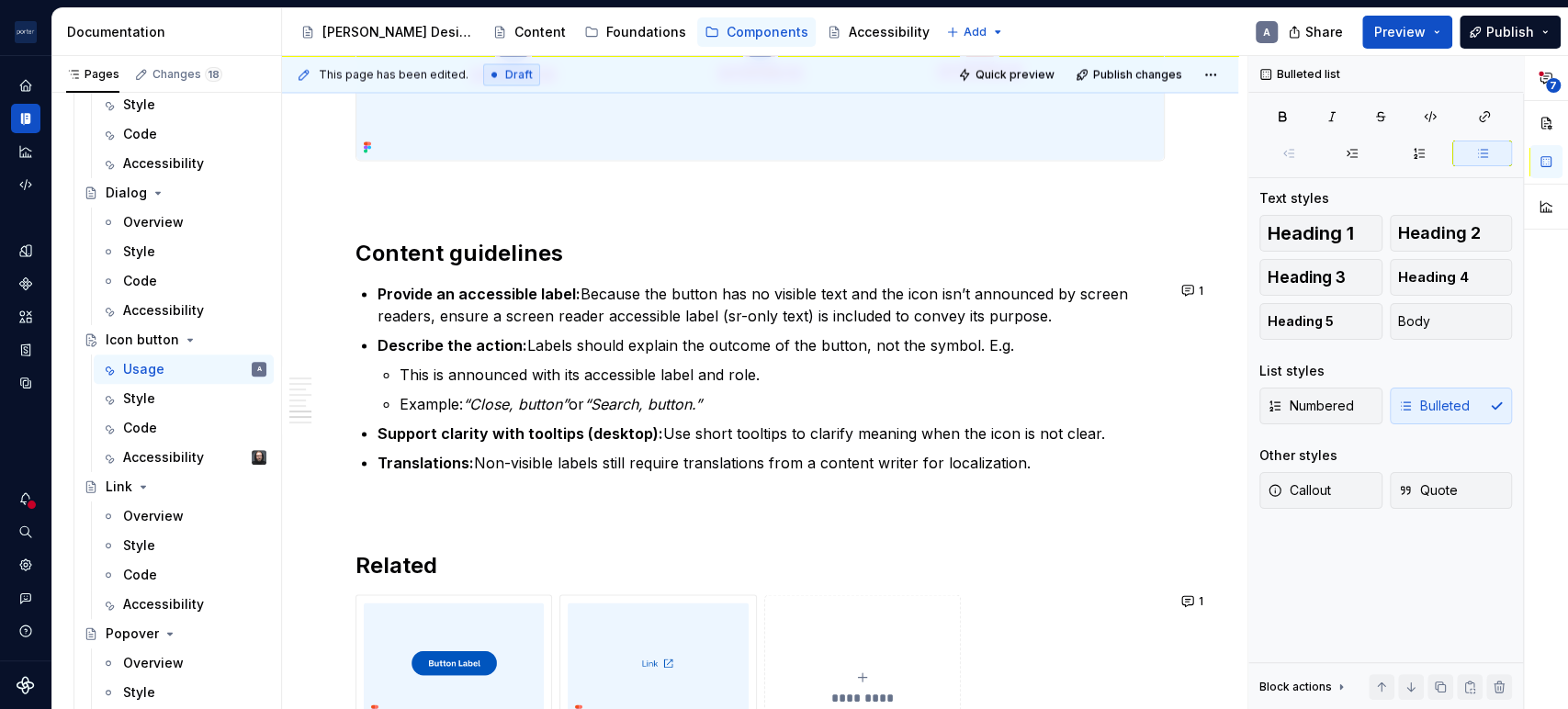
type textarea "*"
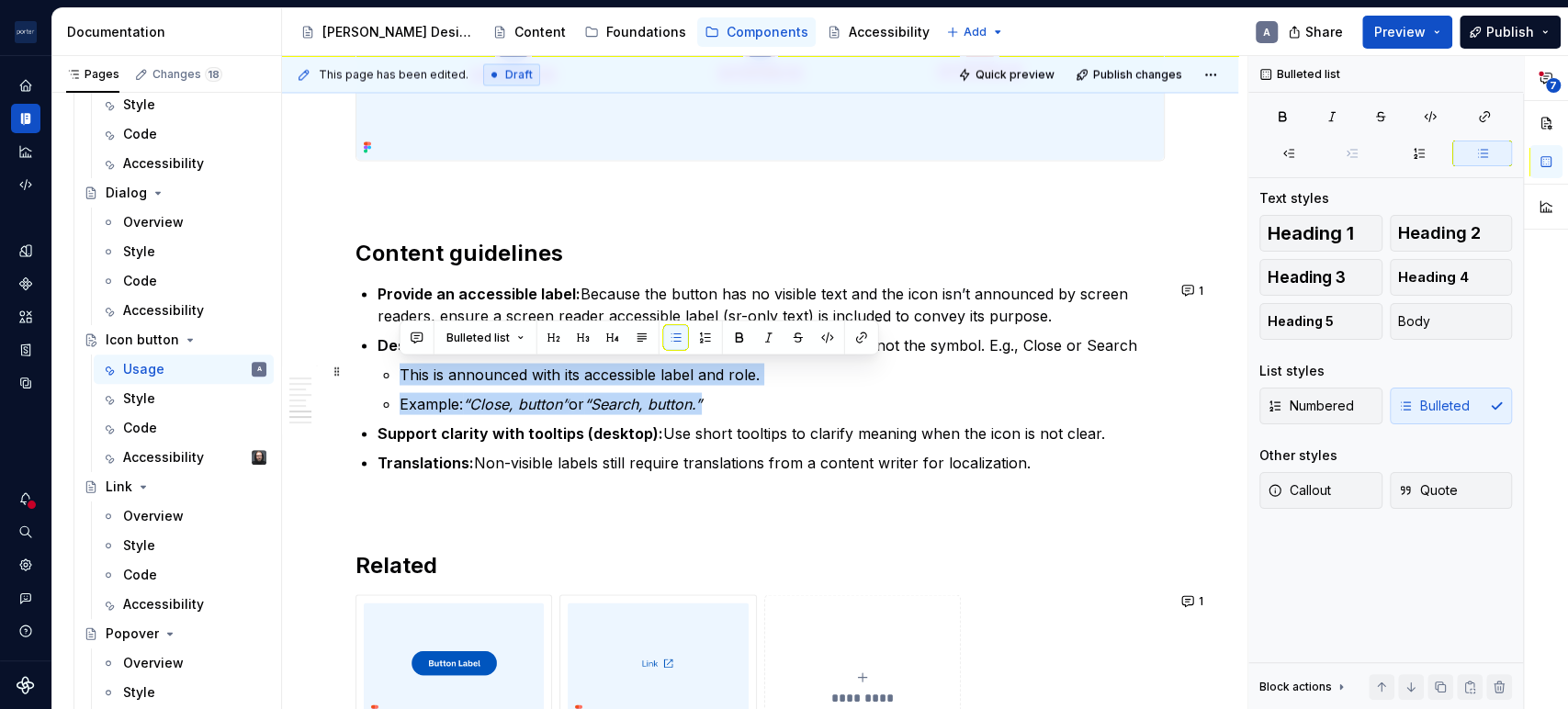
drag, startPoint x: 756, startPoint y: 395, endPoint x: 389, endPoint y: 374, distance: 367.6
click at [400, 374] on ul "This is announced with its accessible label and role. Example: “Close, button” …" at bounding box center [782, 389] width 765 height 52
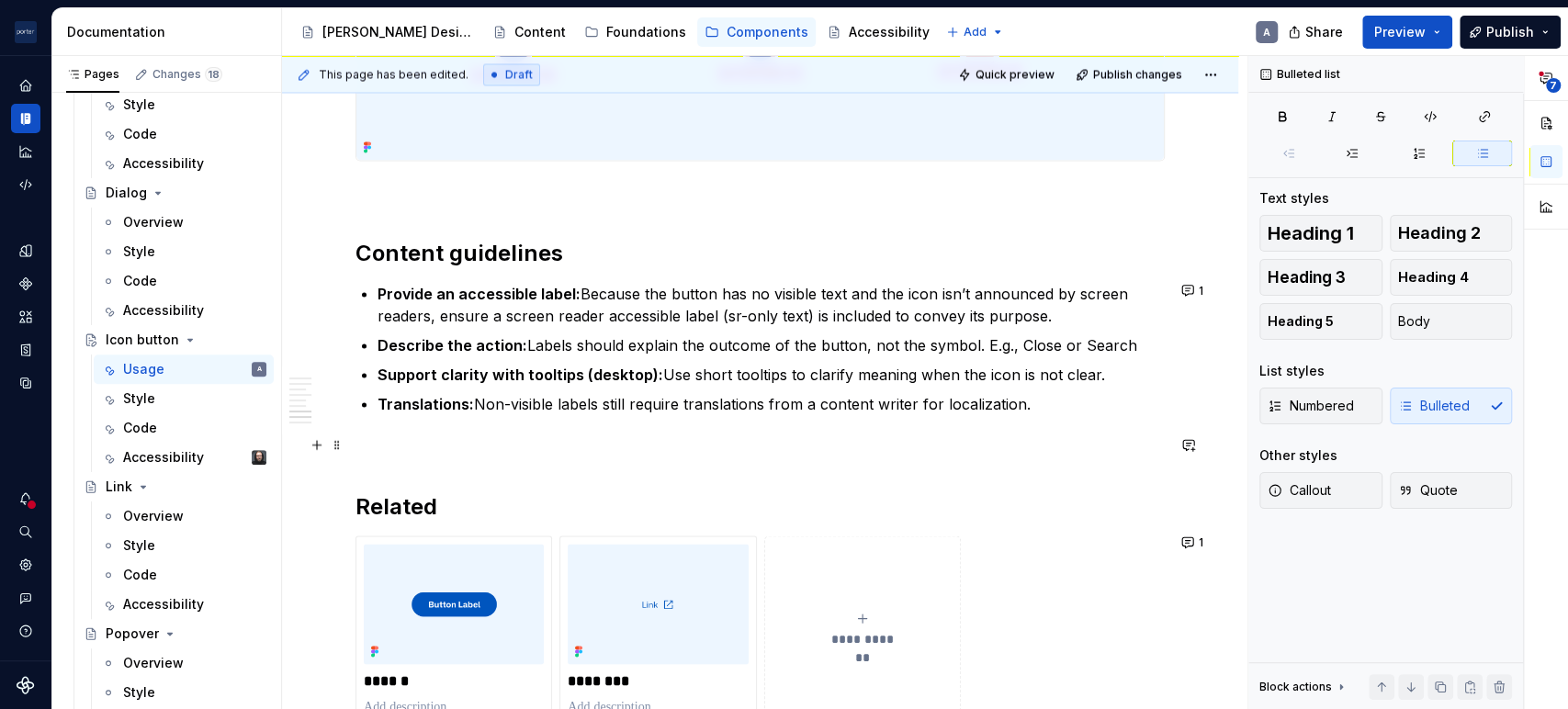
click at [1037, 448] on p at bounding box center [759, 448] width 809 height 22
click at [969, 344] on p "Describe the action: Labels should explain the outcome of the button, not the s…" at bounding box center [771, 344] width 787 height 22
click at [1128, 381] on ul "Provide an accessible label: Because the button has no visible text and the ico…" at bounding box center [771, 348] width 787 height 132
click at [634, 368] on strong "Support clarity with tooltips (desktop):" at bounding box center [520, 374] width 286 height 19
click at [774, 366] on p "Support clarity with tooltips (desktop): Use short tooltips to clarify meaning …" at bounding box center [771, 374] width 787 height 22
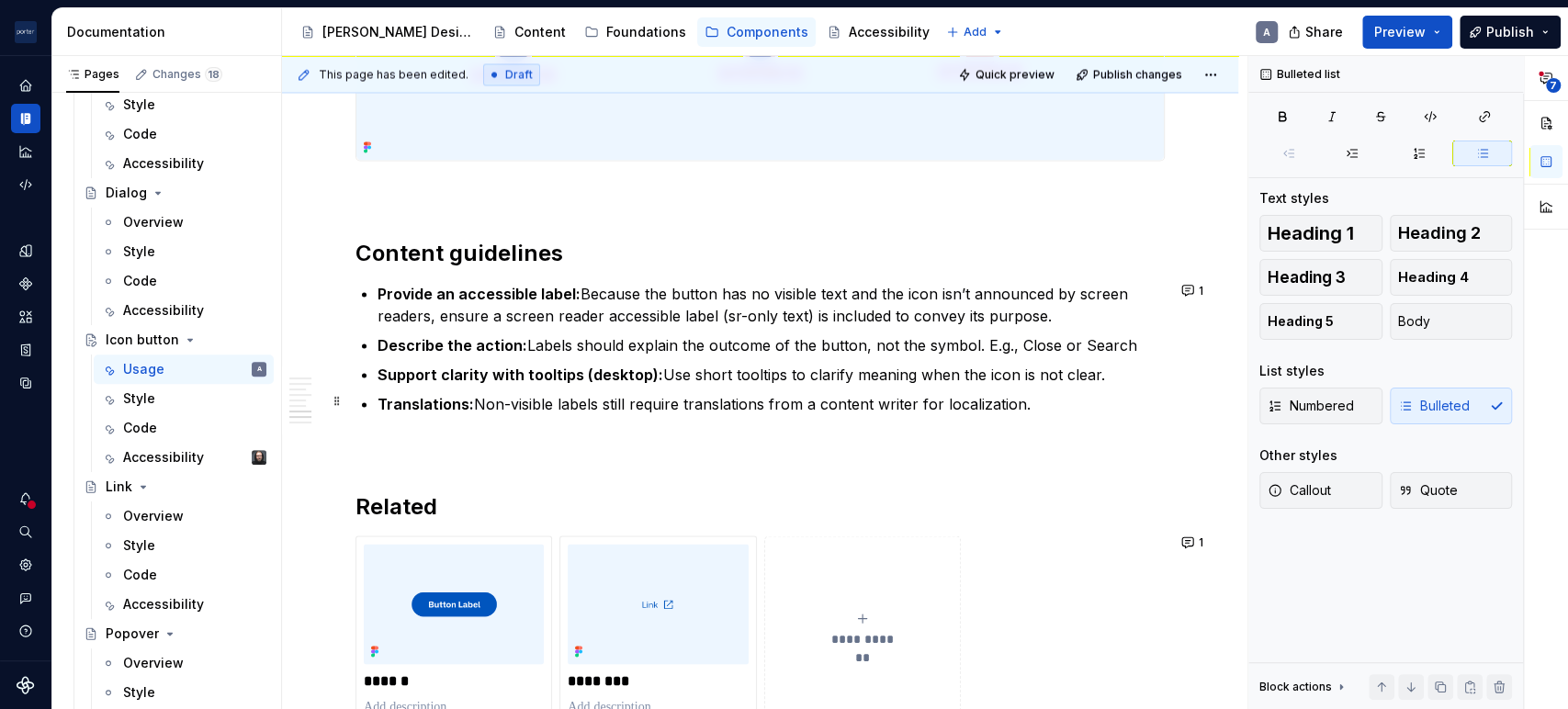
click at [907, 401] on p "Translations: Non-visible labels still require translations from a content writ…" at bounding box center [771, 404] width 787 height 22
click at [1110, 378] on p "Support clarity with tooltips (desktop): Use short tooltips to clarify meaning …" at bounding box center [771, 374] width 787 height 22
drag, startPoint x: 1120, startPoint y: 373, endPoint x: 360, endPoint y: 377, distance: 760.0
click at [400, 342] on button "button" at bounding box center [395, 337] width 26 height 26
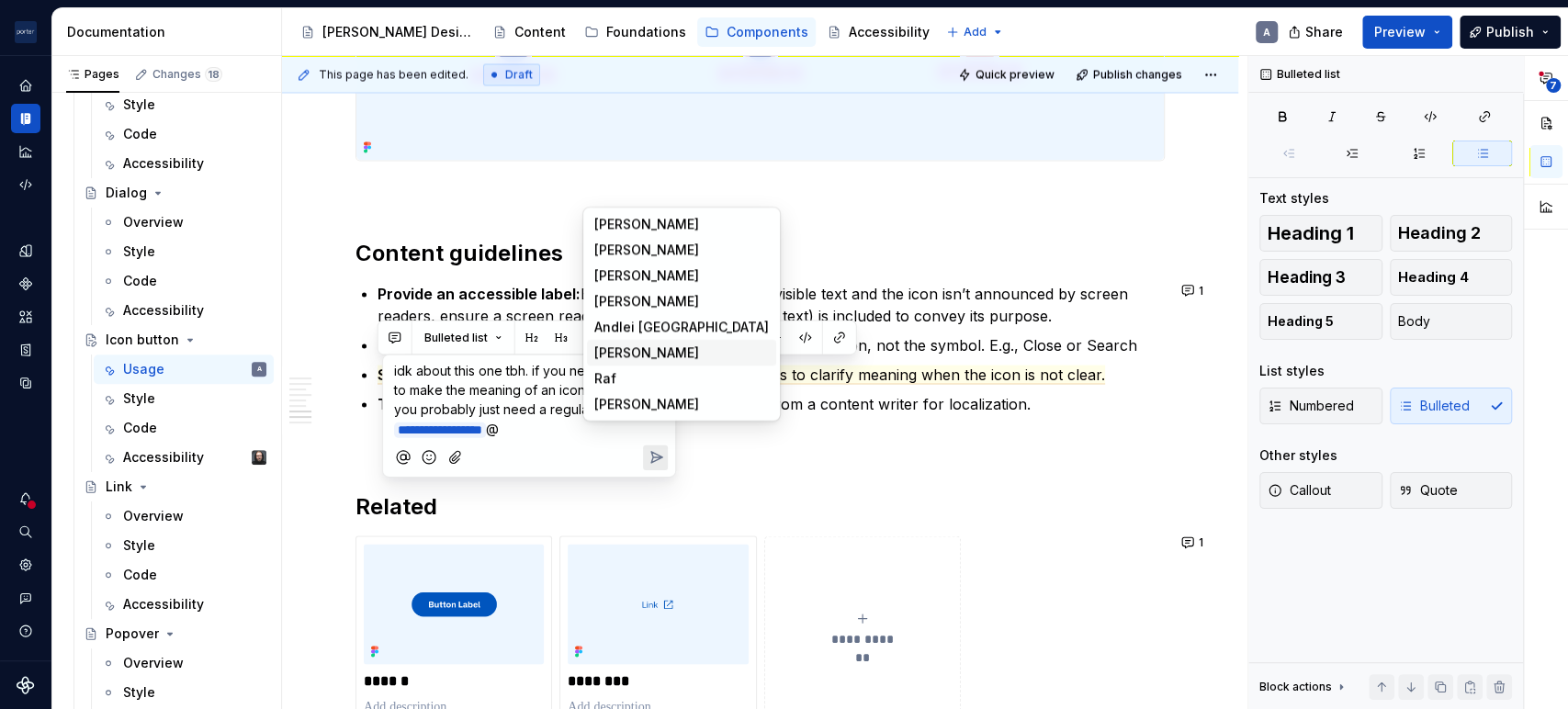
click at [609, 345] on span "[PERSON_NAME]" at bounding box center [646, 353] width 105 height 19
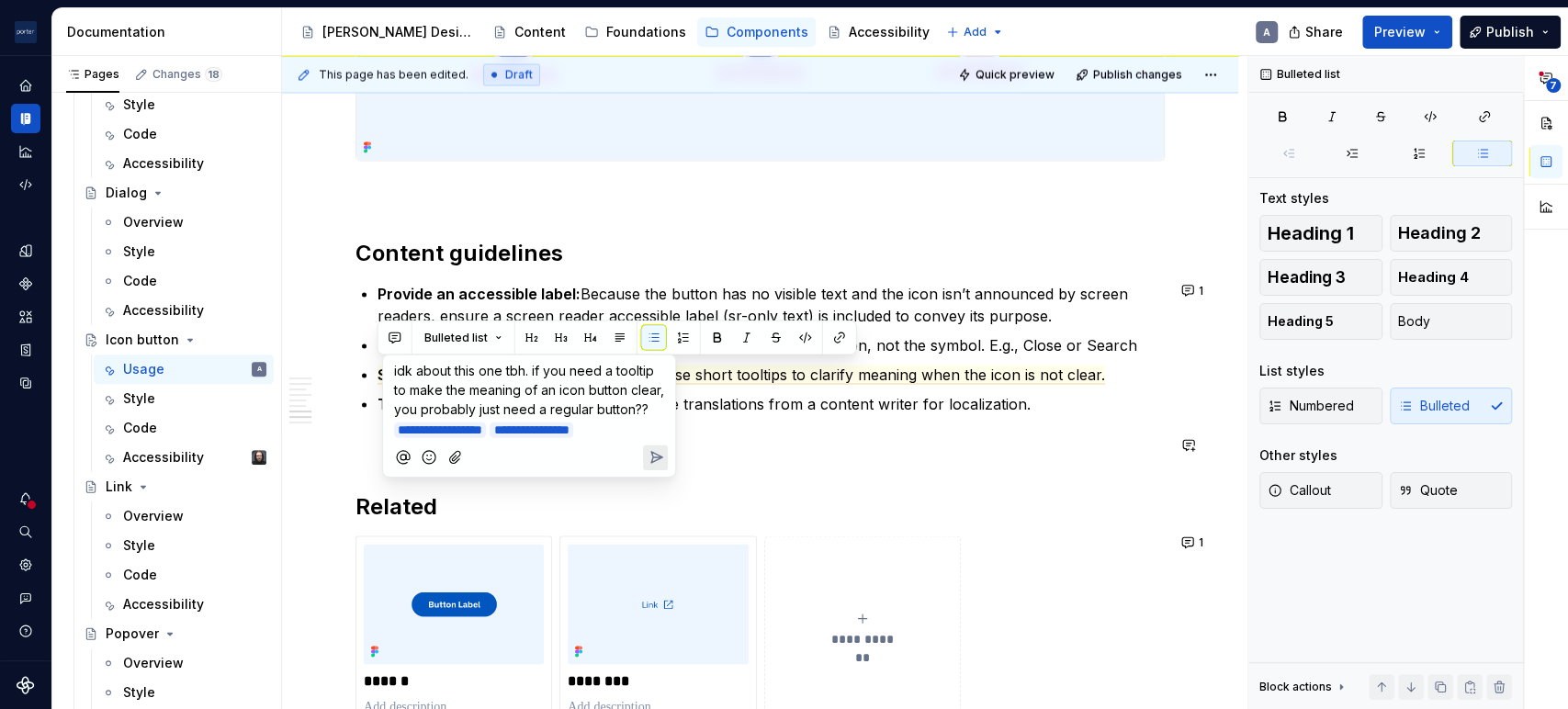
click at [654, 469] on button "Send" at bounding box center [655, 456] width 25 height 25
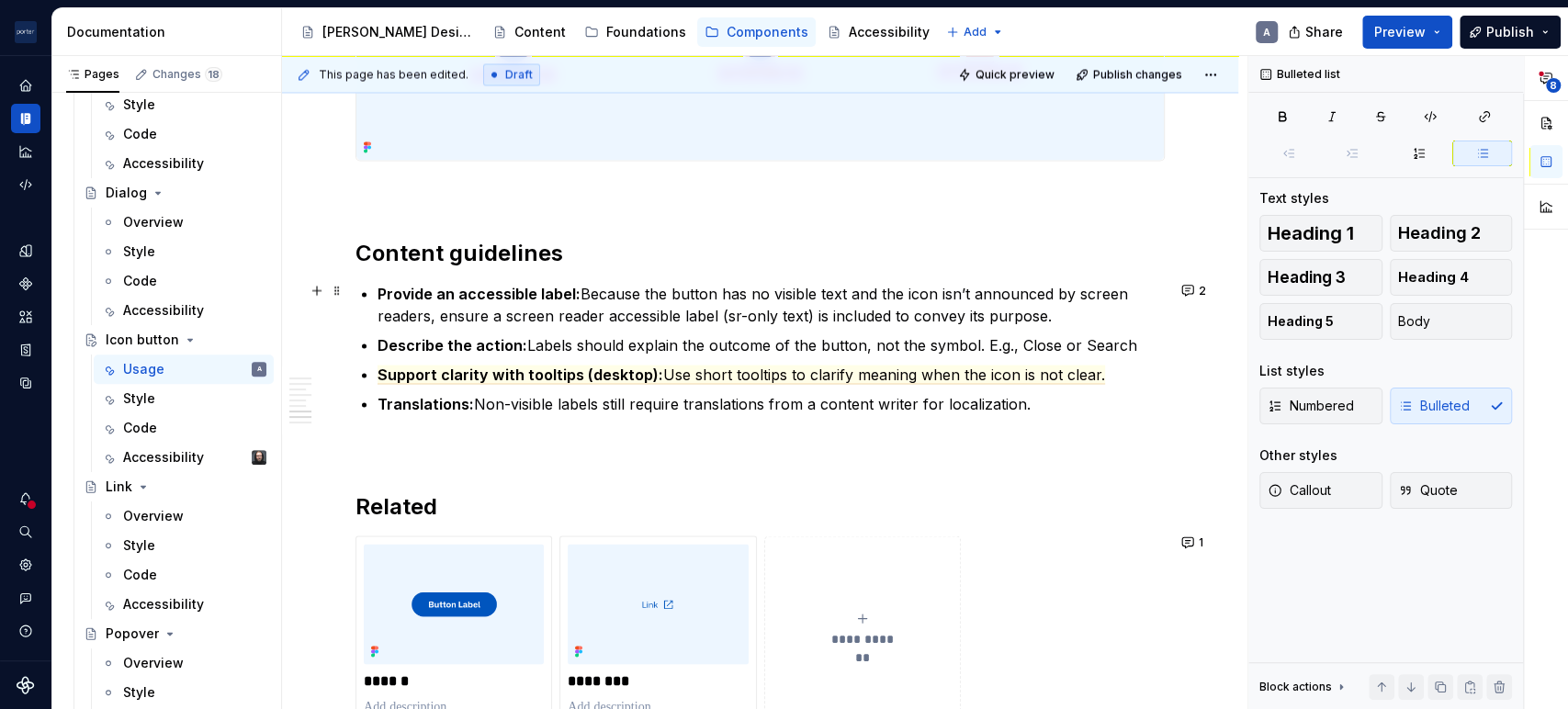
drag, startPoint x: 919, startPoint y: 321, endPoint x: 901, endPoint y: 329, distance: 19.7
click at [920, 329] on ul "Provide an accessible label: Because the button has no visible text and the ico…" at bounding box center [771, 348] width 787 height 132
click at [870, 348] on p "Describe the action: Labels should explain the outcome of the button, not the s…" at bounding box center [771, 344] width 787 height 22
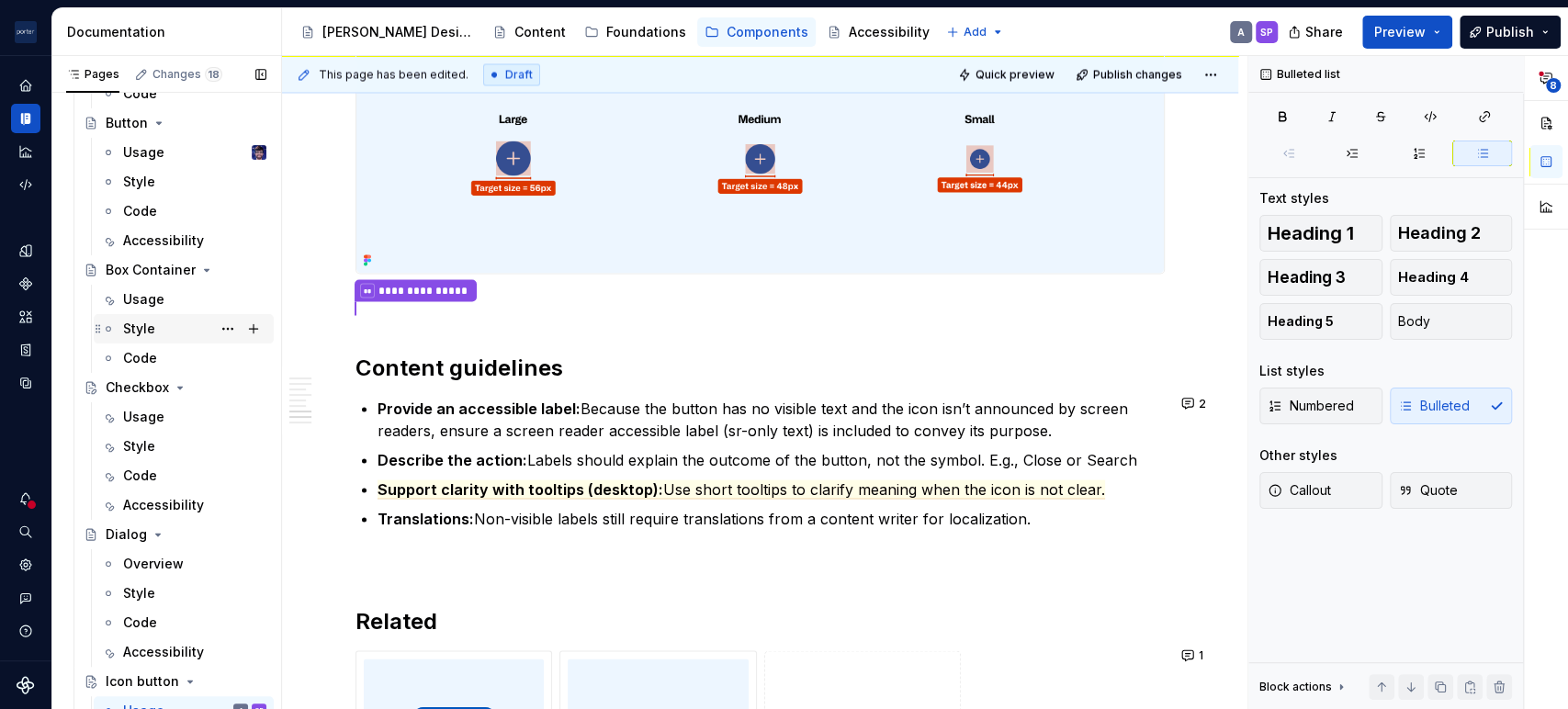
scroll to position [31, 0]
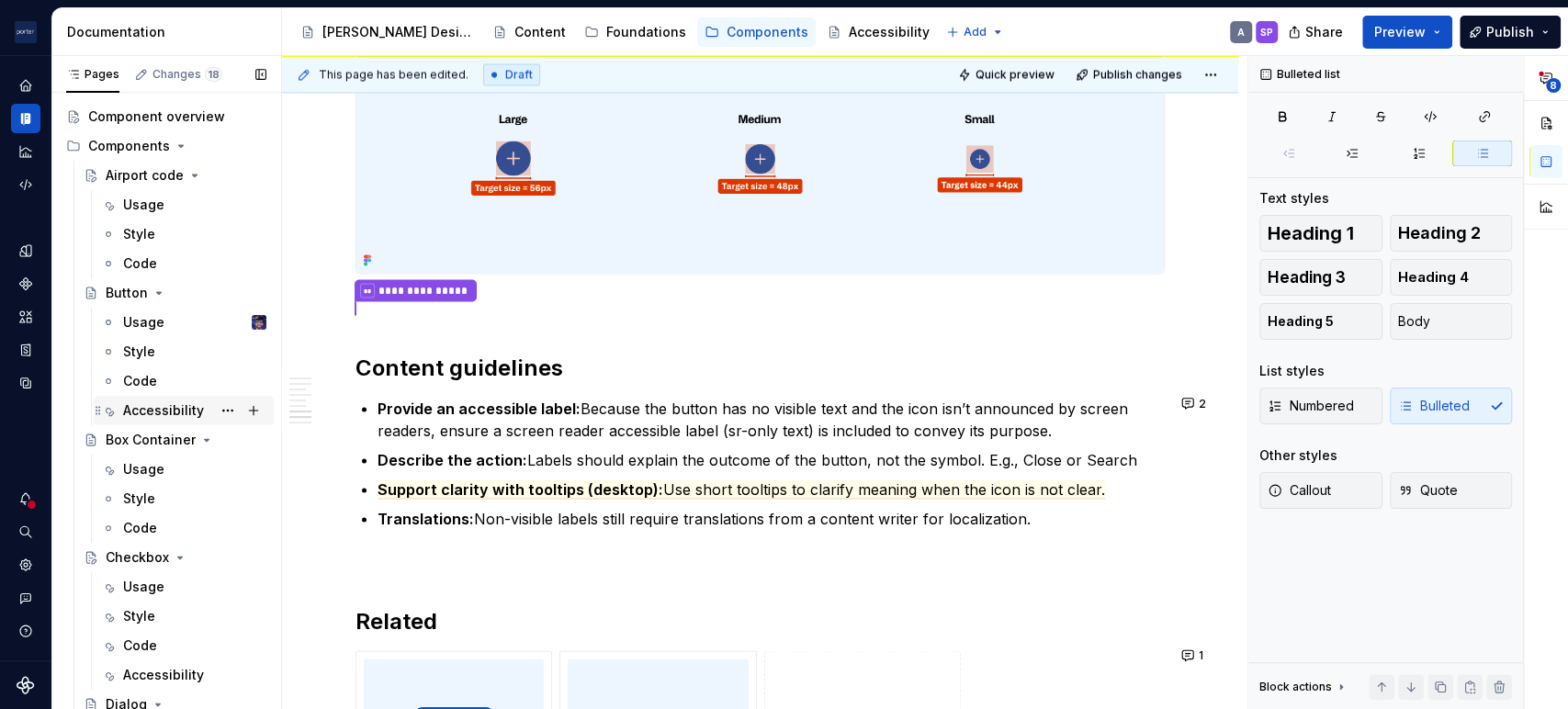
click at [152, 408] on div "Accessibility" at bounding box center [163, 411] width 80 height 19
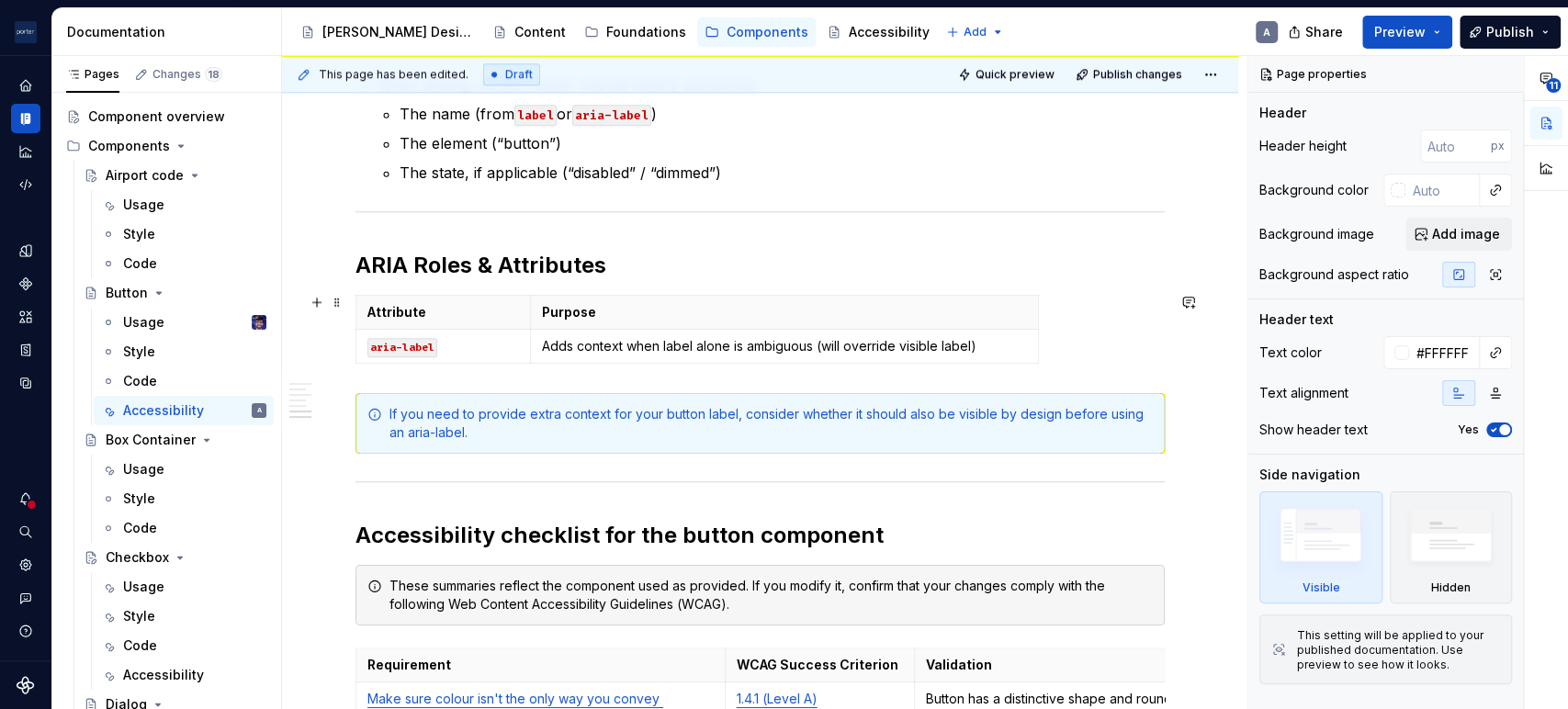
scroll to position [1361, 0]
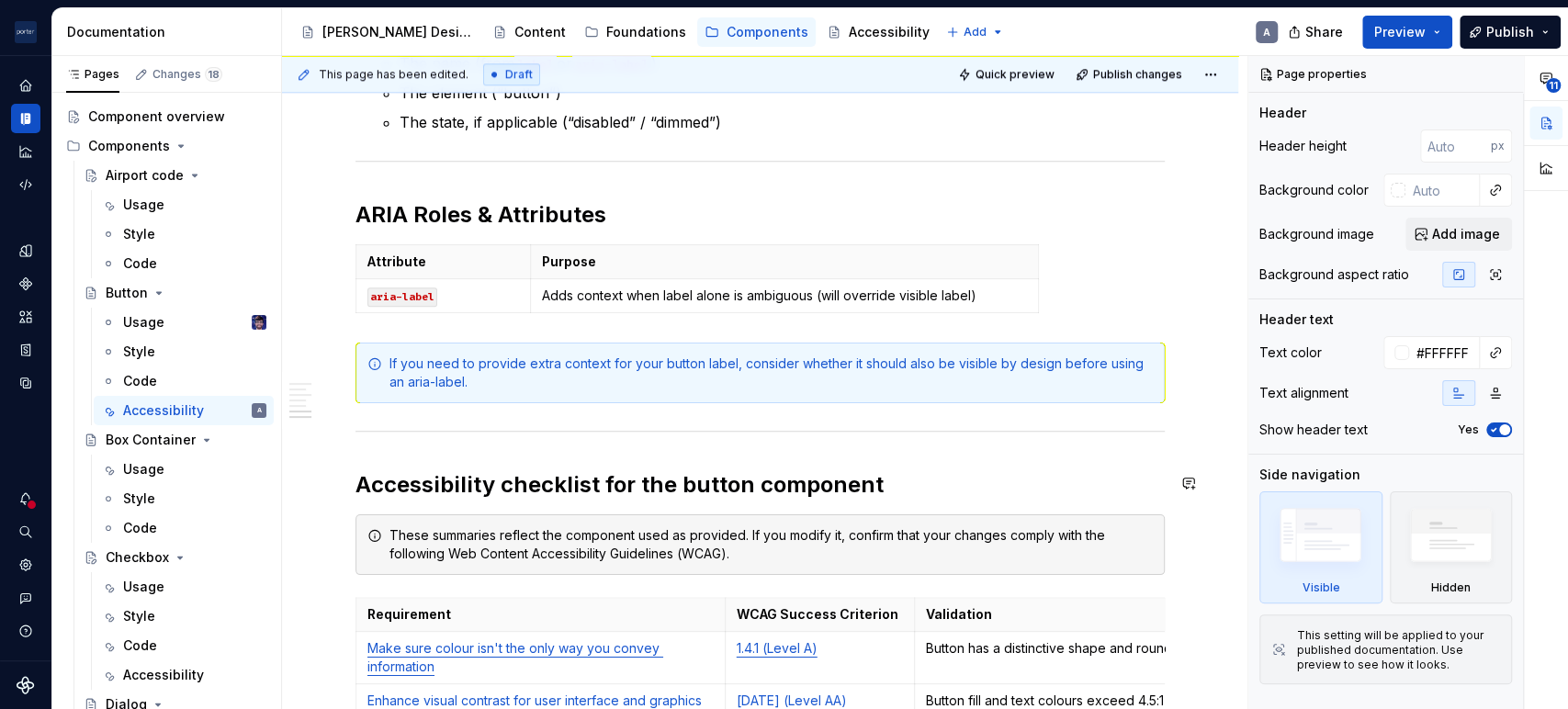
type textarea "*"
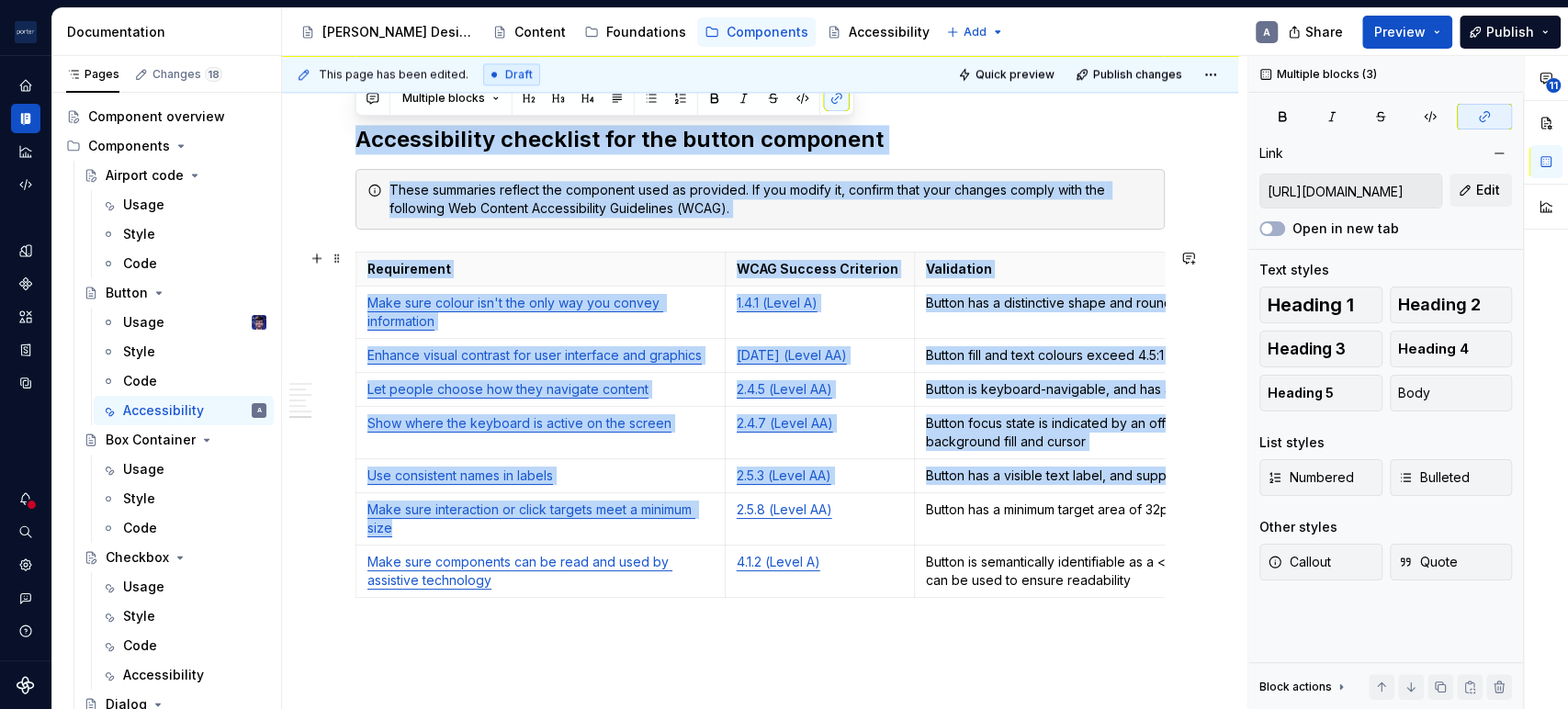
scroll to position [1891, 0]
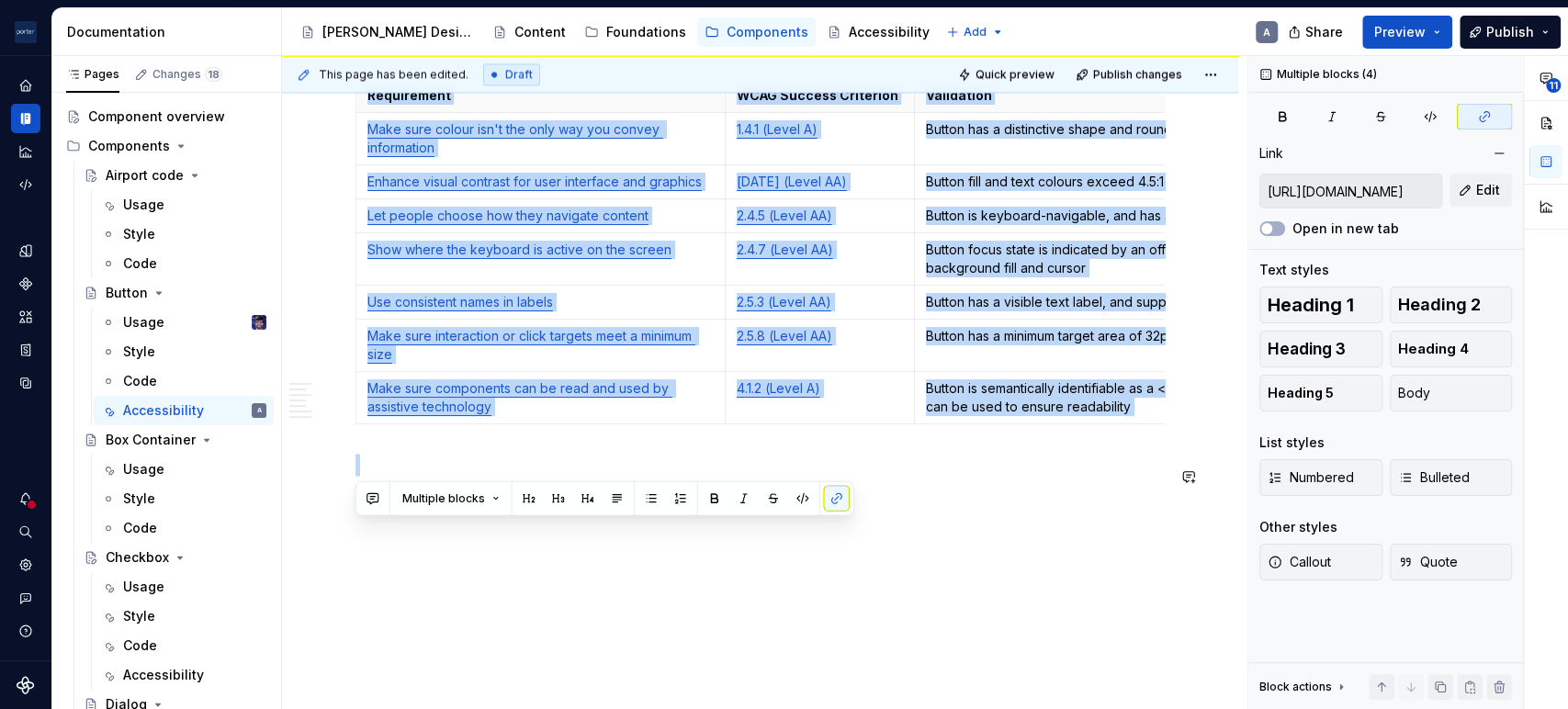
drag, startPoint x: 354, startPoint y: 437, endPoint x: 1032, endPoint y: 606, distance: 698.7
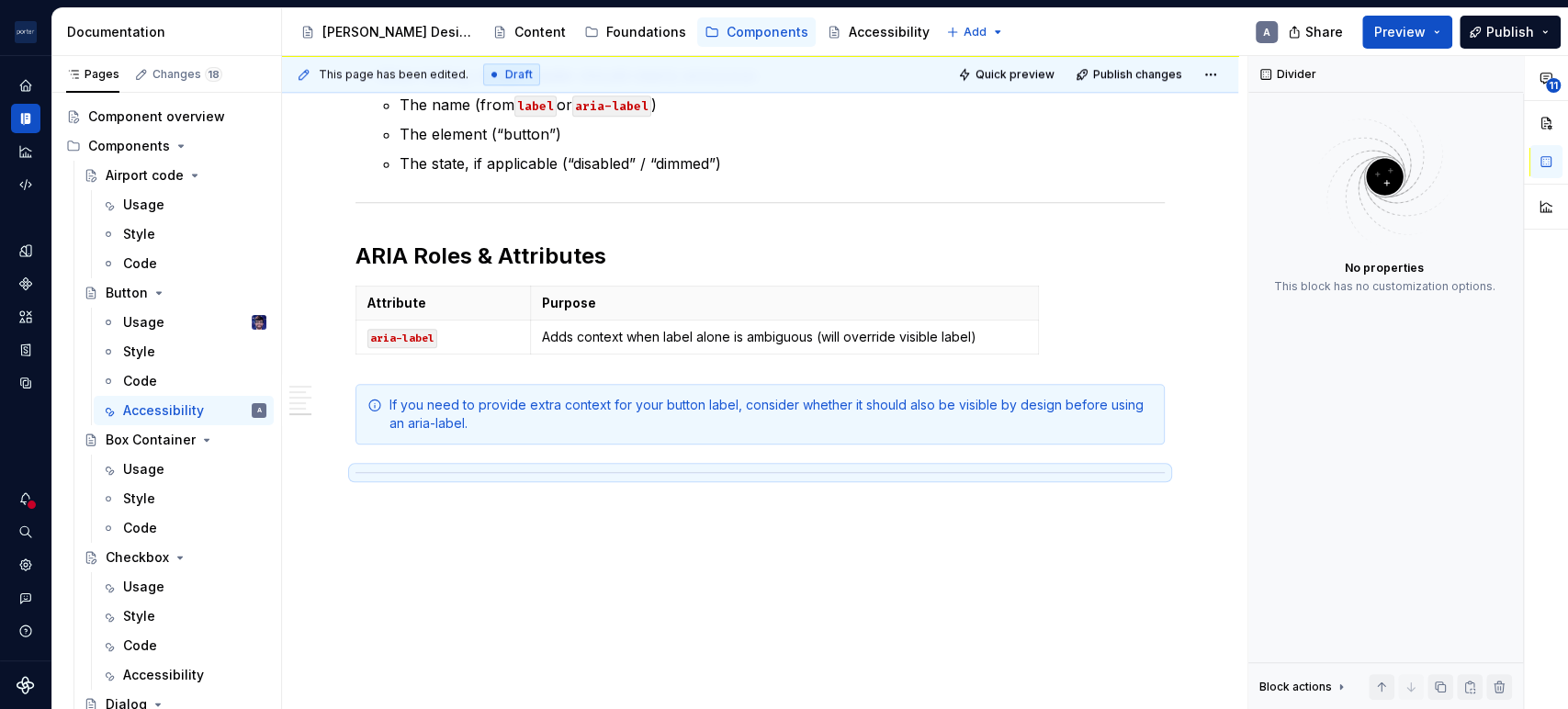
scroll to position [1286, 0]
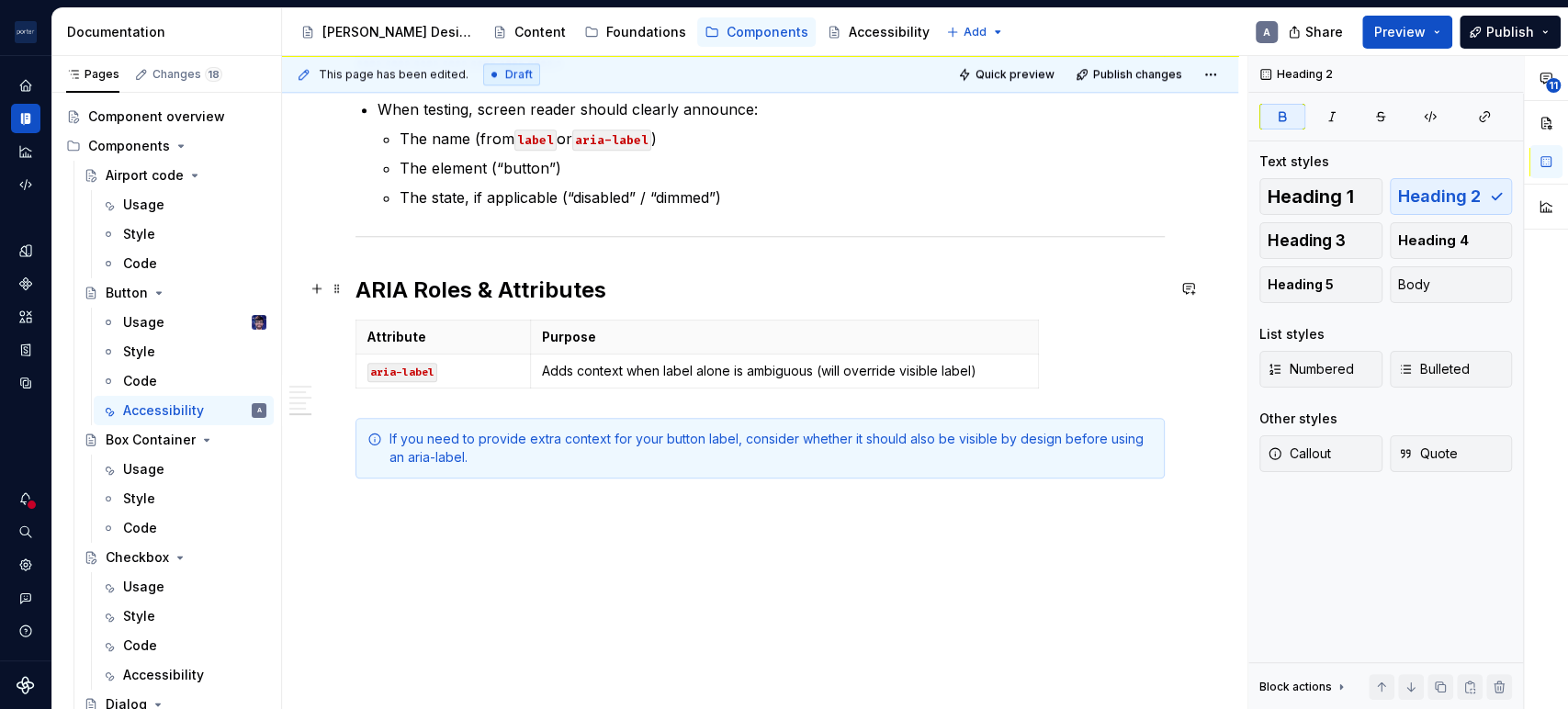
click at [850, 283] on h2 "ARIA Roles & Attributes" at bounding box center [759, 291] width 809 height 30
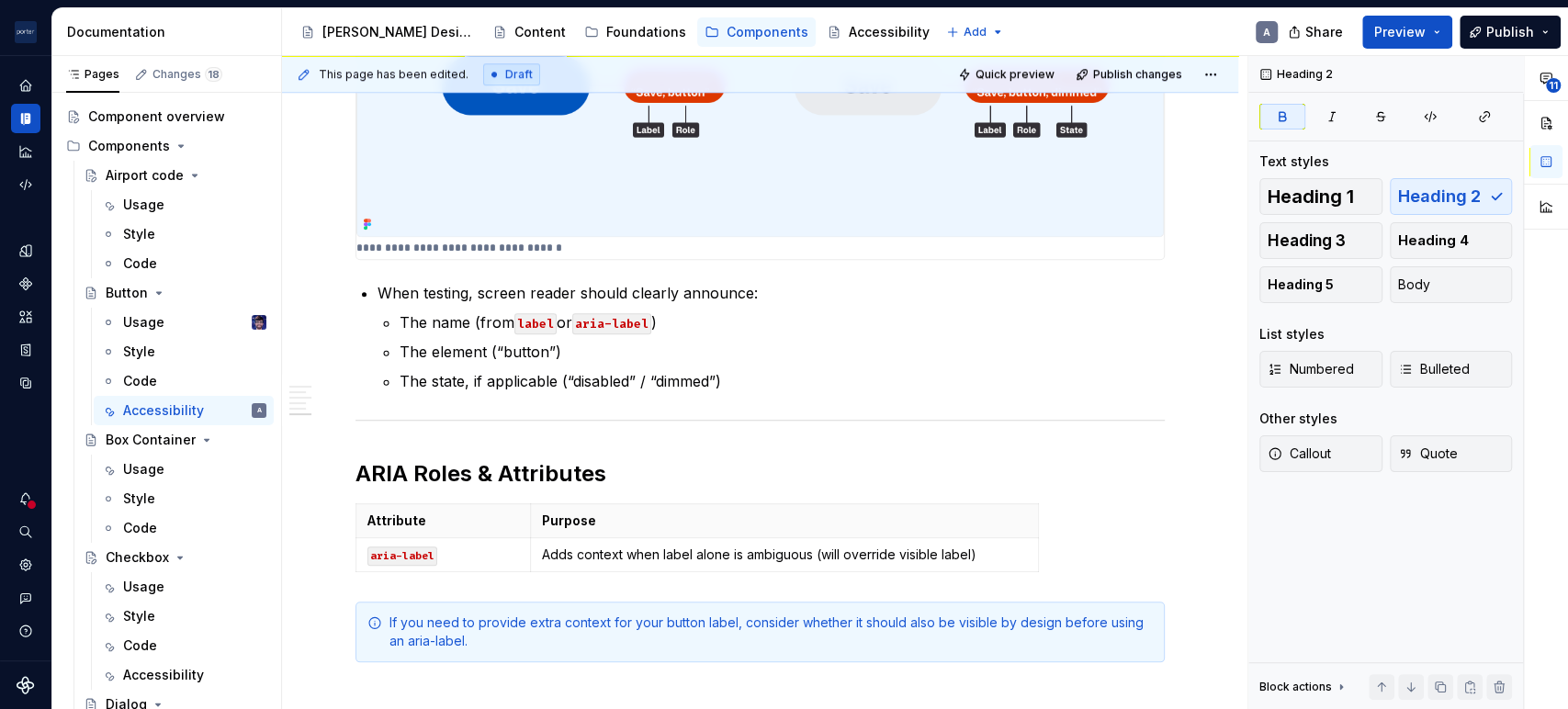
scroll to position [1115, 0]
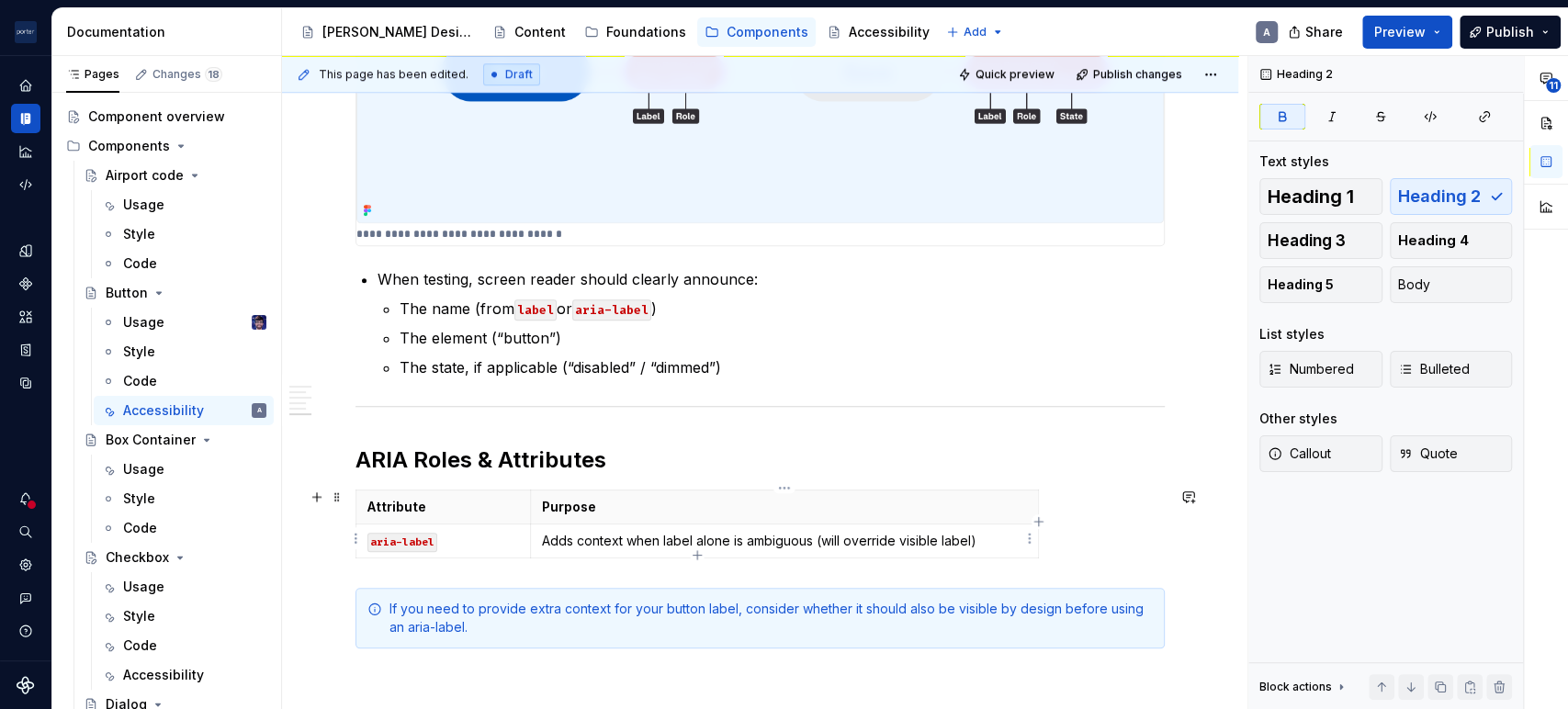
click at [894, 538] on p "Adds context when label alone is ambiguous (will override visible label)" at bounding box center [784, 541] width 485 height 19
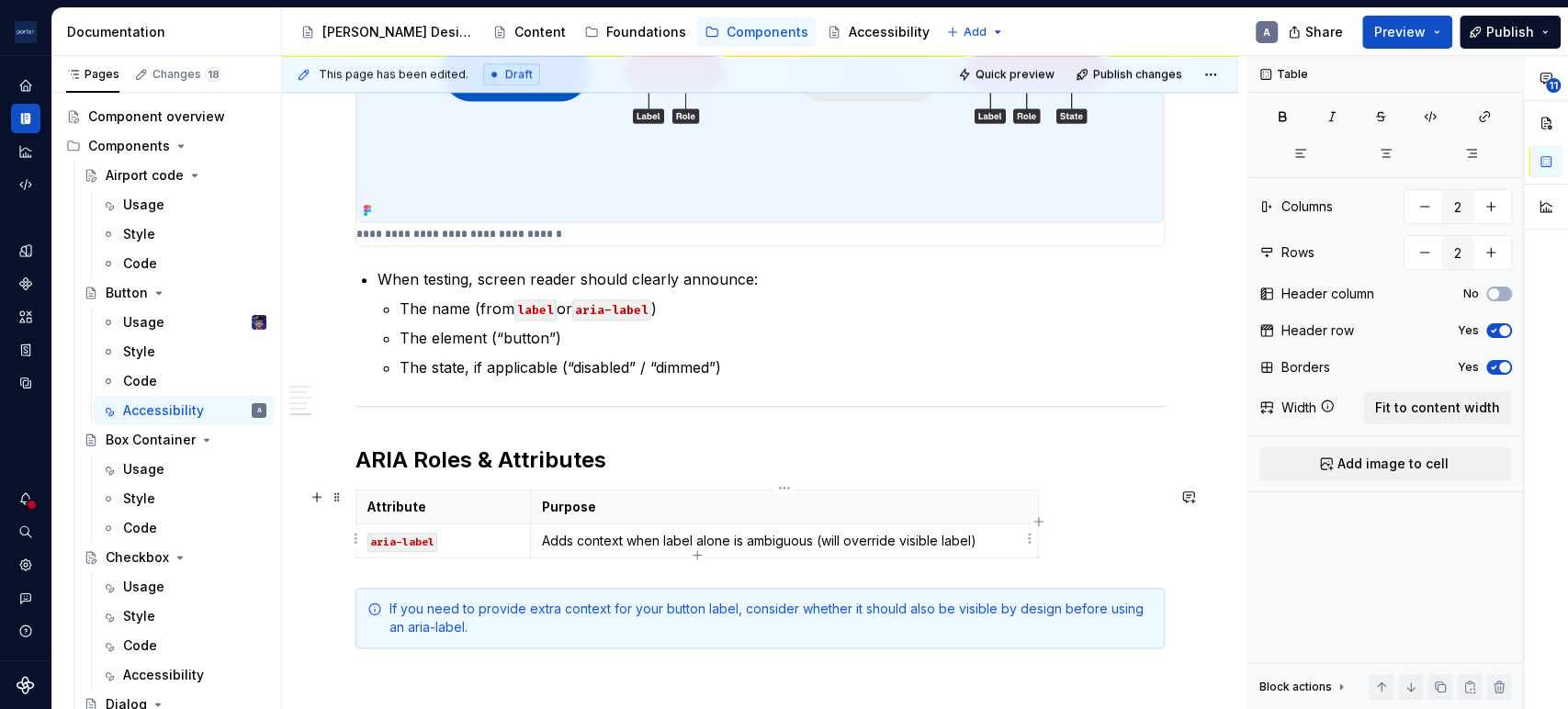
click at [969, 535] on p "Adds context when label alone is ambiguous (will override visible label)" at bounding box center [784, 541] width 485 height 19
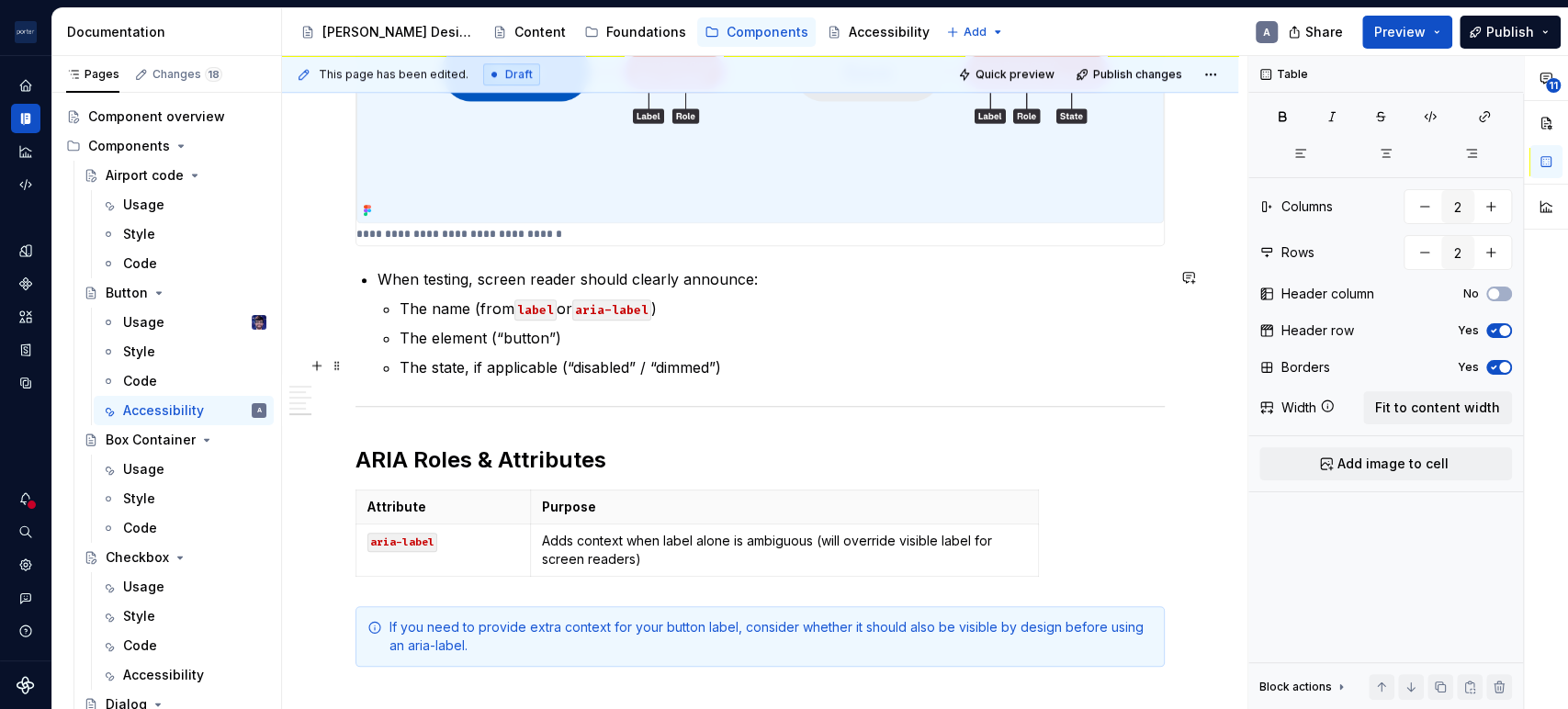
click at [907, 356] on p "The state, if applicable (“disabled” / “dimmed”)" at bounding box center [782, 367] width 765 height 22
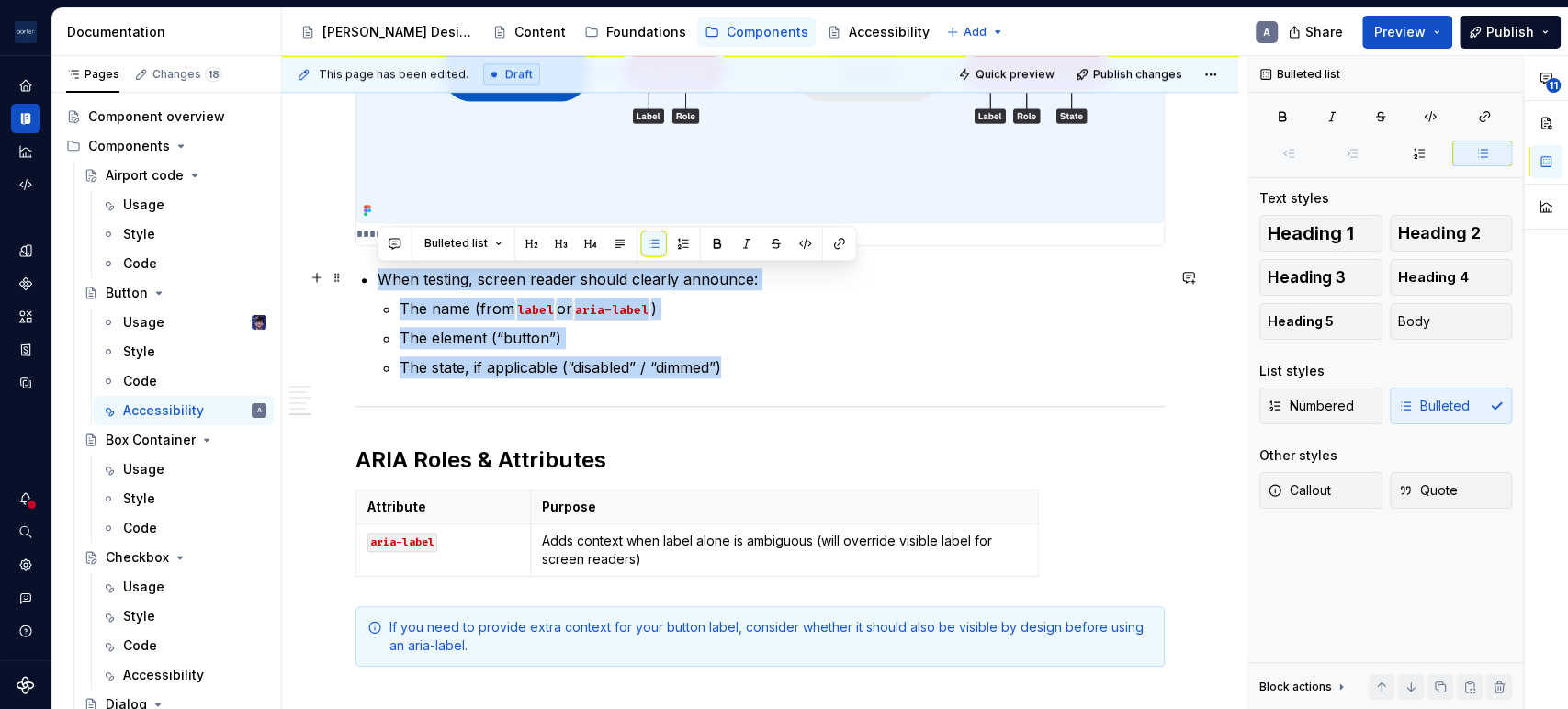
drag, startPoint x: 758, startPoint y: 369, endPoint x: 377, endPoint y: 274, distance: 392.7
click at [377, 274] on li "When testing, screen reader should clearly announce: The name (from label or ar…" at bounding box center [771, 323] width 787 height 110
copy li "When testing, screen reader should clearly announce: The name (from label or ar…"
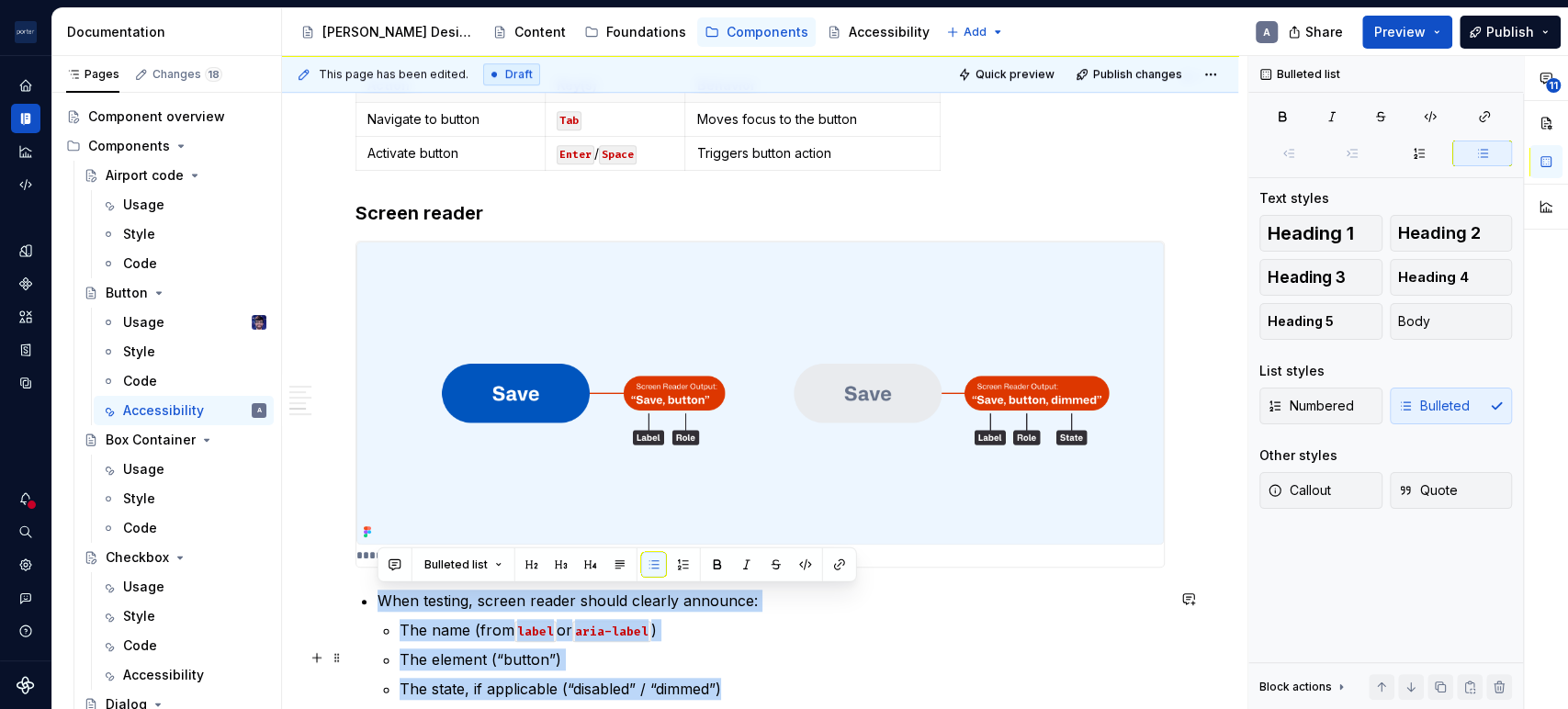
scroll to position [775, 0]
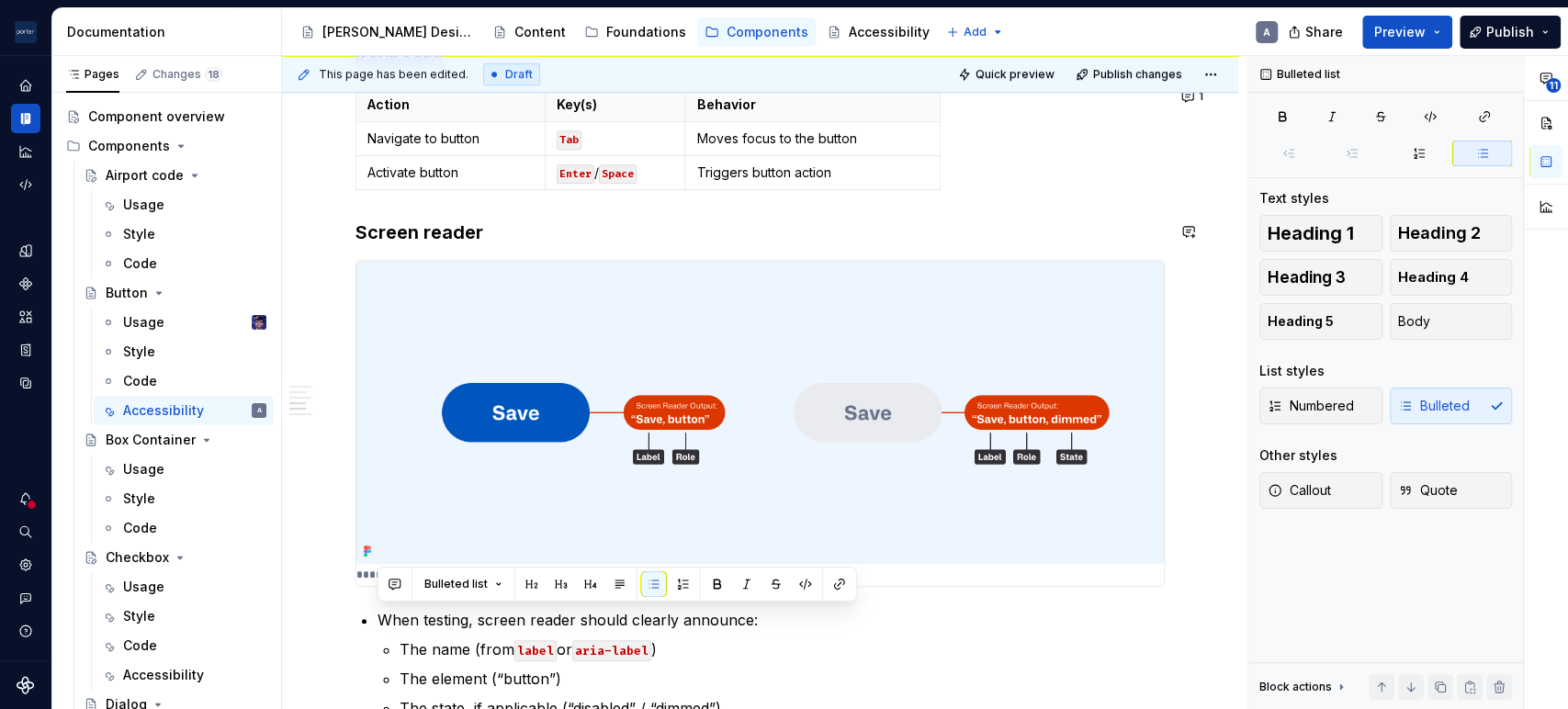
click at [719, 201] on div "**********" at bounding box center [759, 320] width 809 height 1375
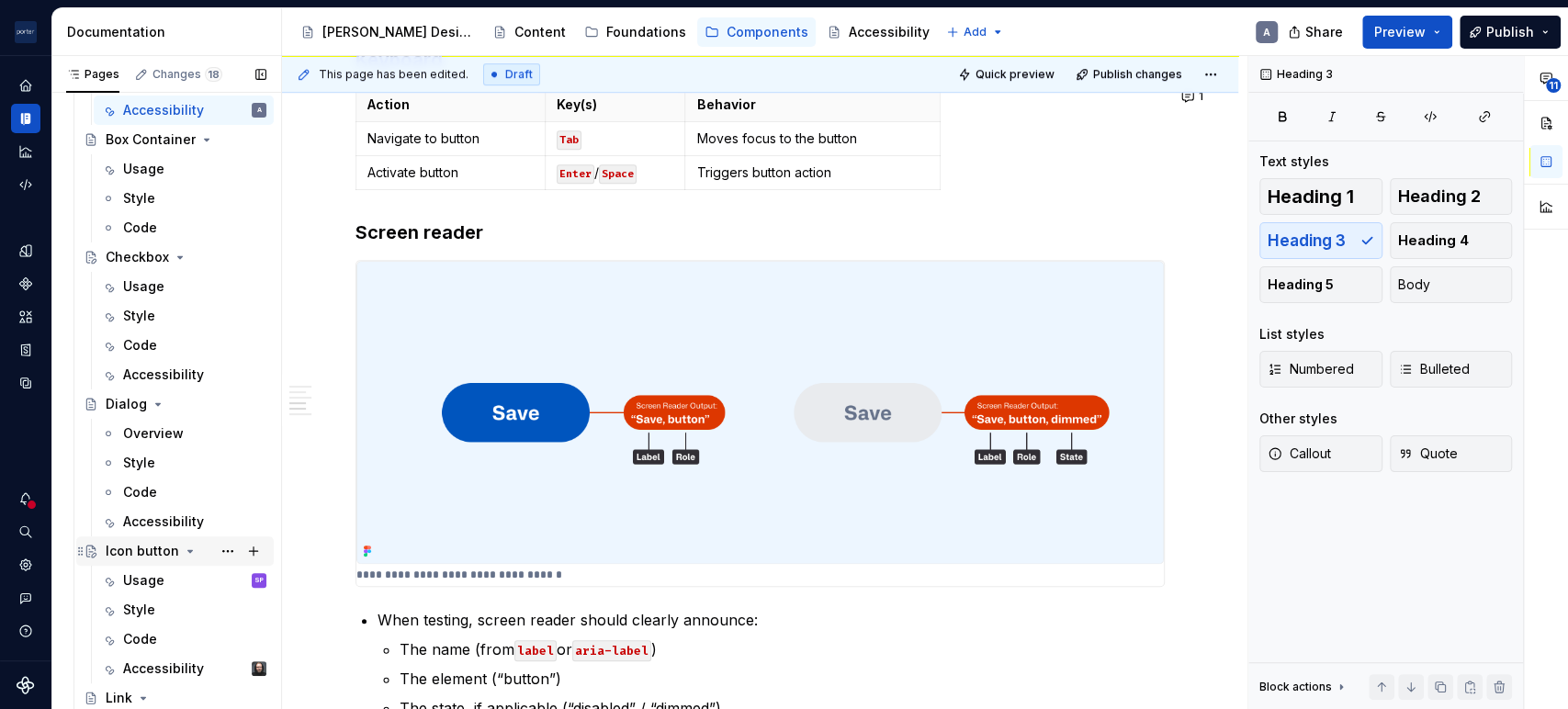
scroll to position [371, 0]
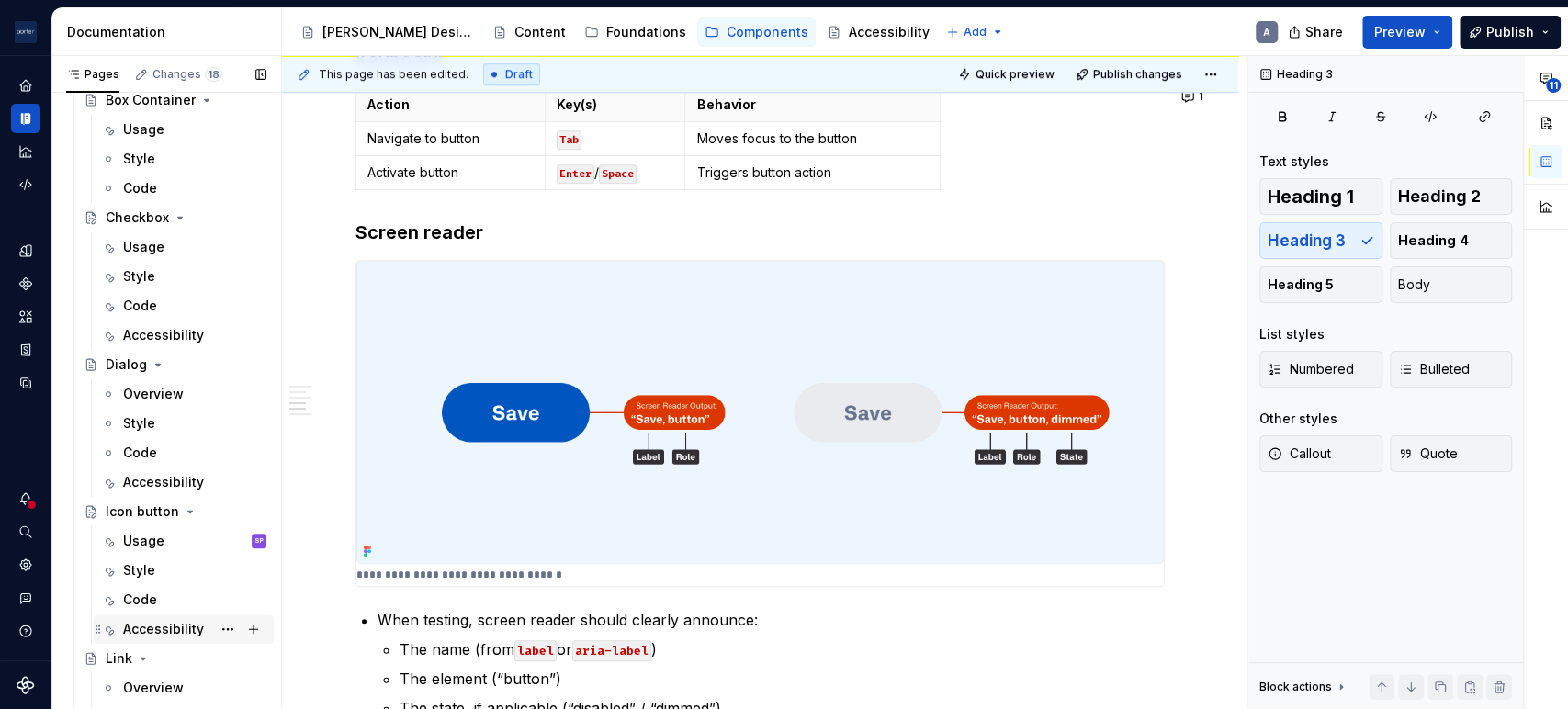
click at [166, 616] on div "Accessibility" at bounding box center [194, 629] width 143 height 26
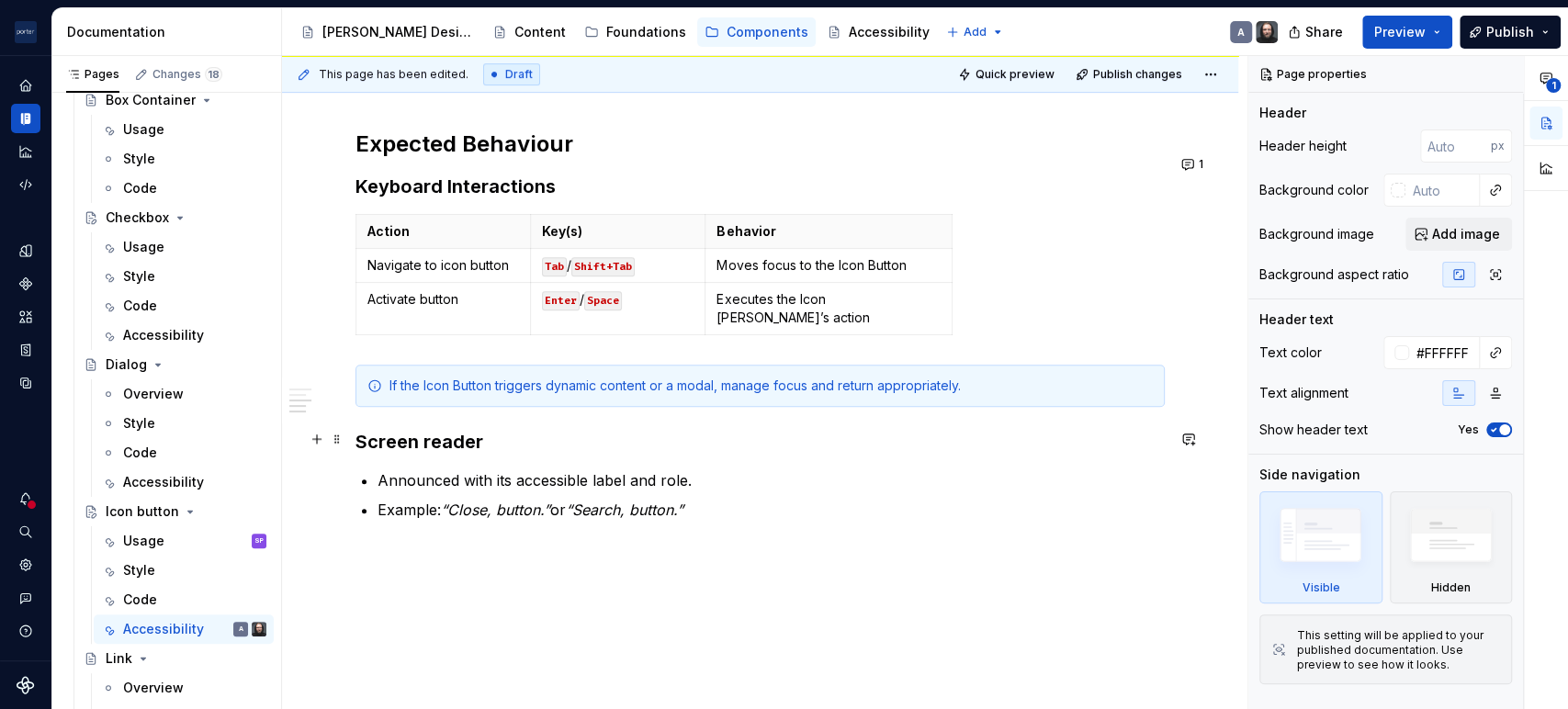
scroll to position [545, 0]
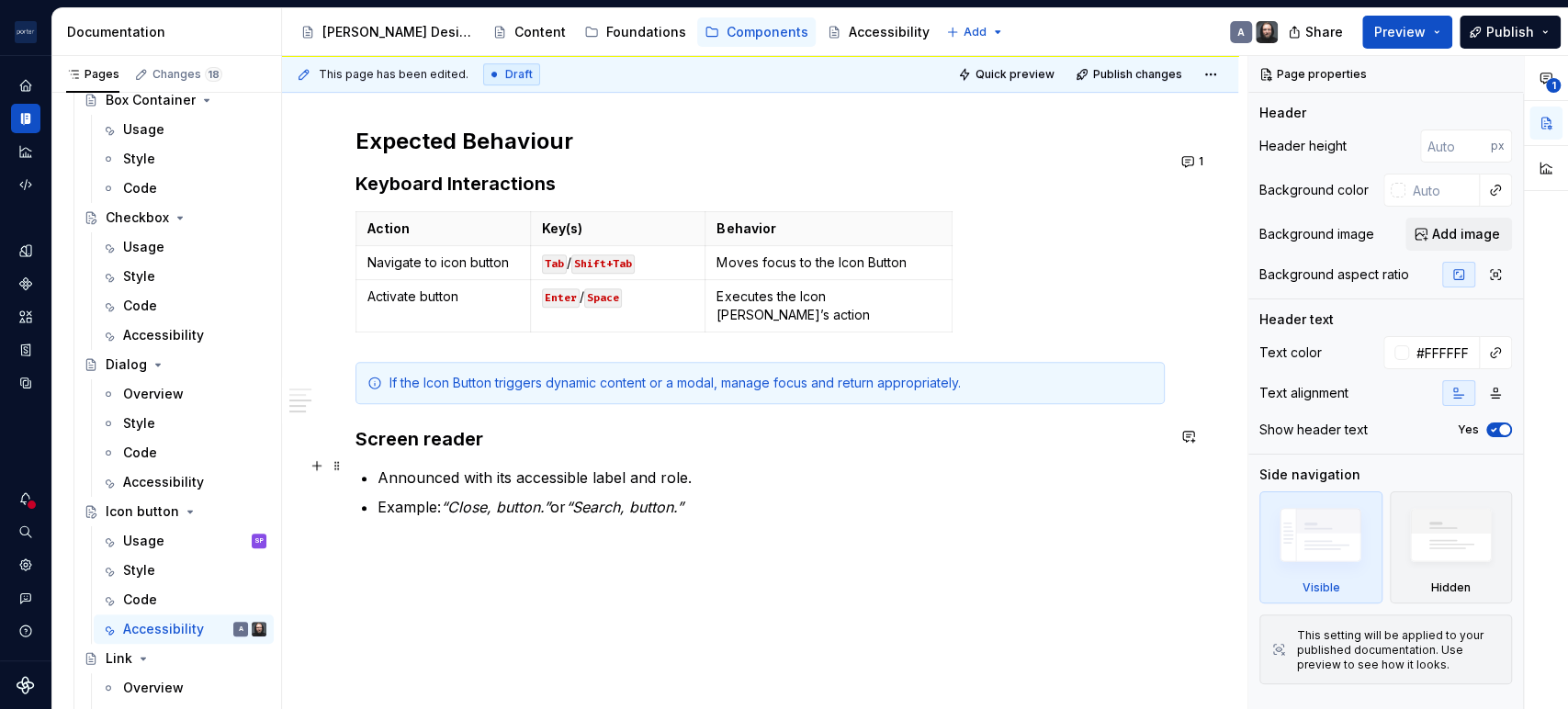
click at [870, 496] on p "Example: “Close, button.” or “Search, button.”" at bounding box center [771, 507] width 787 height 22
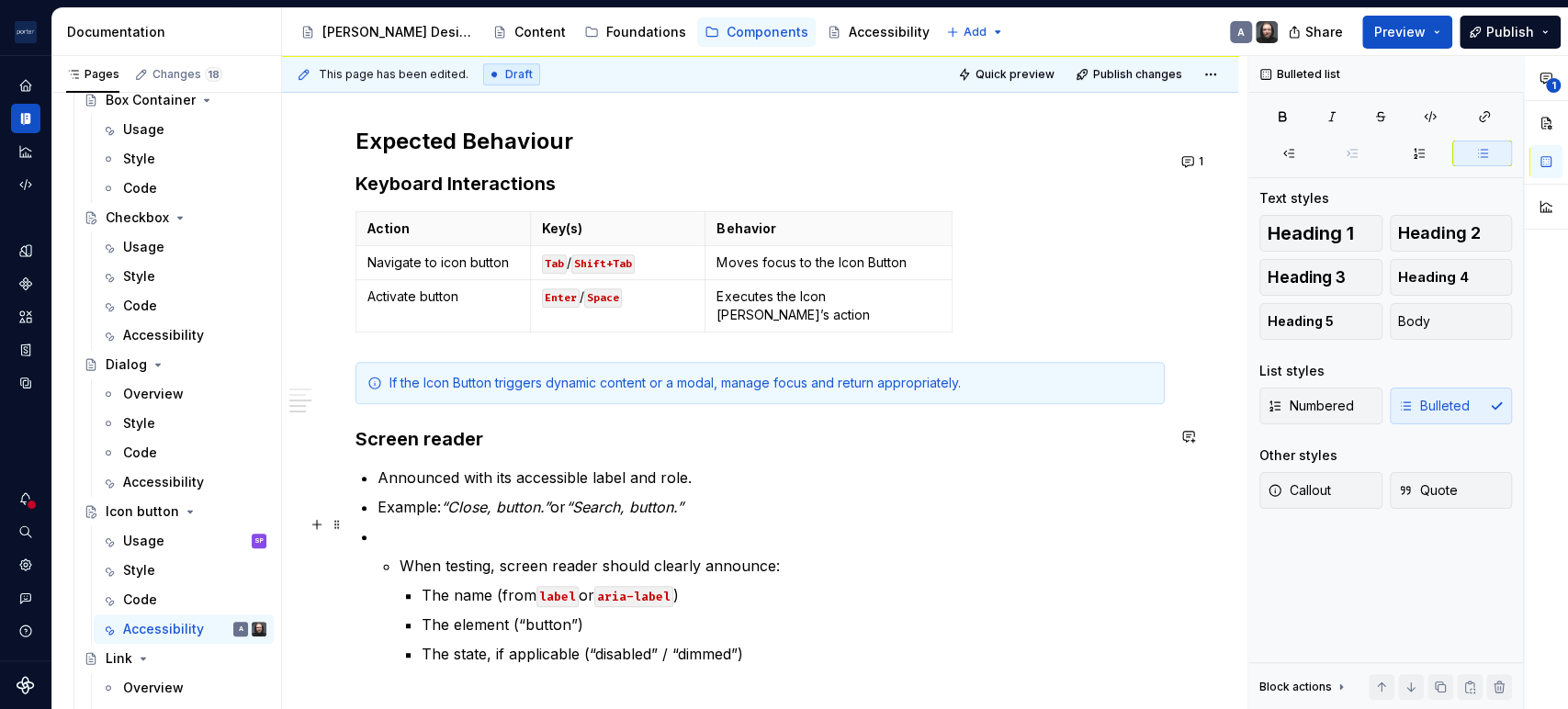
click at [400, 555] on li "When testing, screen reader should clearly announce: The name (from label or ar…" at bounding box center [782, 610] width 765 height 110
type textarea "*"
click at [746, 466] on p "Announced with its accessible label and role." at bounding box center [771, 478] width 787 height 22
click at [662, 466] on p "Announced with its accessible label and role." at bounding box center [771, 478] width 787 height 22
click at [704, 496] on p "Example: “Close, button.” or “Search, button.”" at bounding box center [771, 507] width 787 height 22
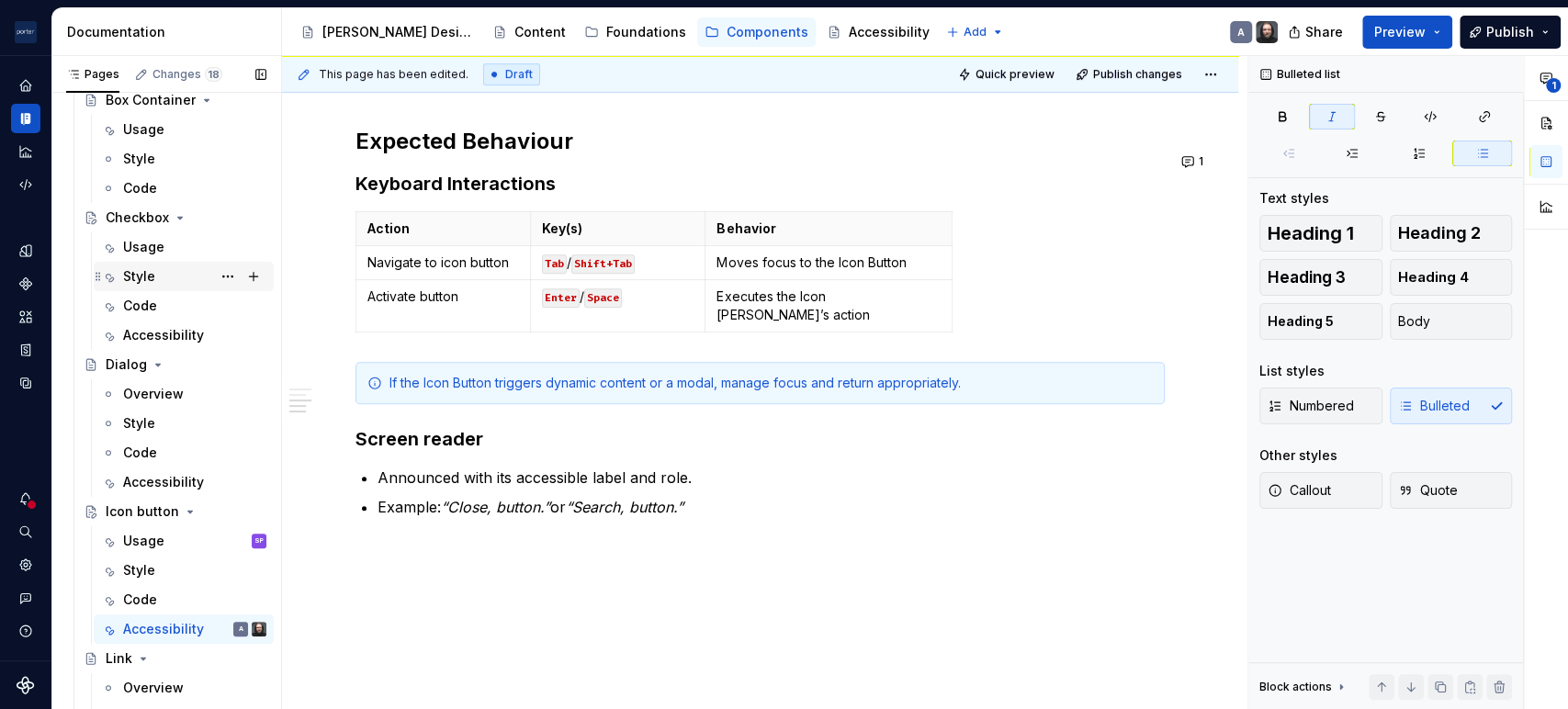
click at [147, 270] on div "Style" at bounding box center [139, 277] width 32 height 19
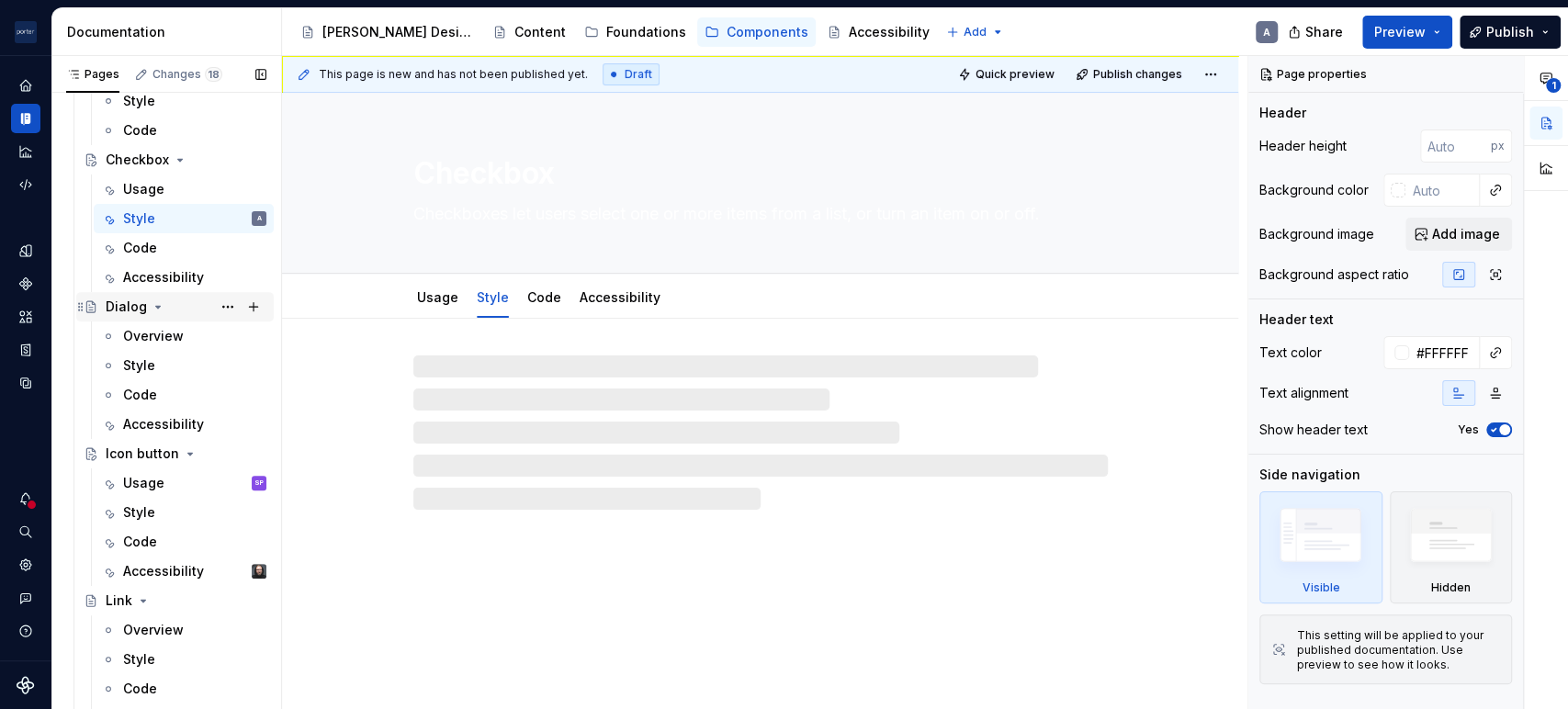
scroll to position [371, 0]
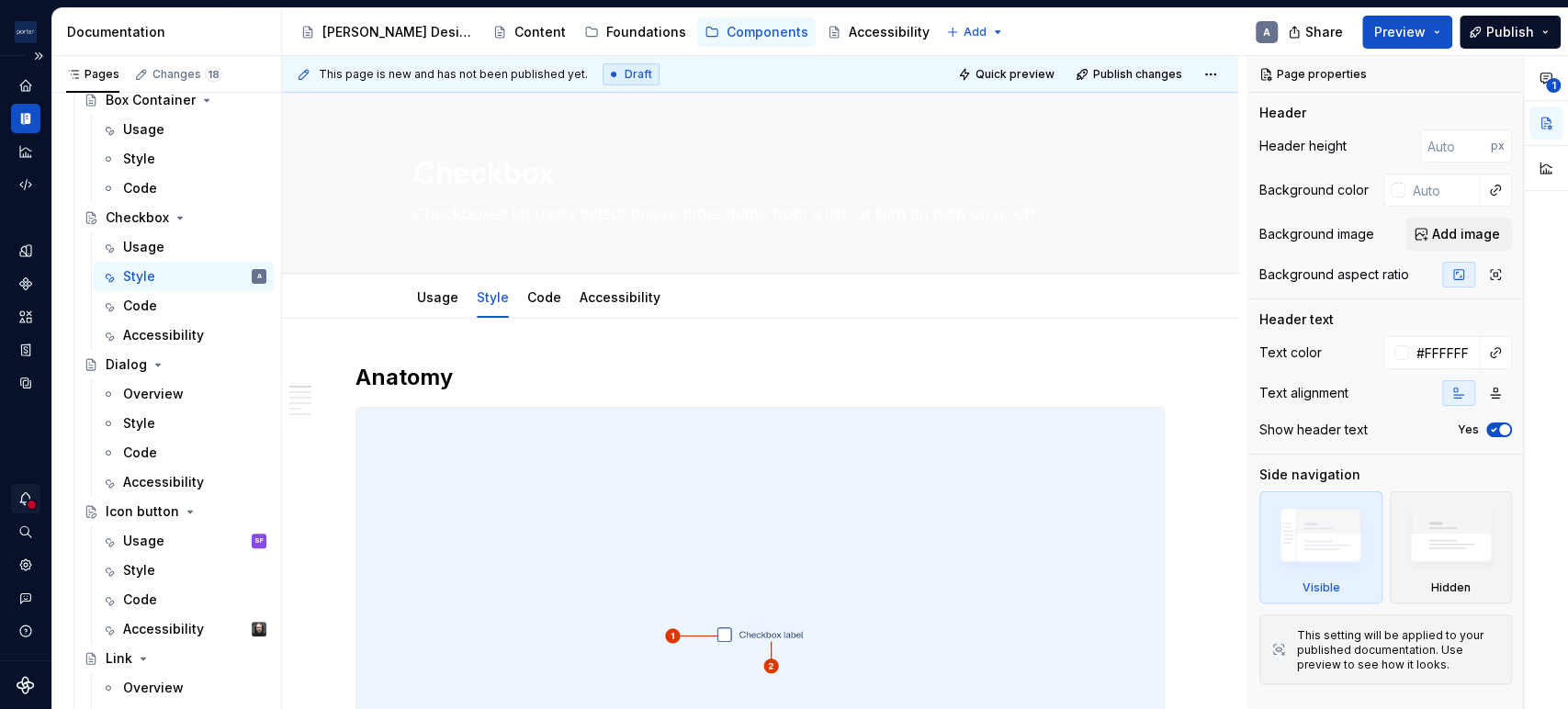
click at [21, 494] on icon "Notifications" at bounding box center [26, 499] width 17 height 17
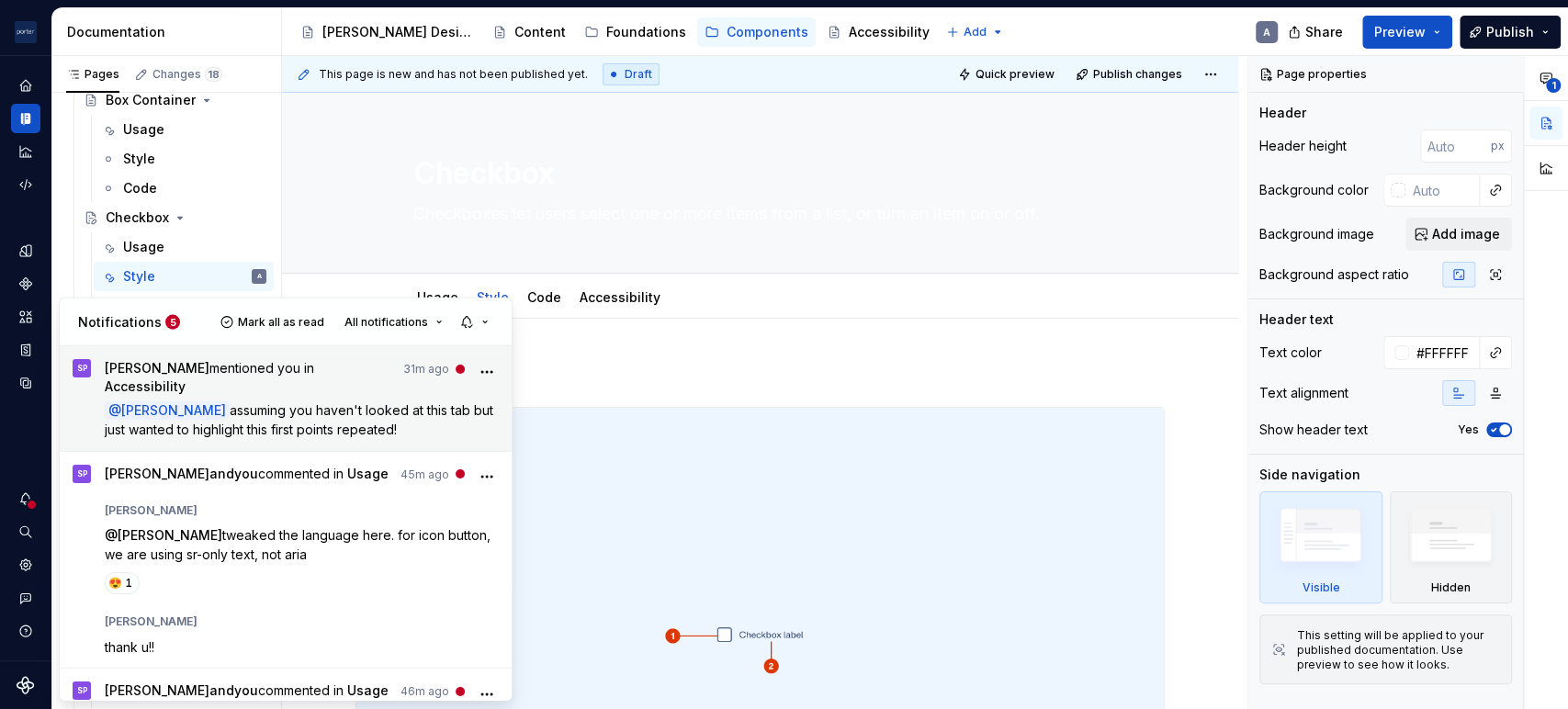
click at [349, 405] on span "assuming you haven't looked at this tab but just wanted to highlight this first…" at bounding box center [301, 420] width 392 height 35
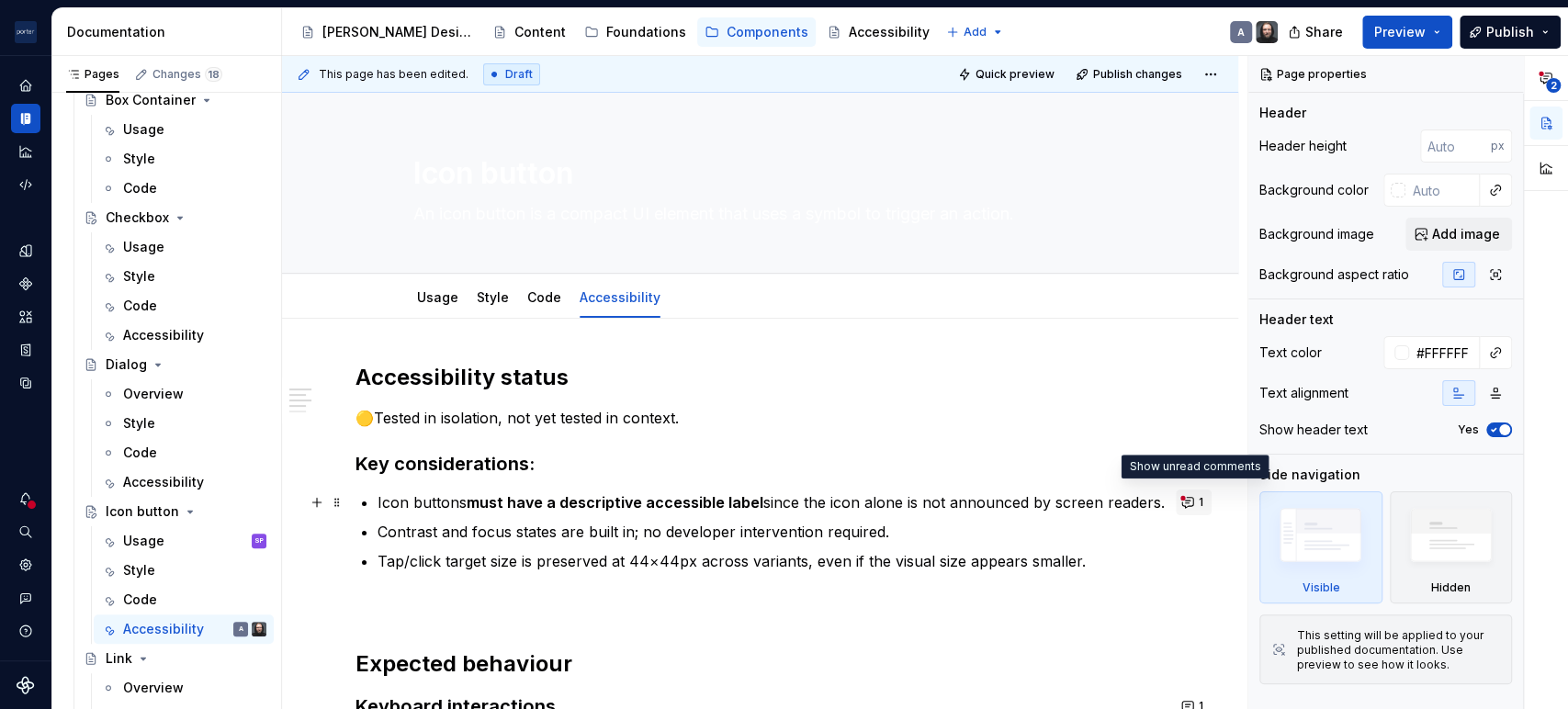
click at [1186, 508] on button "1" at bounding box center [1193, 503] width 36 height 26
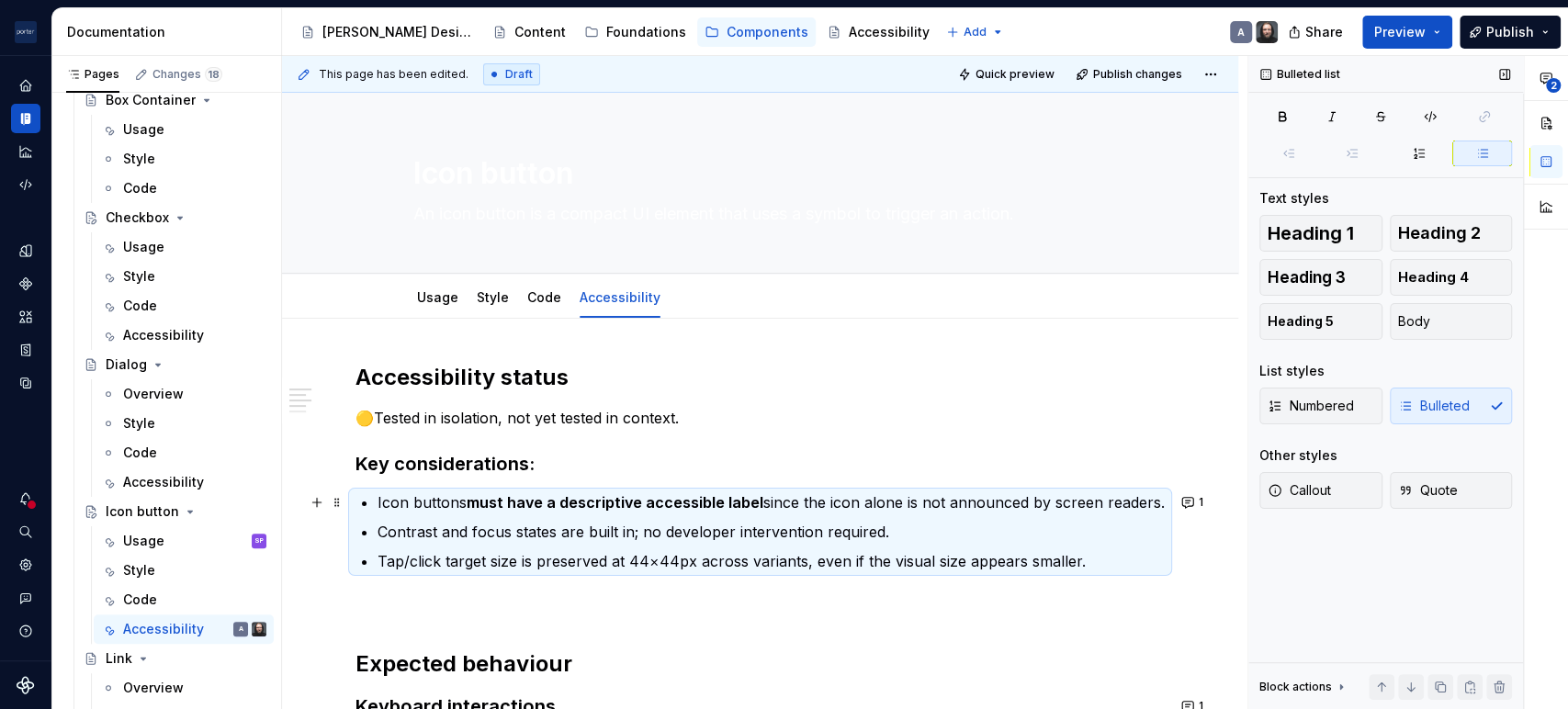
click at [1354, 612] on div "Bulleted list Text styles Heading 1 Heading 2 Heading 3 Heading 4 Heading 5 Bod…" at bounding box center [1385, 383] width 275 height 654
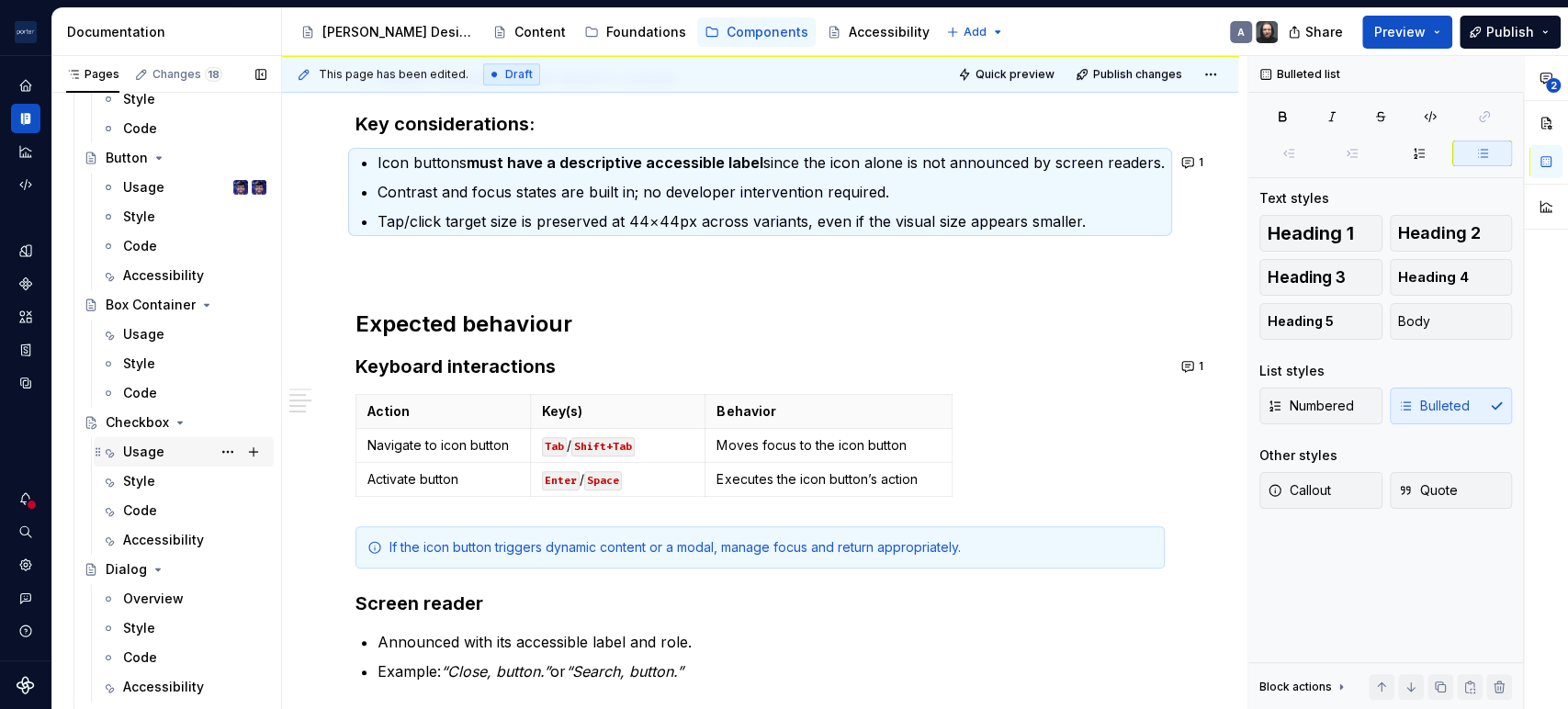
scroll to position [31, 0]
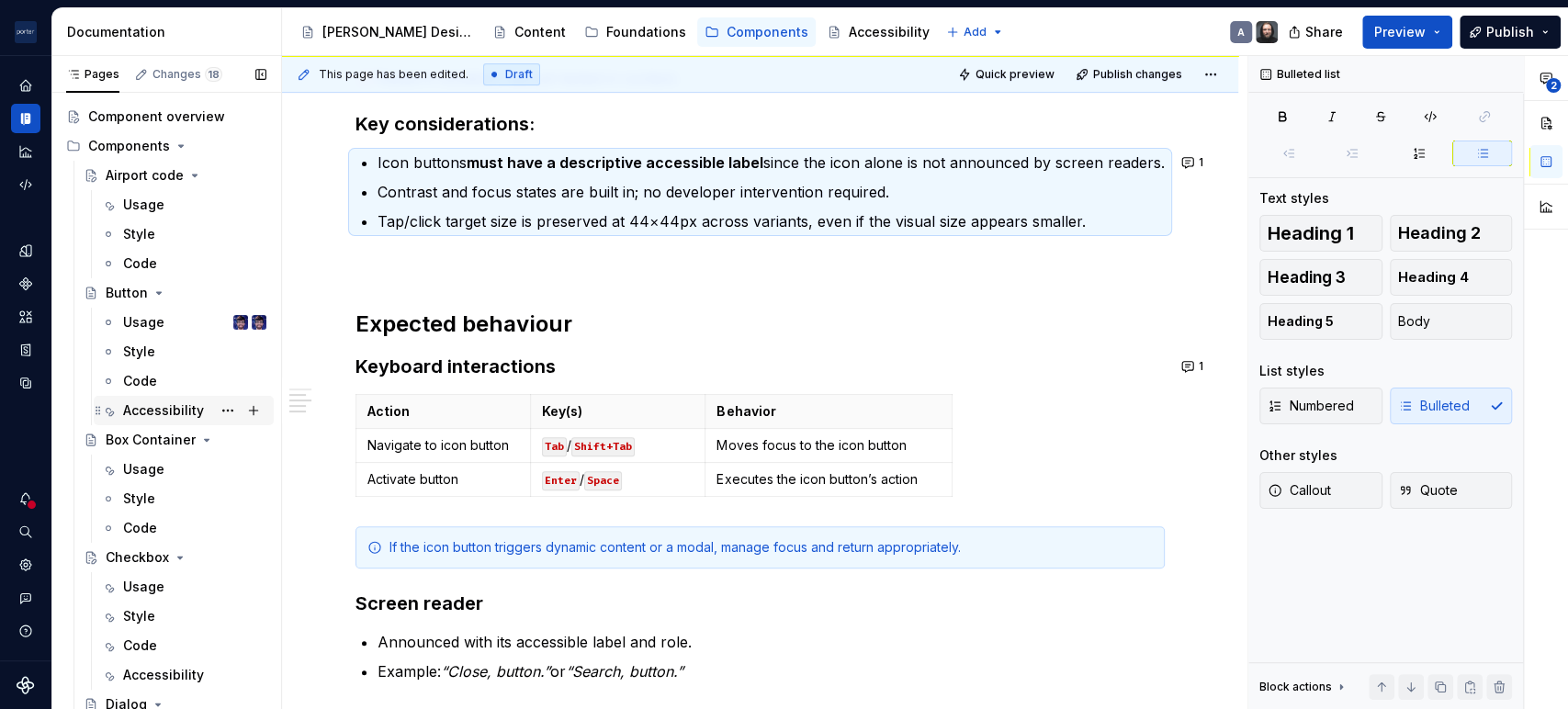
click at [143, 412] on div "Accessibility" at bounding box center [163, 411] width 80 height 19
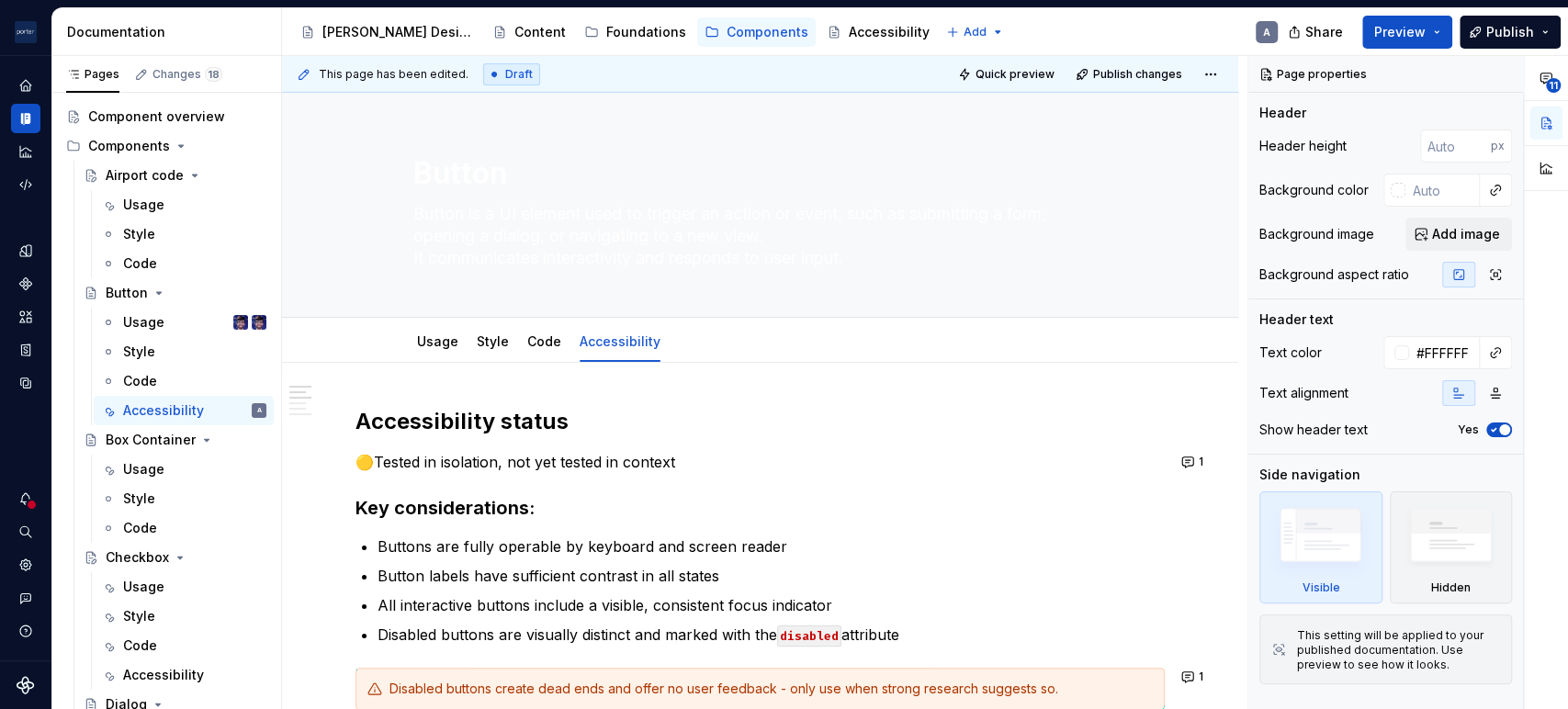
scroll to position [169, 0]
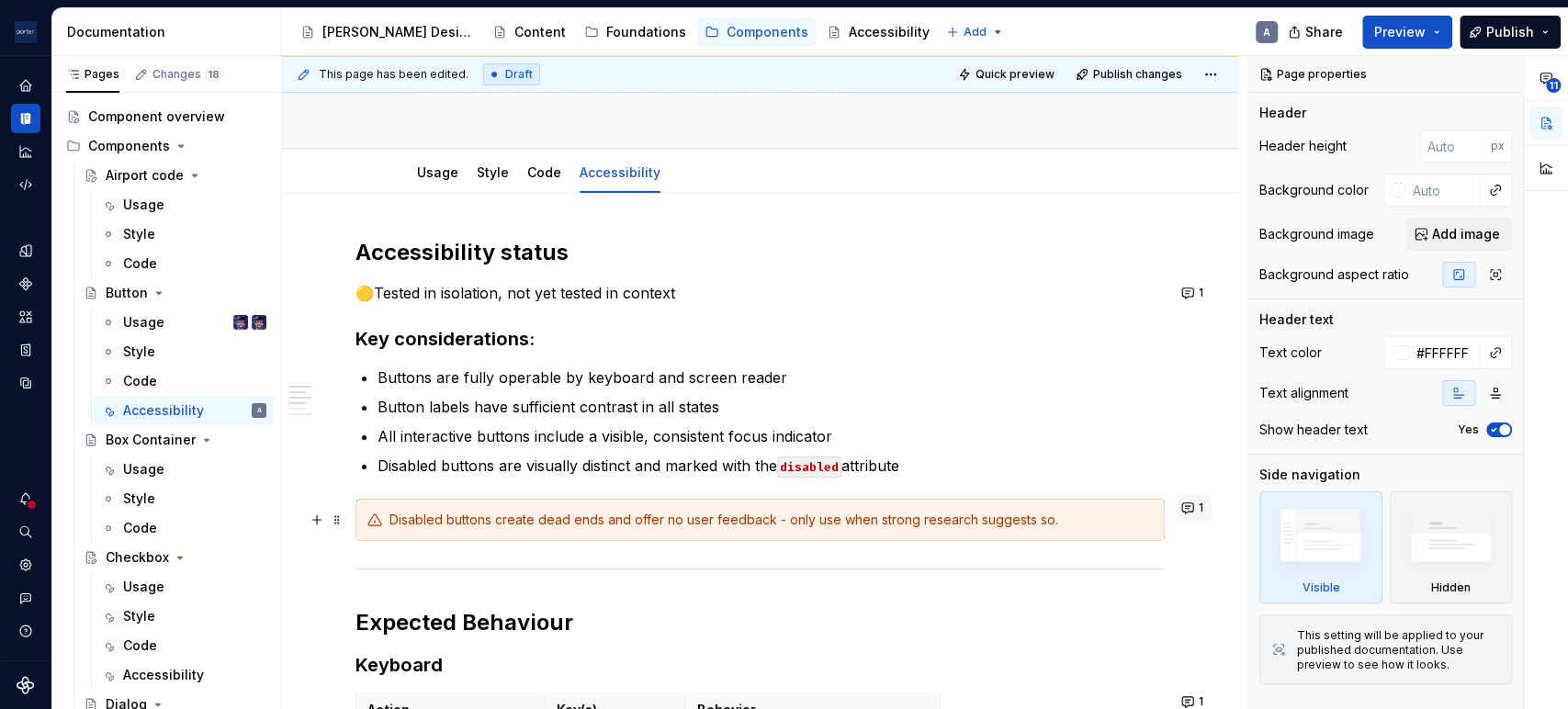
click at [1198, 508] on span "1" at bounding box center [1200, 508] width 5 height 15
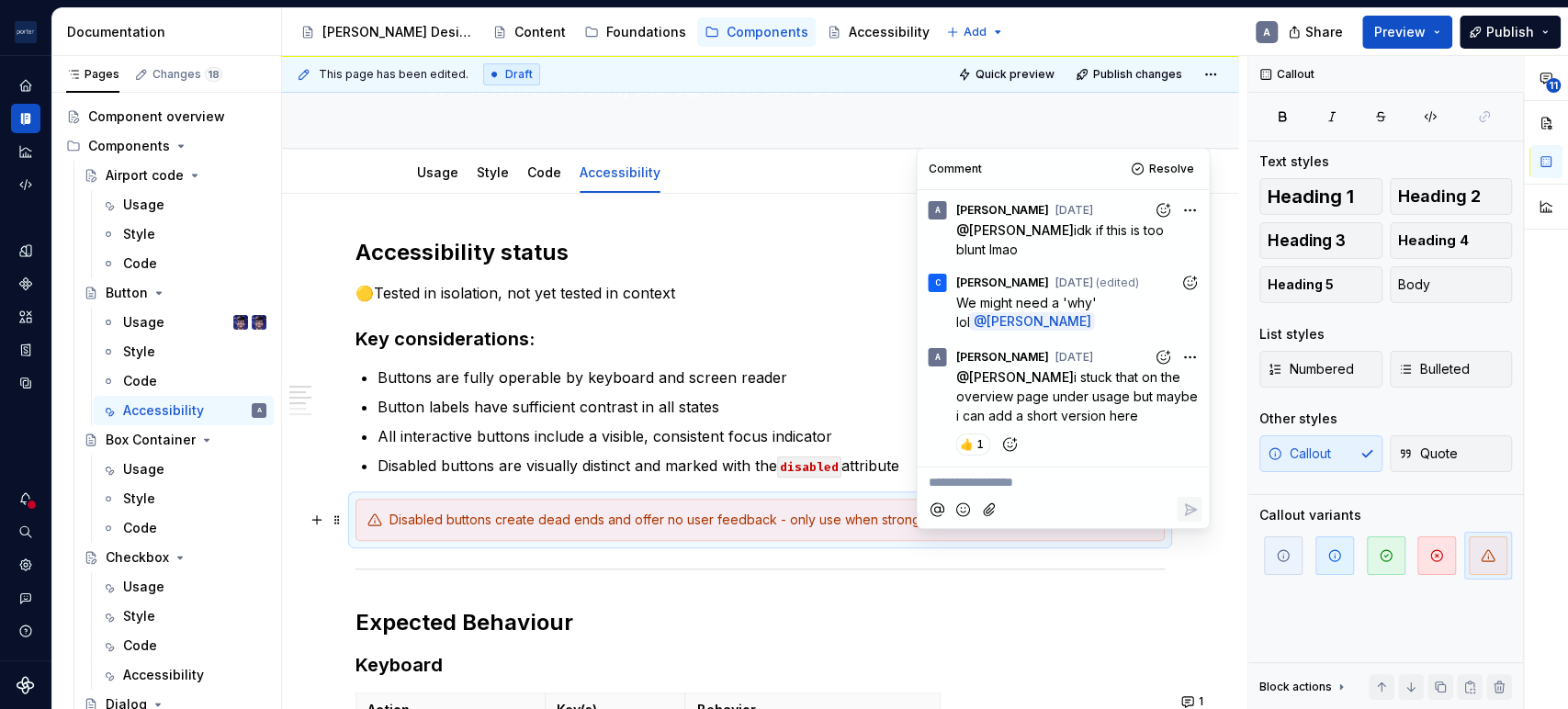
click at [562, 377] on p "Buttons are fully operable by keyboard and screen reader" at bounding box center [771, 378] width 787 height 22
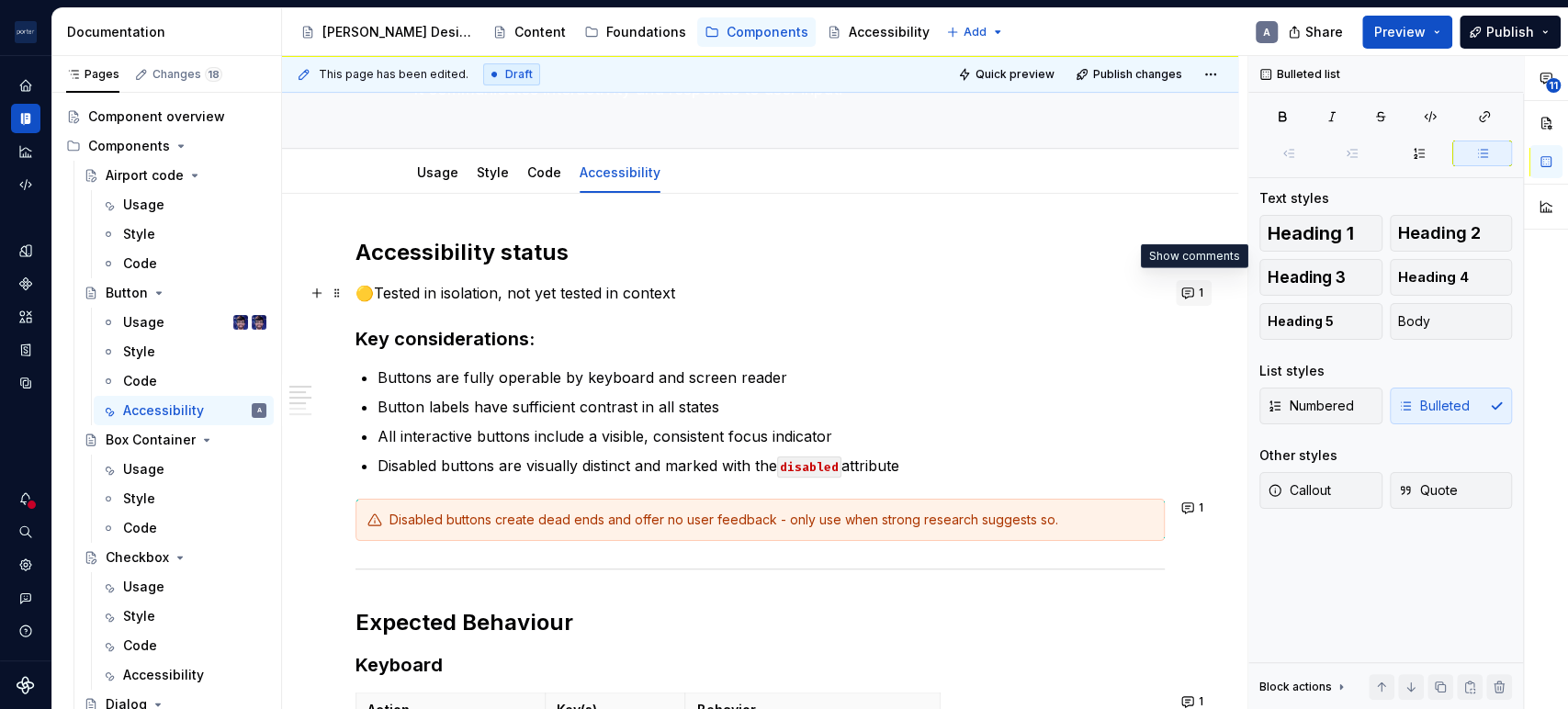
click at [1188, 296] on button "1" at bounding box center [1193, 293] width 36 height 26
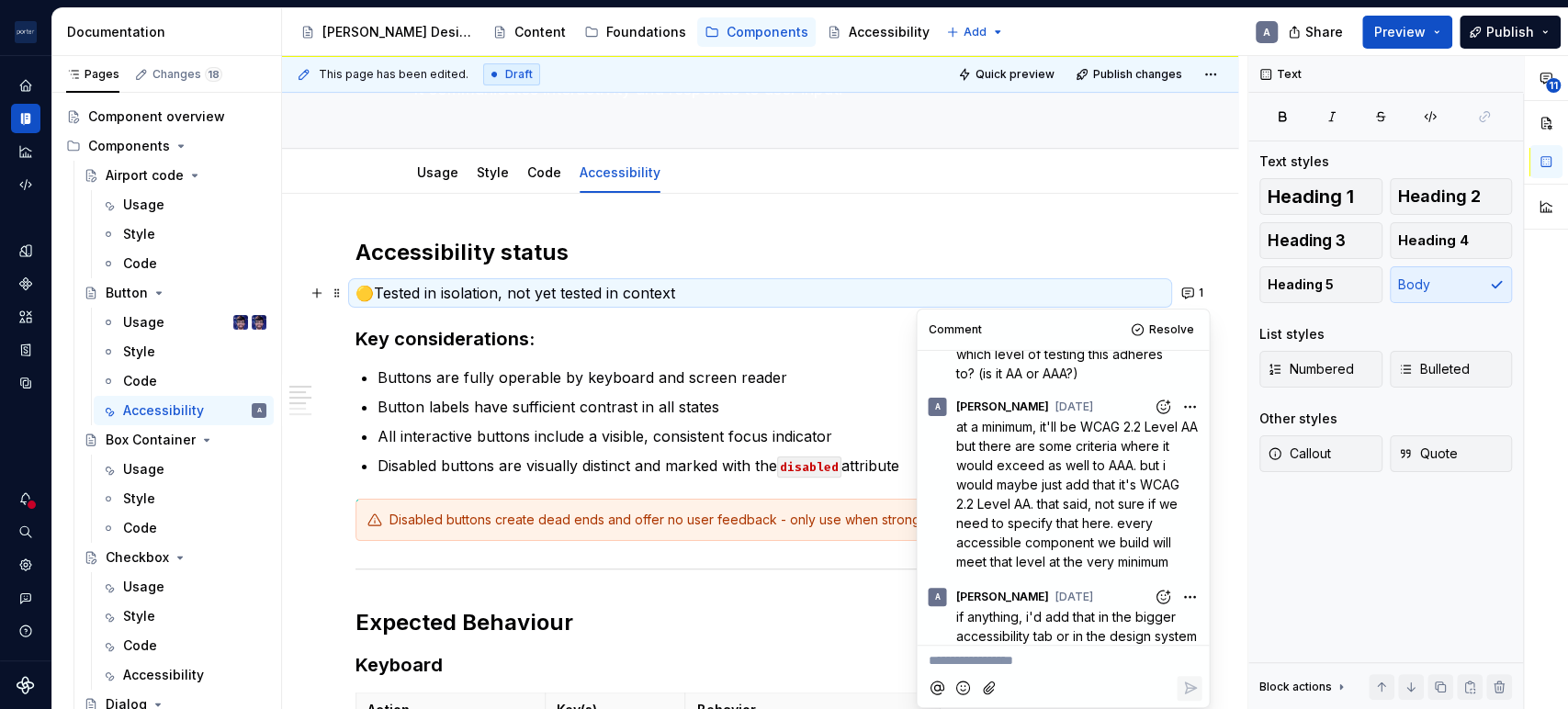
scroll to position [84, 0]
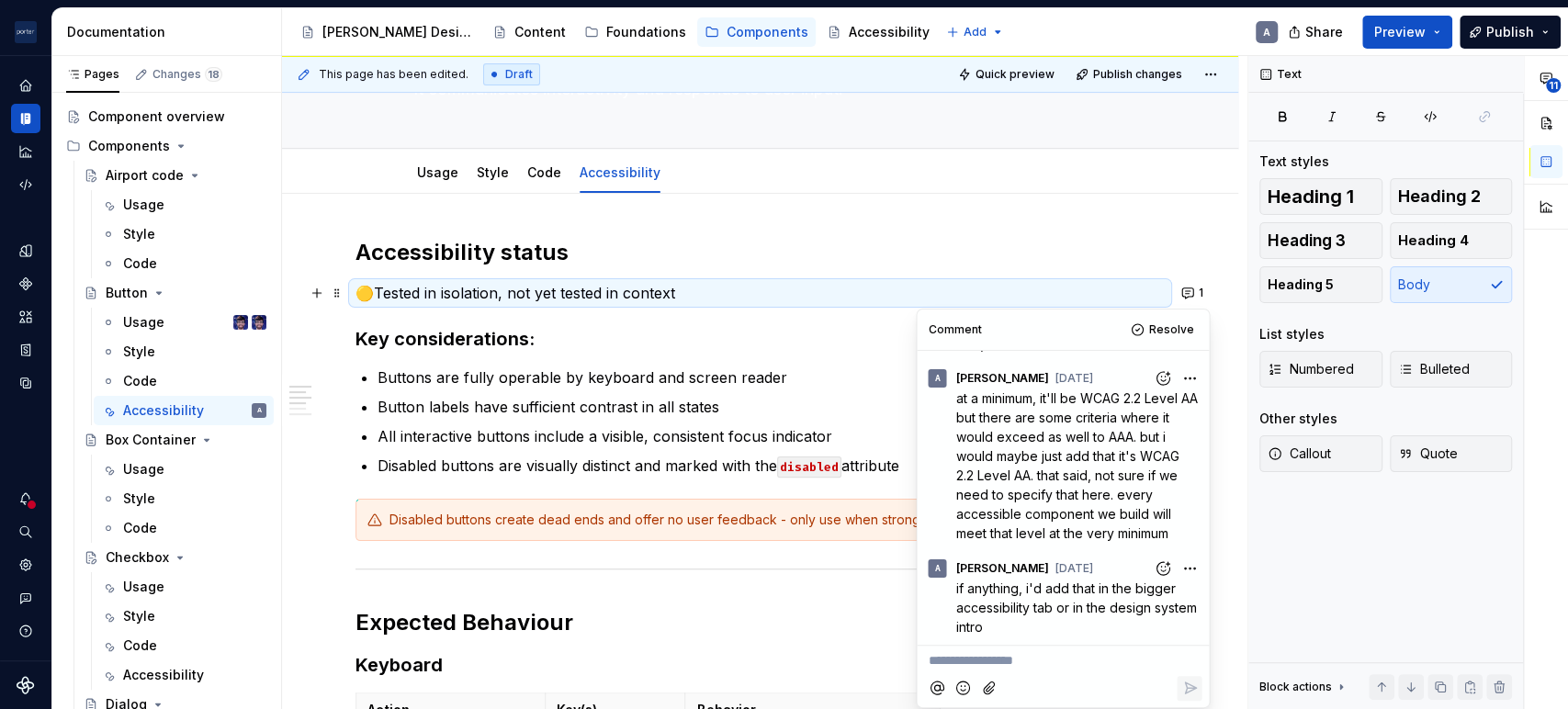
click at [691, 372] on p "Buttons are fully operable by keyboard and screen reader" at bounding box center [771, 378] width 787 height 22
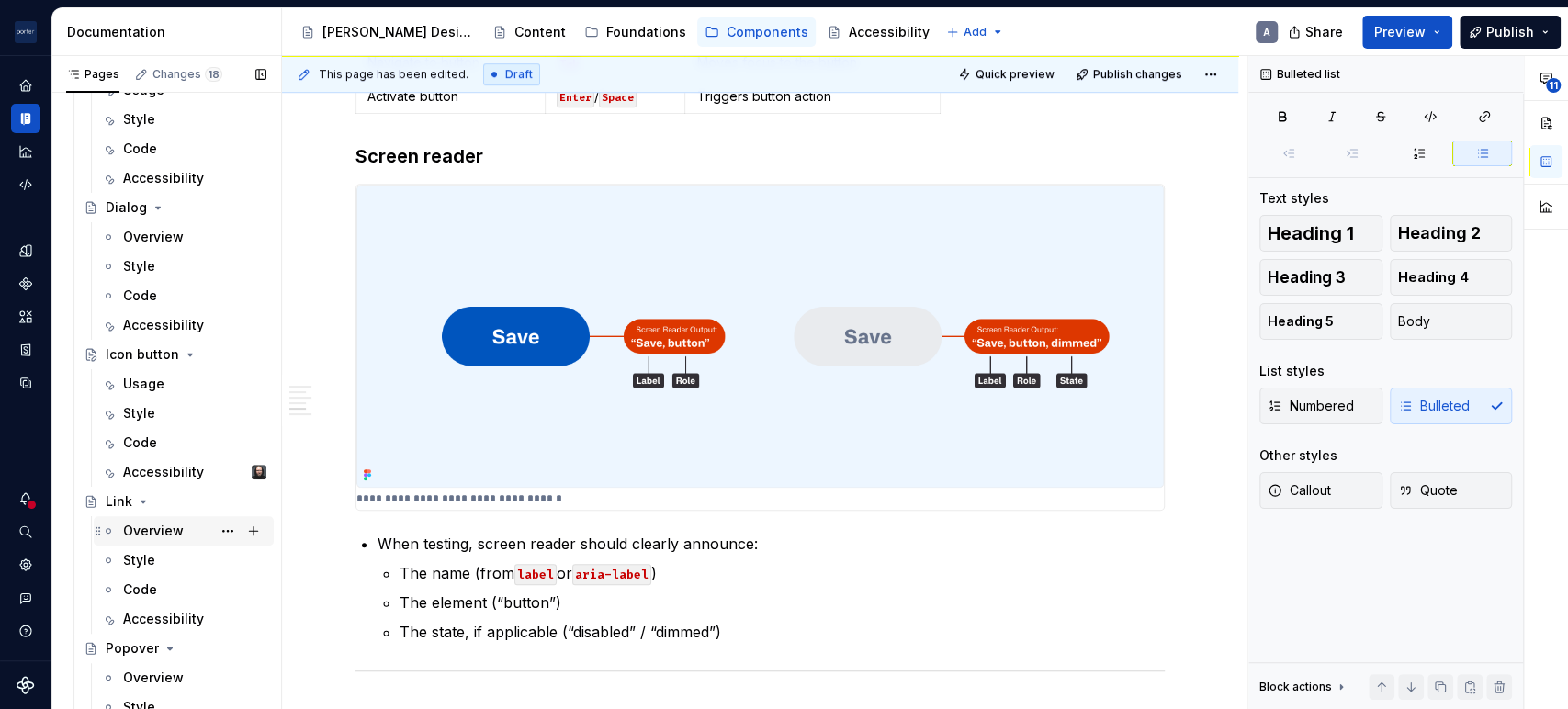
scroll to position [542, 0]
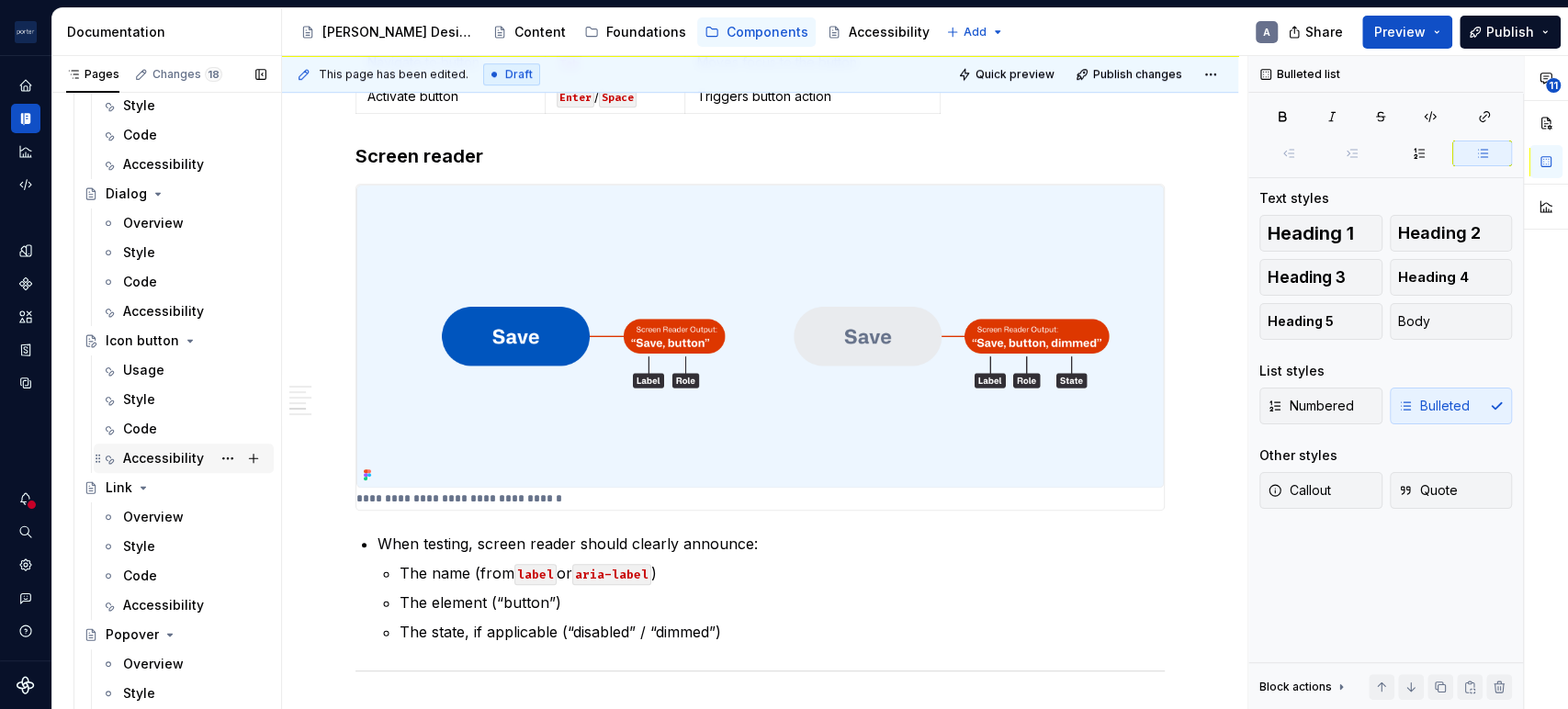
click at [175, 453] on div "Accessibility" at bounding box center [163, 458] width 80 height 19
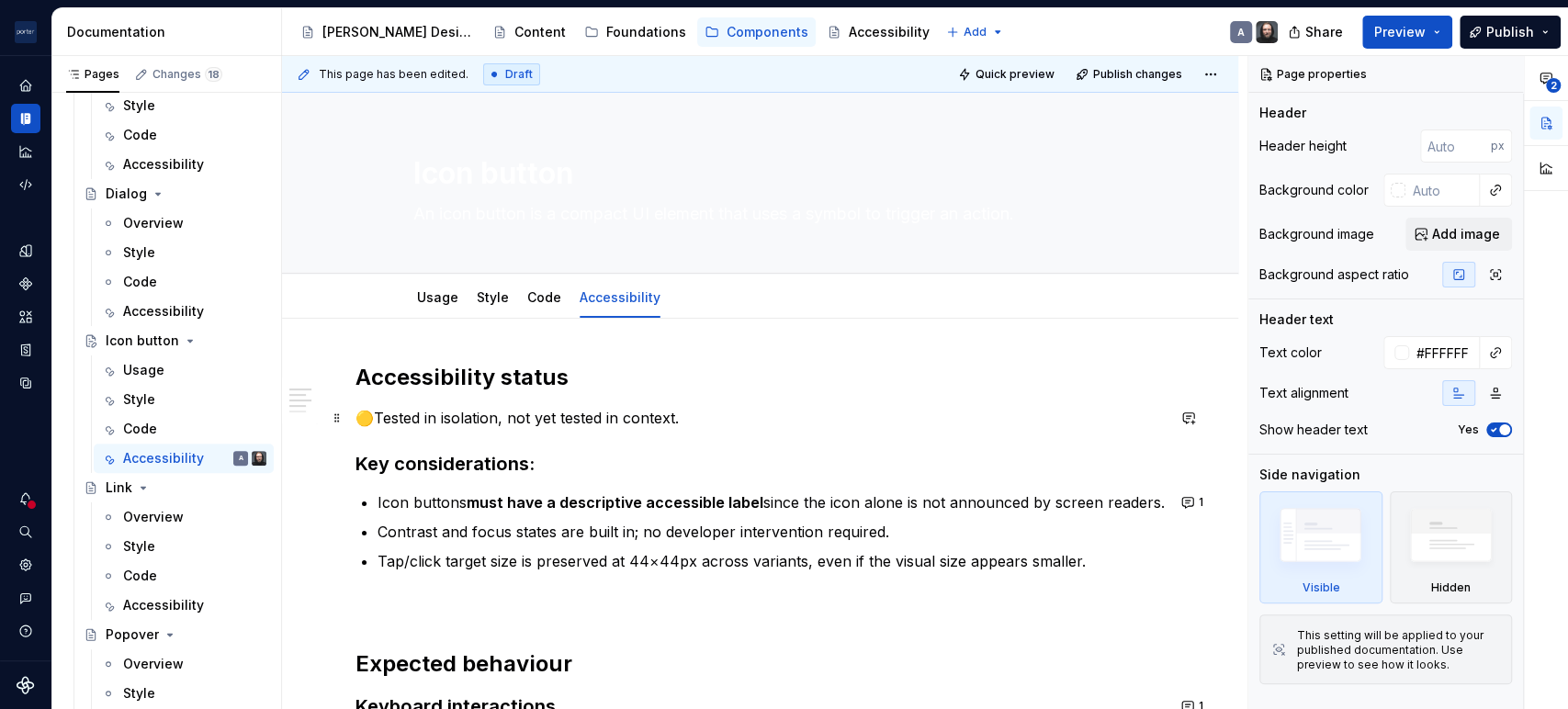
type textarea "*"
